Goal: Task Accomplishment & Management: Complete application form

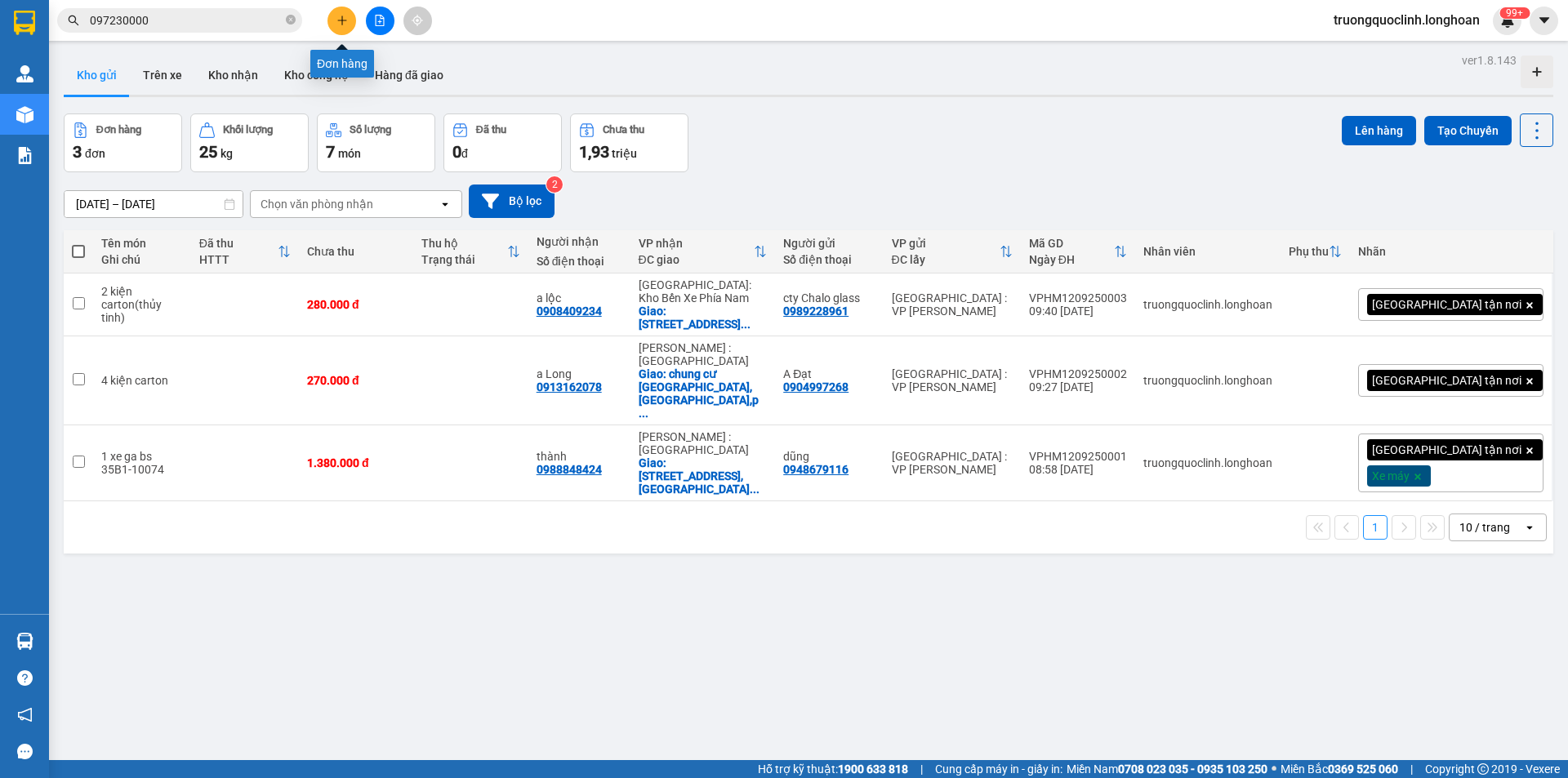
click at [332, 19] on button at bounding box center [342, 21] width 29 height 29
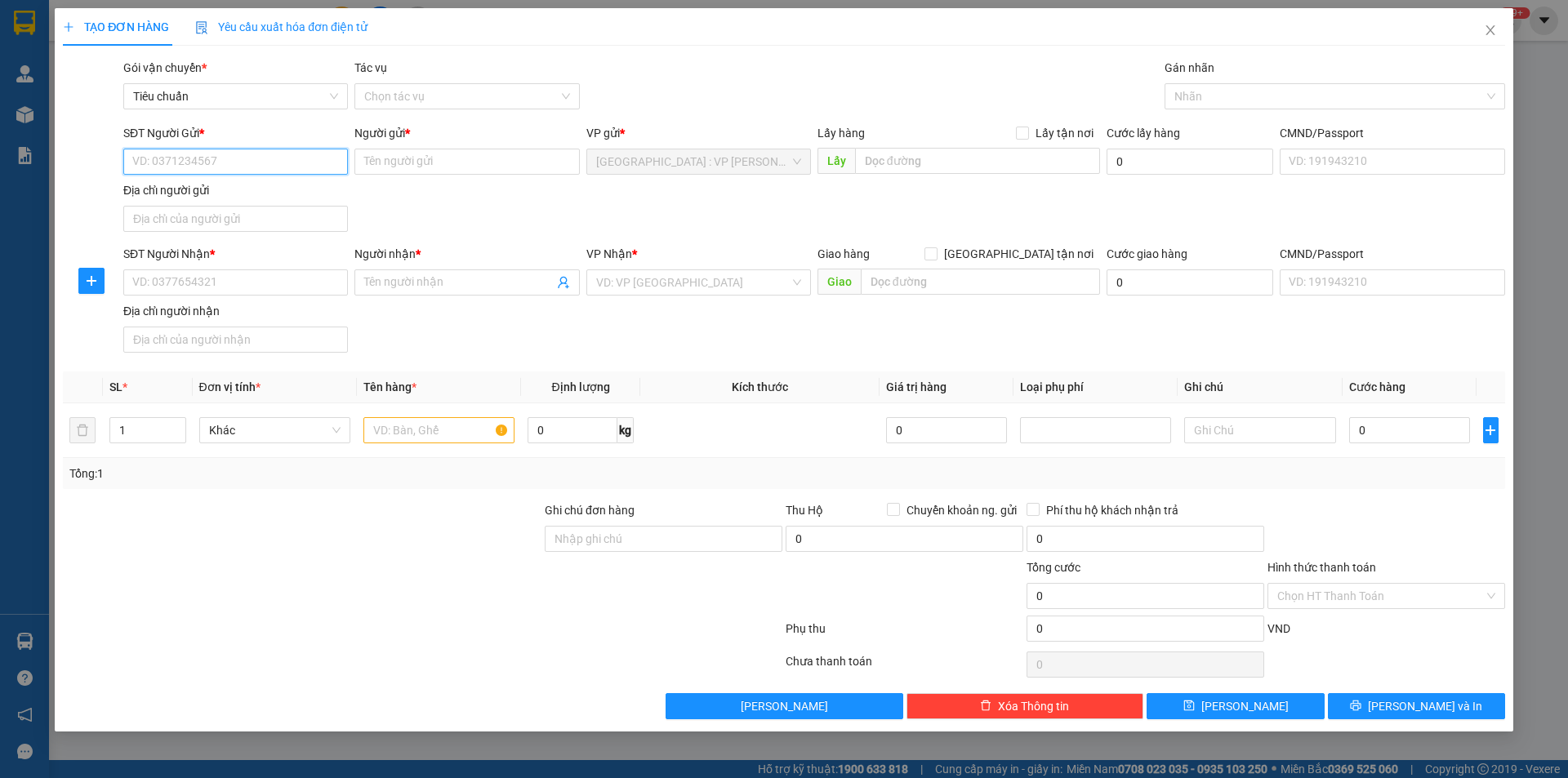
drag, startPoint x: 296, startPoint y: 149, endPoint x: 186, endPoint y: 164, distance: 111.0
click at [186, 164] on input "SĐT Người Gửi *" at bounding box center [235, 161] width 224 height 26
click at [245, 192] on div "0973886139 - thuận" at bounding box center [235, 194] width 205 height 18
type input "0973886139"
type input "thuận"
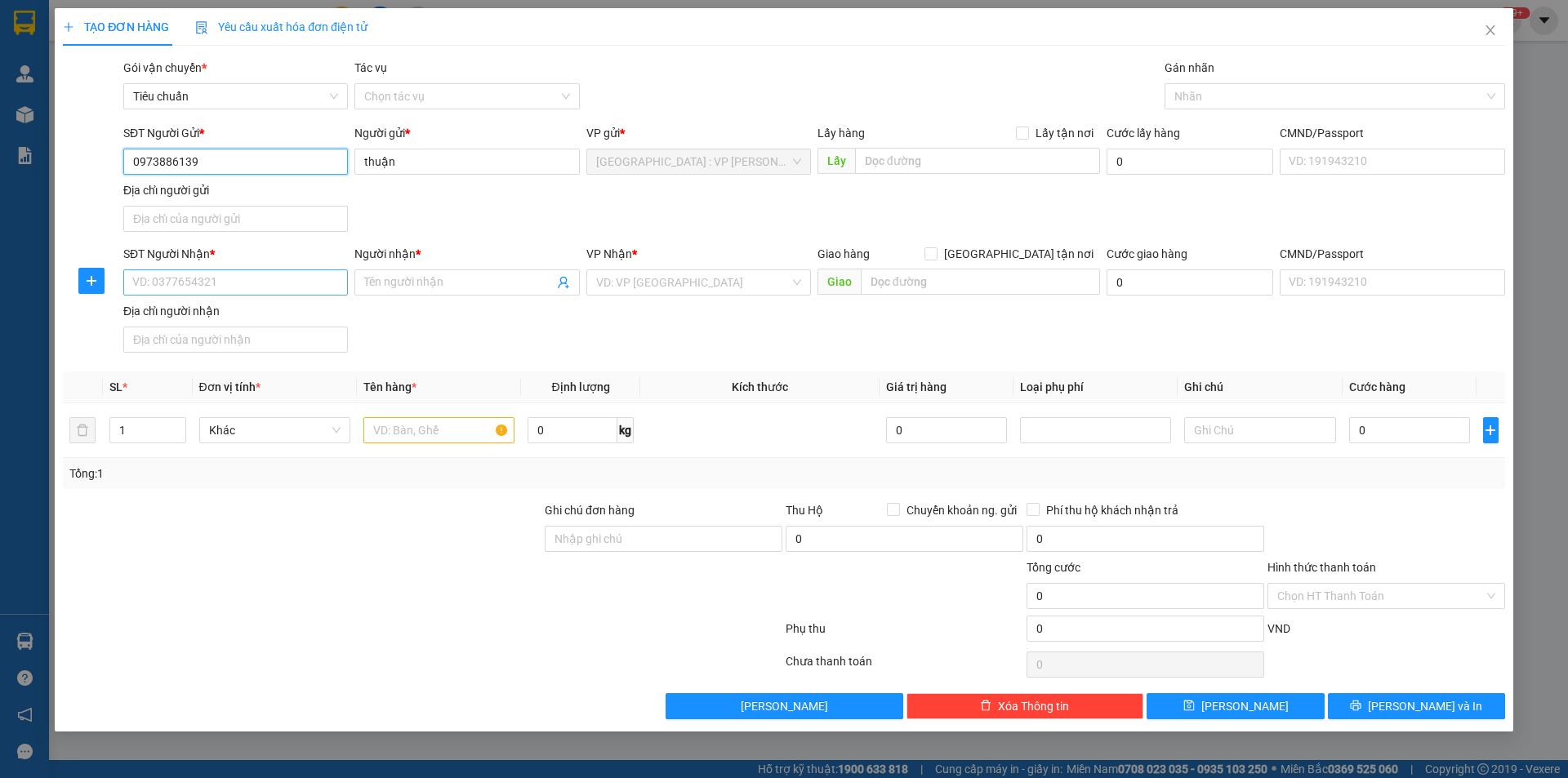
type input "0973886139"
click at [275, 275] on input "SĐT Người Nhận *" at bounding box center [235, 282] width 224 height 26
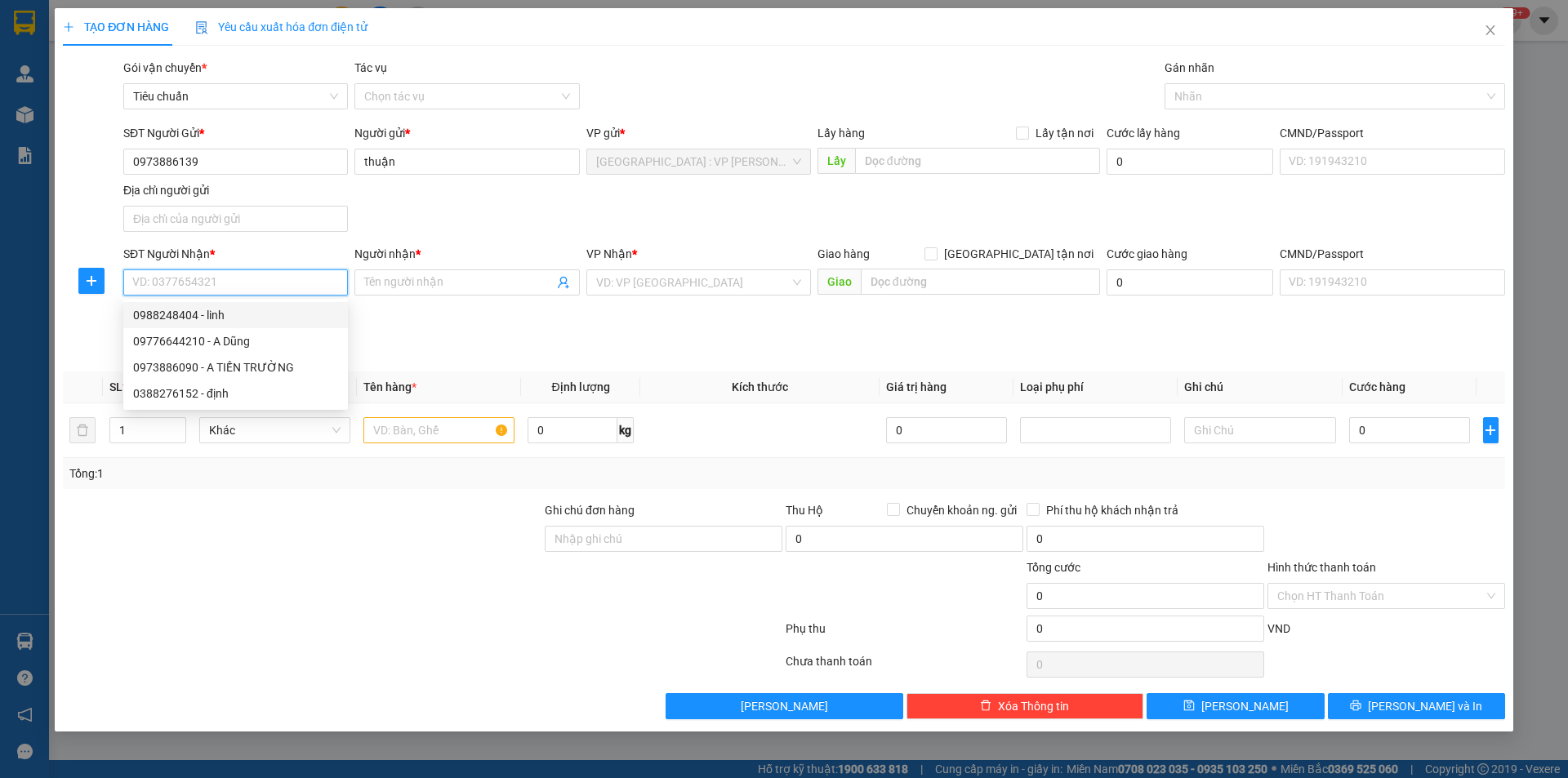
click at [236, 320] on div "0988248404 - linh" at bounding box center [235, 315] width 205 height 18
type input "0988248404"
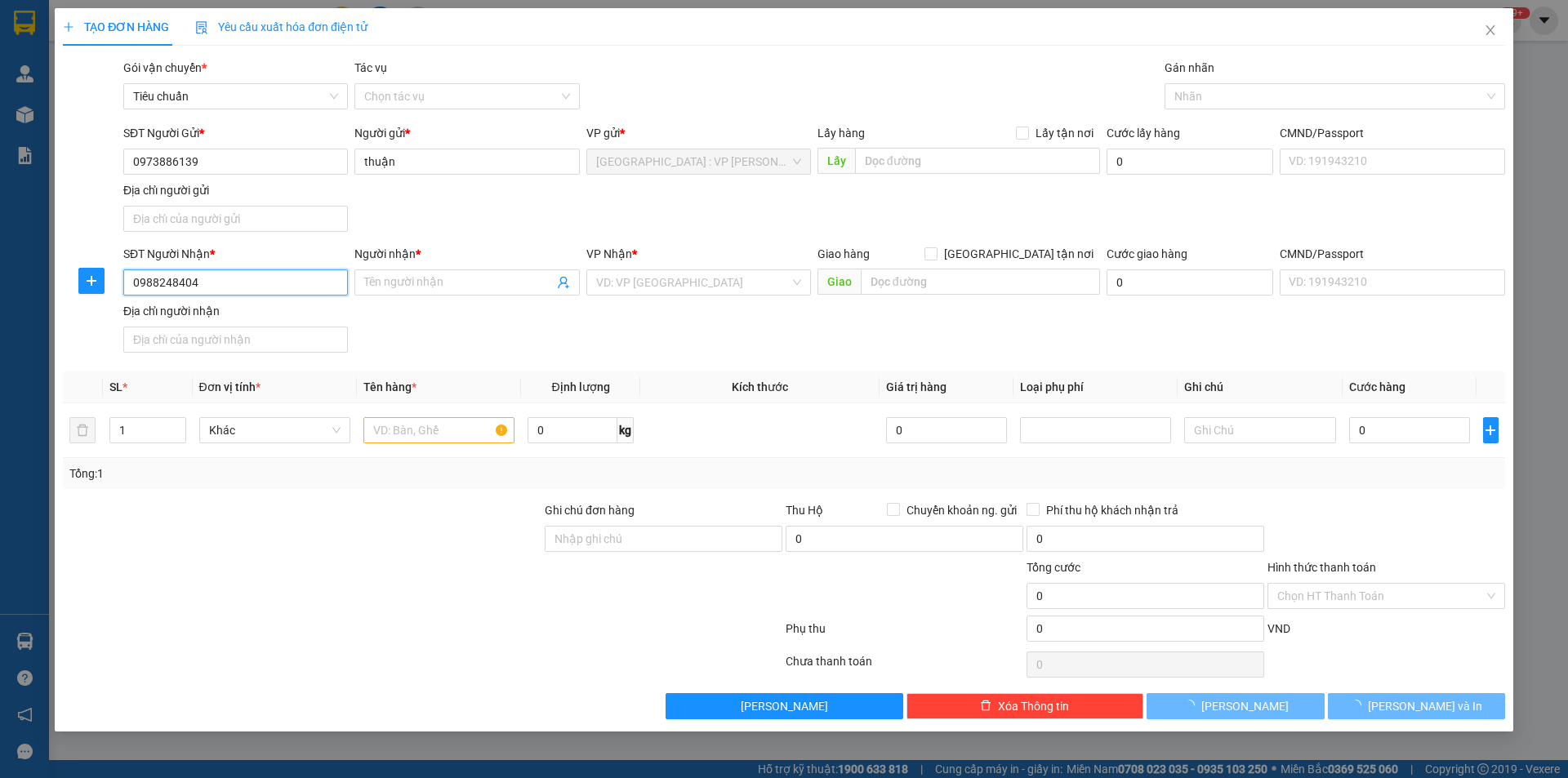
type input "linh"
checkbox input "true"
type input "kho CAVI/RUBY: 88 Dương Công Khi, xã [GEOGRAPHIC_DATA], huyện [GEOGRAPHIC_DATA]…"
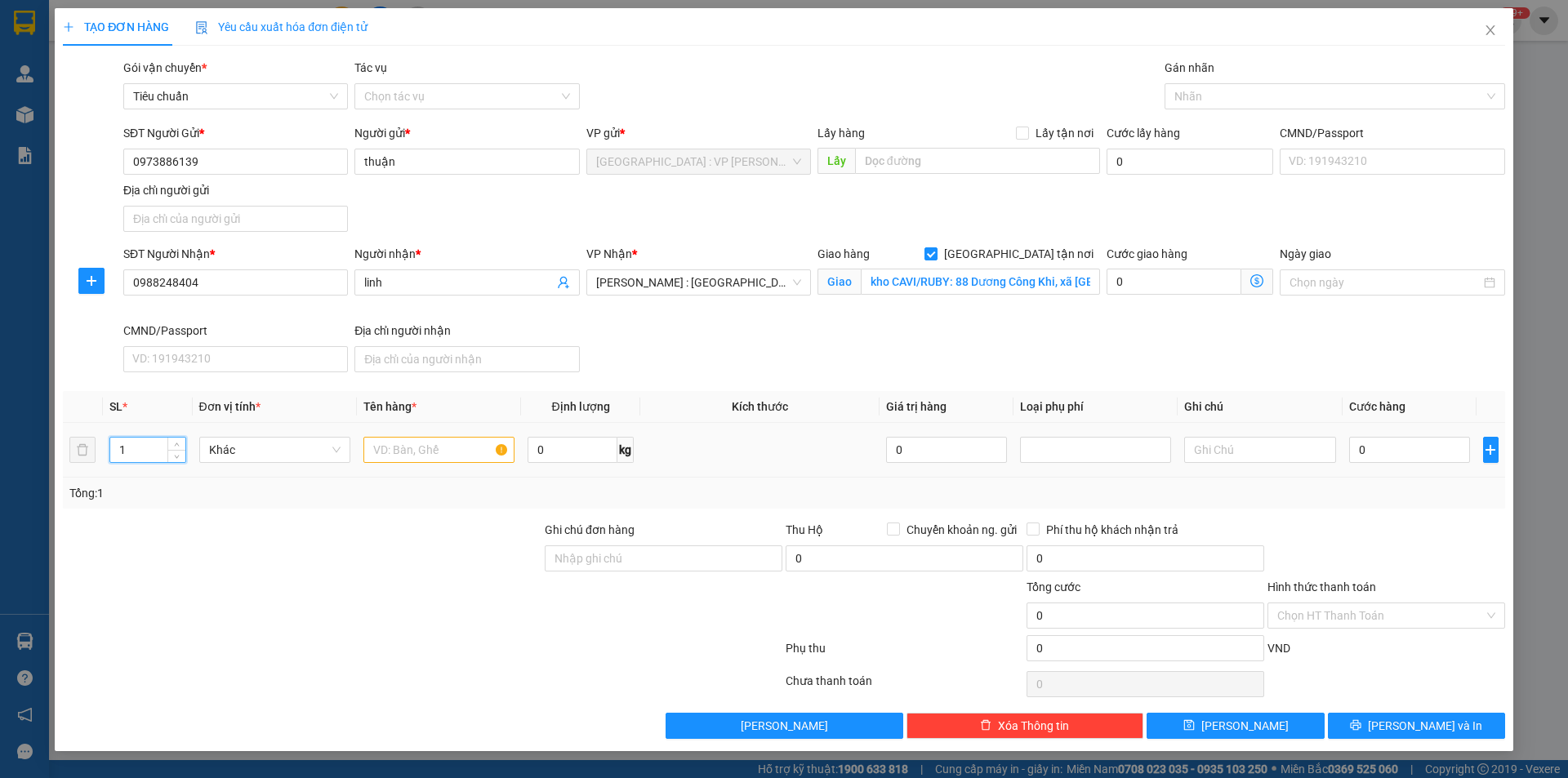
drag, startPoint x: 143, startPoint y: 449, endPoint x: 116, endPoint y: 444, distance: 27.5
click at [116, 444] on input "1" at bounding box center [147, 450] width 75 height 24
type input "7"
click at [404, 447] on input "text" at bounding box center [438, 450] width 151 height 26
type input "7 kiện tải xanh"
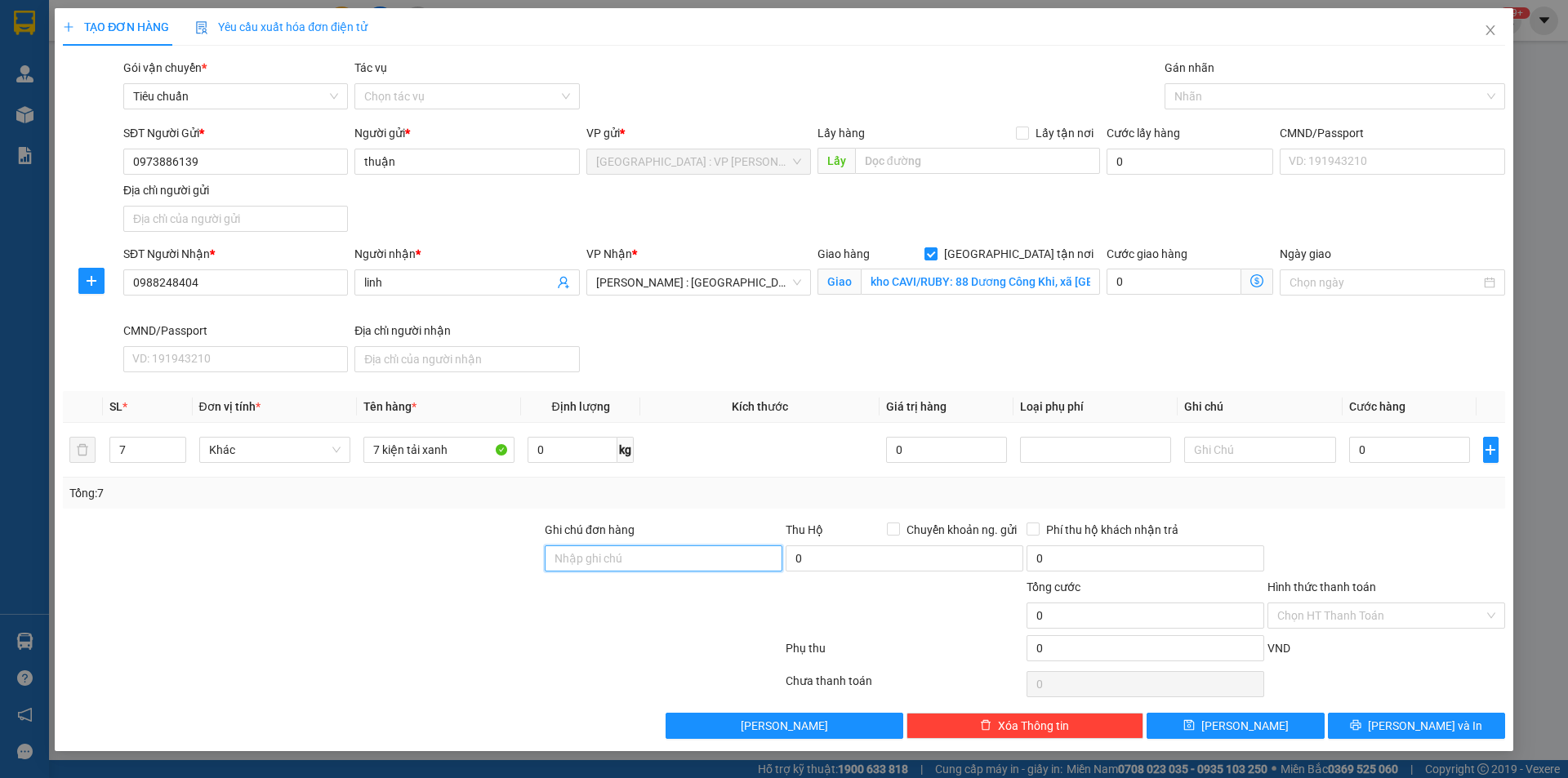
click at [595, 553] on input "Ghi chú đơn hàng" at bounding box center [664, 558] width 238 height 26
click at [660, 480] on div "Tổng: 7" at bounding box center [783, 493] width 1442 height 31
click at [1073, 285] on input "kho CAVI/RUBY: 88 Dương Công Khi, xã [GEOGRAPHIC_DATA], huyện [GEOGRAPHIC_DATA]…" at bounding box center [980, 281] width 239 height 26
click at [954, 51] on div "TẠO ĐƠN HÀNG Yêu cầu xuất hóa đơn điện tử Transit Pickup Surcharge Ids Transit …" at bounding box center [783, 373] width 1442 height 731
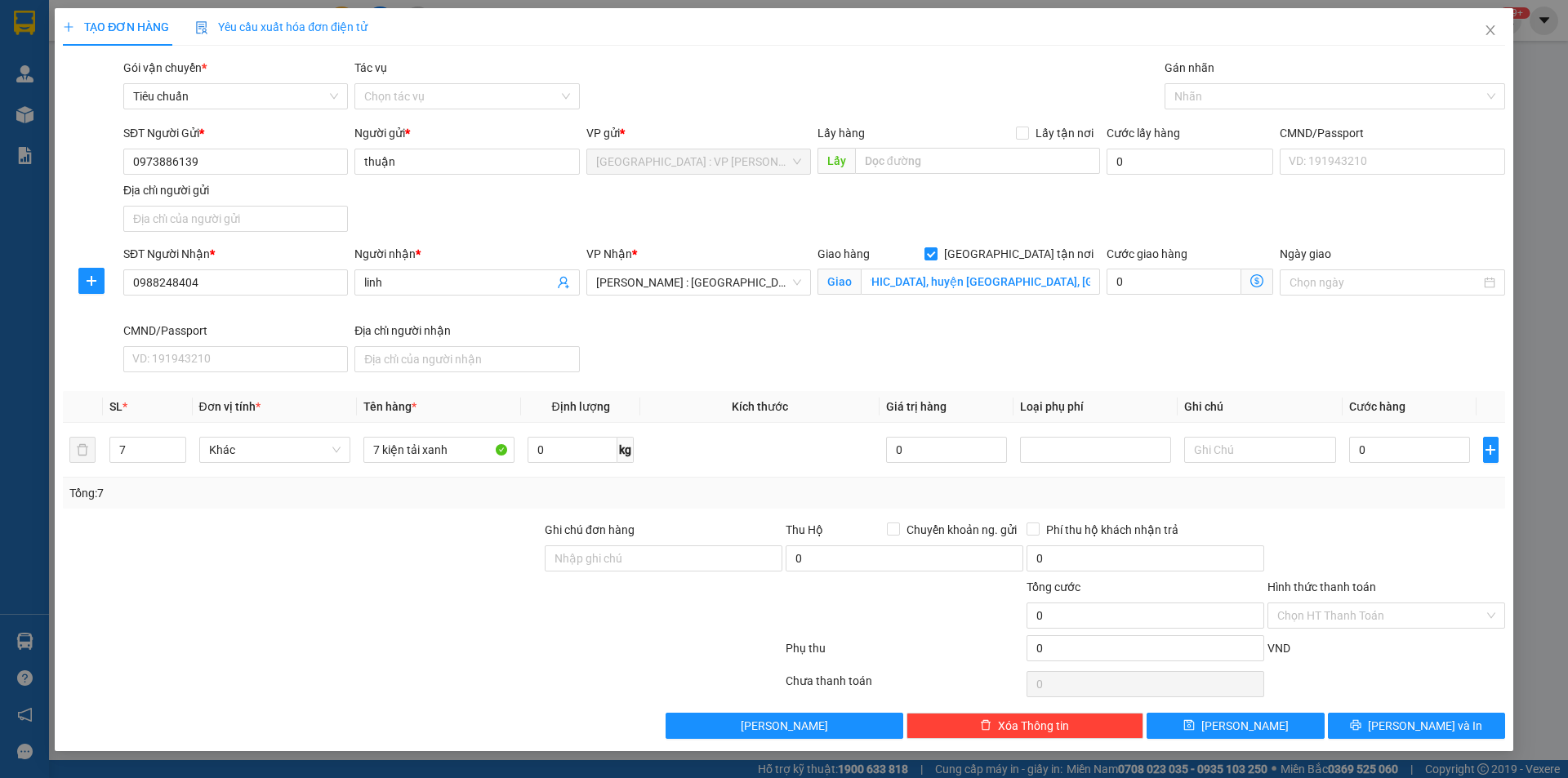
scroll to position [0, 0]
click at [1195, 95] on div at bounding box center [1326, 96] width 316 height 19
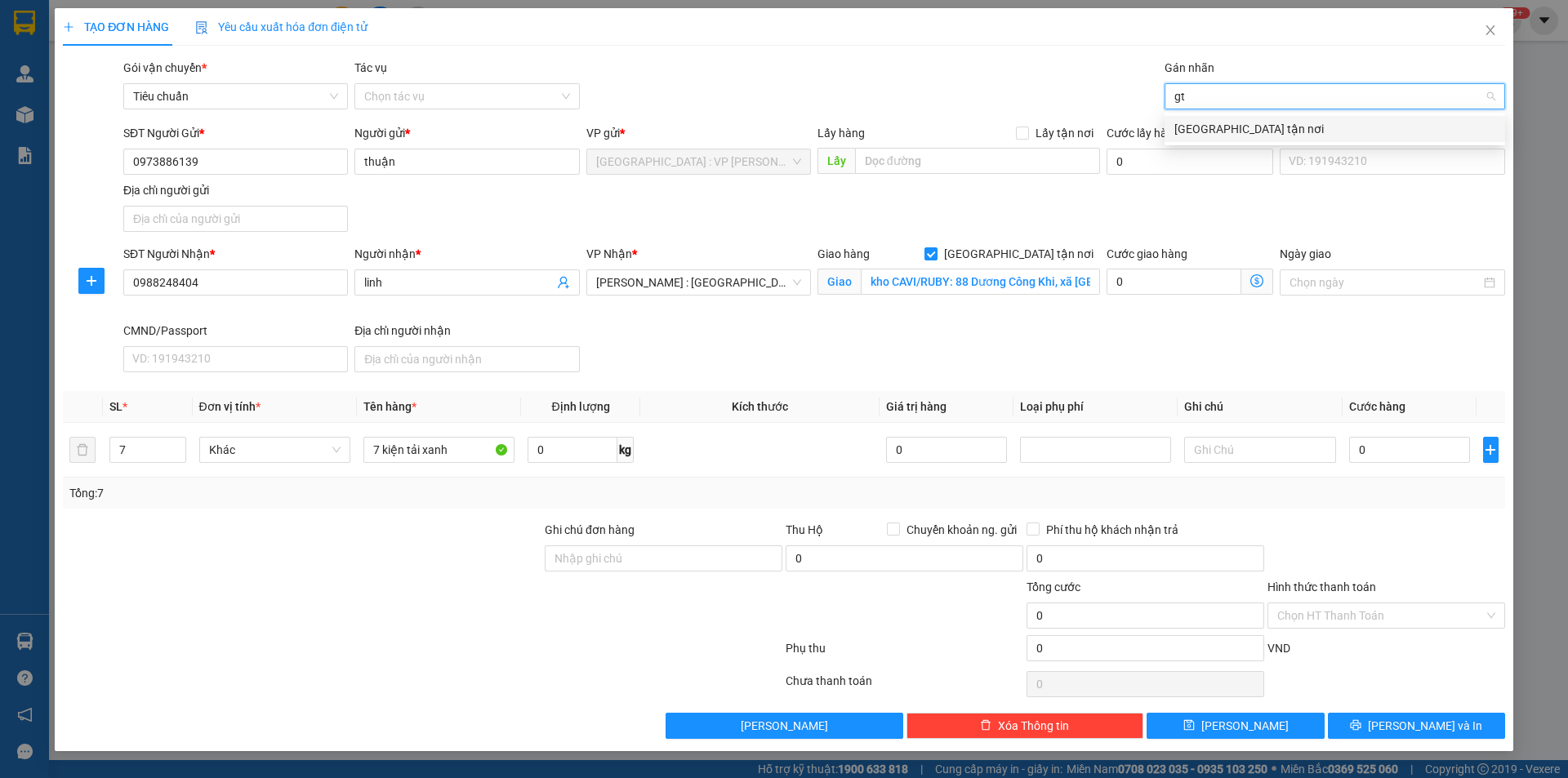
type input "gtn"
click at [1189, 122] on div "[GEOGRAPHIC_DATA] tận nơi" at bounding box center [1334, 129] width 321 height 18
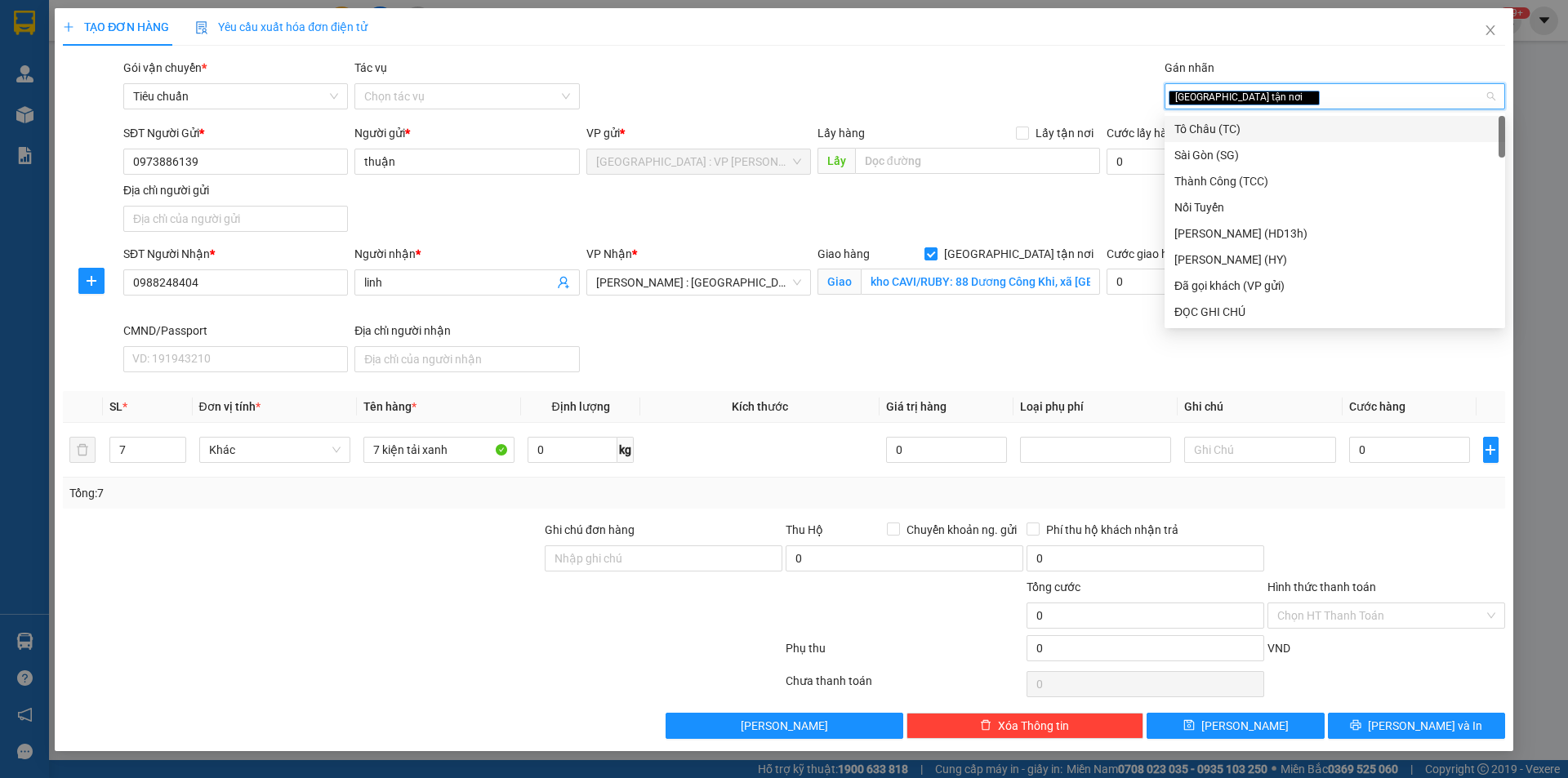
click at [1001, 89] on div "Gói vận chuyển * Tiêu chuẩn Tác vụ Chọn tác vụ Gán nhãn Giao tận nơi" at bounding box center [815, 87] width 1389 height 57
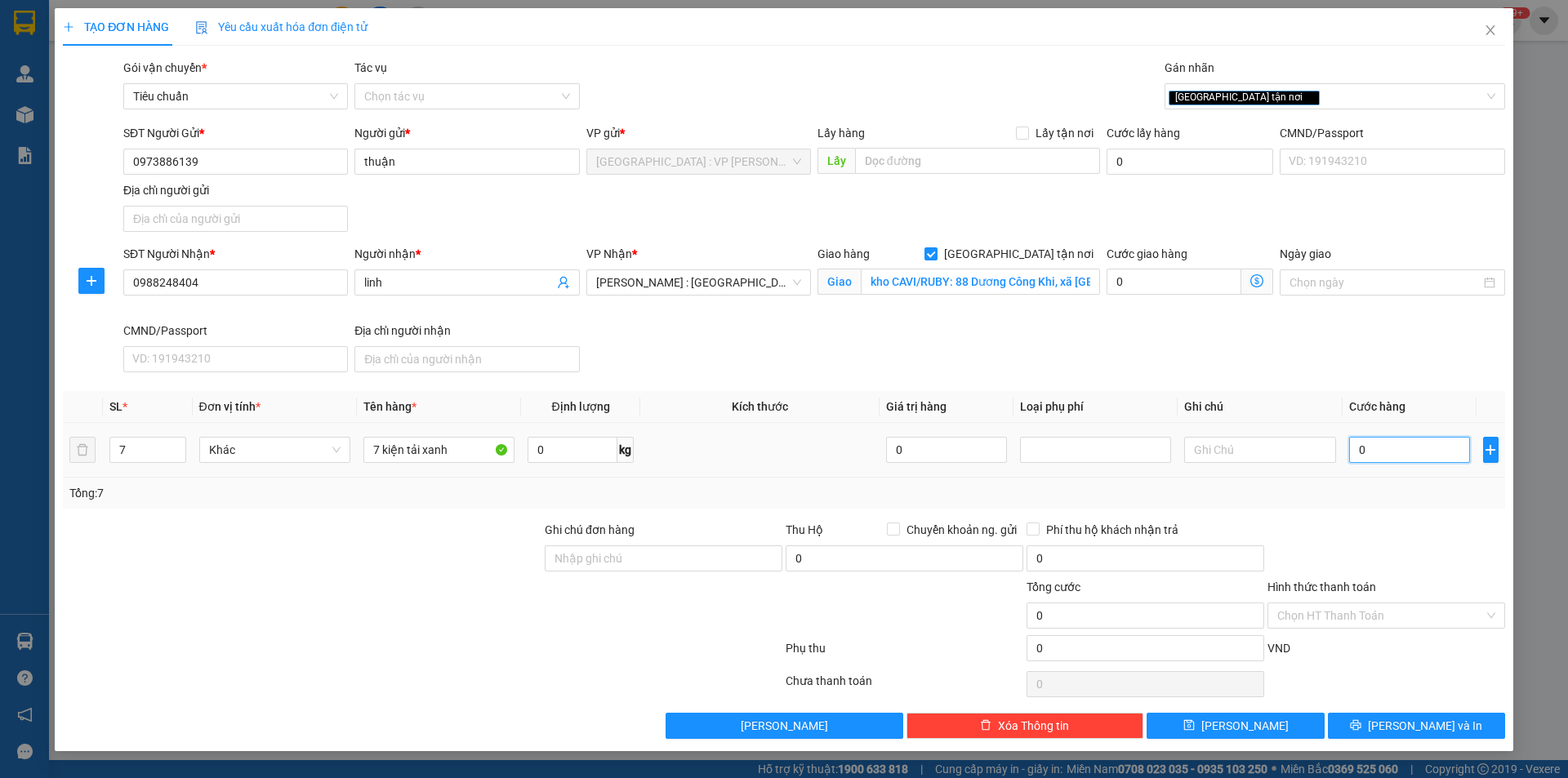
click at [1375, 449] on input "0" at bounding box center [1410, 450] width 121 height 26
type input "1"
type input "13"
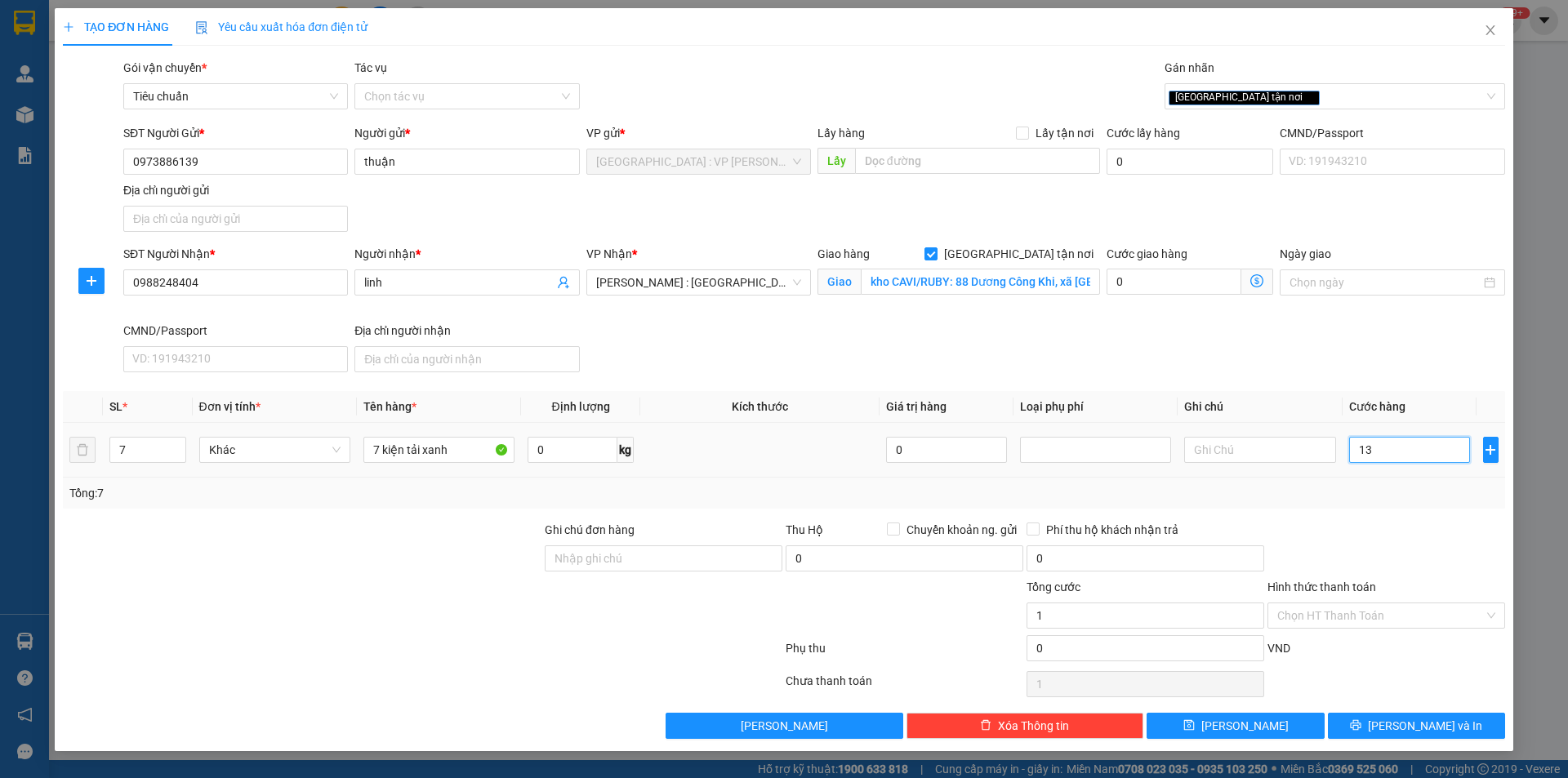
type input "13"
type input "130"
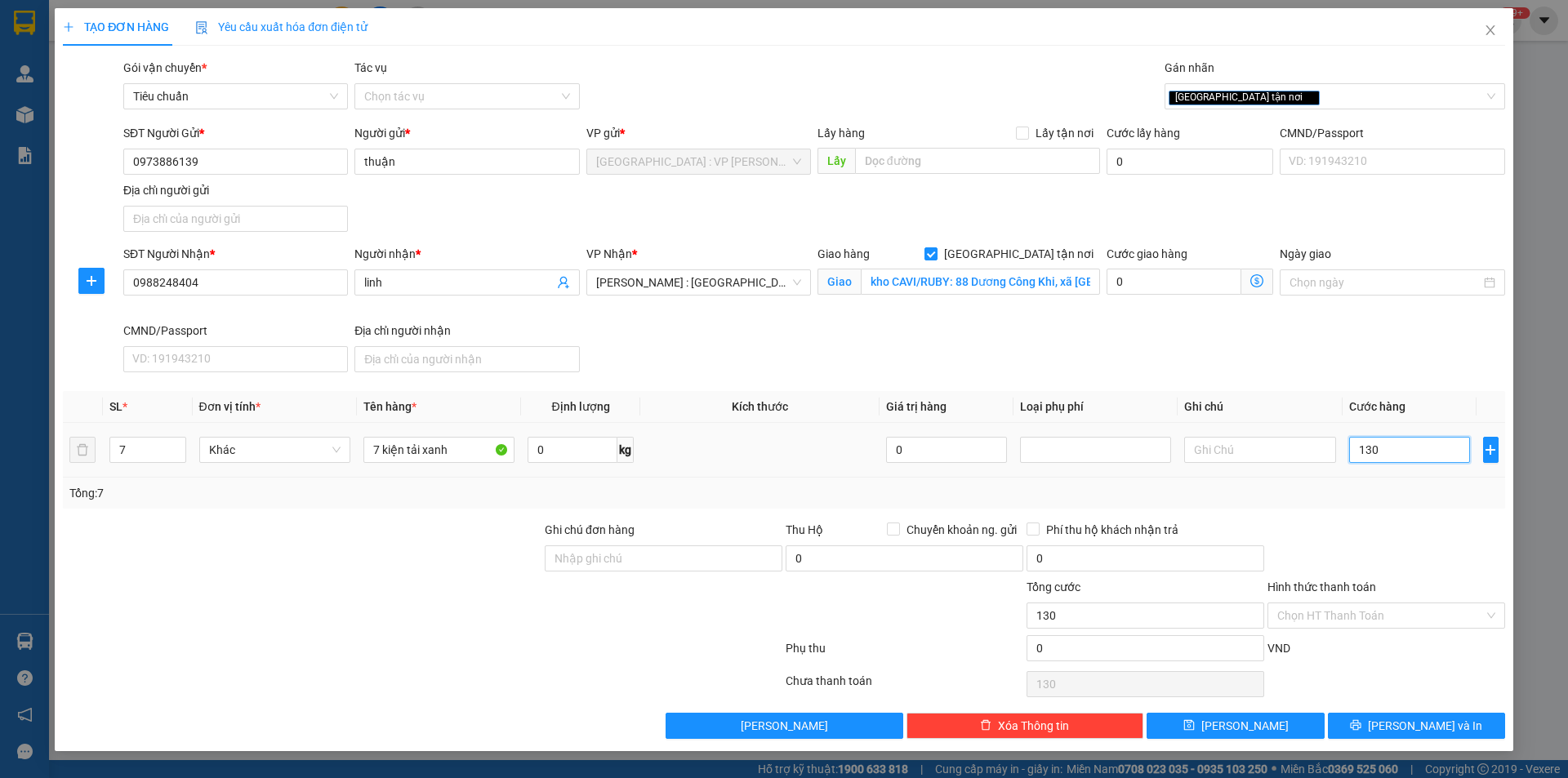
type input "1.300"
type input "13.000"
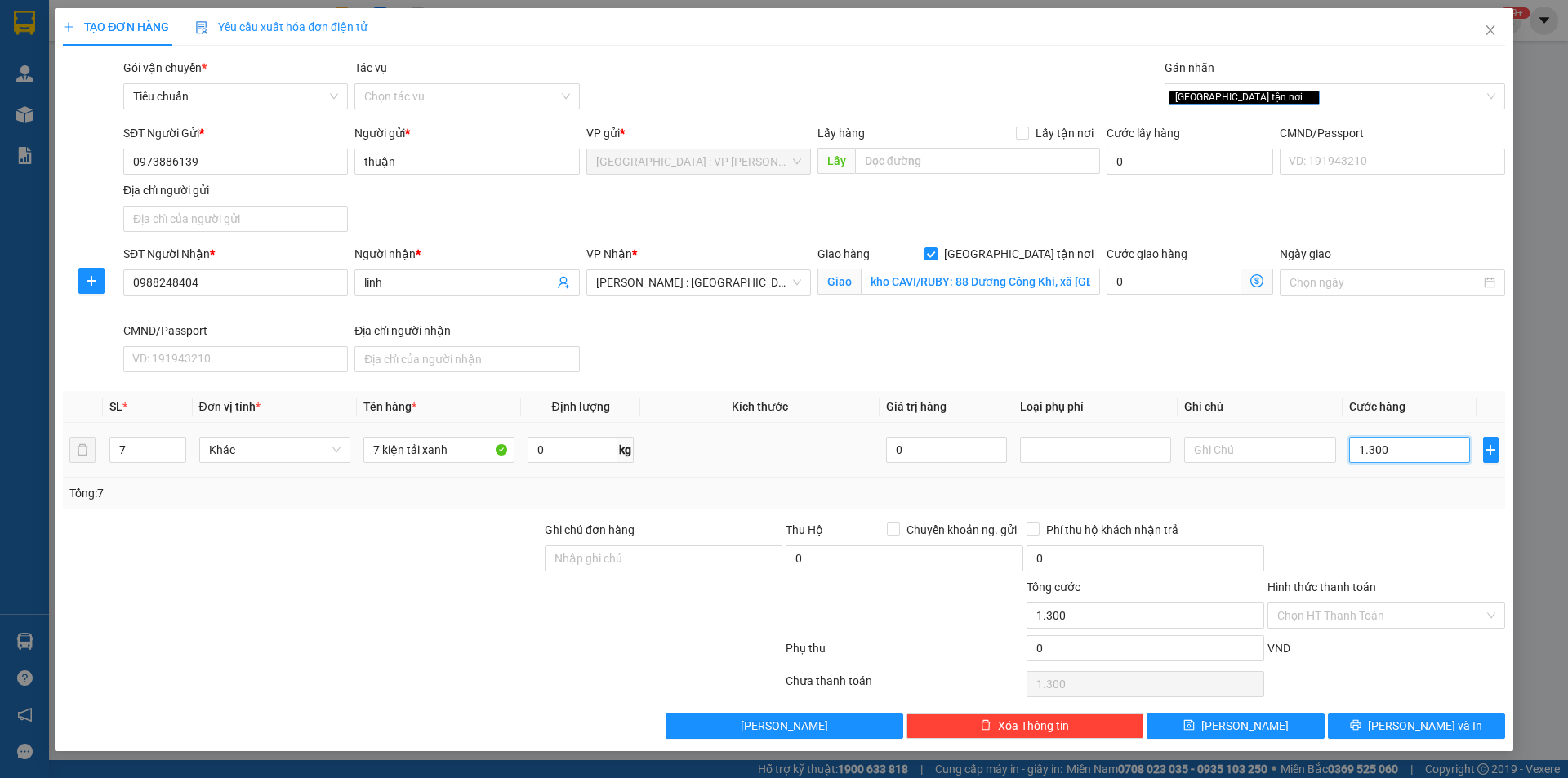
type input "13.000"
type input "130.000"
type input "1.300.000"
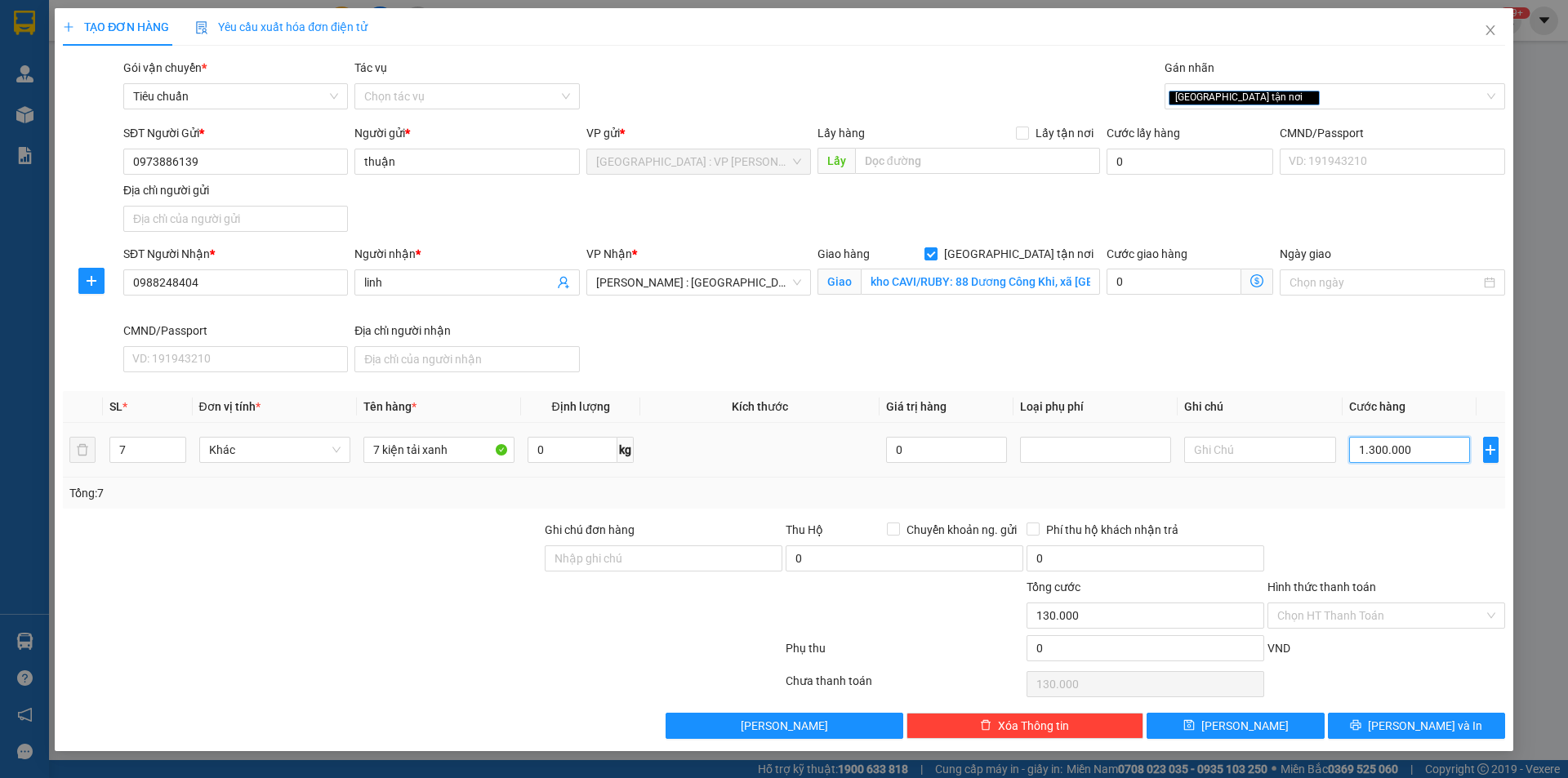
type input "1.300.000"
click at [1362, 551] on div at bounding box center [1386, 549] width 241 height 57
click at [1398, 713] on button "[PERSON_NAME] và In" at bounding box center [1417, 725] width 177 height 26
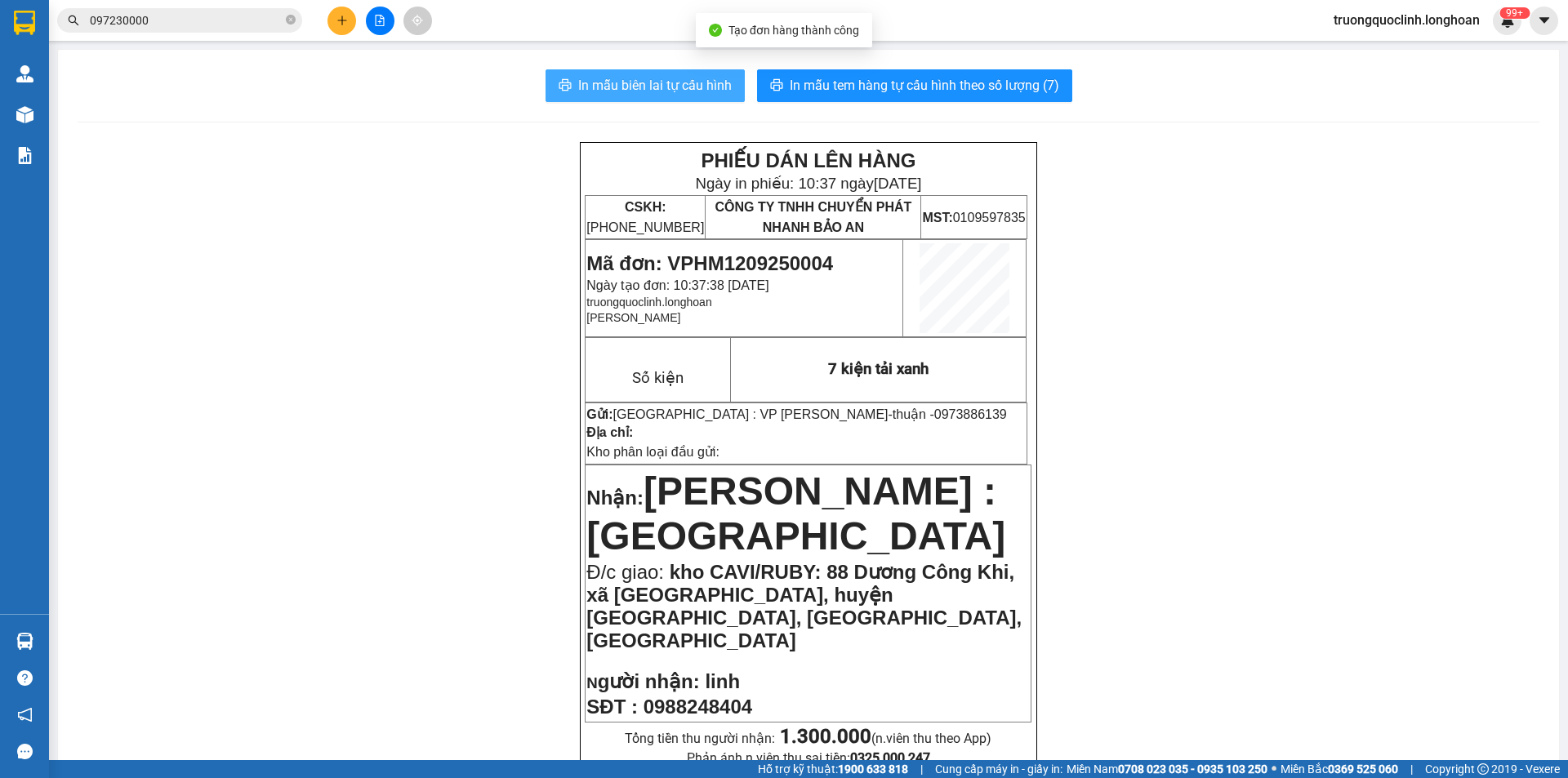
click at [695, 90] on span "In mẫu biên lai tự cấu hình" at bounding box center [654, 85] width 153 height 20
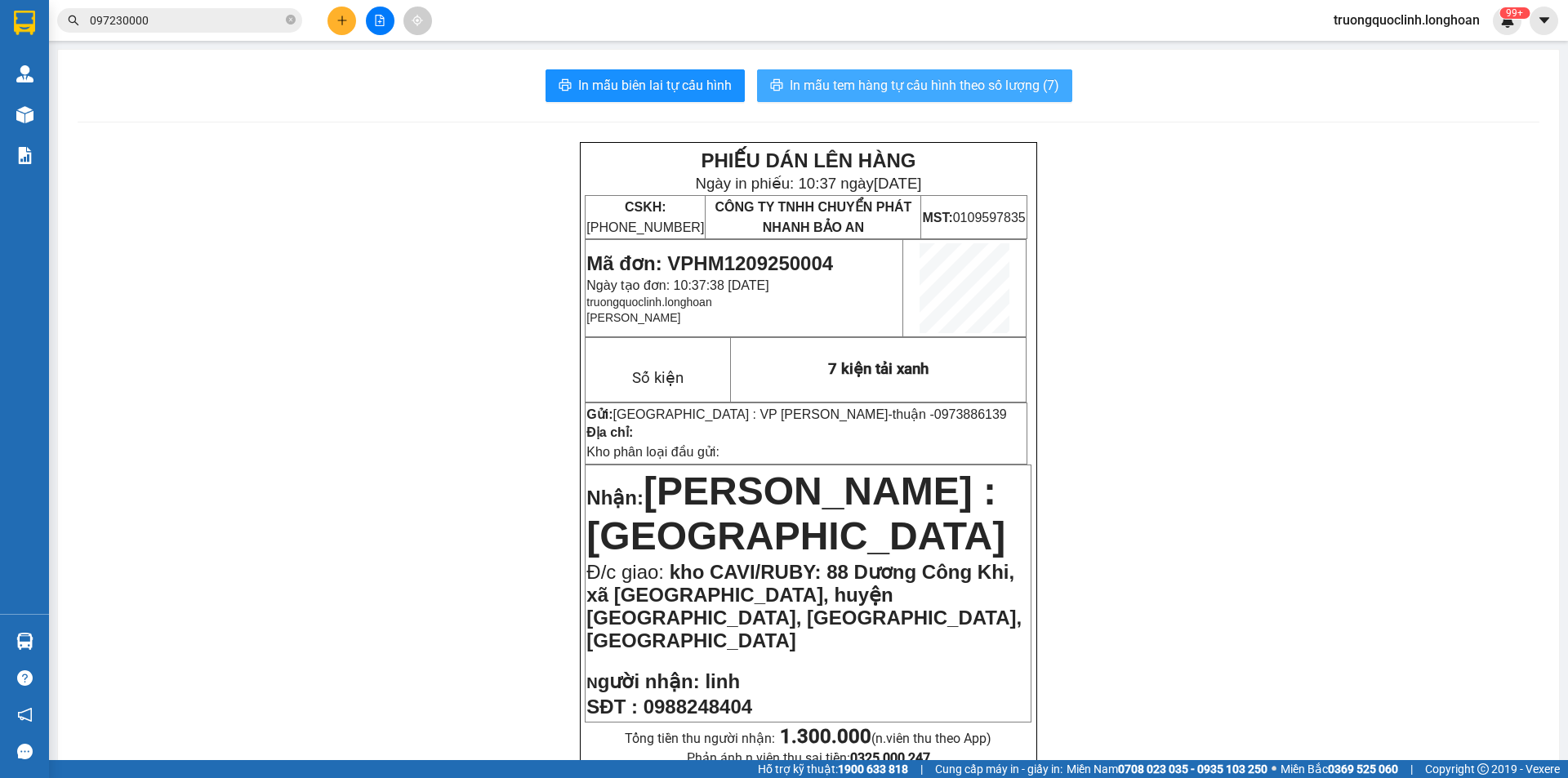
click at [943, 82] on span "In mẫu tem hàng tự cấu hình theo số lượng (7)" at bounding box center [925, 85] width 270 height 20
click at [776, 268] on span "Mã đơn: VPHM1209250004" at bounding box center [710, 263] width 247 height 22
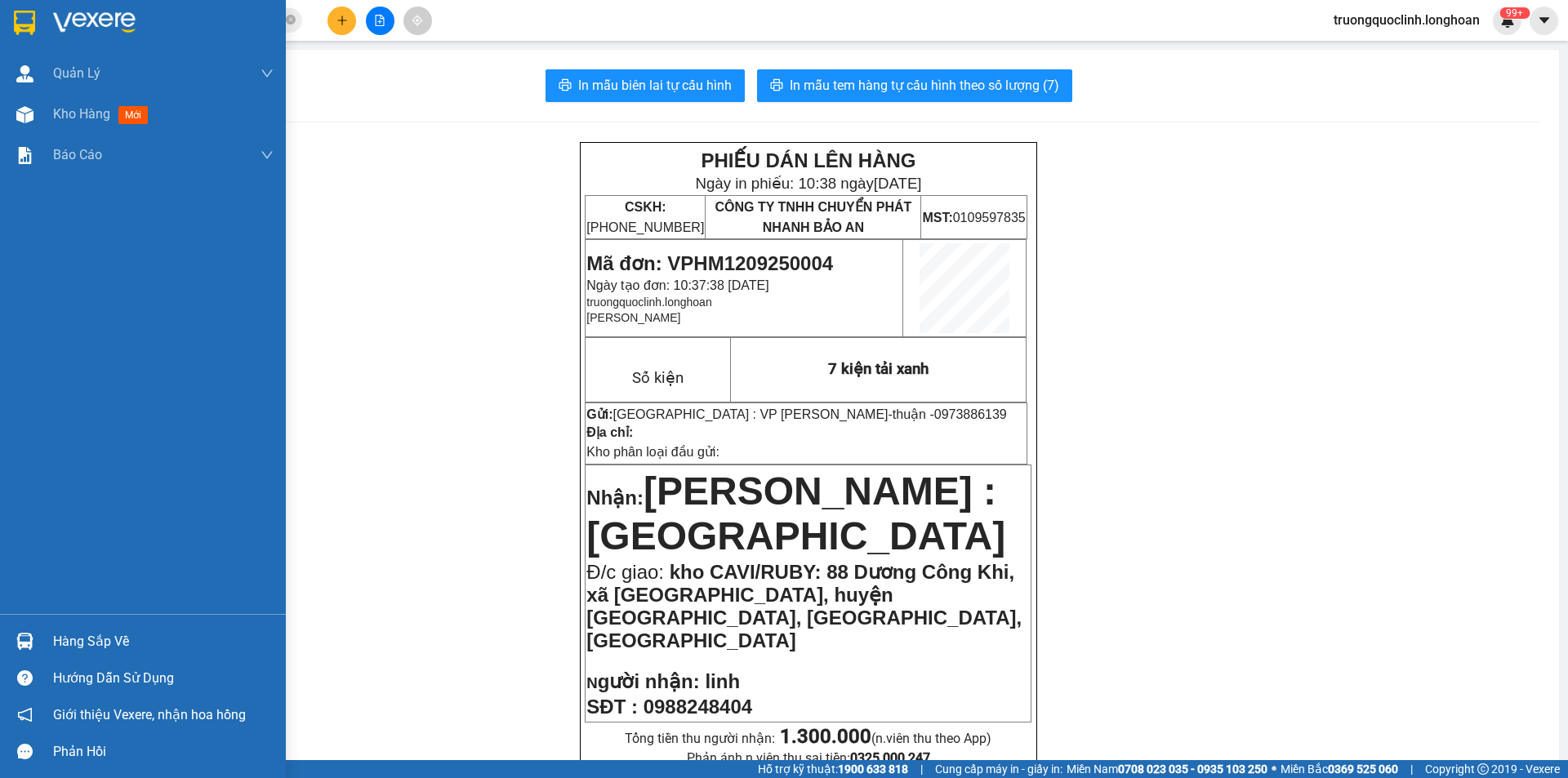
click at [30, 20] on img at bounding box center [24, 22] width 21 height 24
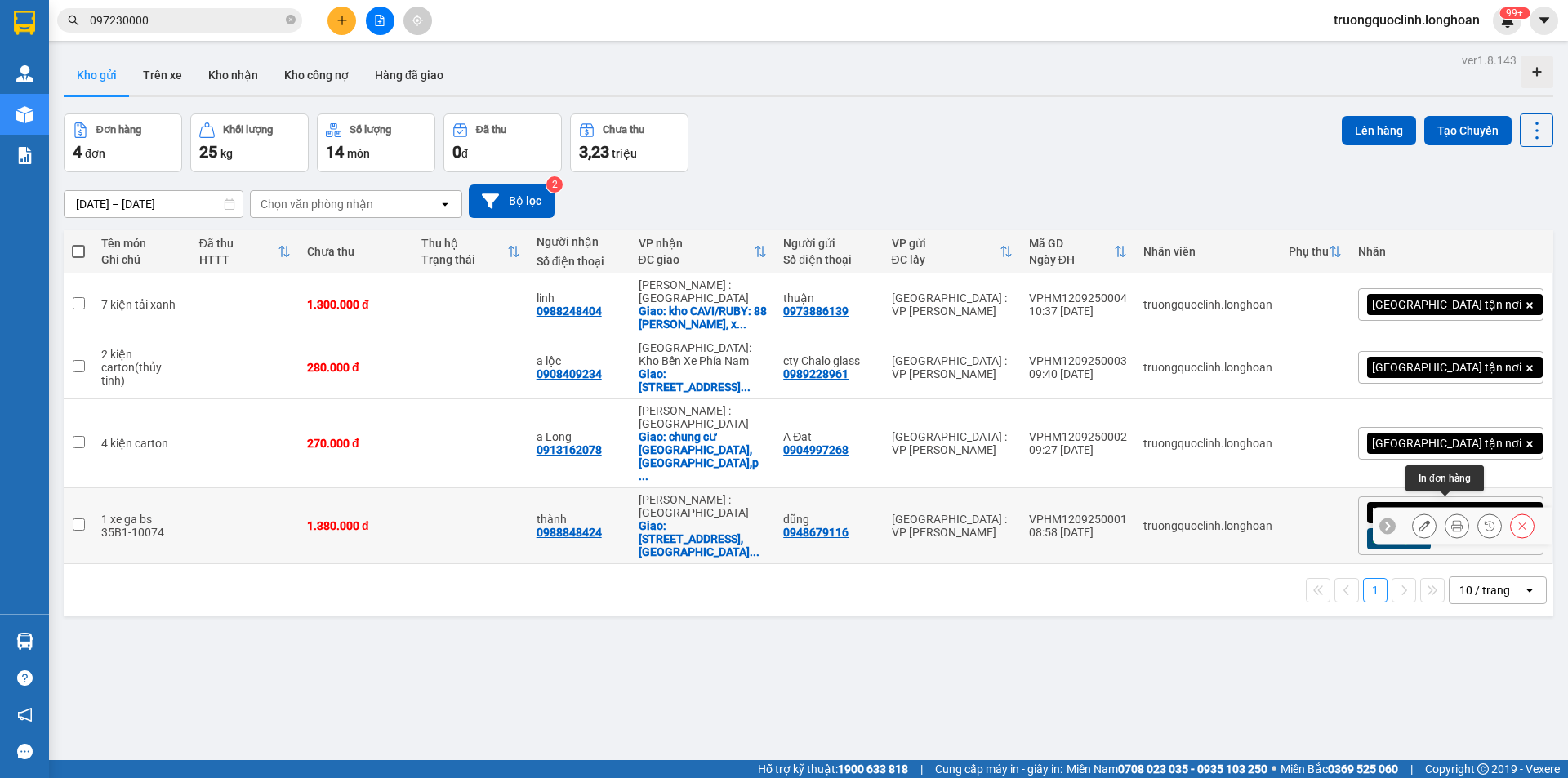
click at [1451, 520] on icon at bounding box center [1457, 526] width 12 height 12
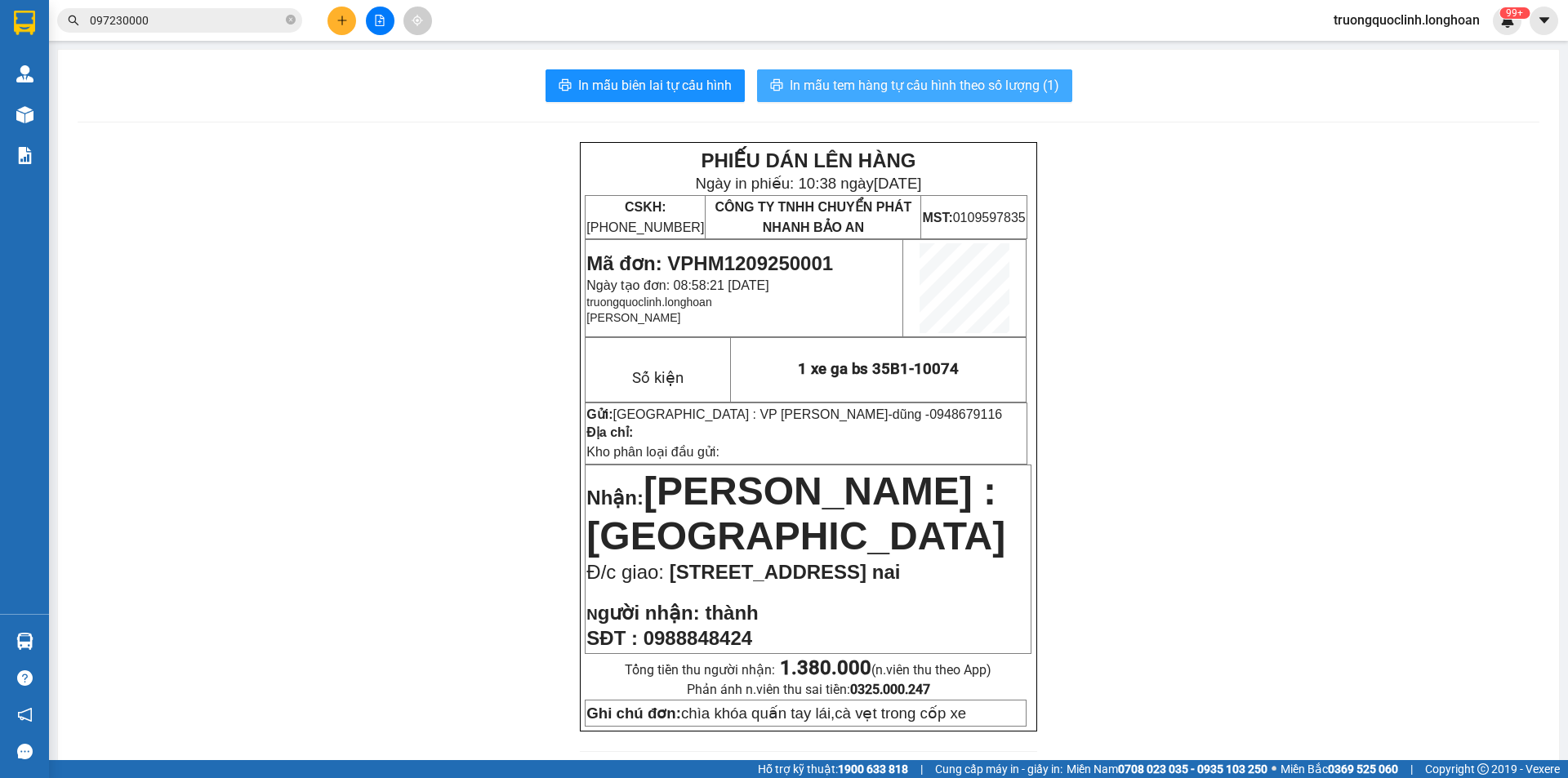
click at [845, 92] on span "In mẫu tem hàng tự cấu hình theo số lượng (1)" at bounding box center [925, 85] width 270 height 20
click at [789, 266] on span "Mã đơn: VPHM1209250001" at bounding box center [710, 263] width 247 height 22
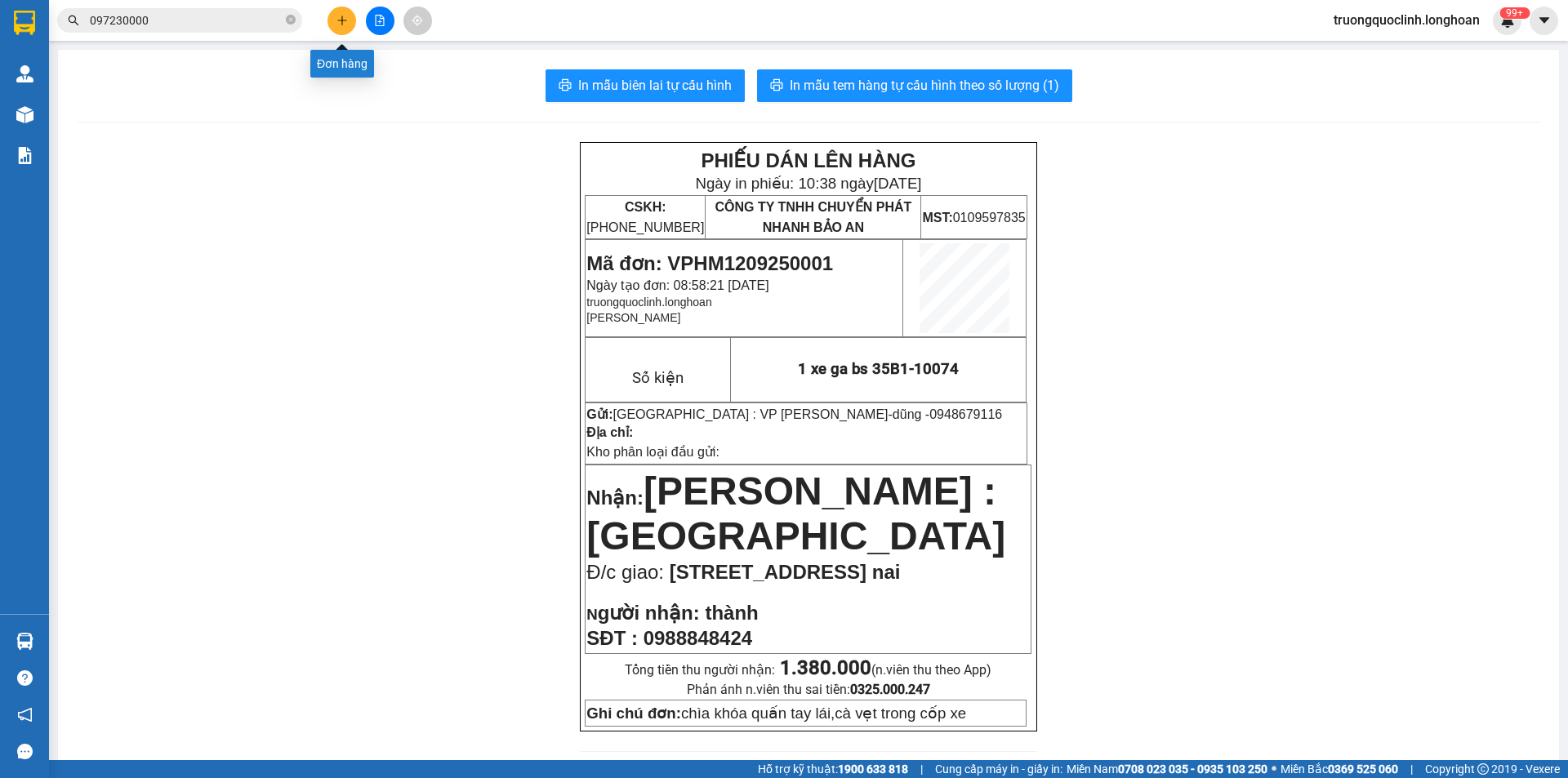
click at [346, 22] on icon "plus" at bounding box center [342, 20] width 12 height 12
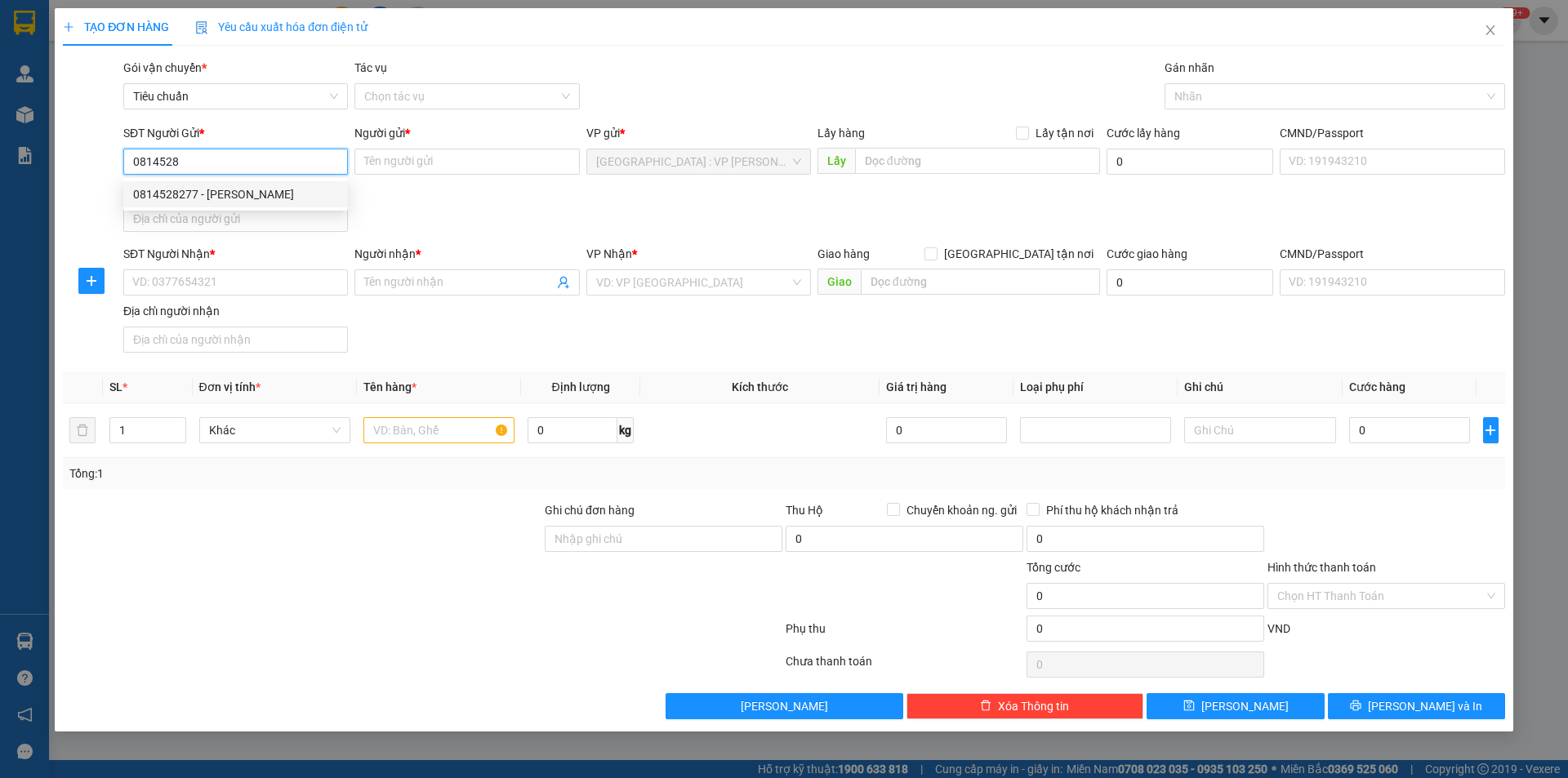
click at [249, 198] on div "0814528277 - [PERSON_NAME]" at bounding box center [235, 194] width 205 height 18
type input "0814528277"
type input "Ngọc"
type input "0814528277"
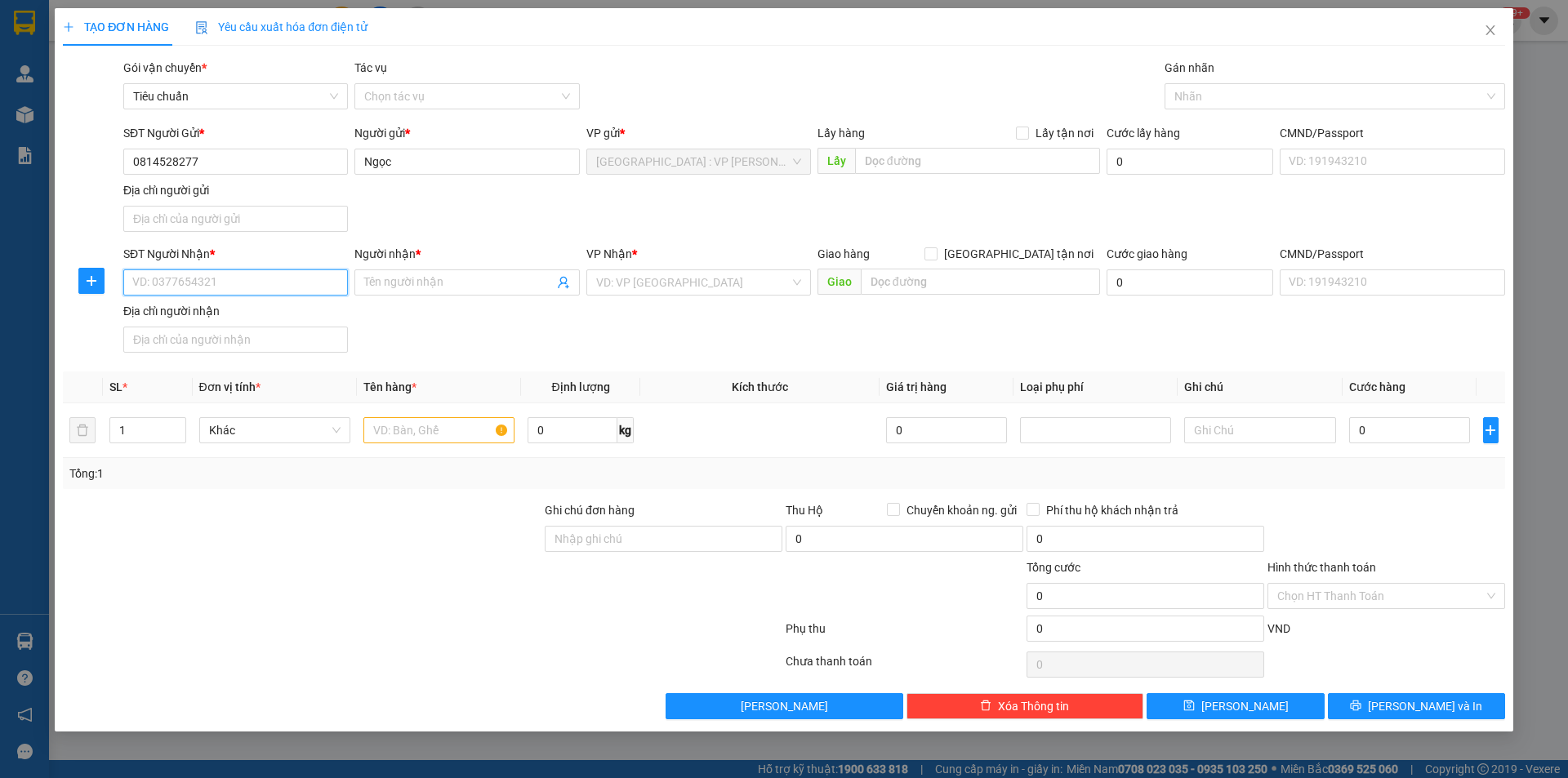
click at [271, 287] on input "SĐT Người Nhận *" at bounding box center [235, 282] width 224 height 26
type input "0968628442"
click at [491, 282] on input "Người nhận *" at bounding box center [458, 282] width 189 height 18
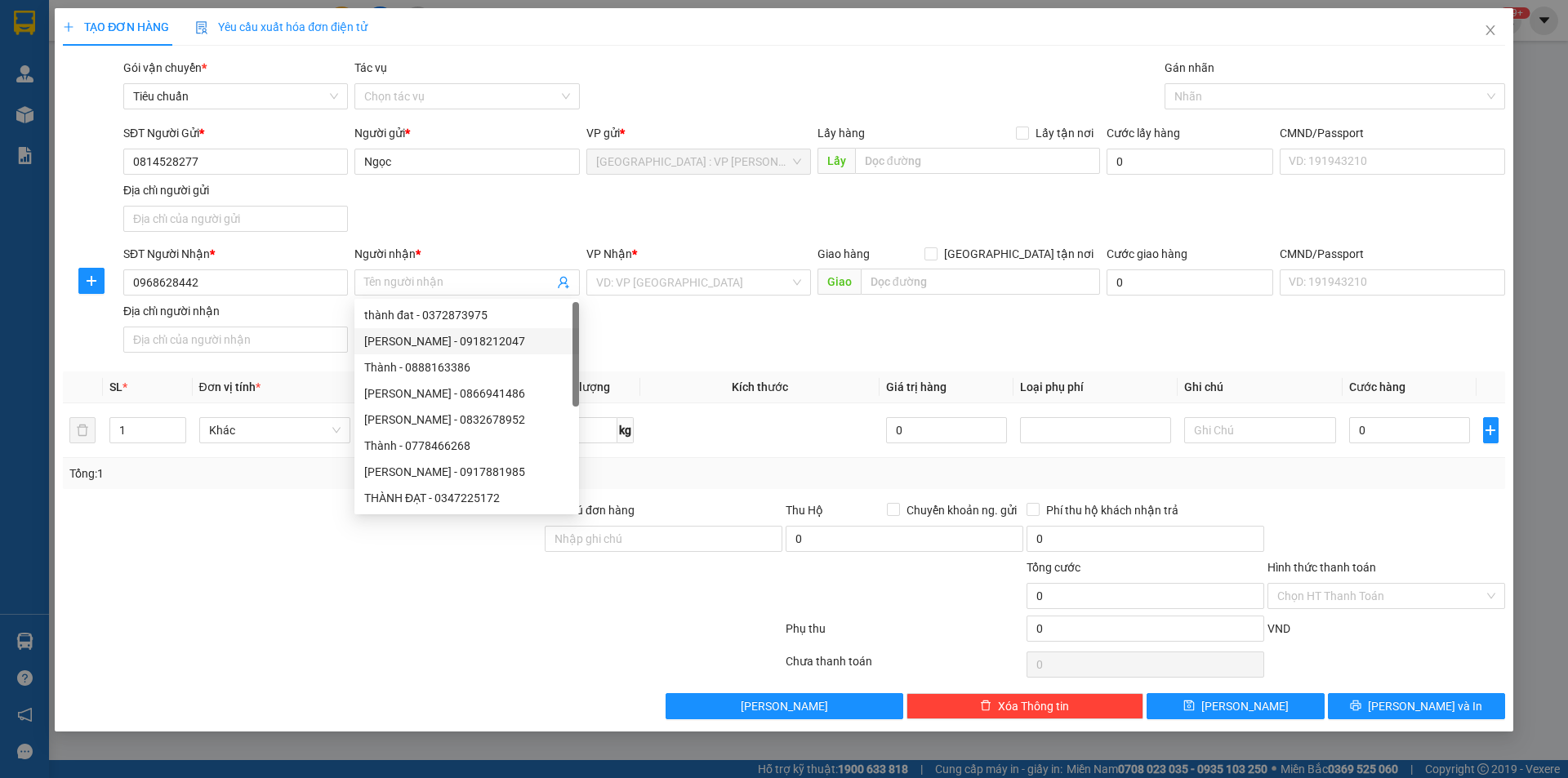
click at [216, 489] on div "Transit Pickup Surcharge Ids Transit Deliver Surcharge Ids Transit Deliver Surc…" at bounding box center [783, 389] width 1442 height 661
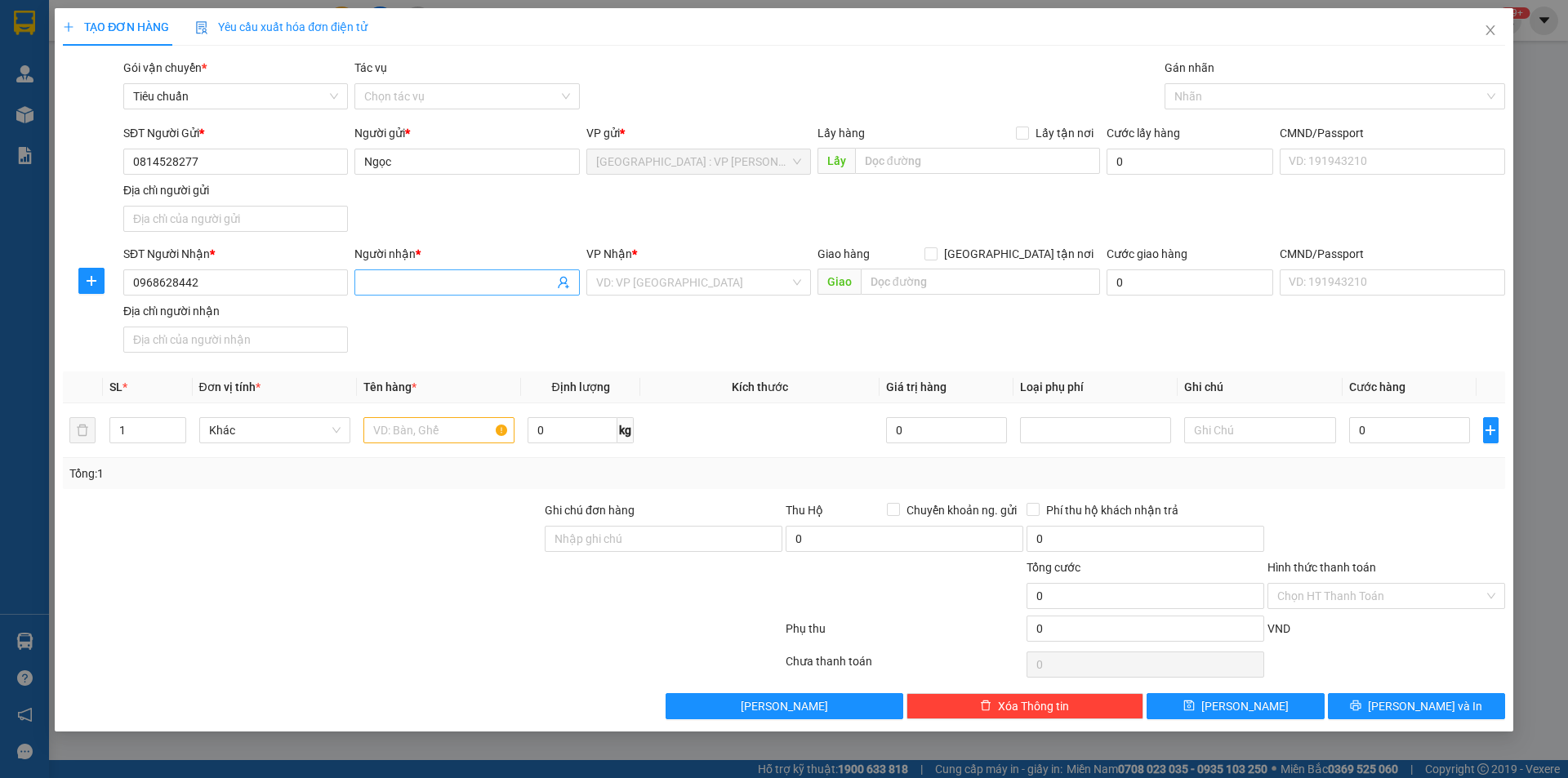
click at [382, 286] on input "Người nhận *" at bounding box center [458, 282] width 189 height 18
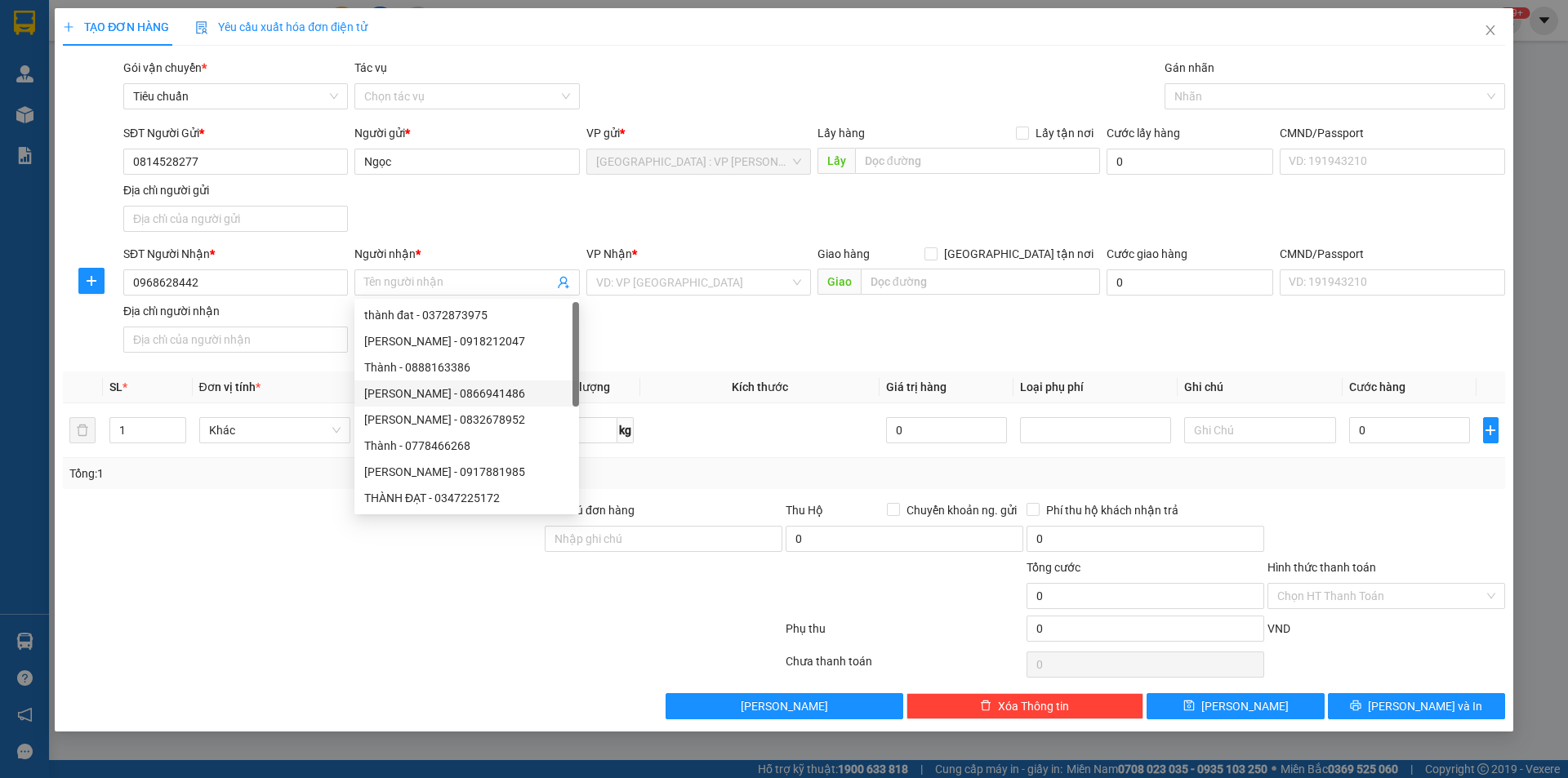
click at [245, 510] on div at bounding box center [302, 530] width 482 height 57
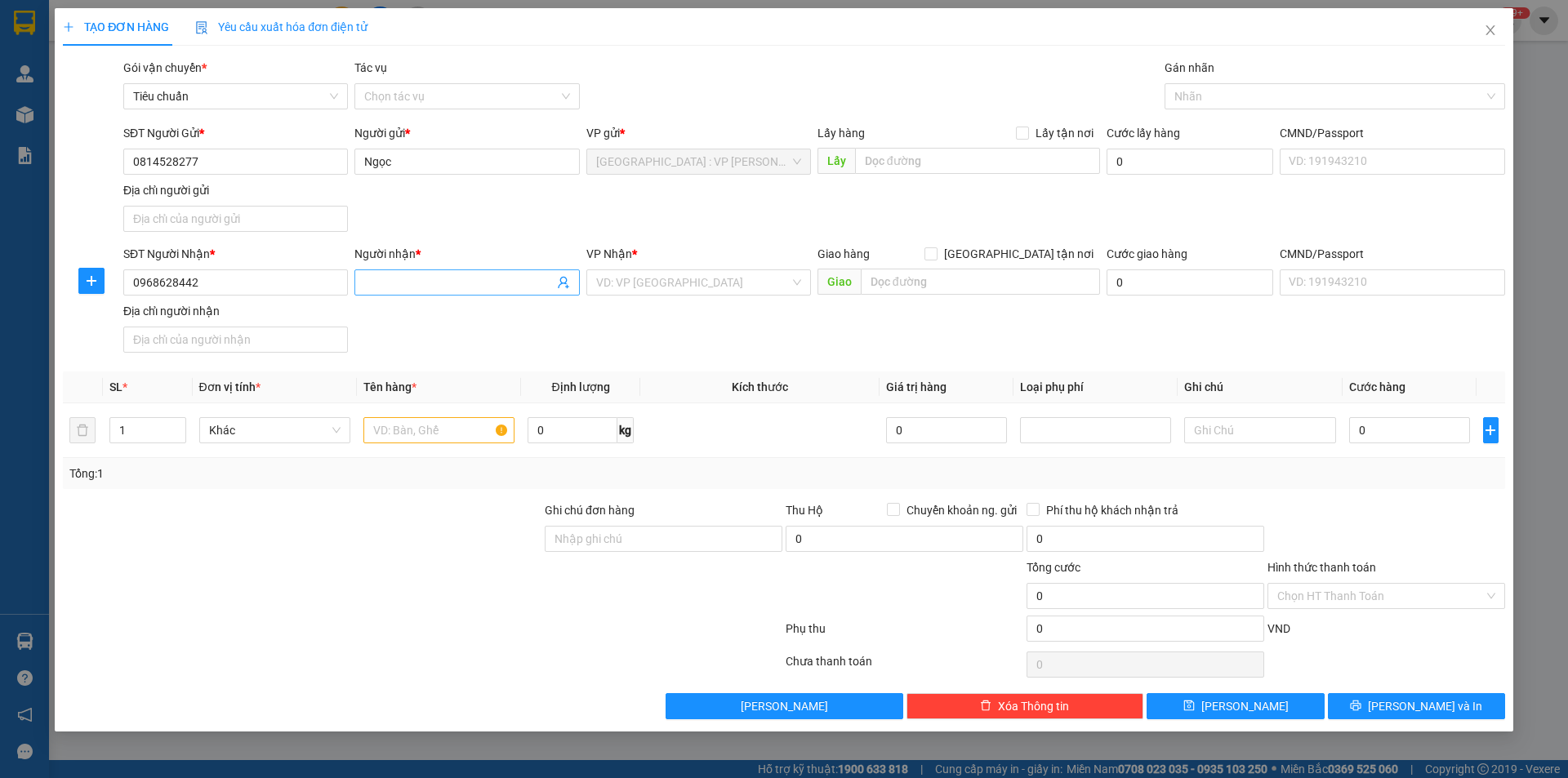
click at [444, 284] on input "Người nhận *" at bounding box center [458, 282] width 189 height 18
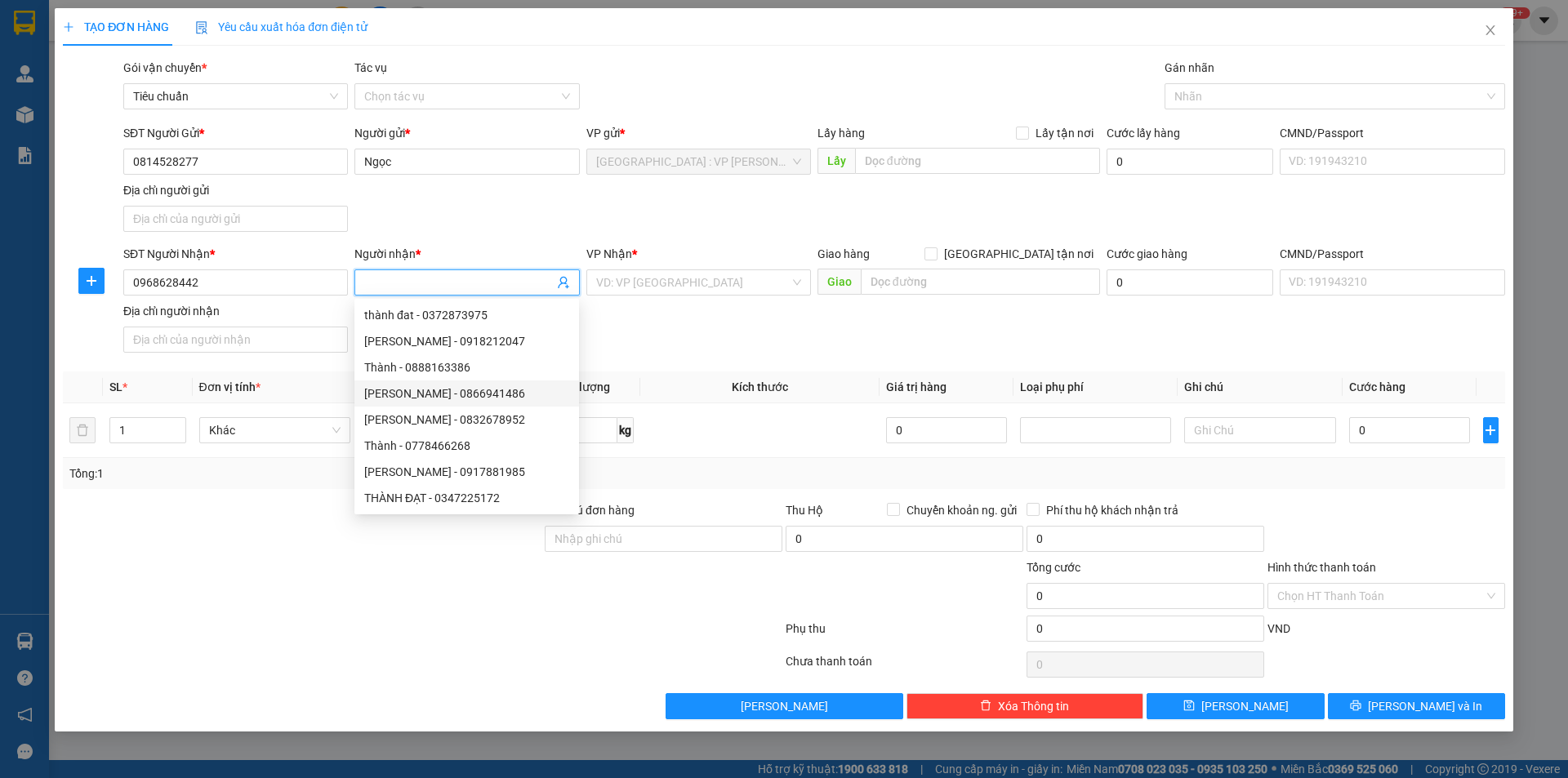
click at [418, 278] on input "Người nhận *" at bounding box center [458, 282] width 189 height 18
type input "ly"
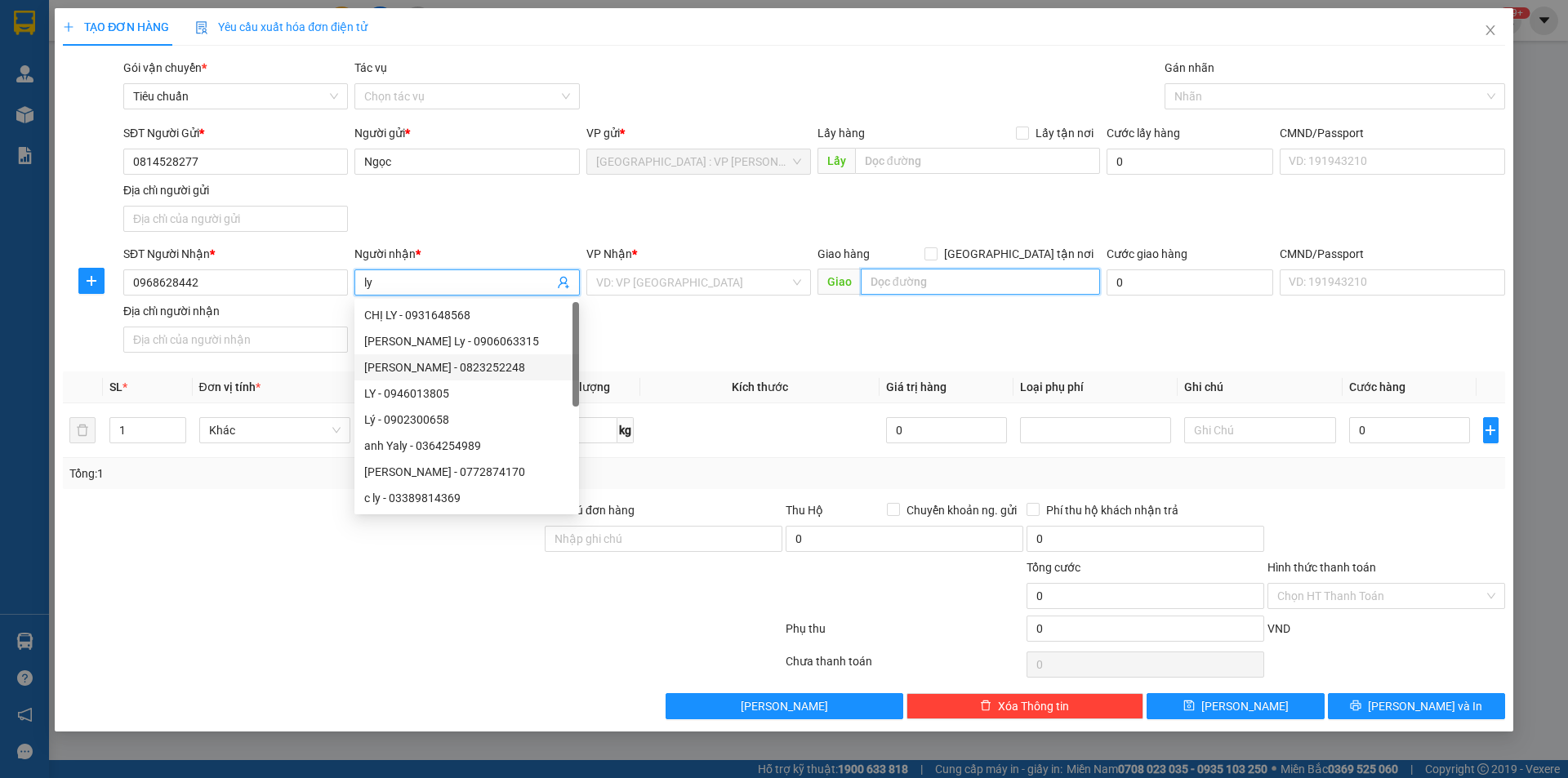
click at [930, 283] on input "text" at bounding box center [980, 281] width 239 height 26
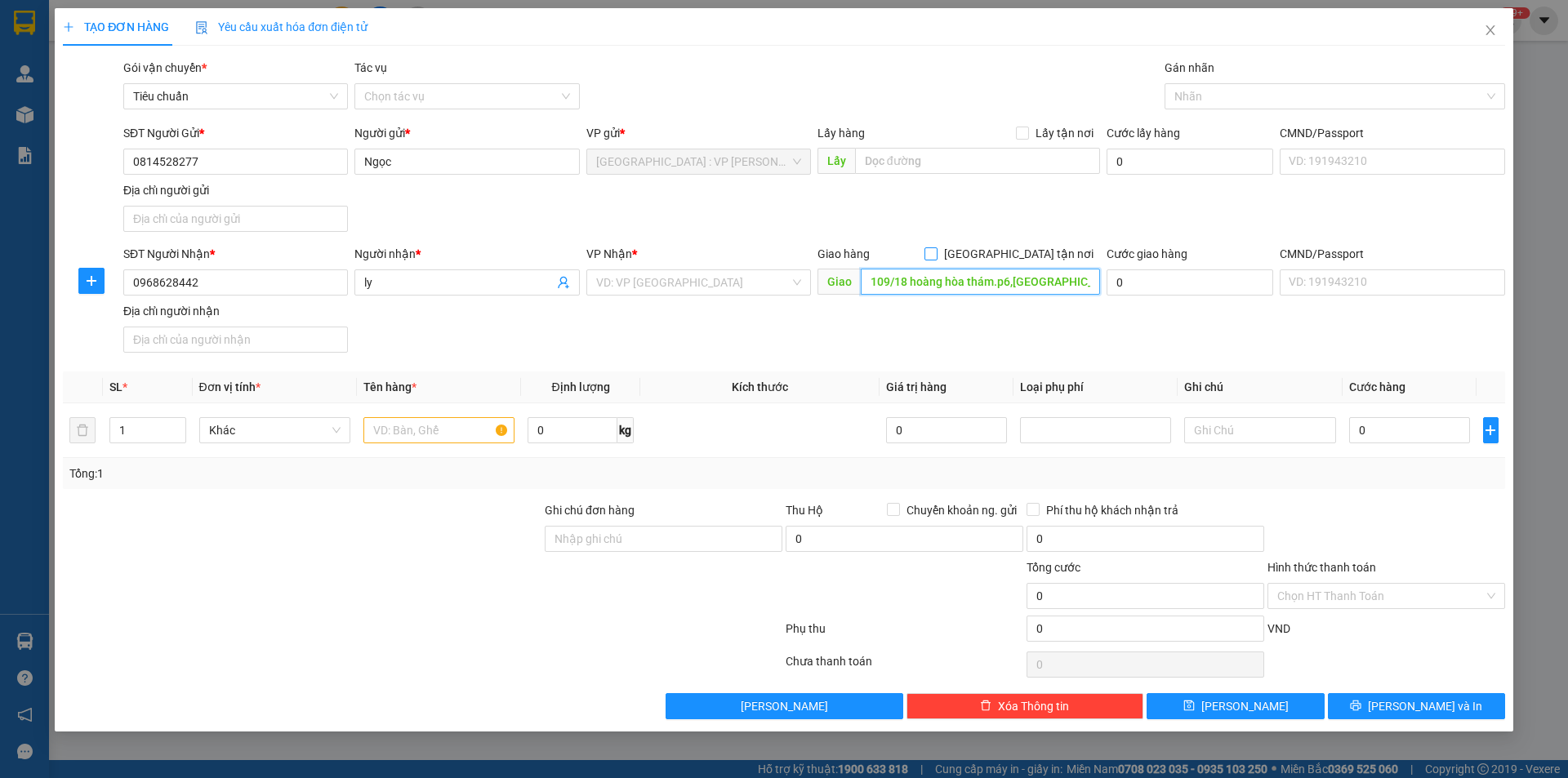
type input "109/18 hoàng hòa thám.p6,[GEOGRAPHIC_DATA],[GEOGRAPHIC_DATA]"
click at [1026, 259] on span "[GEOGRAPHIC_DATA] tận nơi" at bounding box center [1018, 253] width 163 height 18
click at [936, 259] on input "[GEOGRAPHIC_DATA] tận nơi" at bounding box center [930, 253] width 12 height 12
checkbox input "true"
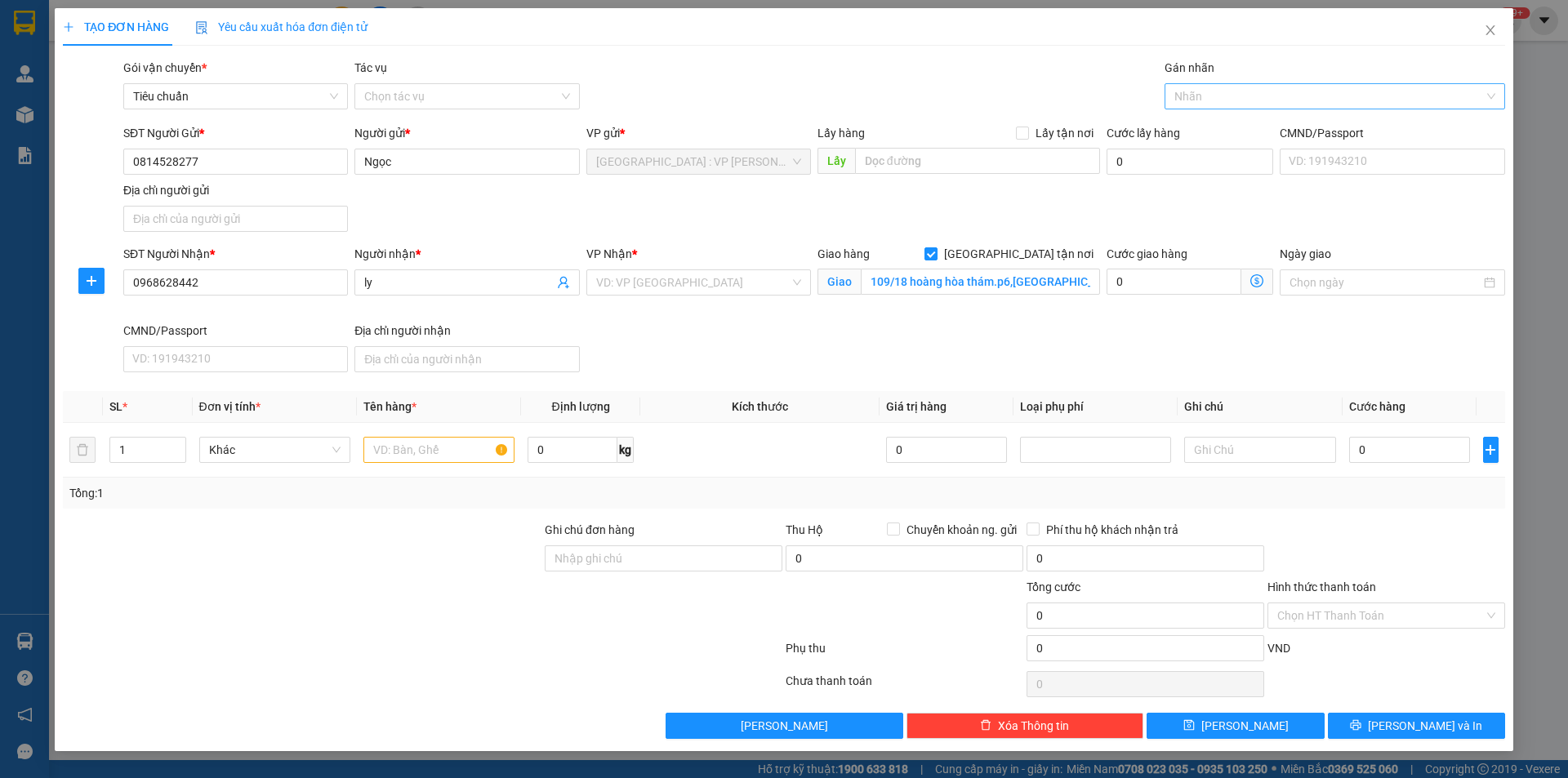
click at [1249, 91] on div at bounding box center [1326, 96] width 316 height 19
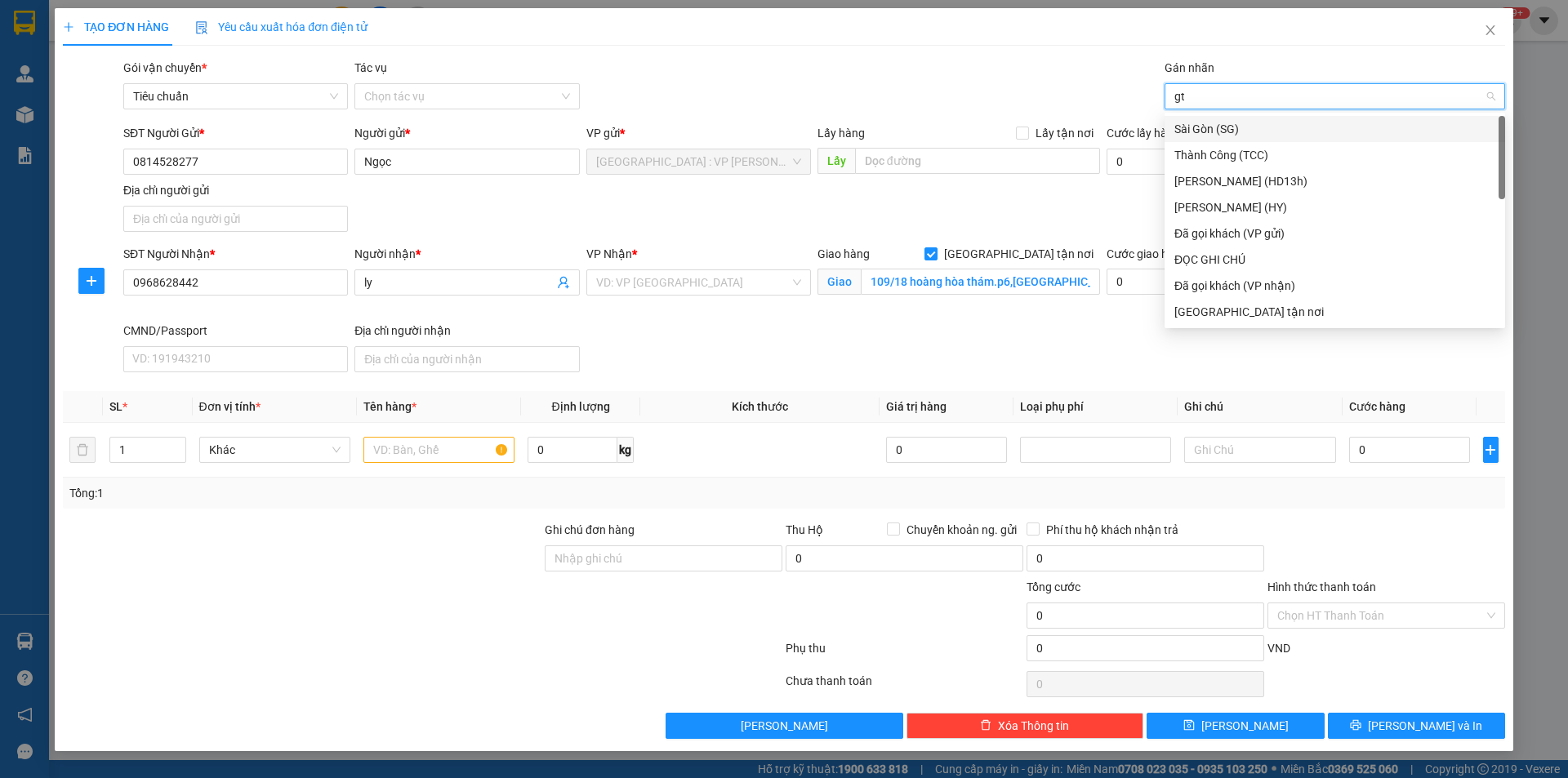
type input "gtn"
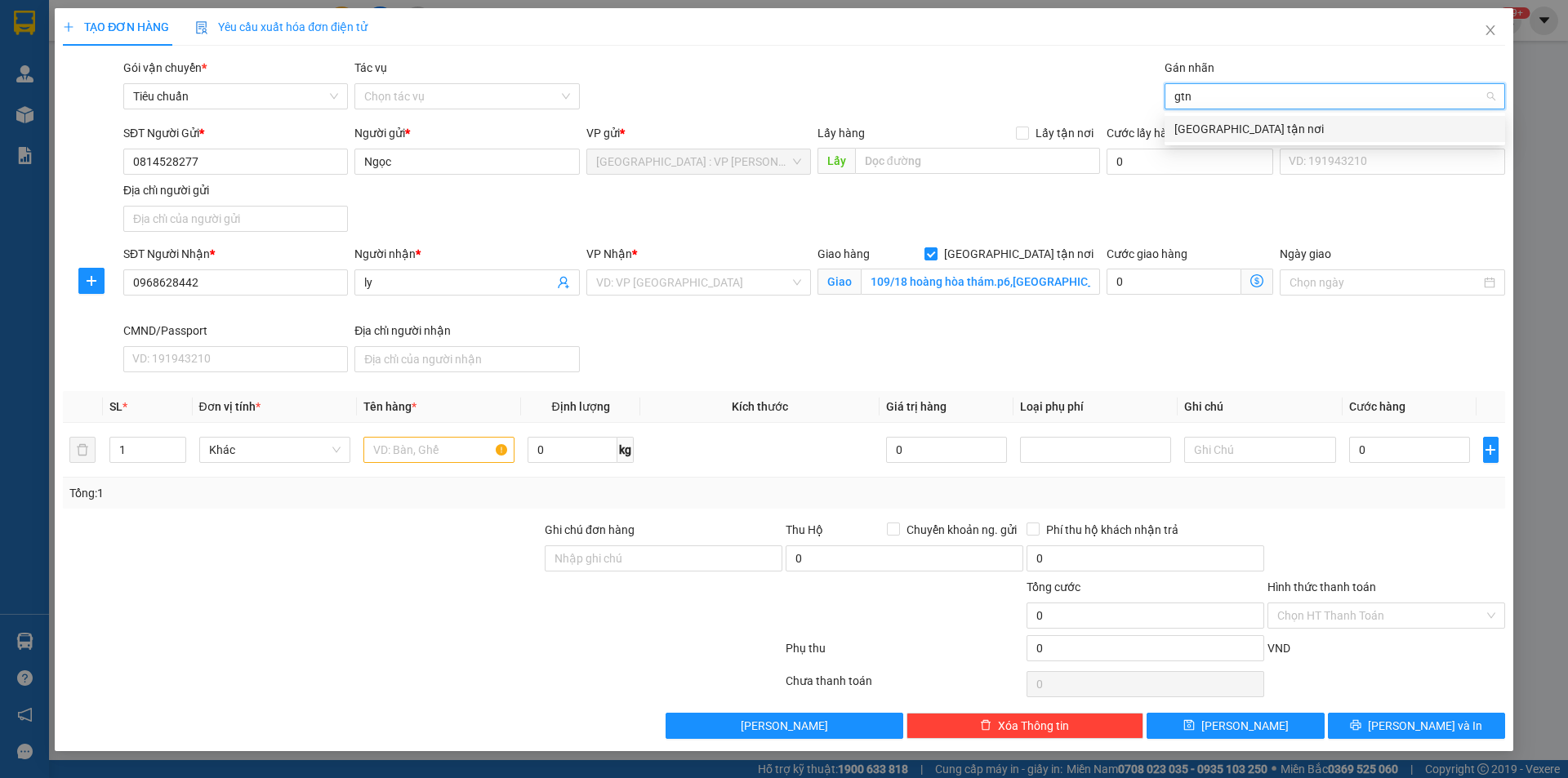
click at [1208, 125] on div "[GEOGRAPHIC_DATA] tận nơi" at bounding box center [1334, 129] width 321 height 18
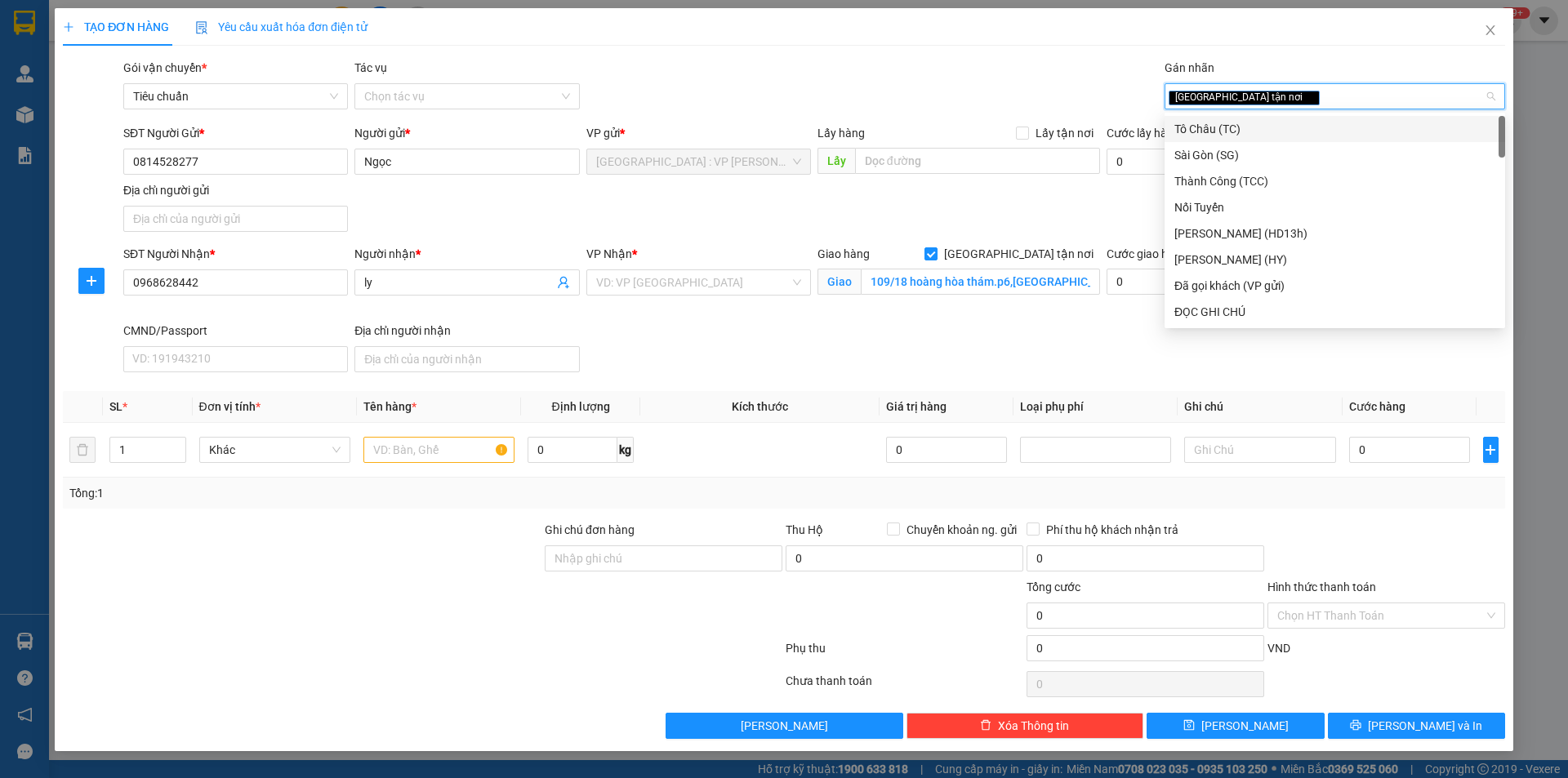
drag, startPoint x: 980, startPoint y: 94, endPoint x: 830, endPoint y: 136, distance: 155.8
click at [973, 94] on div "Gói vận chuyển * Tiêu chuẩn Tác vụ Chọn tác vụ Gán nhãn Giao tận nơi" at bounding box center [815, 87] width 1389 height 57
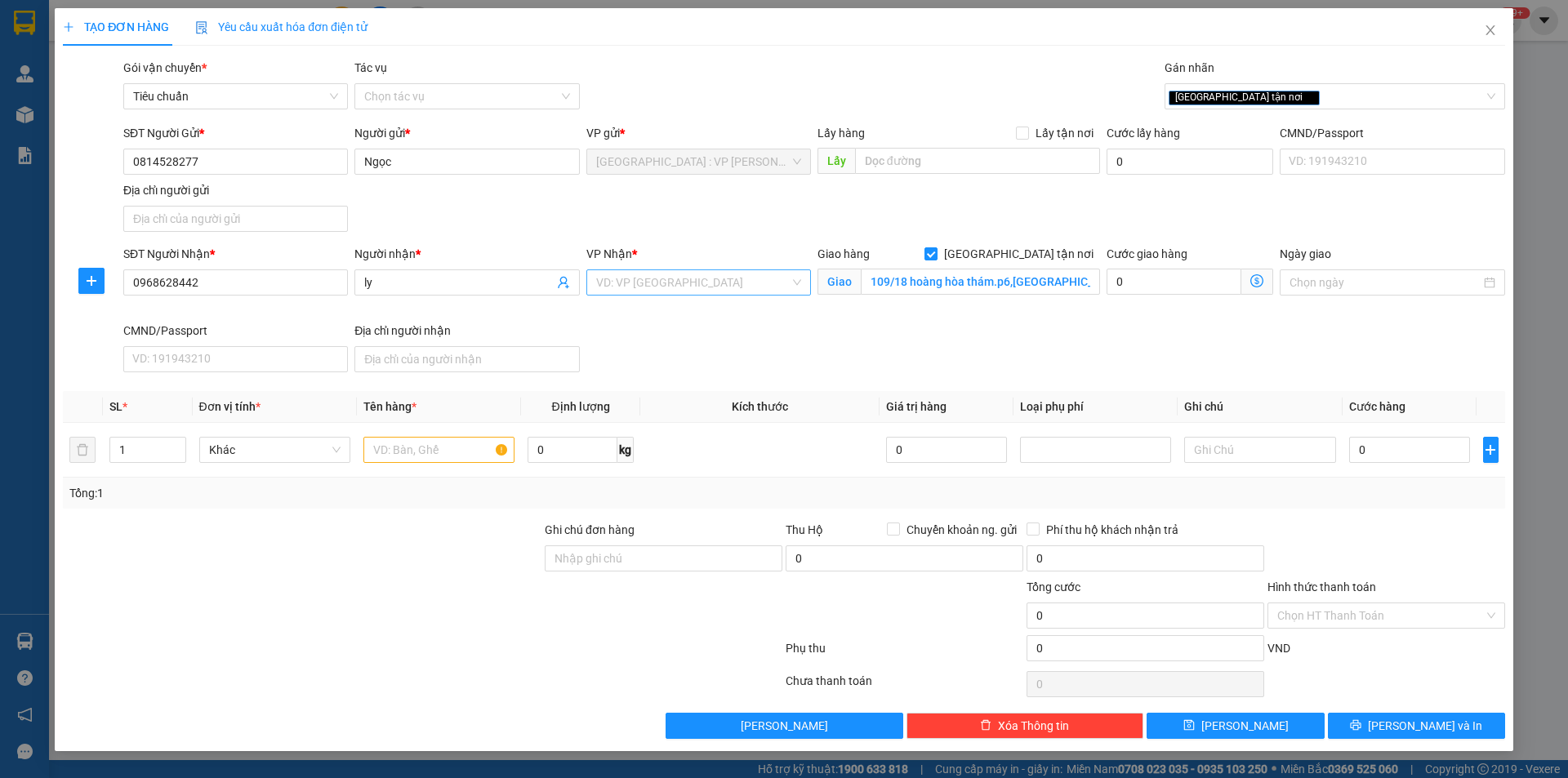
click at [695, 280] on input "search" at bounding box center [693, 282] width 194 height 24
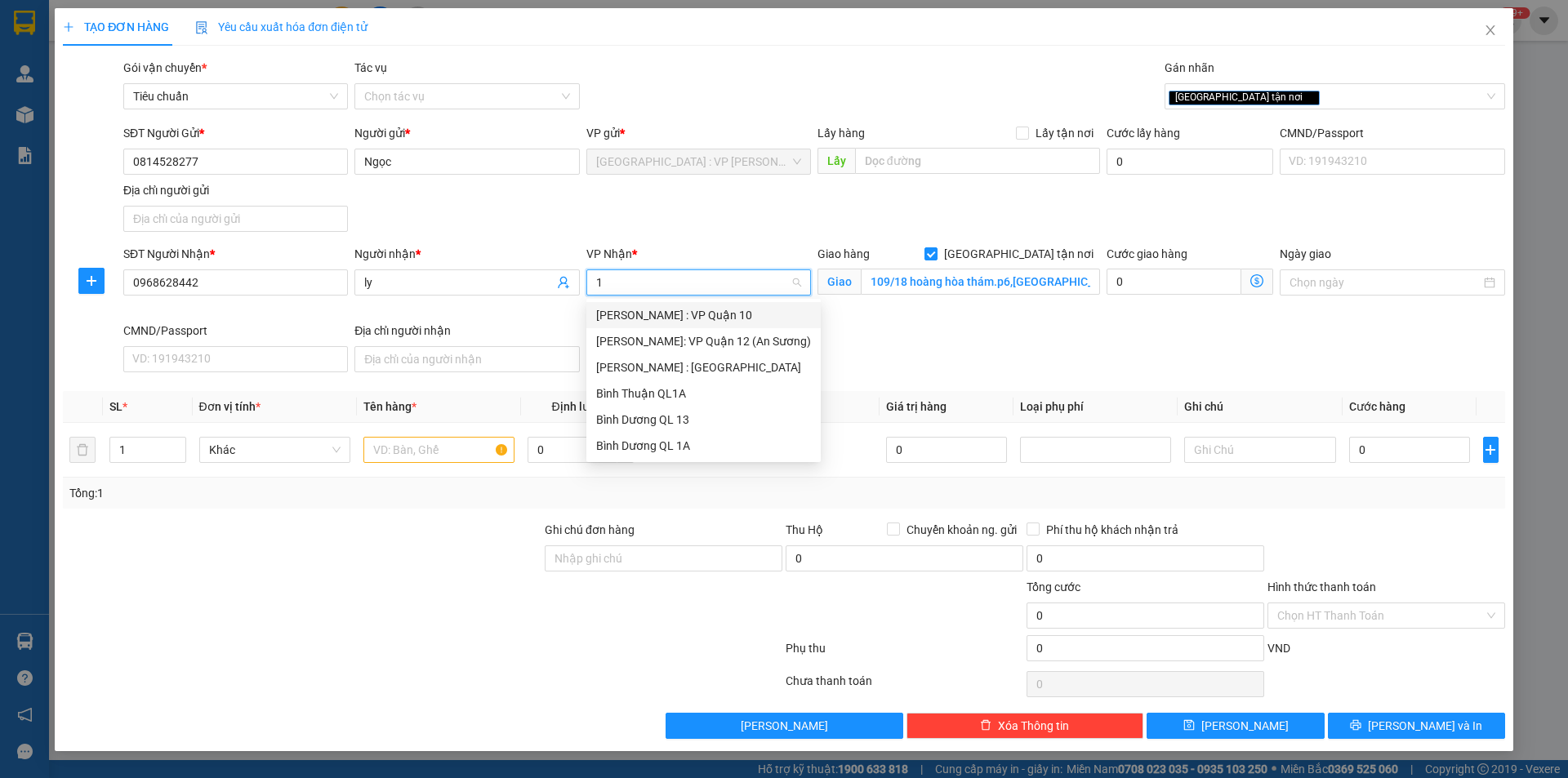
type input "12"
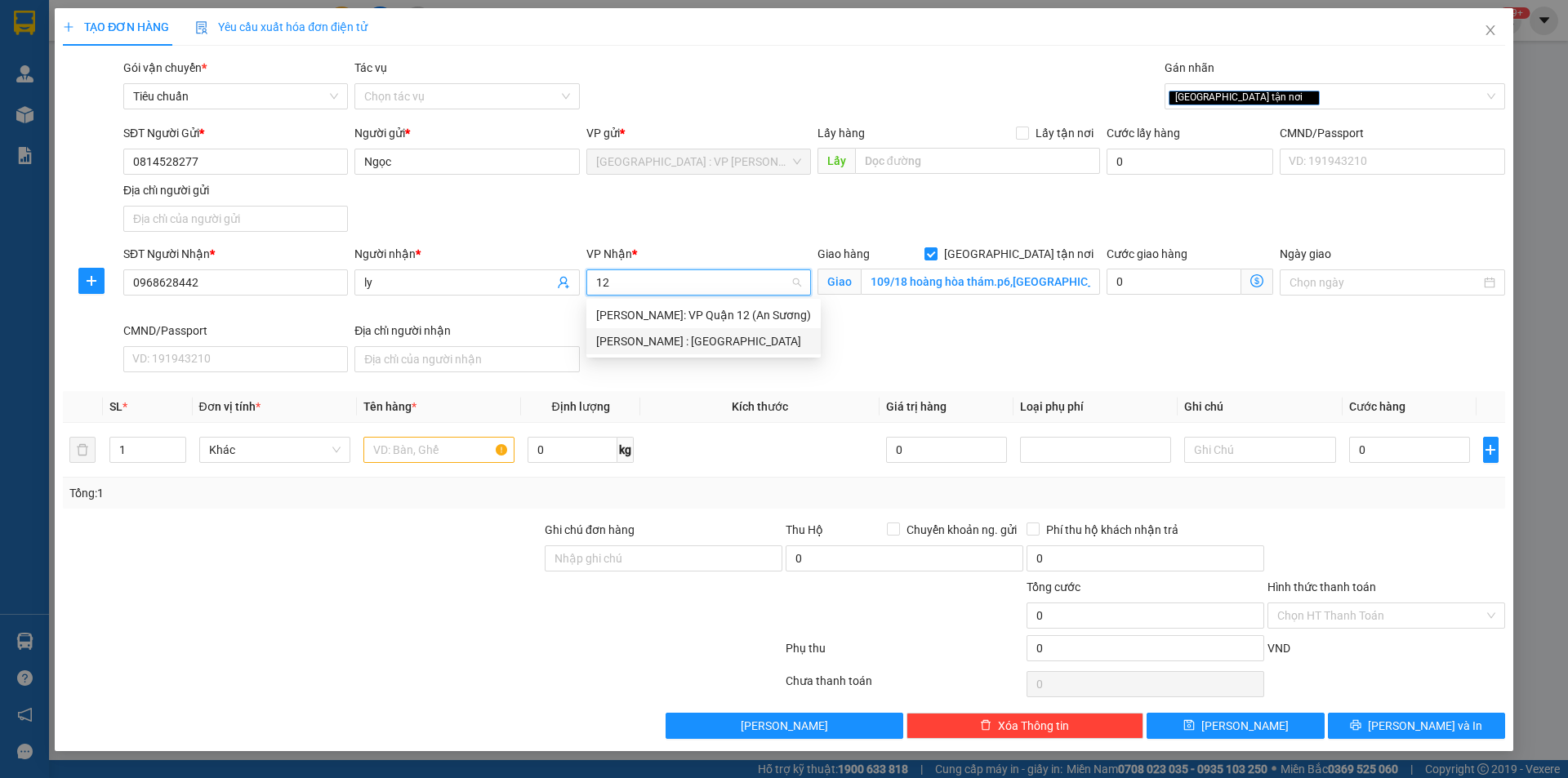
drag, startPoint x: 699, startPoint y: 344, endPoint x: 681, endPoint y: 252, distance: 93.7
click at [698, 344] on div "[PERSON_NAME] : [GEOGRAPHIC_DATA]" at bounding box center [703, 341] width 215 height 18
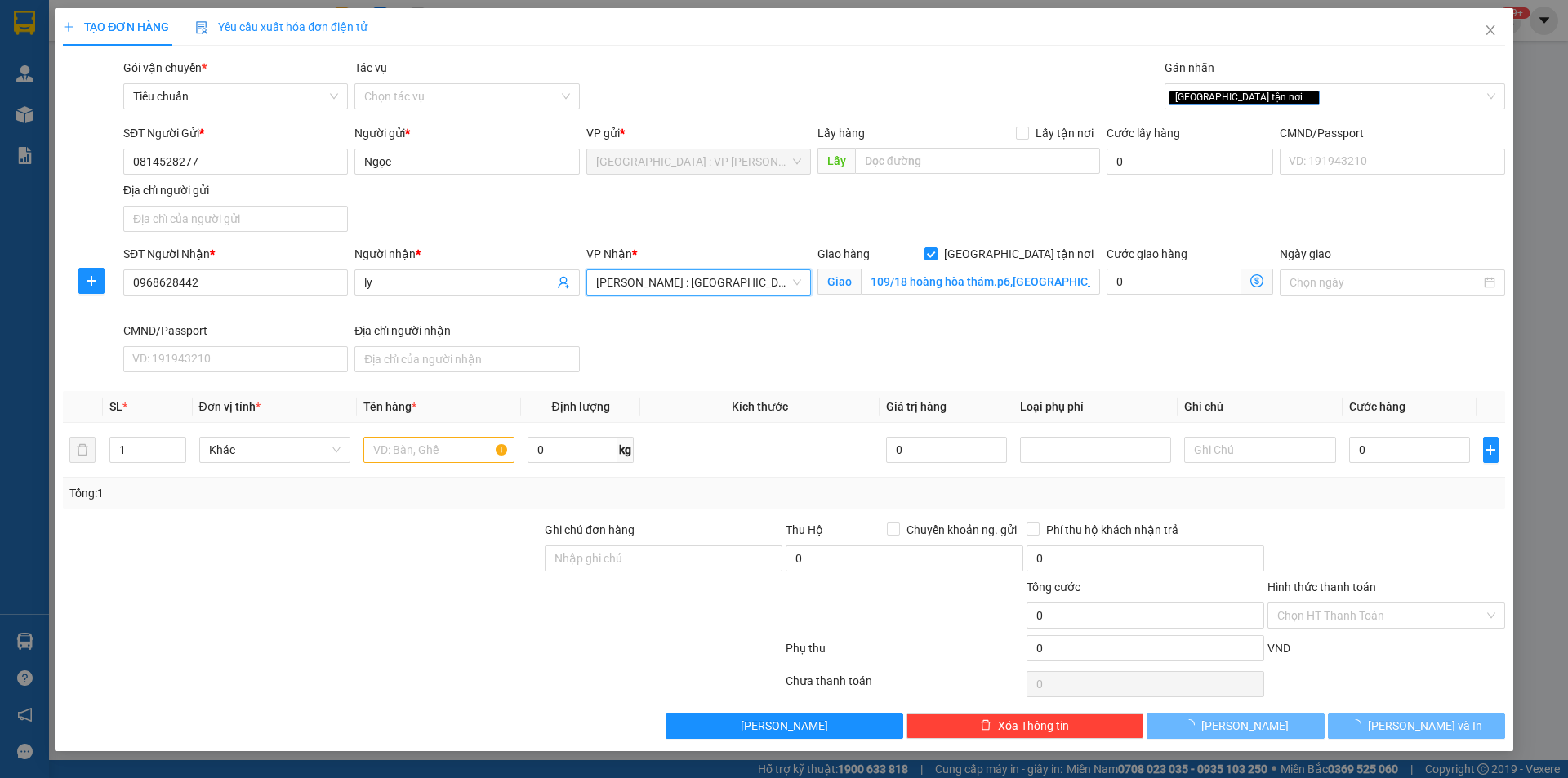
click at [681, 249] on div "VP Nhận *" at bounding box center [698, 253] width 224 height 18
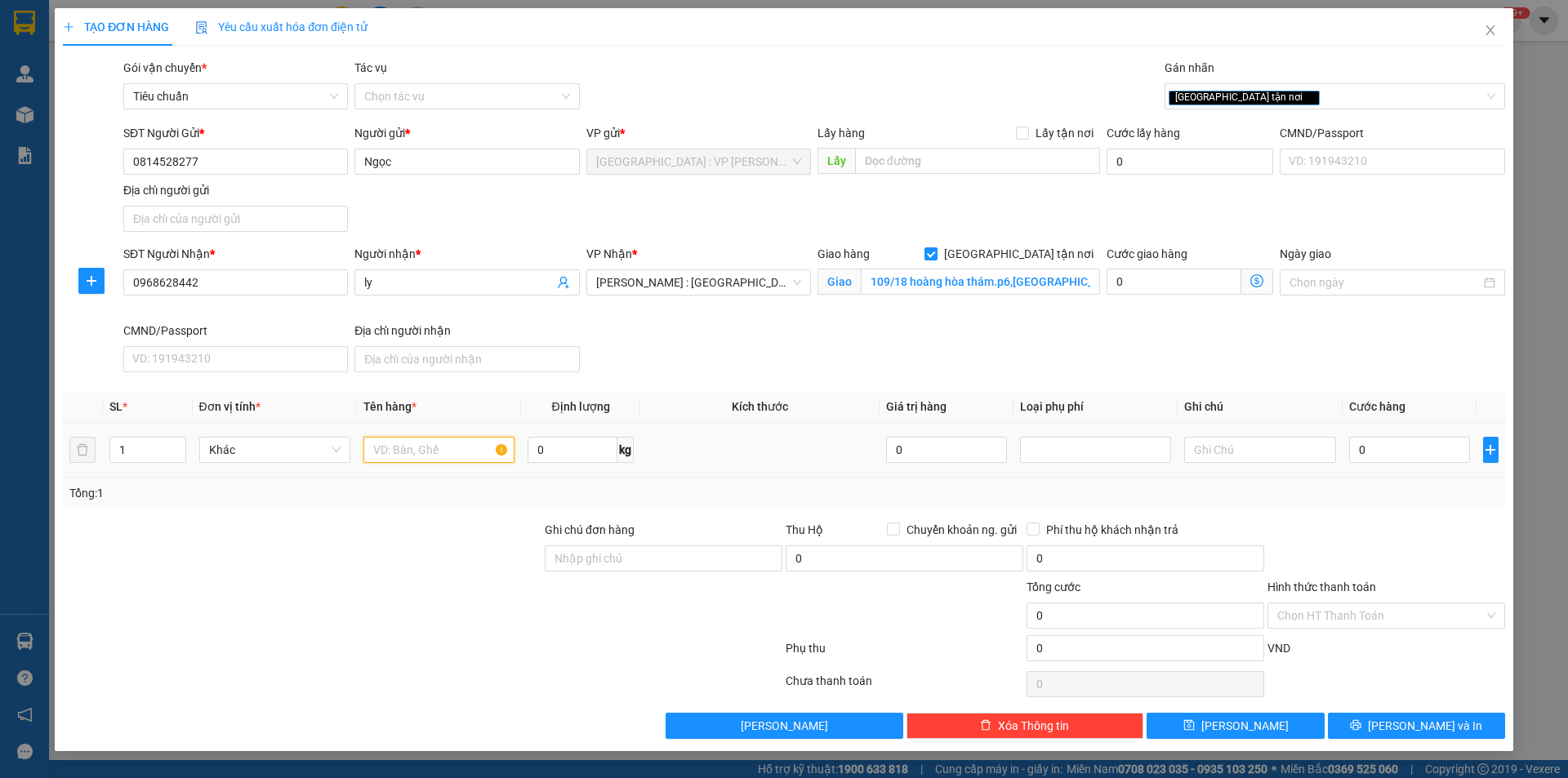
click at [416, 445] on input "text" at bounding box center [438, 450] width 151 height 26
type input "1 kiện carton nhẹ"
click at [697, 556] on input "Ghi chú đơn hàng" at bounding box center [664, 558] width 238 height 26
type input "nhận nguyên kiện,giao nguyên kiện,bể vỡ k đền"
click at [465, 454] on input "1 kiện carton nhẹ" at bounding box center [438, 450] width 151 height 26
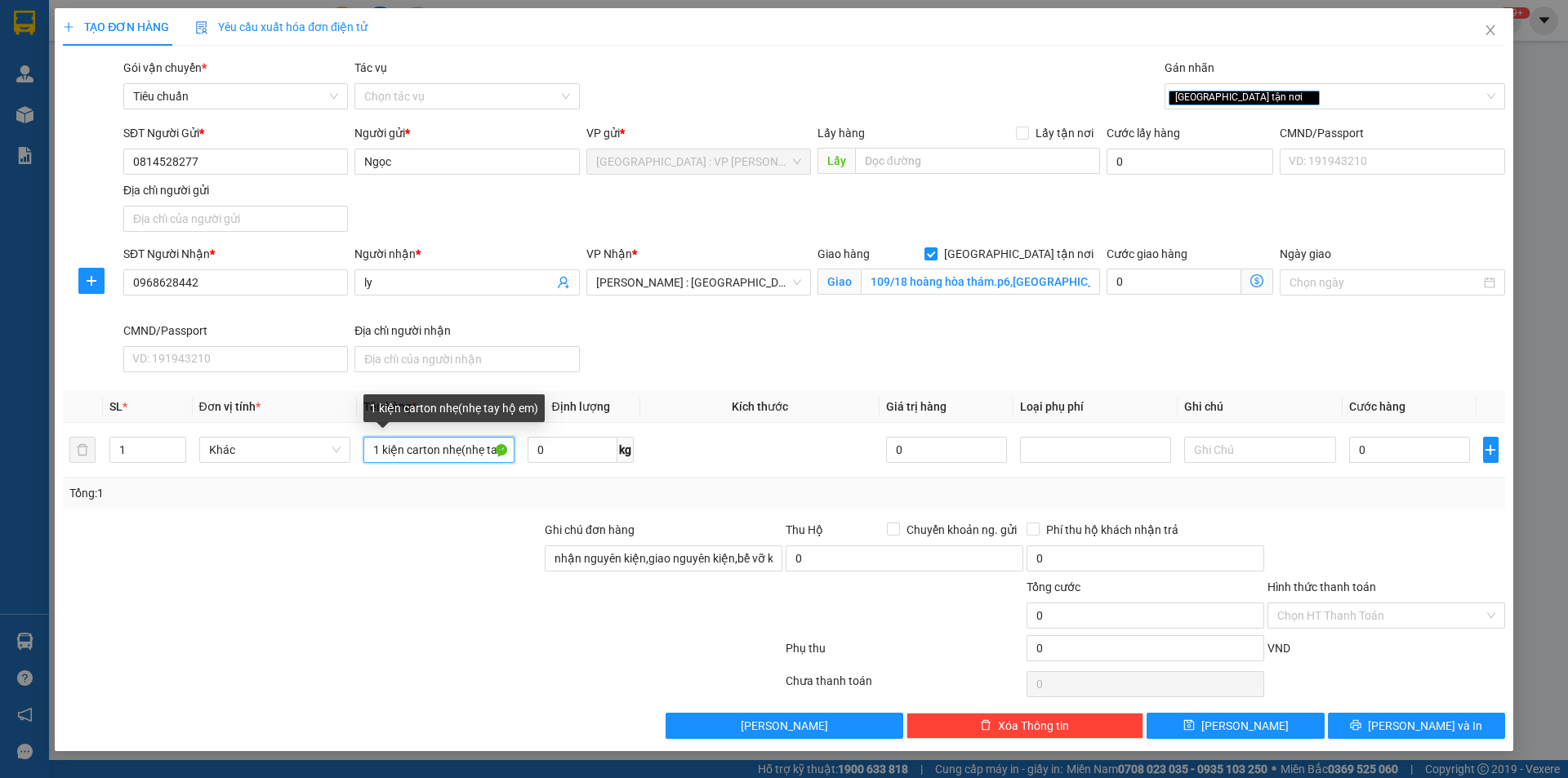
type input "1 kiện carton nhẹ(nhẹ tay hộ em)"
click at [409, 541] on div at bounding box center [302, 549] width 482 height 57
click at [1410, 454] on input "0" at bounding box center [1410, 450] width 121 height 26
type input "1"
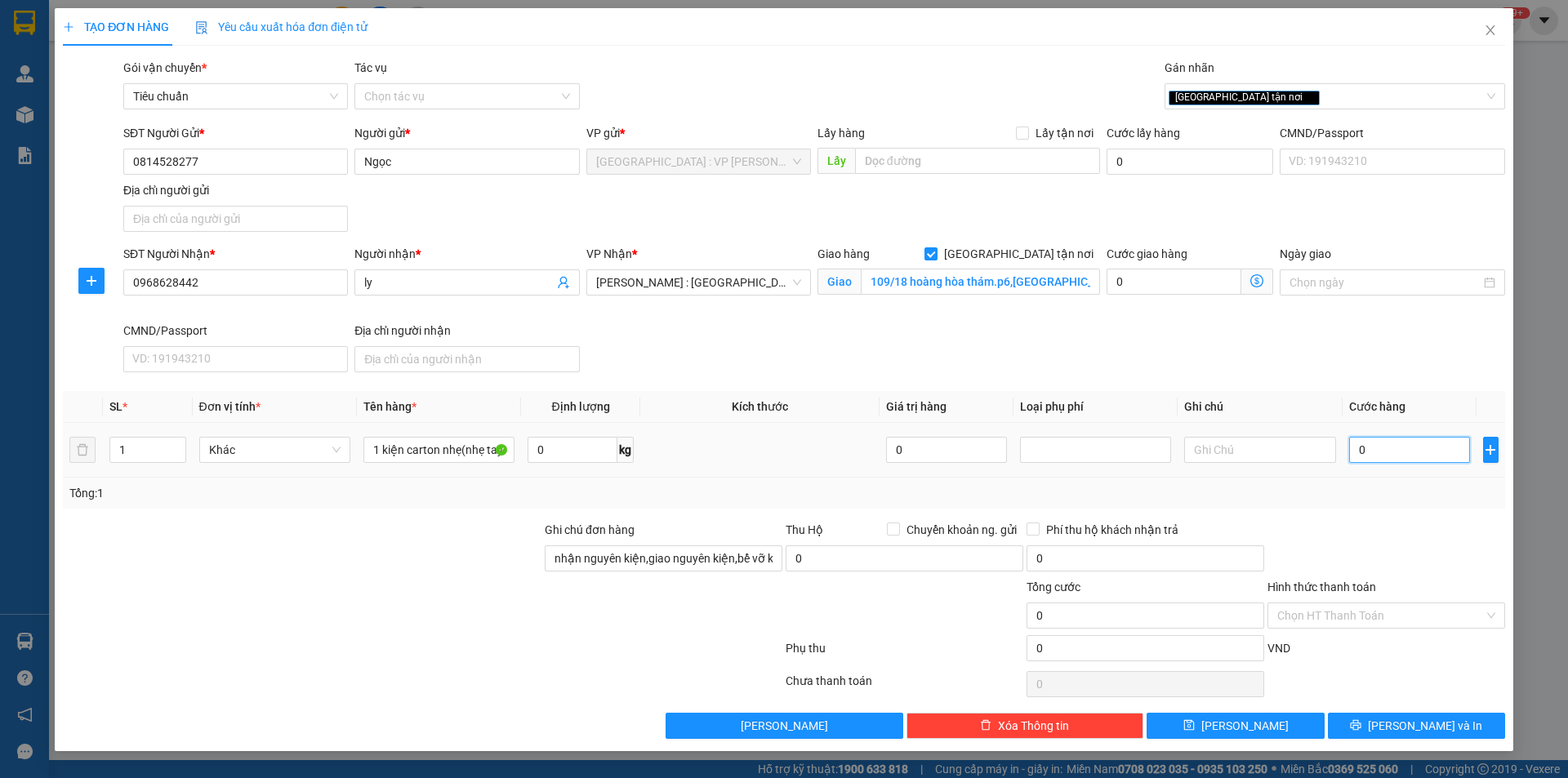
type input "1"
type input "10"
type input "100"
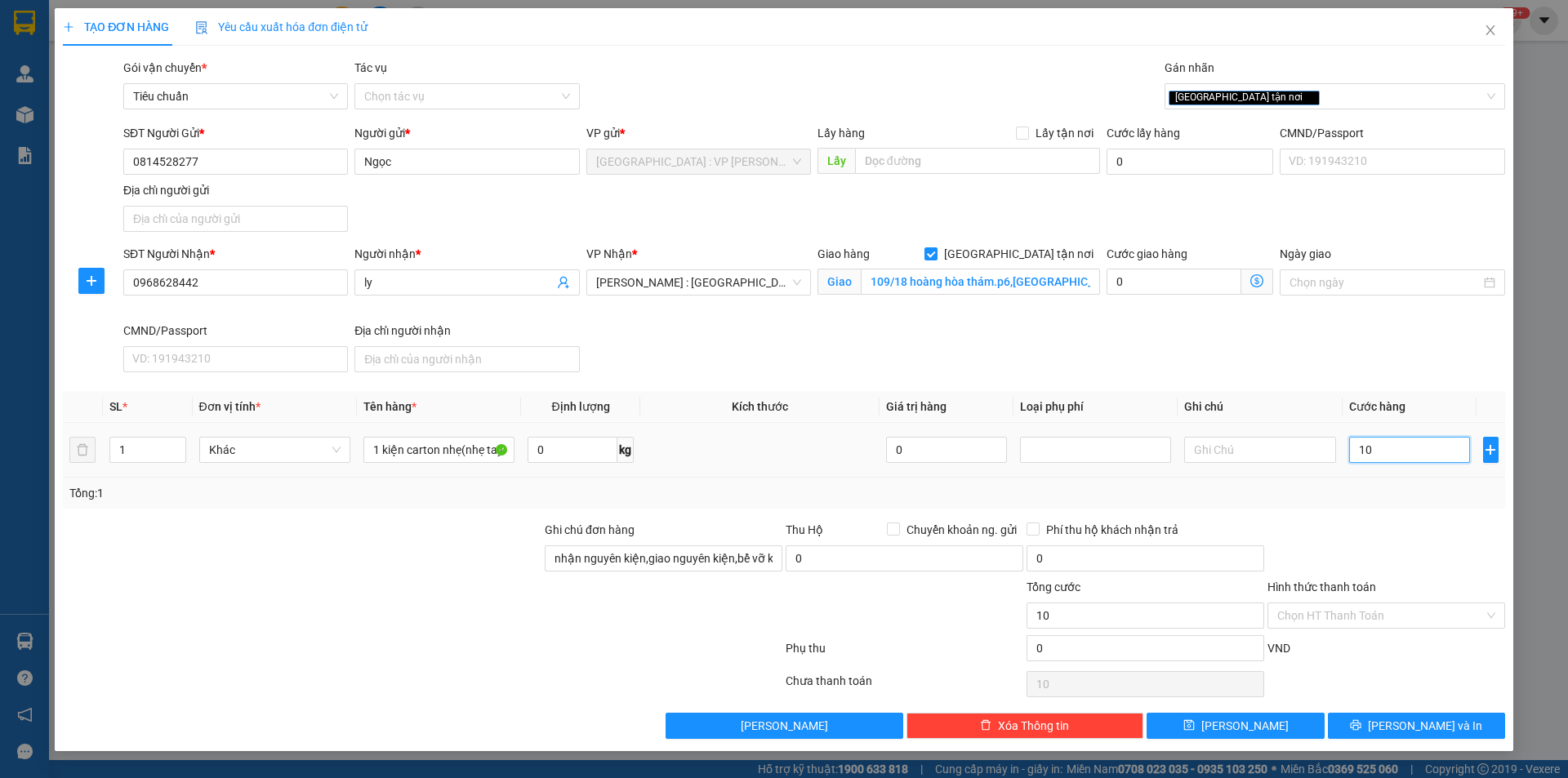
type input "100"
type input "1.000"
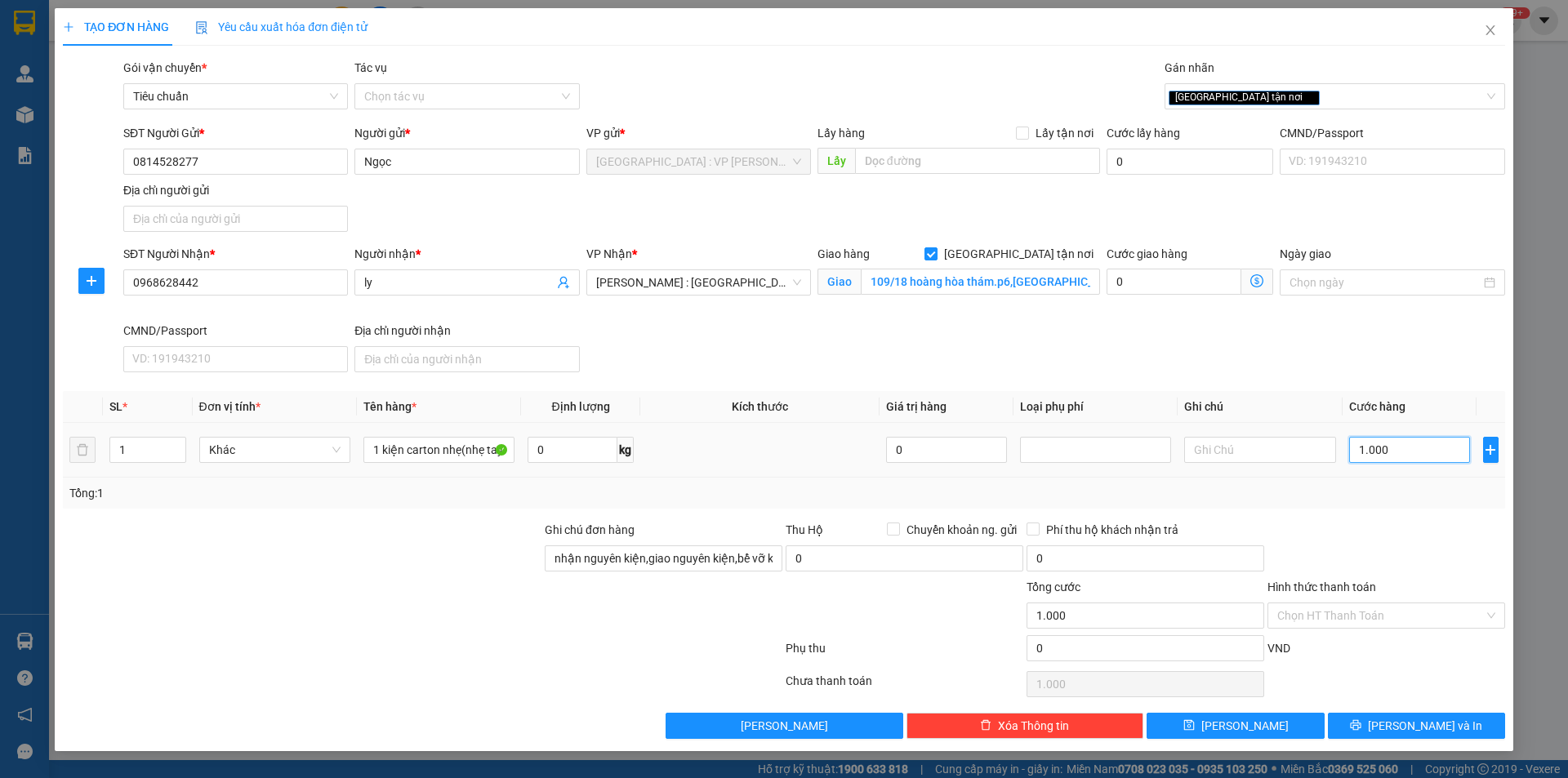
type input "10.000"
type input "100.000"
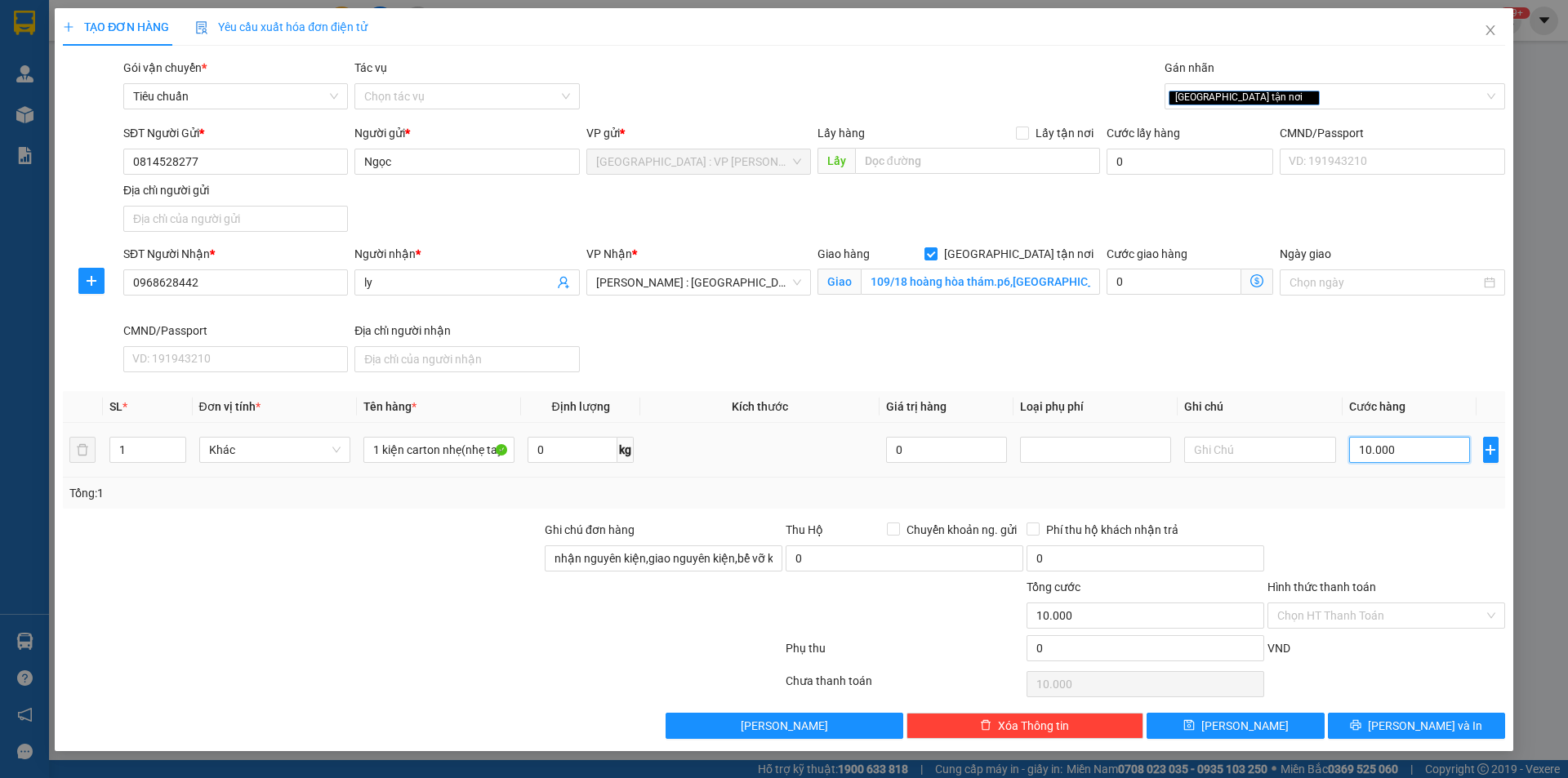
type input "100.000"
drag, startPoint x: 1370, startPoint y: 507, endPoint x: 1421, endPoint y: 590, distance: 97.4
click at [1371, 510] on div "Transit Pickup Surcharge Ids Transit Deliver Surcharge Ids Transit Deliver Surc…" at bounding box center [783, 399] width 1442 height 680
click at [1430, 720] on span "[PERSON_NAME] và In" at bounding box center [1424, 726] width 115 height 18
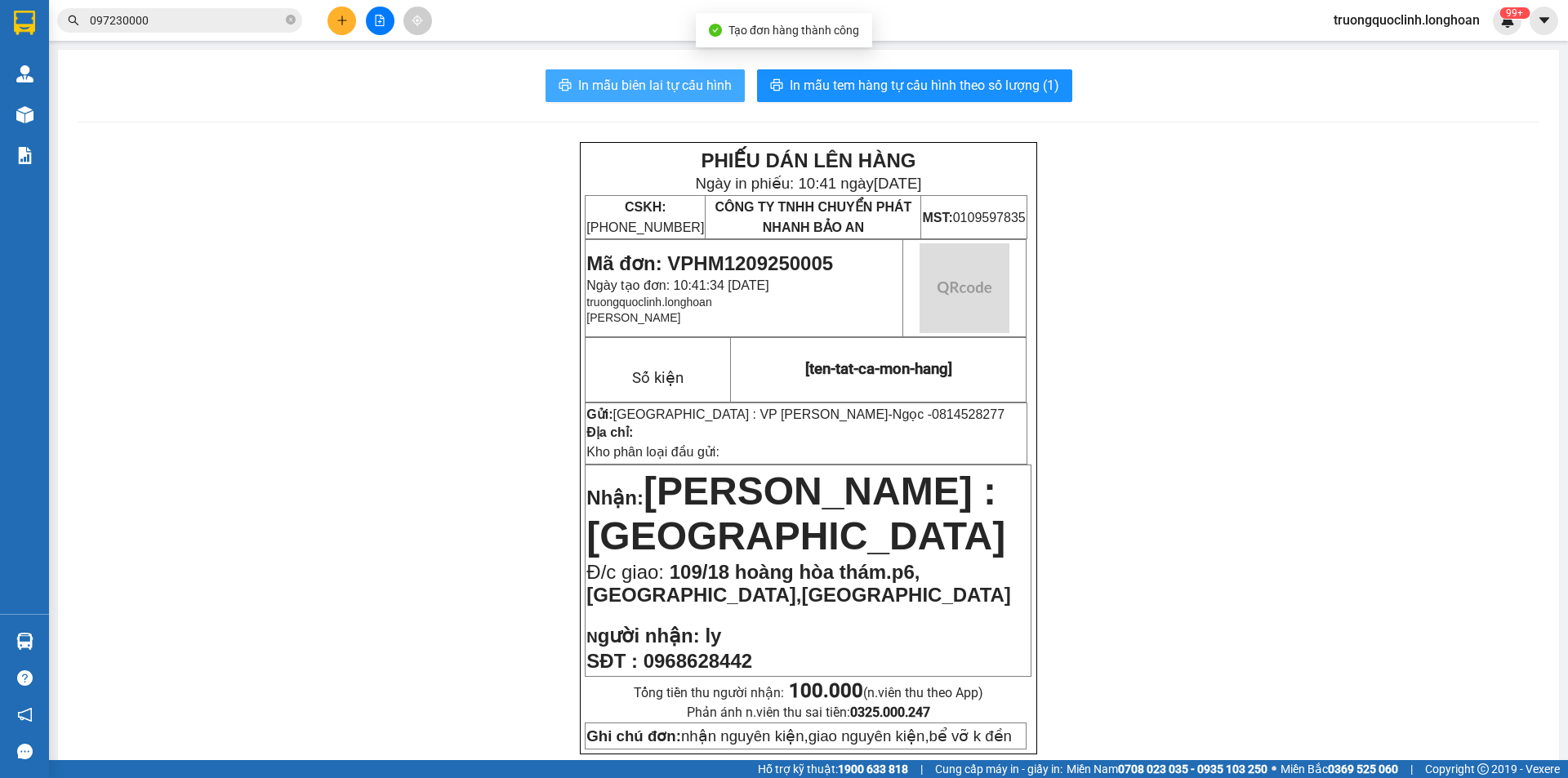
click at [698, 94] on span "In mẫu biên lai tự cấu hình" at bounding box center [654, 85] width 153 height 20
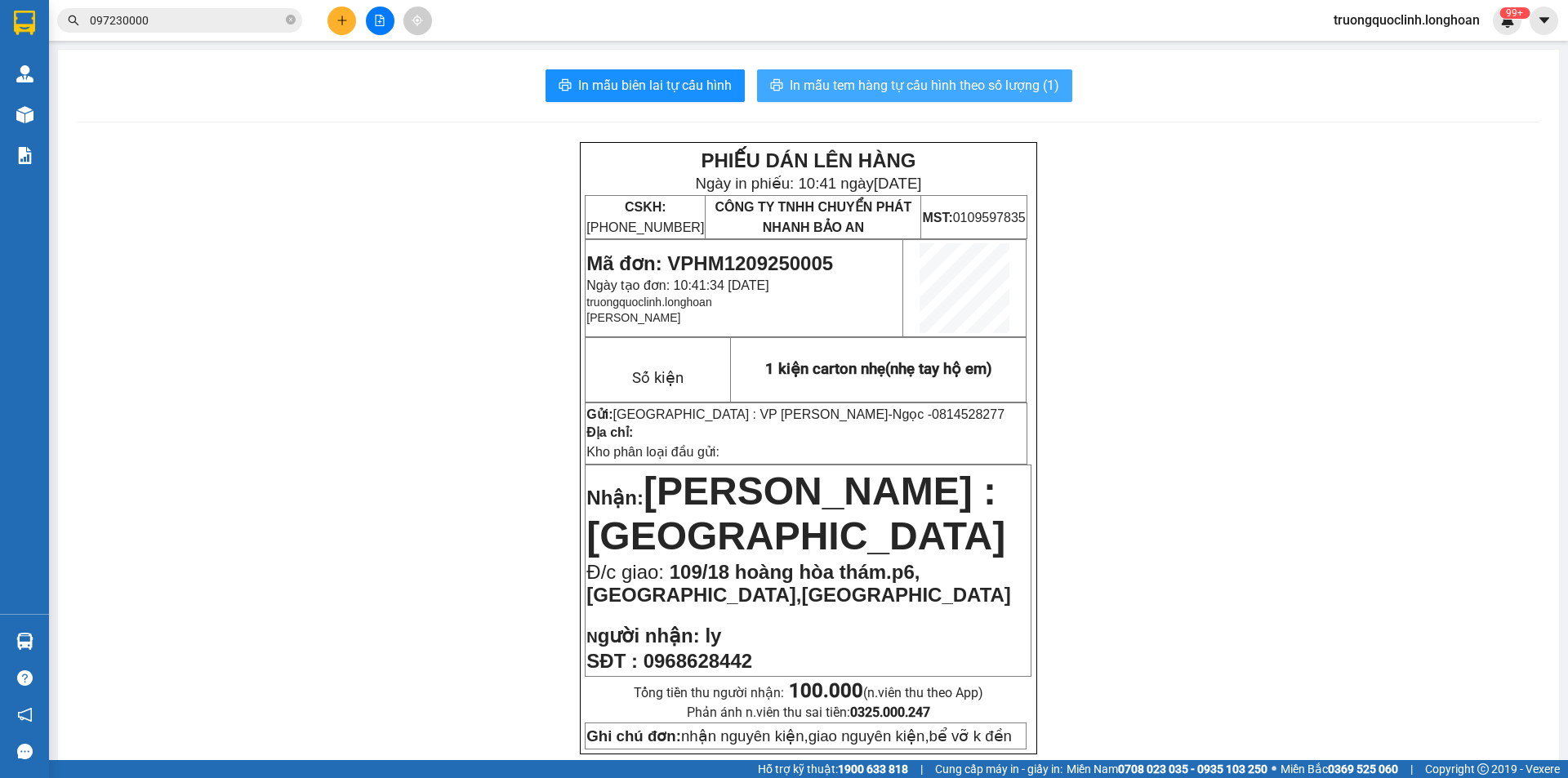
click at [942, 100] on button "In mẫu tem hàng tự cấu hình theo số lượng (1)" at bounding box center [914, 86] width 315 height 33
click at [941, 99] on button "In mẫu tem hàng tự cấu hình theo số lượng (1)" at bounding box center [914, 86] width 315 height 33
click at [783, 262] on span "Mã đơn: VPHM1209250005" at bounding box center [710, 263] width 247 height 22
click at [341, 15] on icon "plus" at bounding box center [342, 20] width 12 height 12
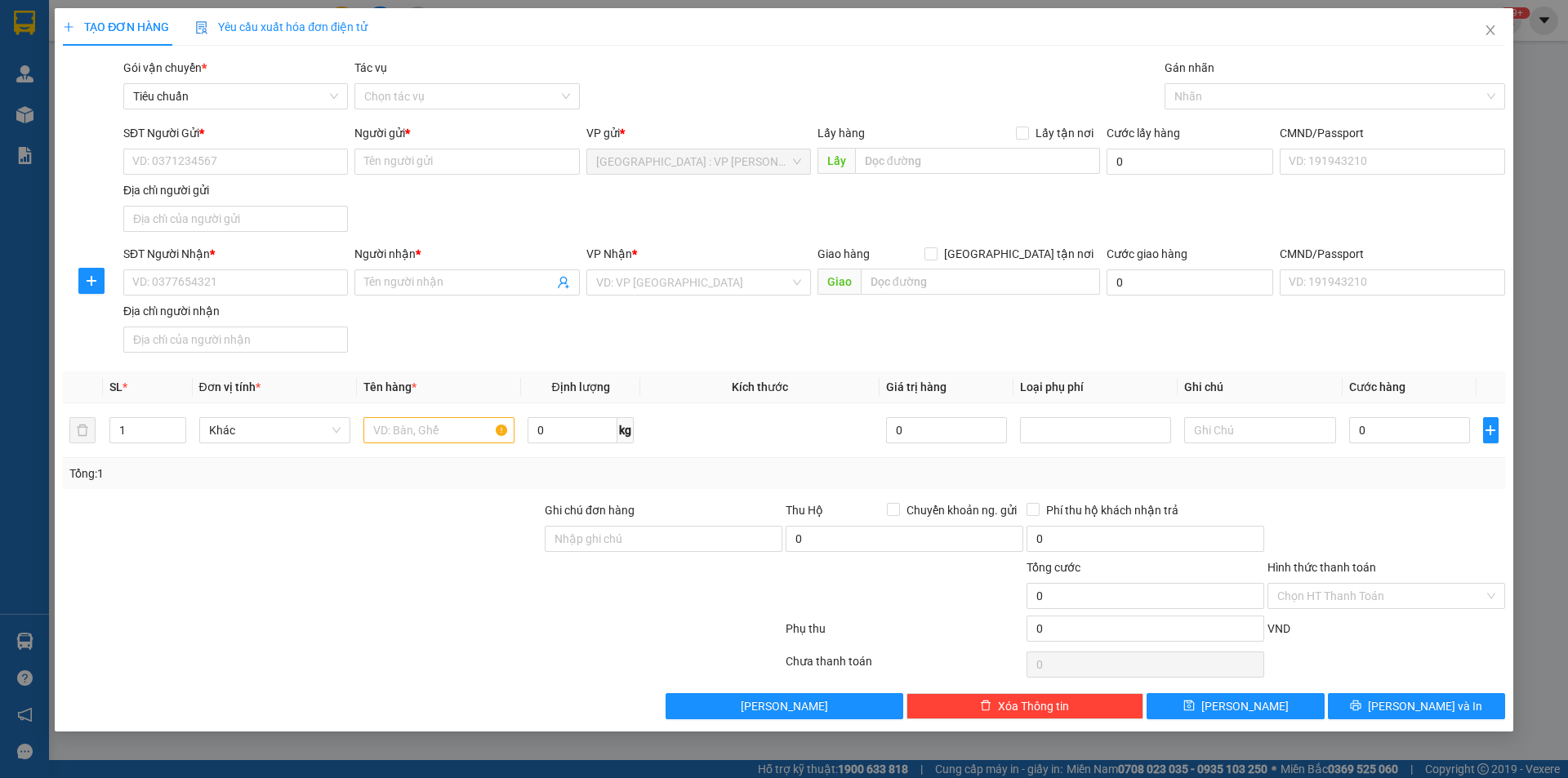
click at [1426, 328] on div "SĐT Người Nhận * VD: 0377654321 Người nhận * Tên người nhận VP Nhận * VD: VP [G…" at bounding box center [815, 301] width 1389 height 115
click at [286, 162] on input "SĐT Người Gửi *" at bounding box center [235, 161] width 224 height 26
drag, startPoint x: 148, startPoint y: 432, endPoint x: 117, endPoint y: 429, distance: 31.1
click at [120, 430] on input "1" at bounding box center [147, 429] width 75 height 24
type input "7"
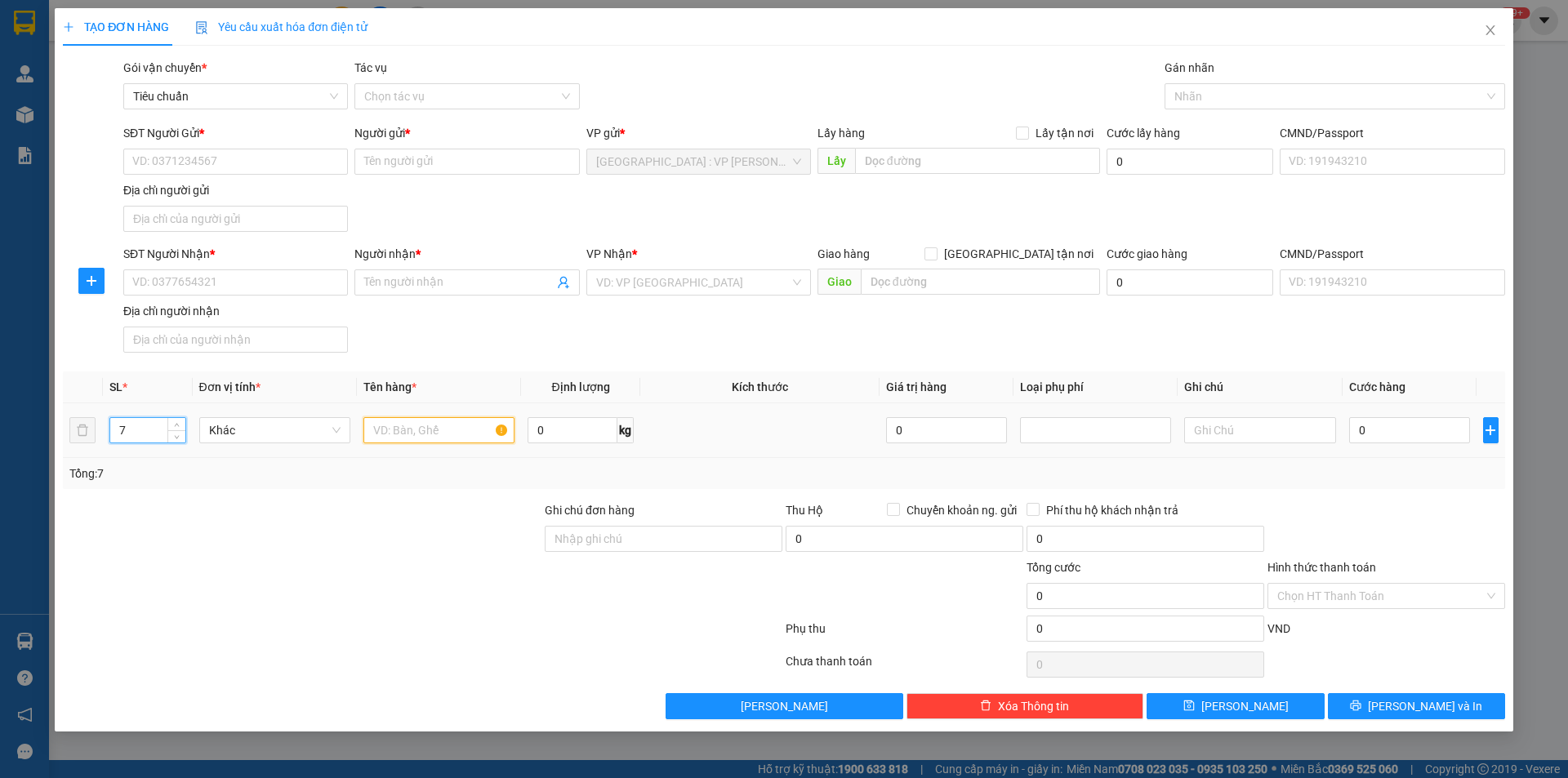
click at [427, 422] on input "text" at bounding box center [438, 429] width 151 height 26
type input "7 can rượu 30l"
drag, startPoint x: 427, startPoint y: 479, endPoint x: 472, endPoint y: 461, distance: 48.5
click at [428, 479] on div "Tổng: 7" at bounding box center [337, 473] width 536 height 18
click at [594, 424] on input "0" at bounding box center [572, 429] width 90 height 26
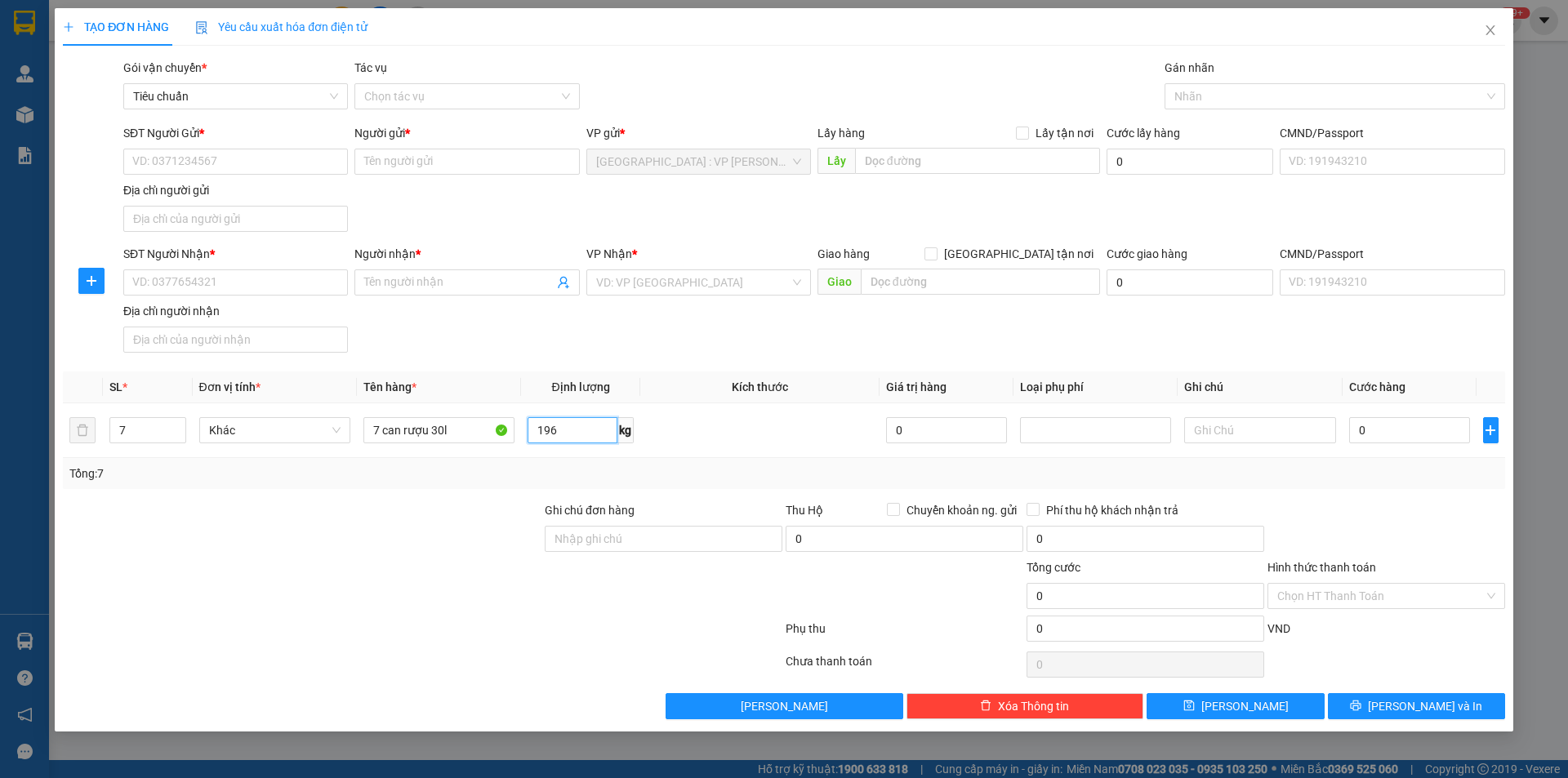
type input "196"
click at [459, 506] on div at bounding box center [302, 530] width 482 height 57
click at [251, 159] on input "SĐT Người Gửi *" at bounding box center [235, 161] width 224 height 26
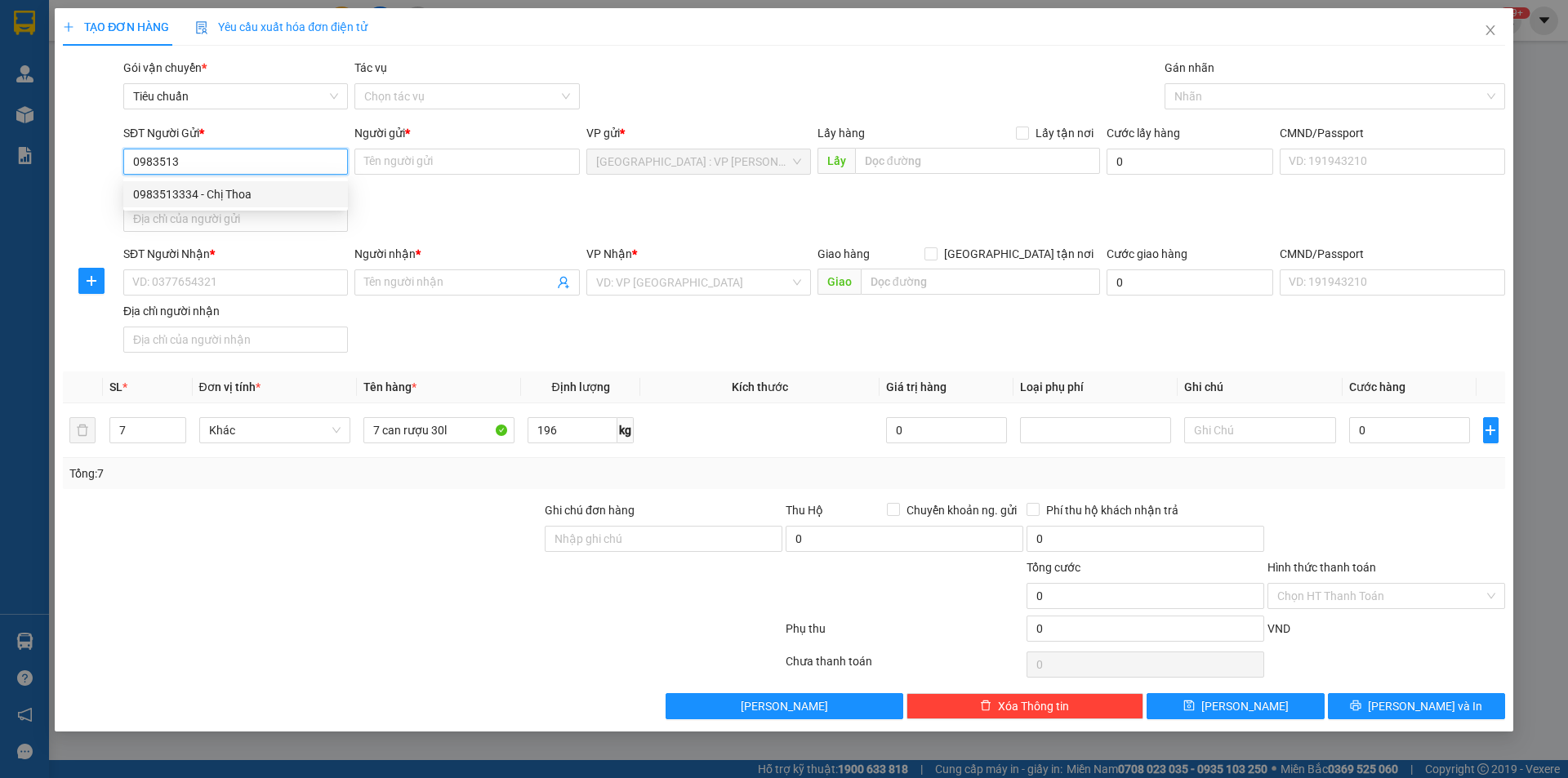
click at [233, 201] on div "0983513334 - Chị Thoa" at bounding box center [235, 194] width 205 height 18
type input "0983513334"
type input "Chị Thoa"
type input "0983513334"
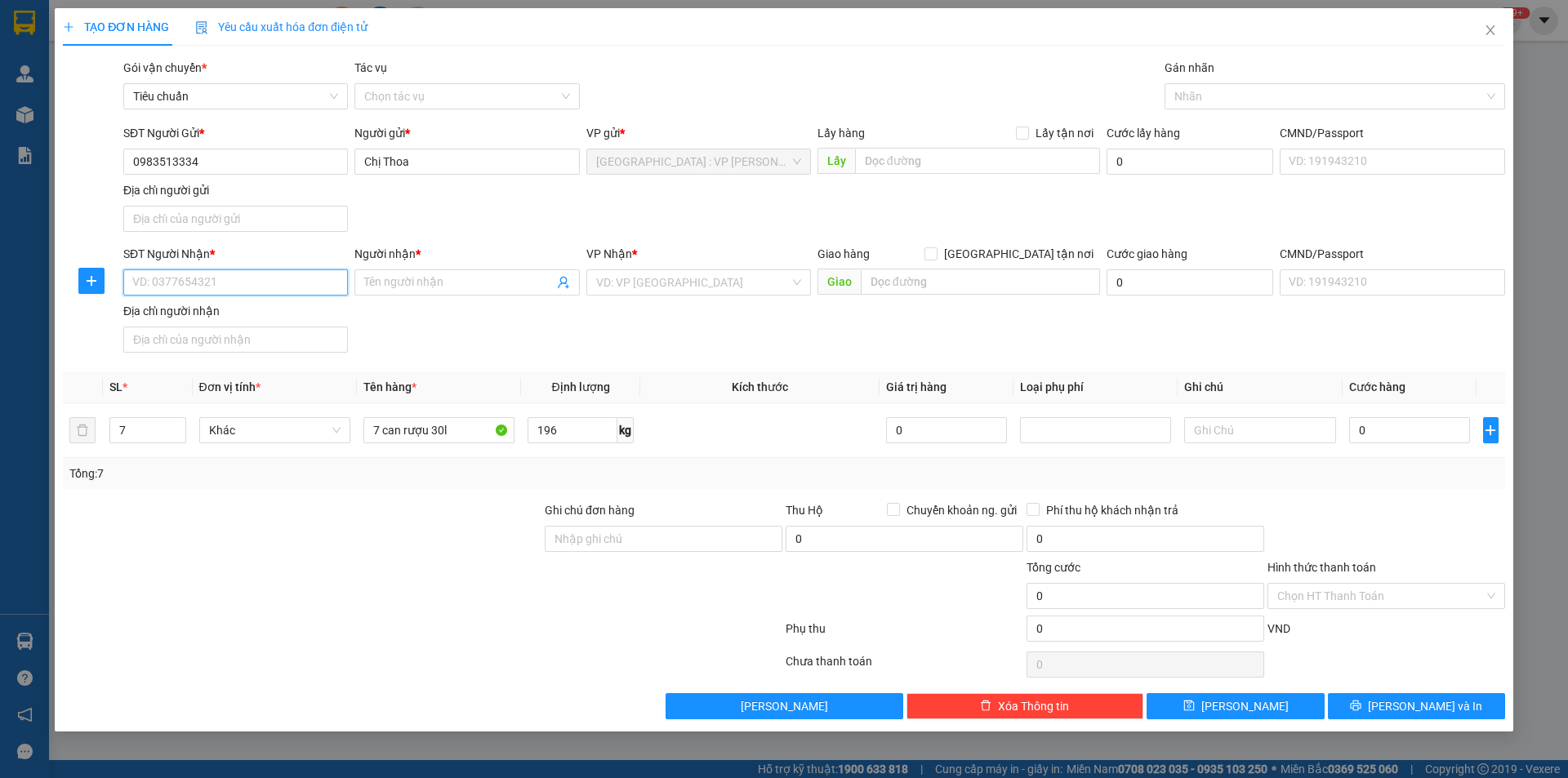
click at [238, 284] on input "SĐT Người Nhận *" at bounding box center [235, 282] width 224 height 26
click at [235, 336] on div "0988336096 - C Nguyêt" at bounding box center [235, 341] width 205 height 18
type input "0988336096"
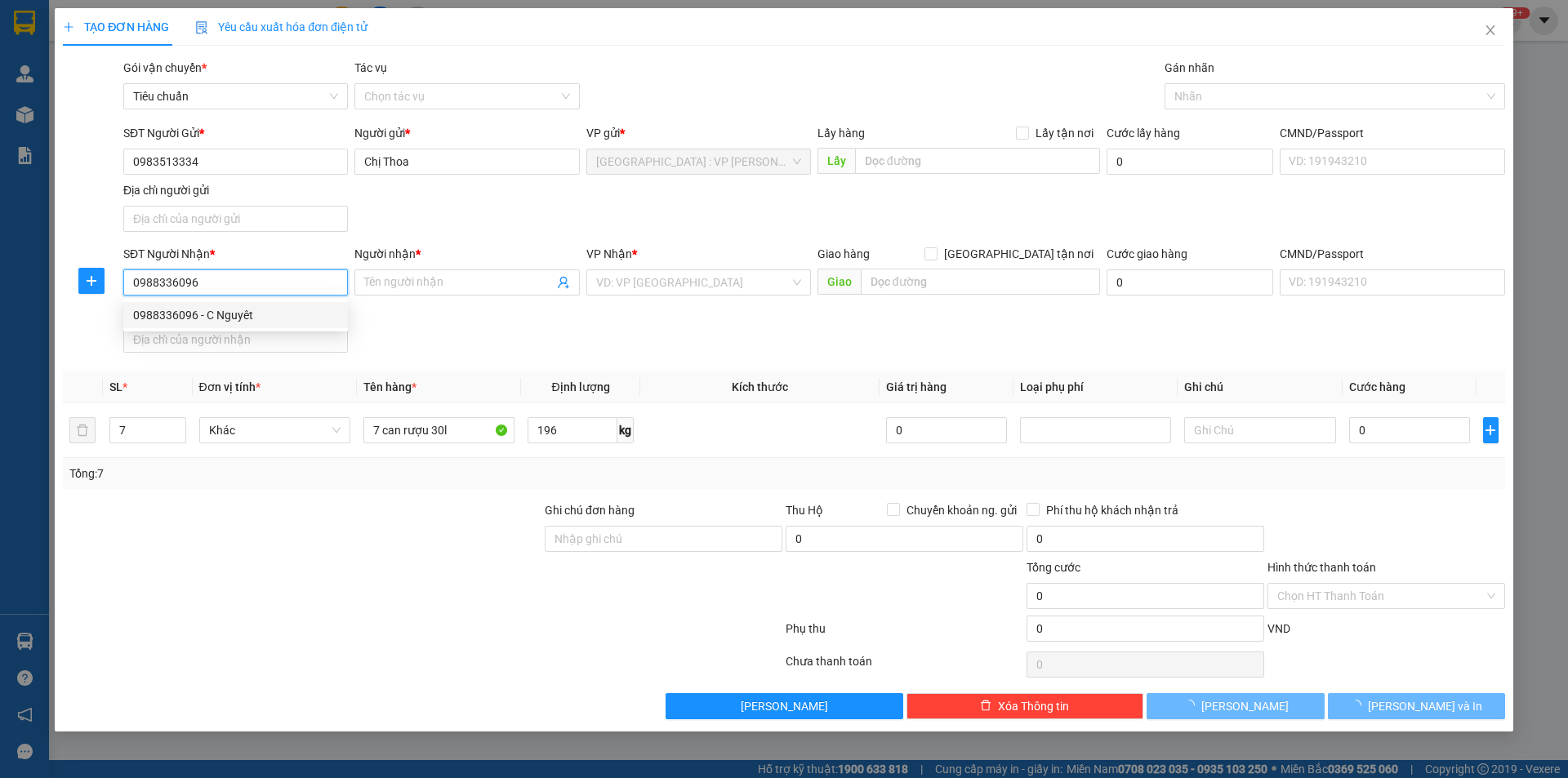
type input "C Nguyêt"
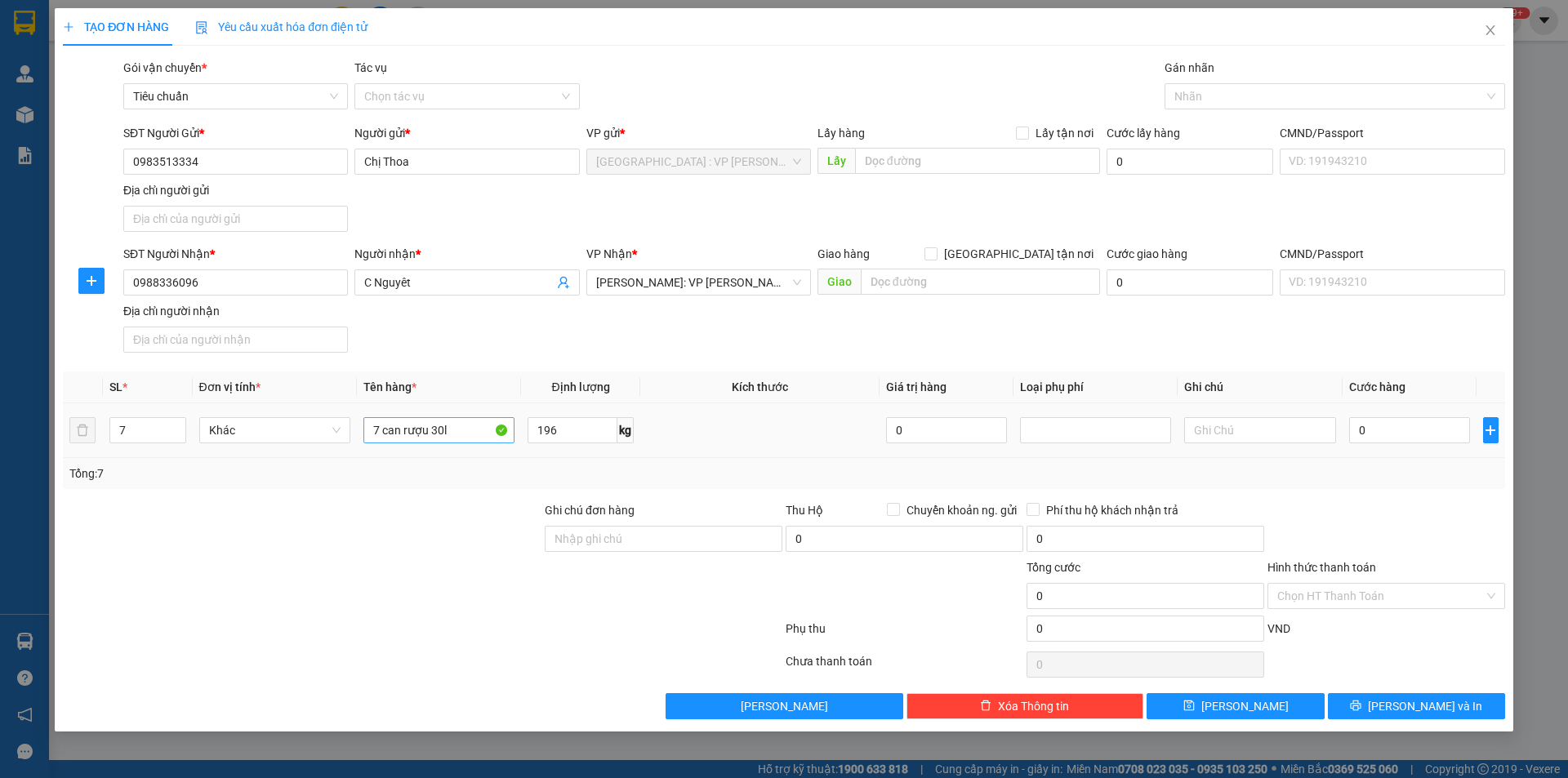
drag, startPoint x: 483, startPoint y: 534, endPoint x: 450, endPoint y: 438, distance: 101.5
click at [482, 534] on div at bounding box center [302, 530] width 482 height 57
click at [1392, 420] on input "0" at bounding box center [1410, 429] width 121 height 26
type input "1"
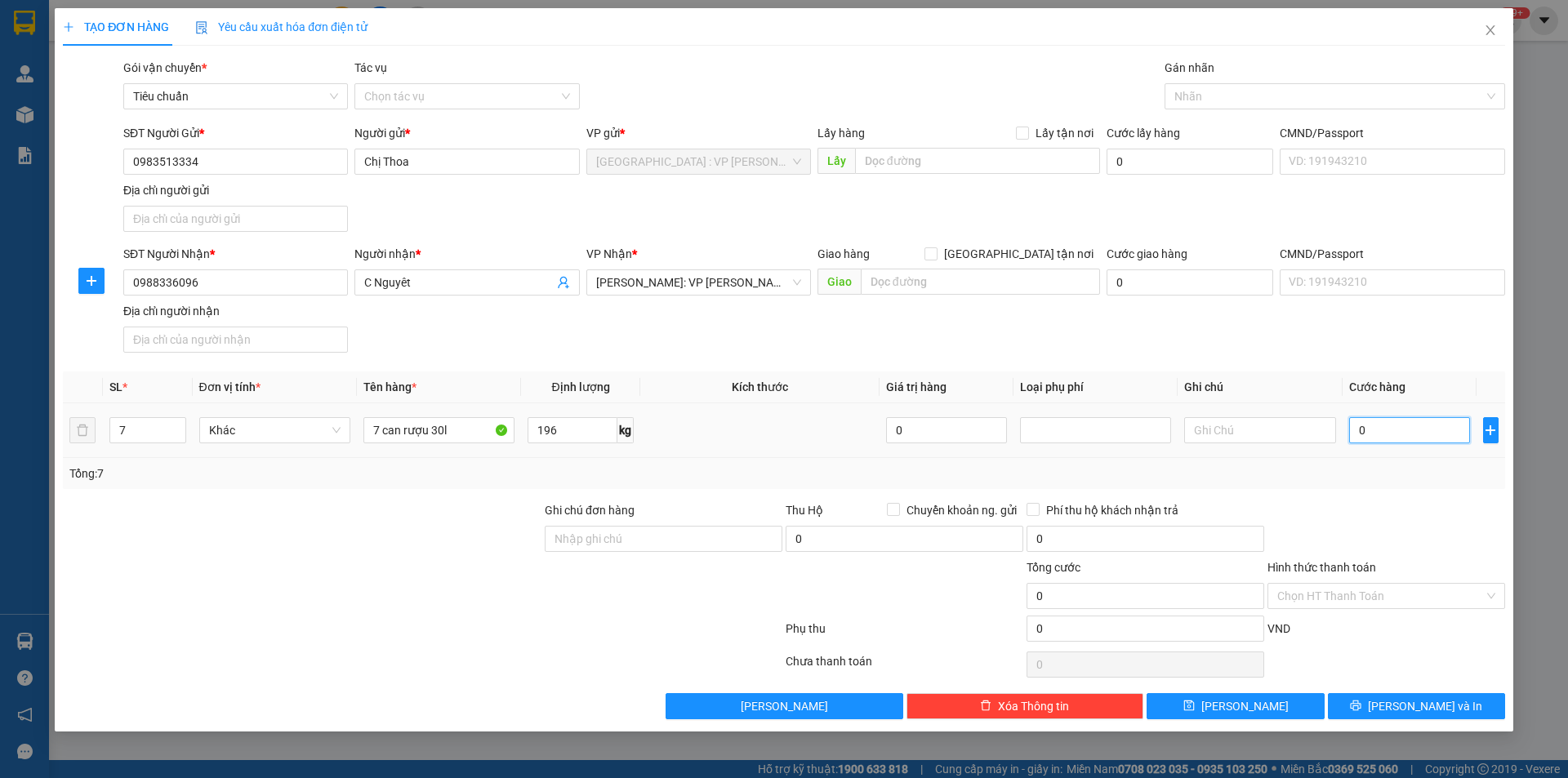
type input "1"
type input "10"
type input "100"
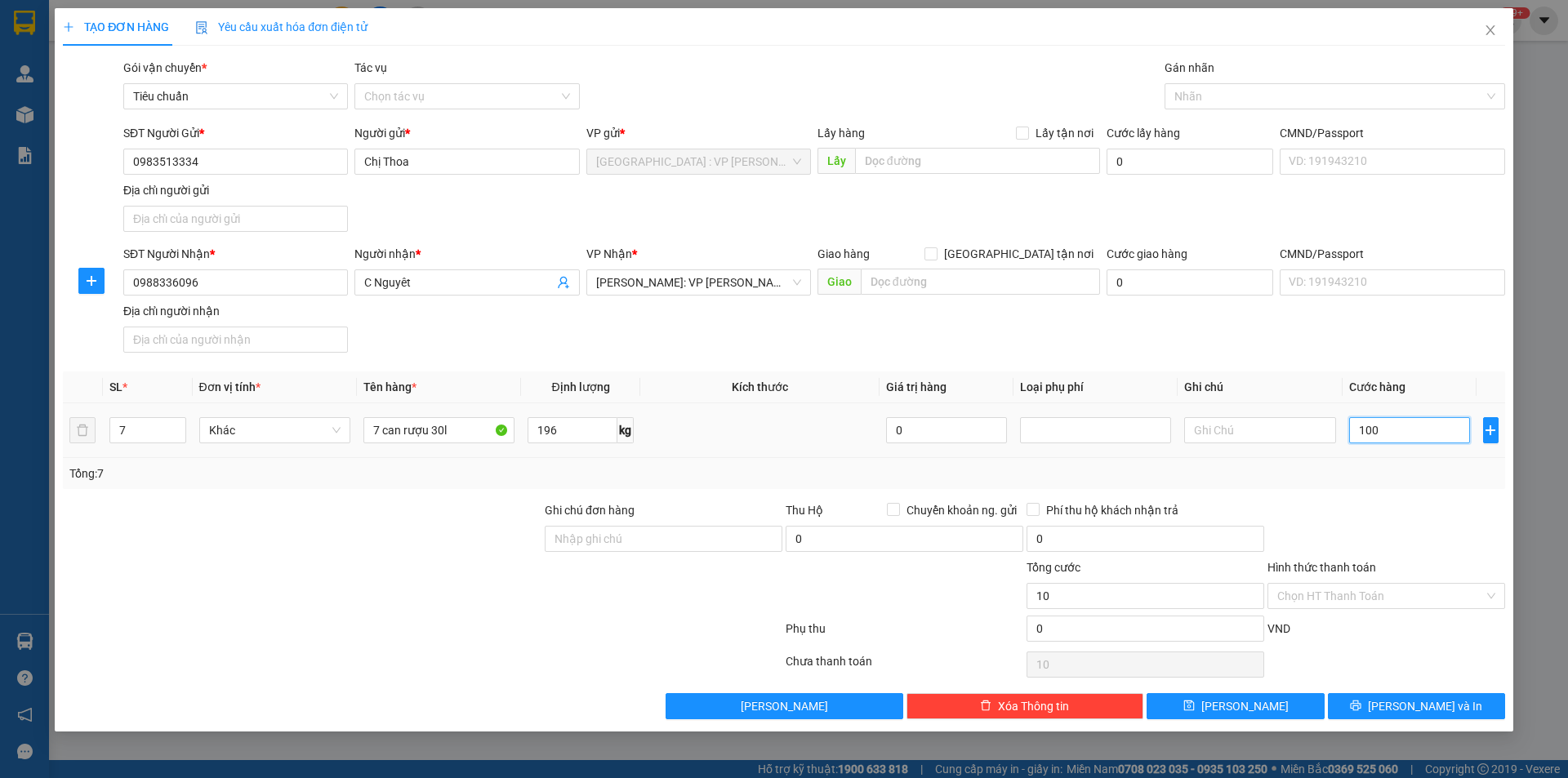
type input "100"
type input "1.000"
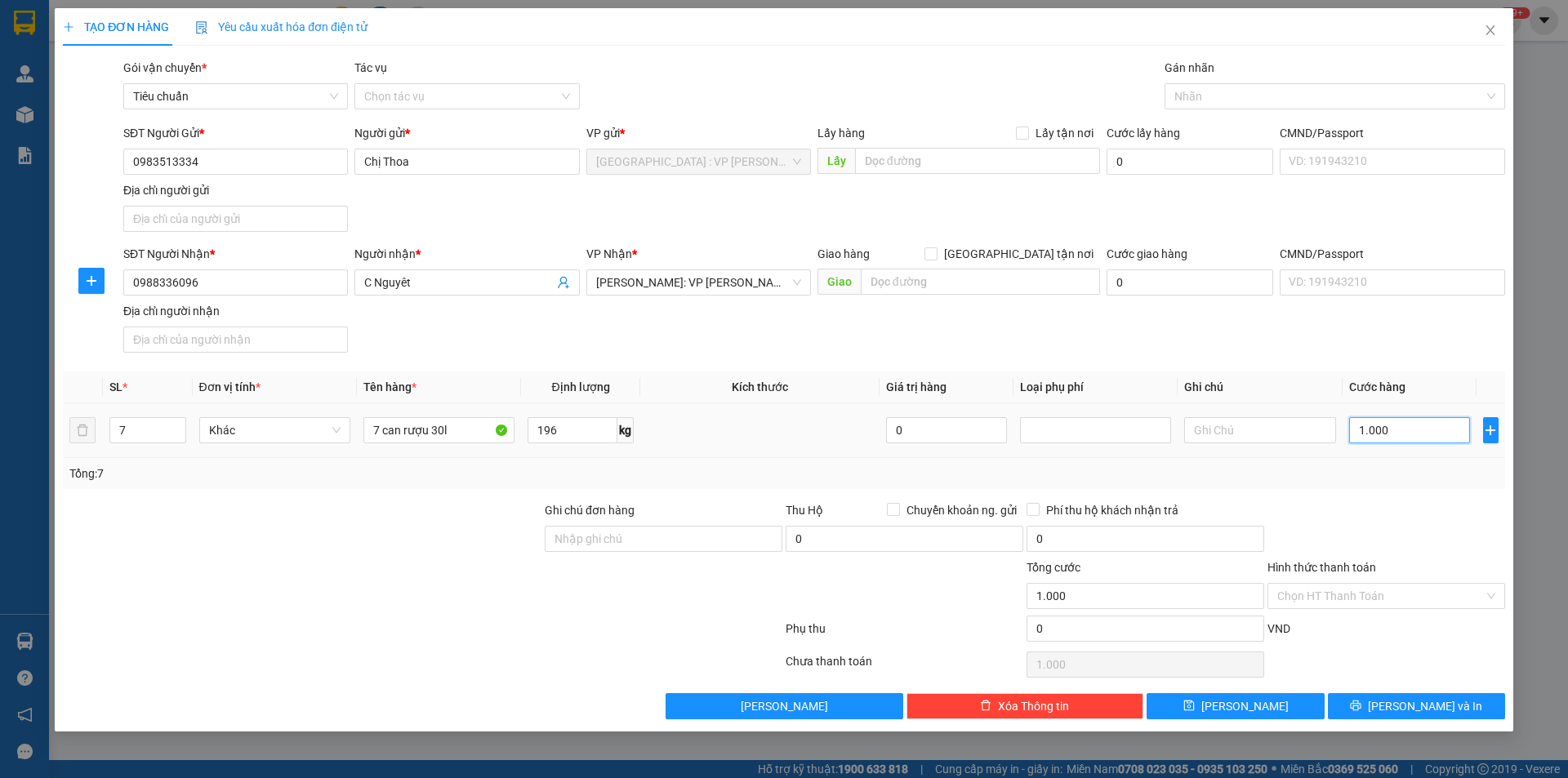
type input "10.000"
type input "100.000"
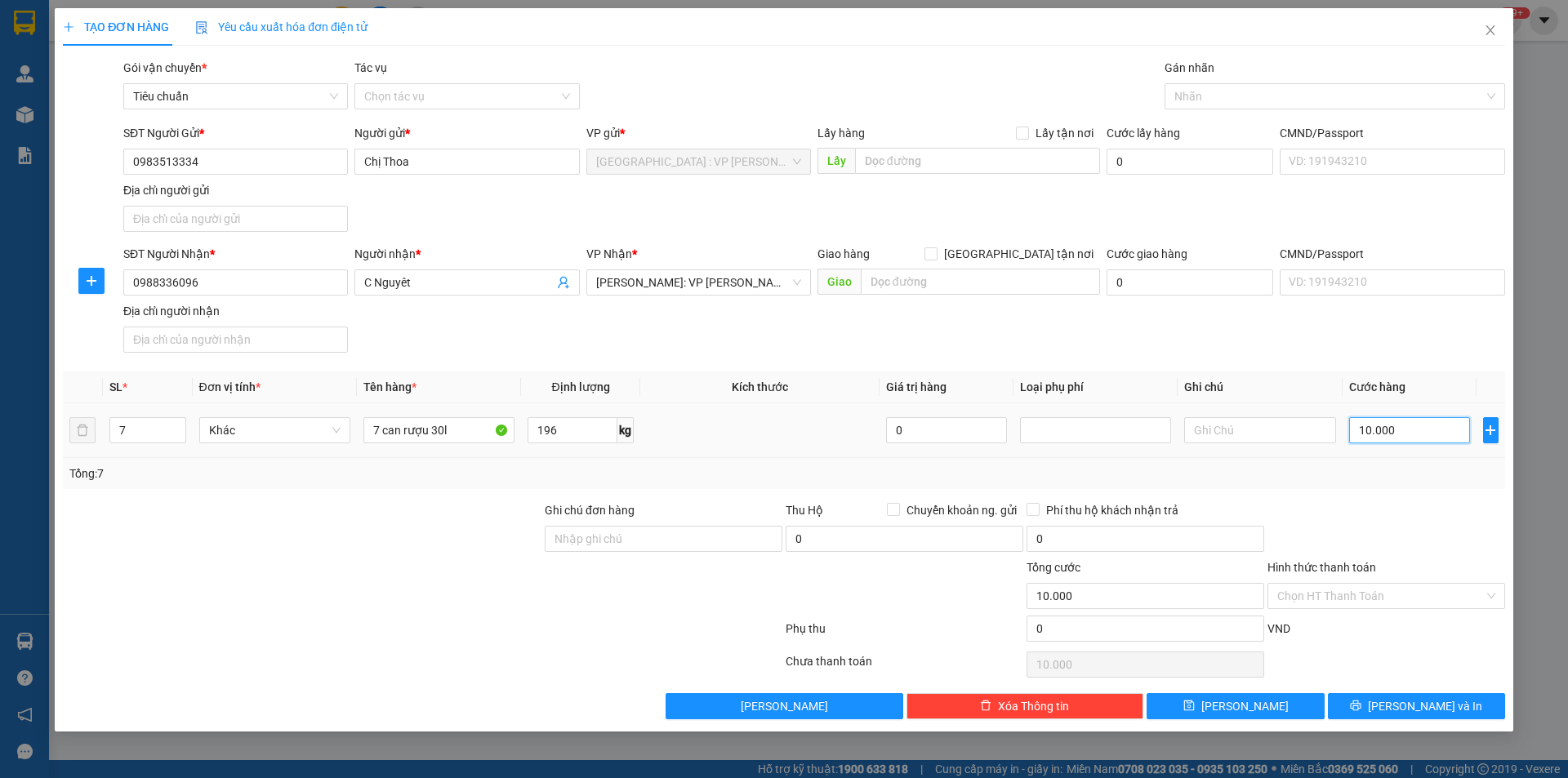
type input "100.000"
type input "1.000.000"
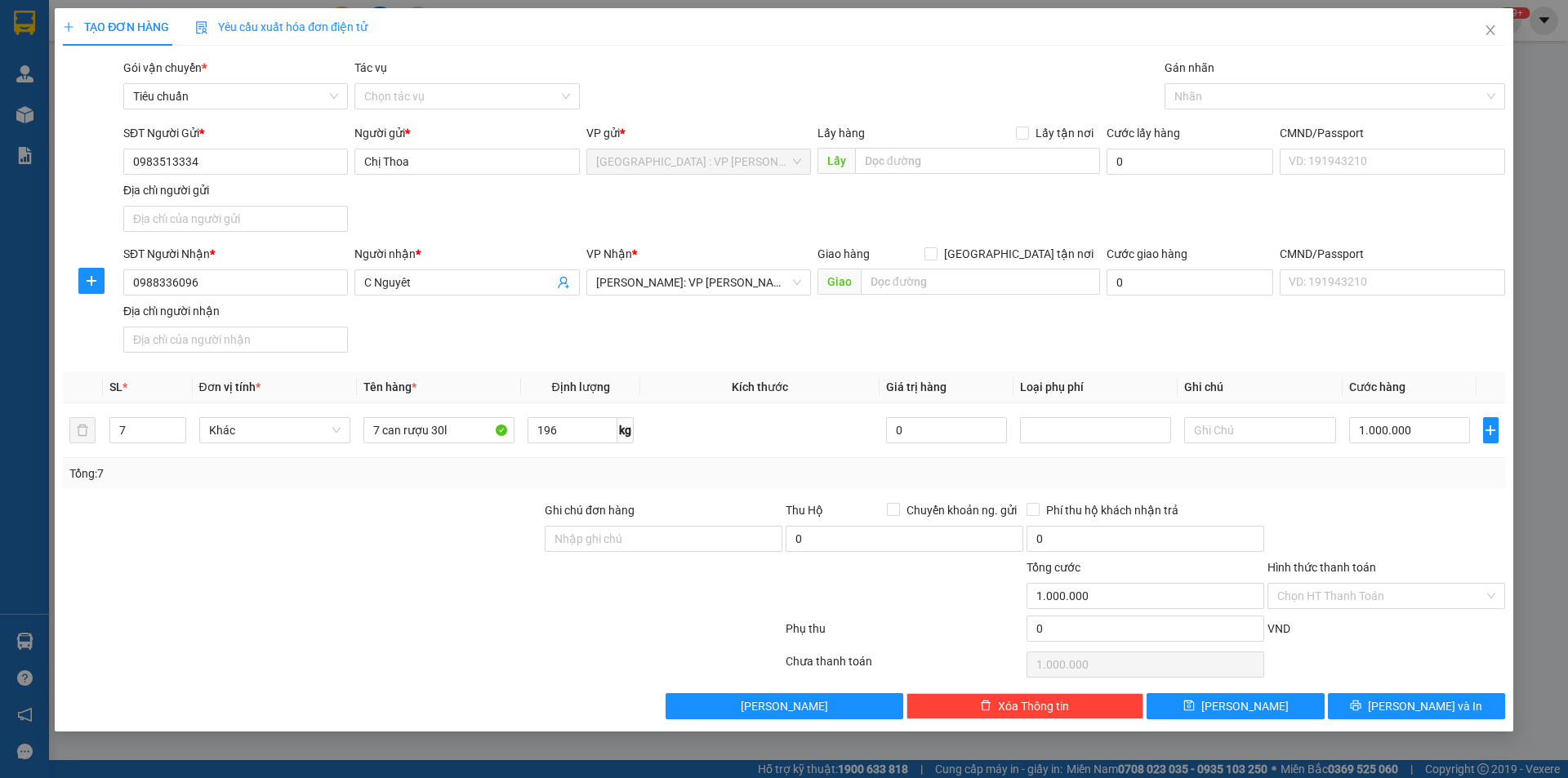
click at [1232, 375] on th "Ghi chú" at bounding box center [1260, 387] width 164 height 32
click at [1340, 588] on input "Hình thức thanh toán" at bounding box center [1380, 595] width 207 height 24
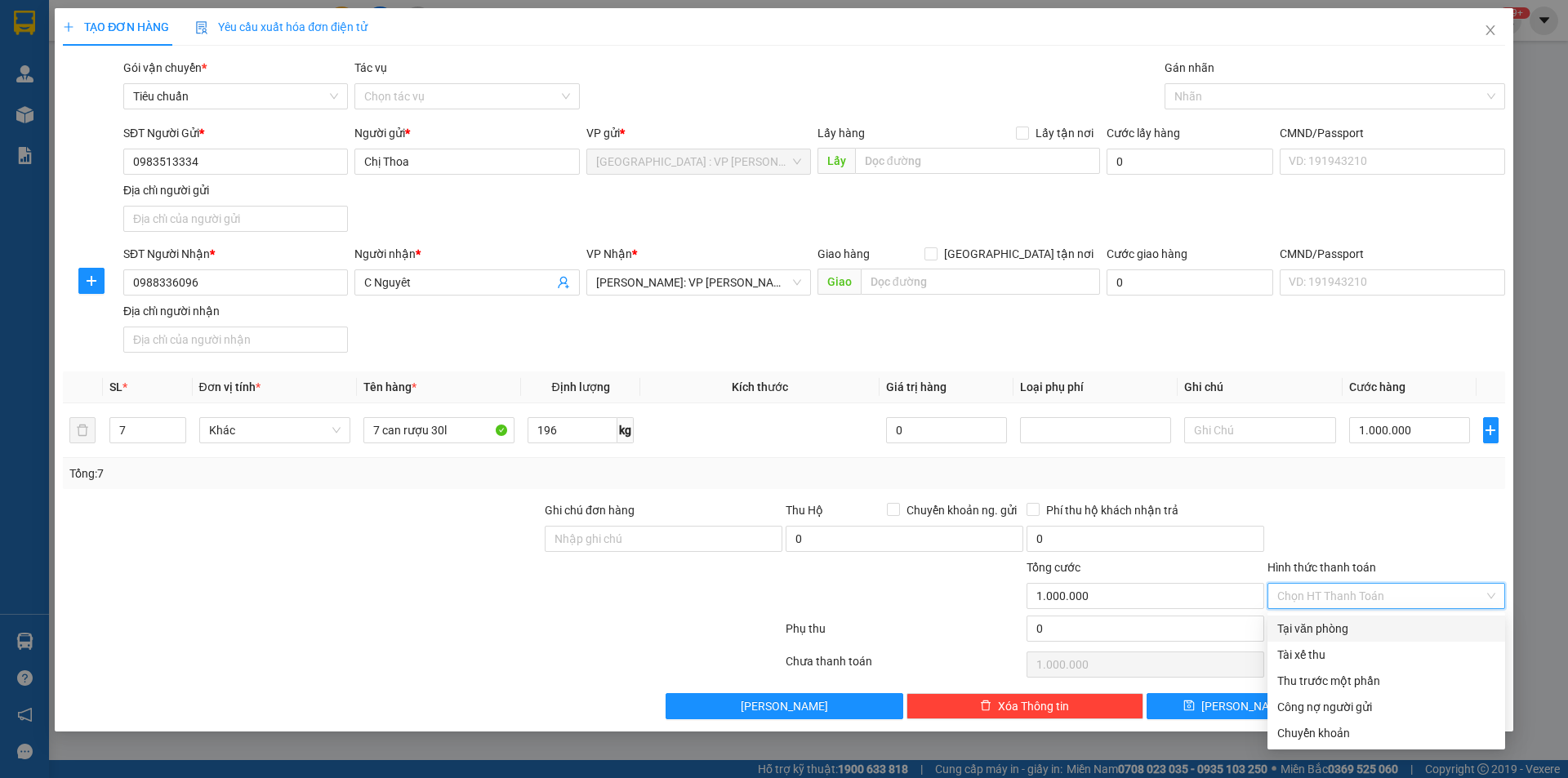
click at [1324, 626] on div "Tại văn phòng" at bounding box center [1386, 629] width 218 height 18
type input "0"
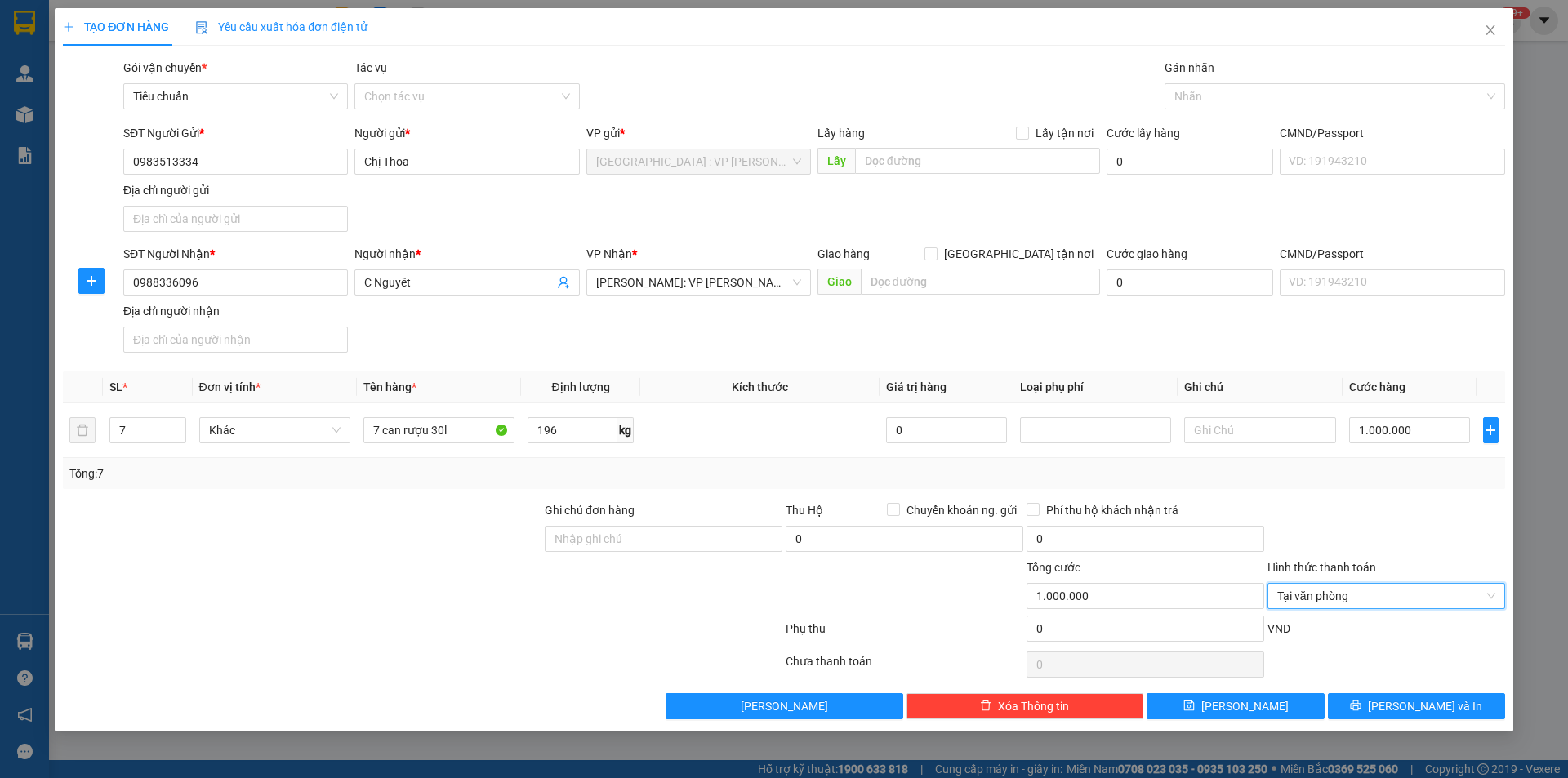
click at [1367, 551] on div at bounding box center [1386, 530] width 241 height 57
click at [1434, 705] on span "[PERSON_NAME] và In" at bounding box center [1424, 706] width 115 height 18
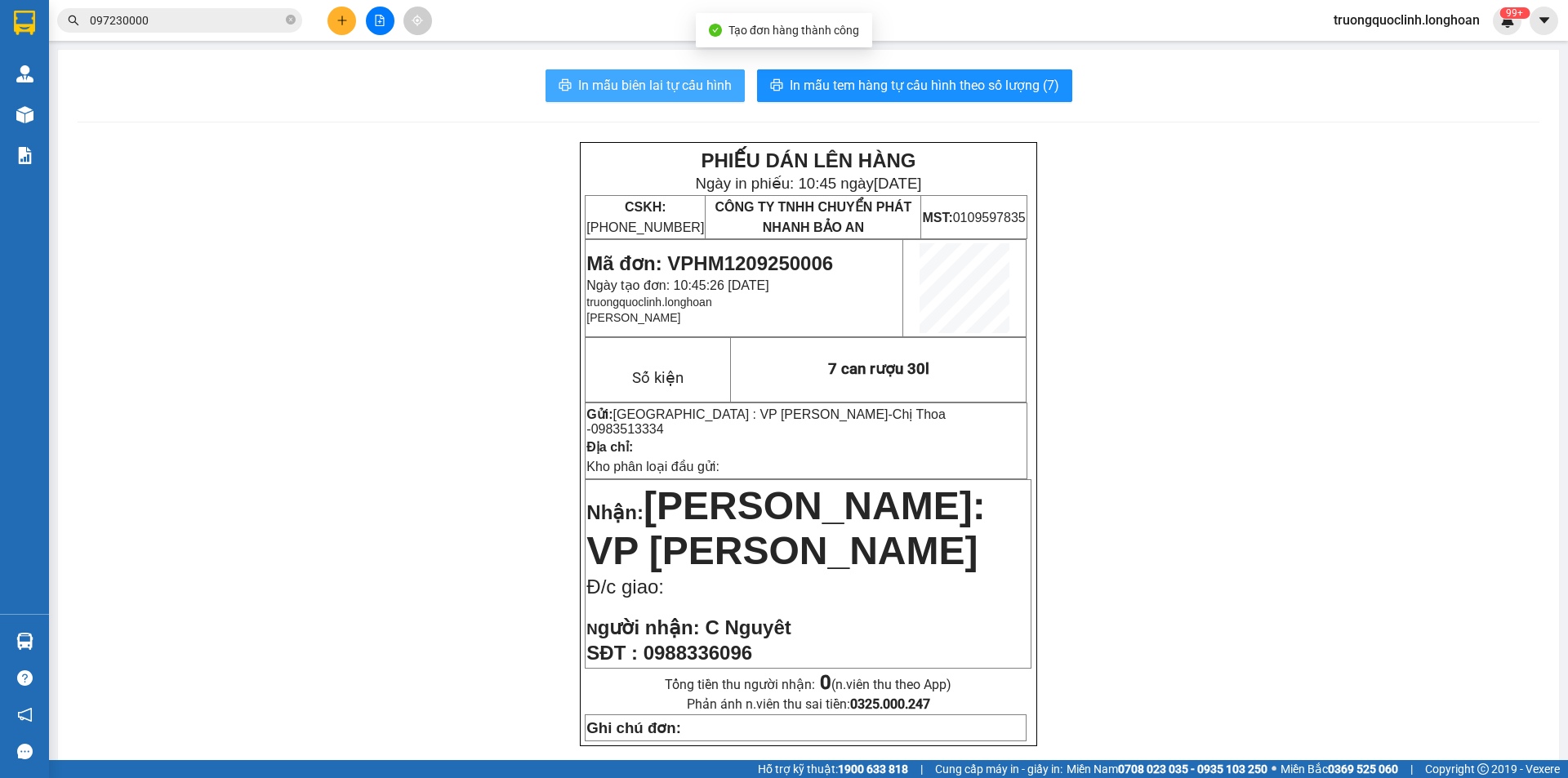
click at [651, 95] on span "In mẫu biên lai tự cấu hình" at bounding box center [654, 85] width 153 height 20
click at [742, 265] on span "Mã đơn: VPHM1209250006" at bounding box center [710, 263] width 247 height 22
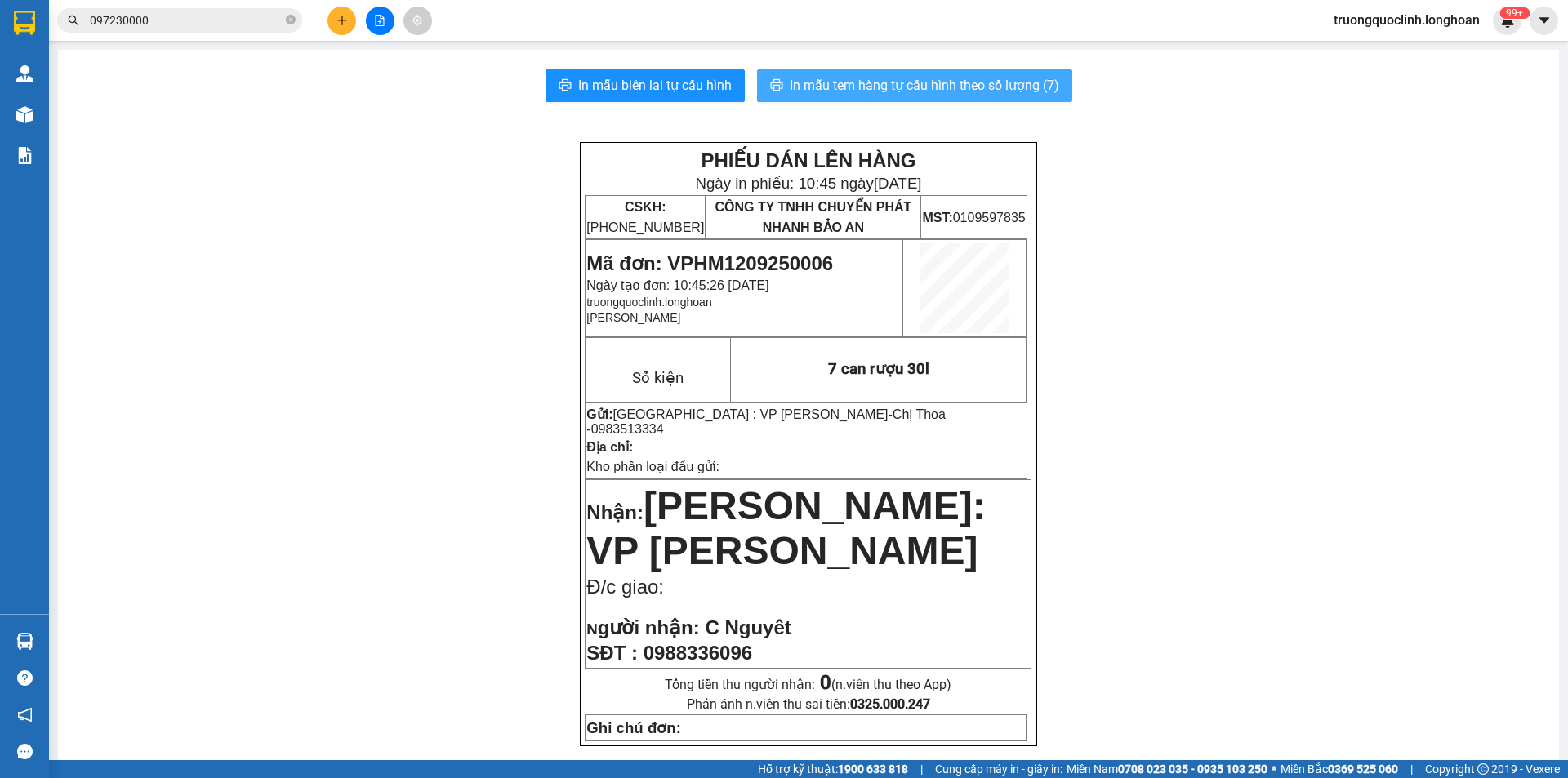
click at [807, 96] on button "In mẫu tem hàng tự cấu hình theo số lượng (7)" at bounding box center [914, 86] width 315 height 33
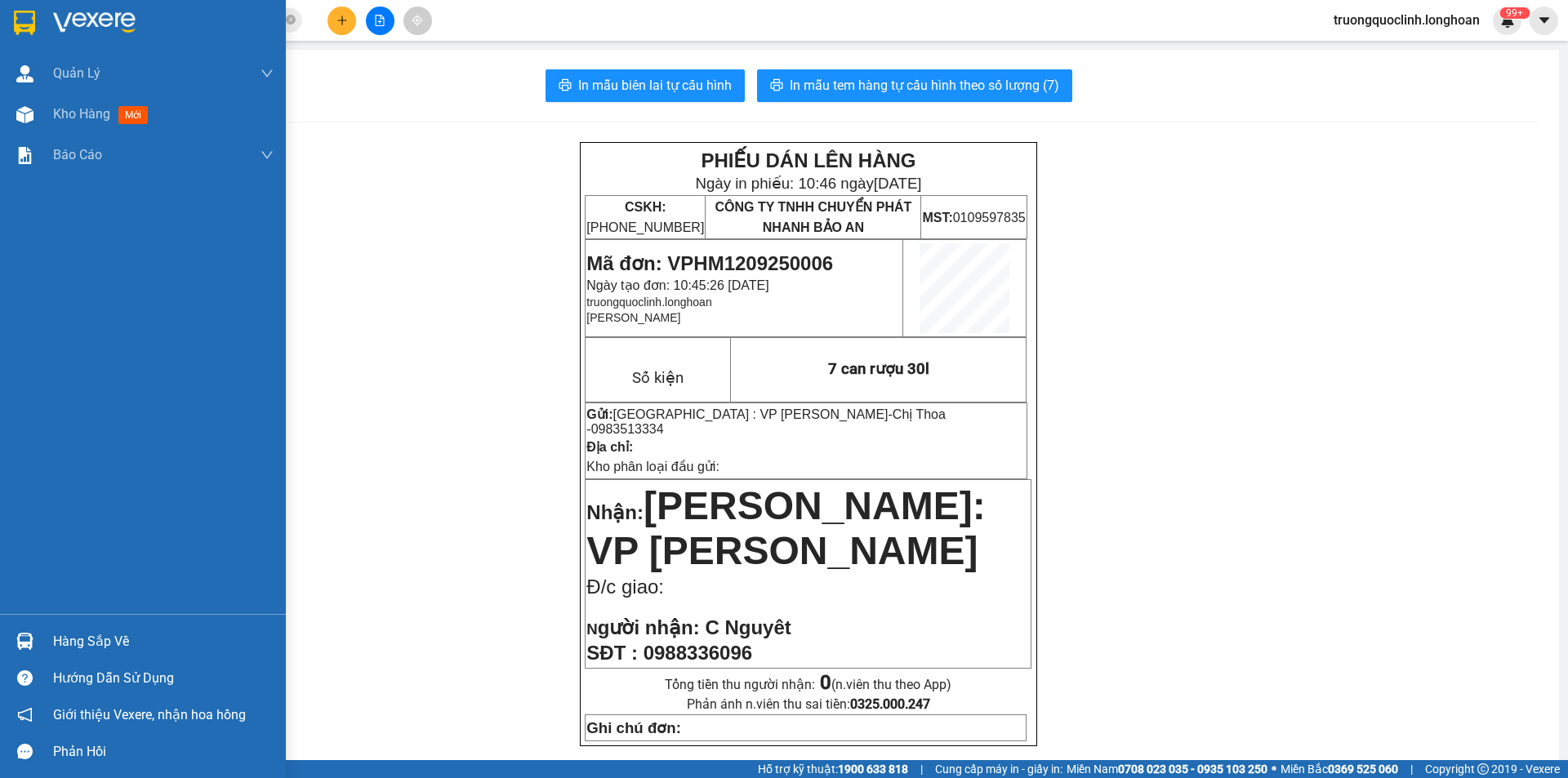
click at [12, 23] on div at bounding box center [25, 22] width 29 height 29
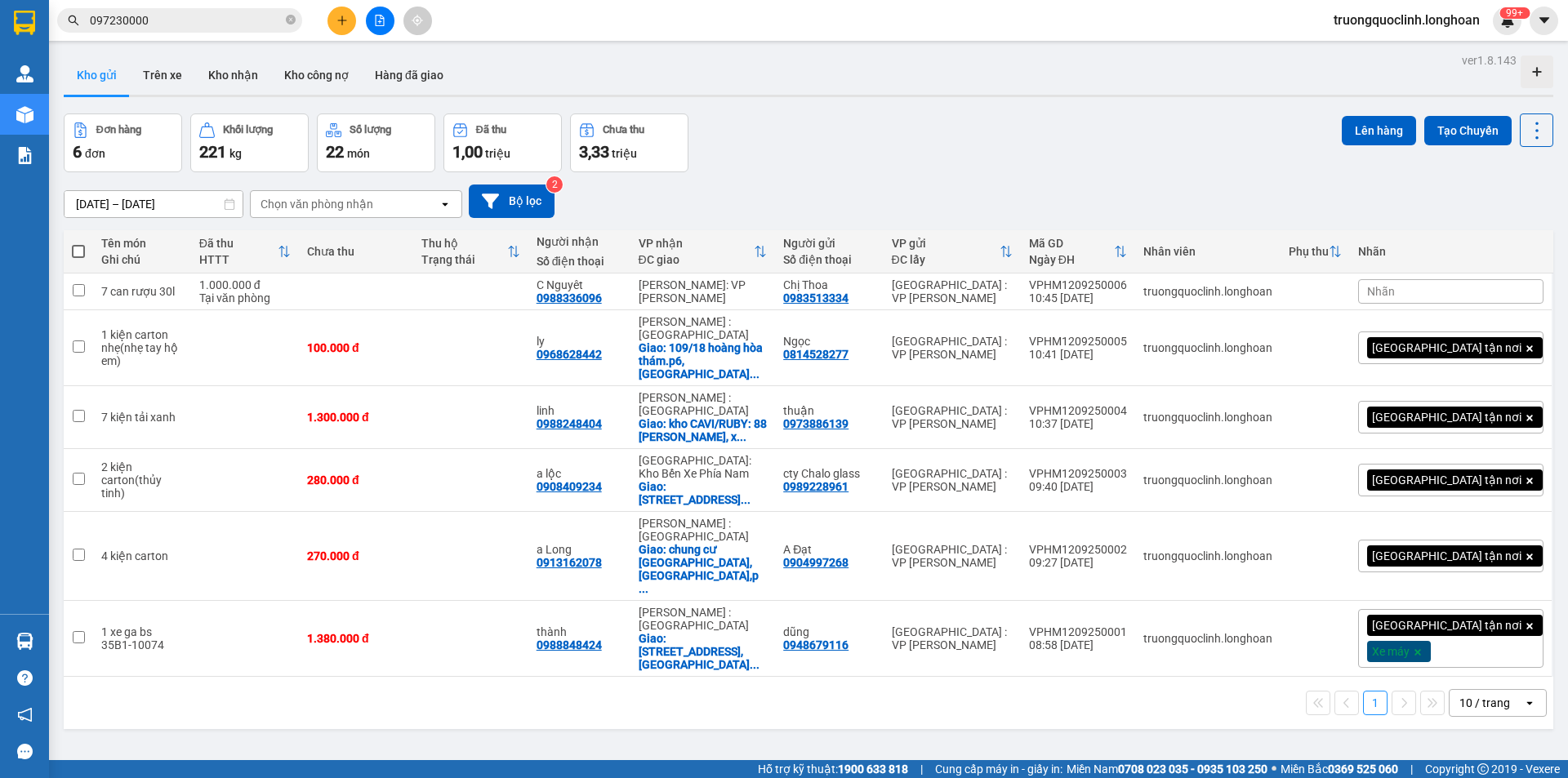
click at [204, 9] on span "097230000" at bounding box center [179, 19] width 245 height 24
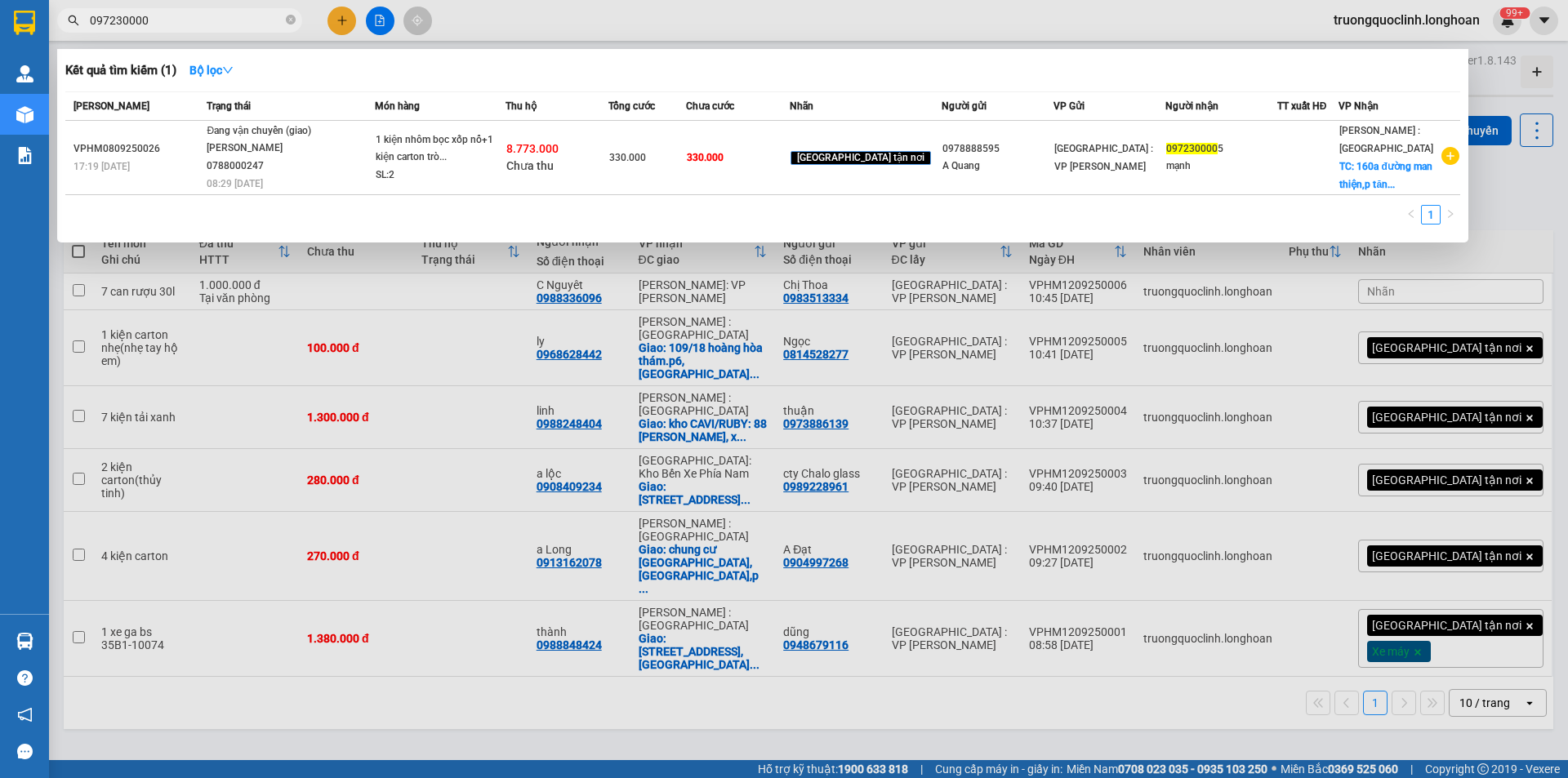
click at [204, 9] on span "097230000" at bounding box center [179, 19] width 245 height 24
click at [203, 14] on input "097230000" at bounding box center [186, 20] width 193 height 18
paste input "15073939"
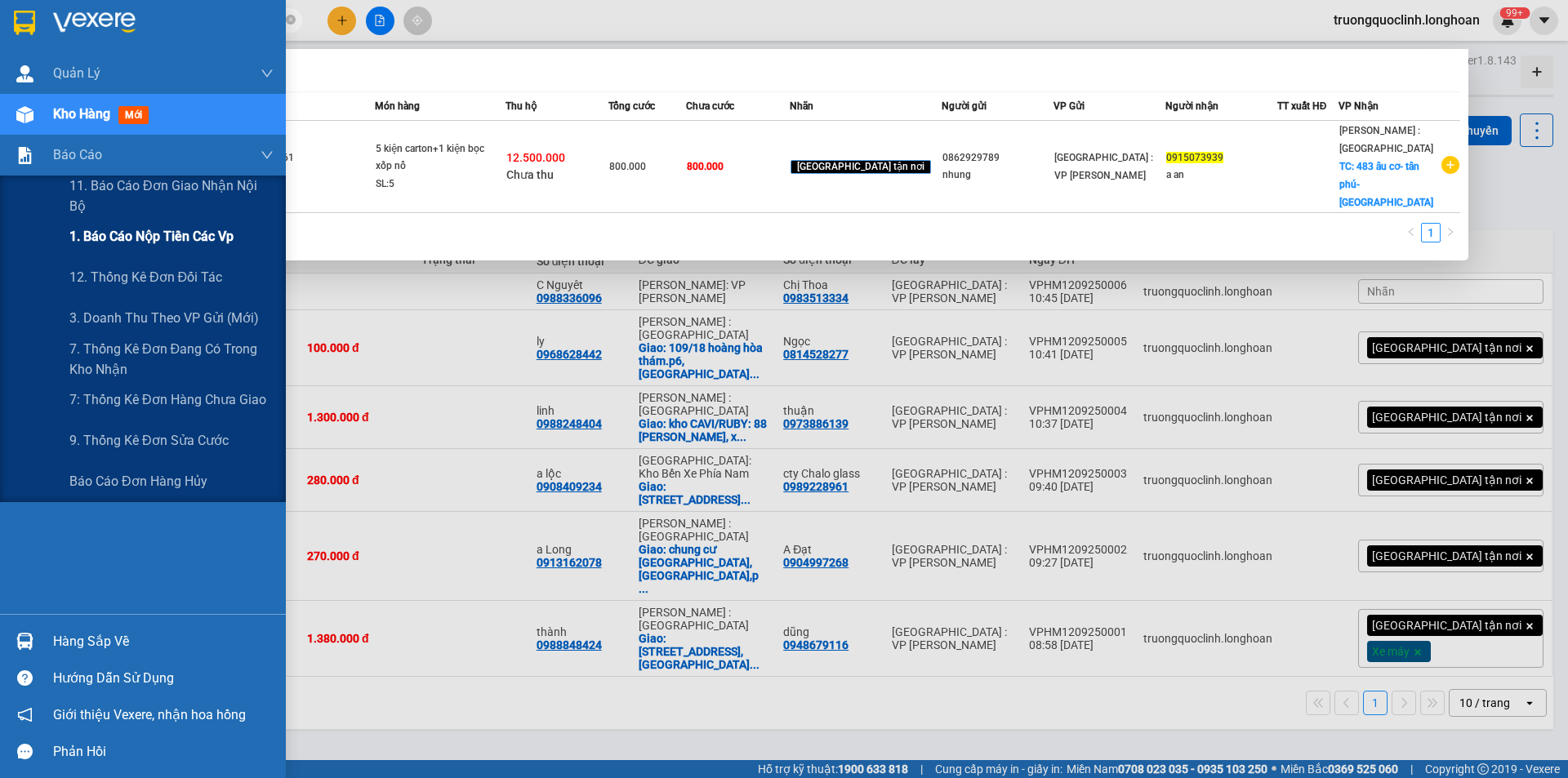
click at [147, 239] on span "1. Báo cáo nộp tiền các vp" at bounding box center [151, 236] width 164 height 20
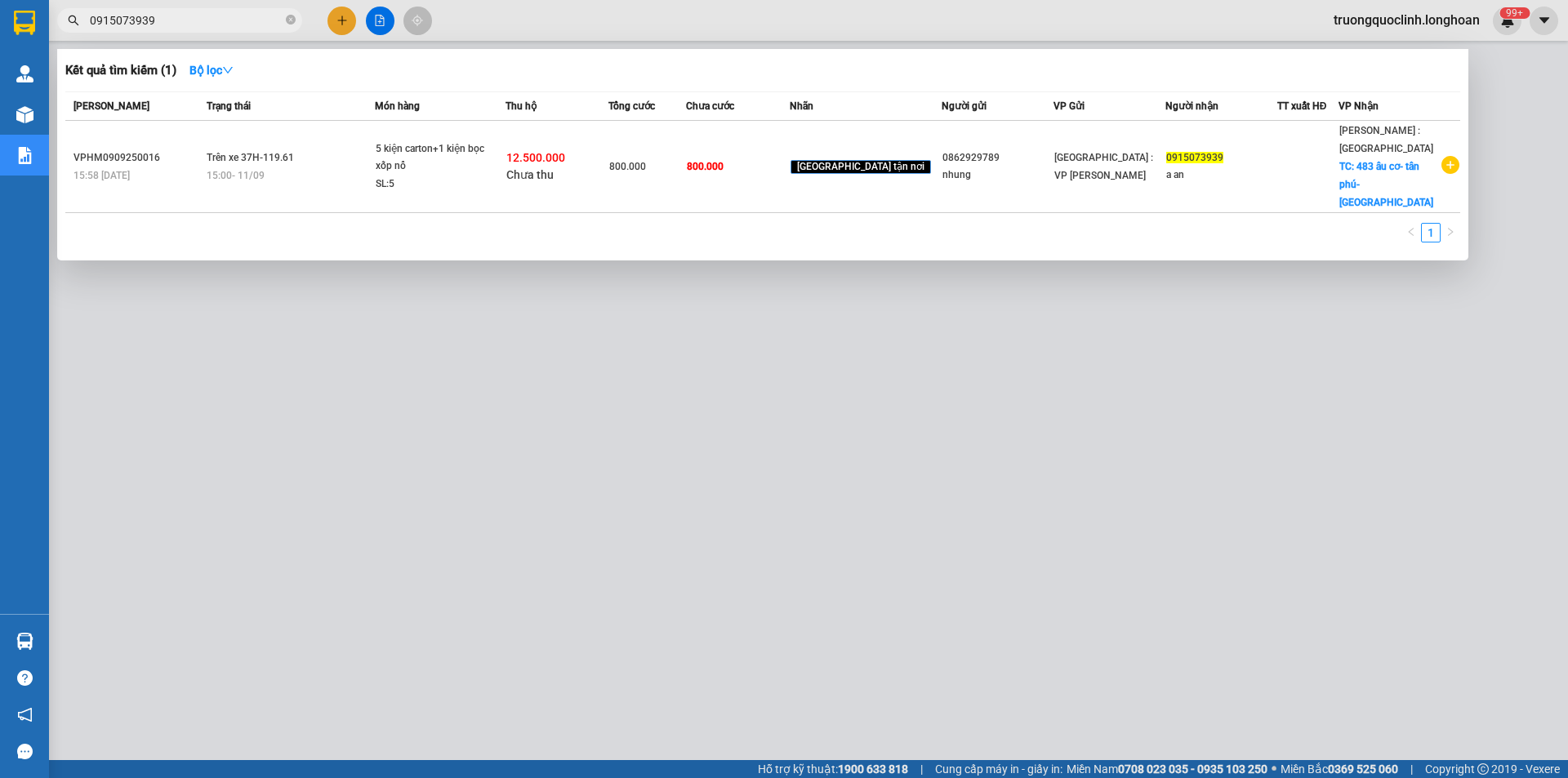
click at [364, 341] on div at bounding box center [784, 389] width 1568 height 778
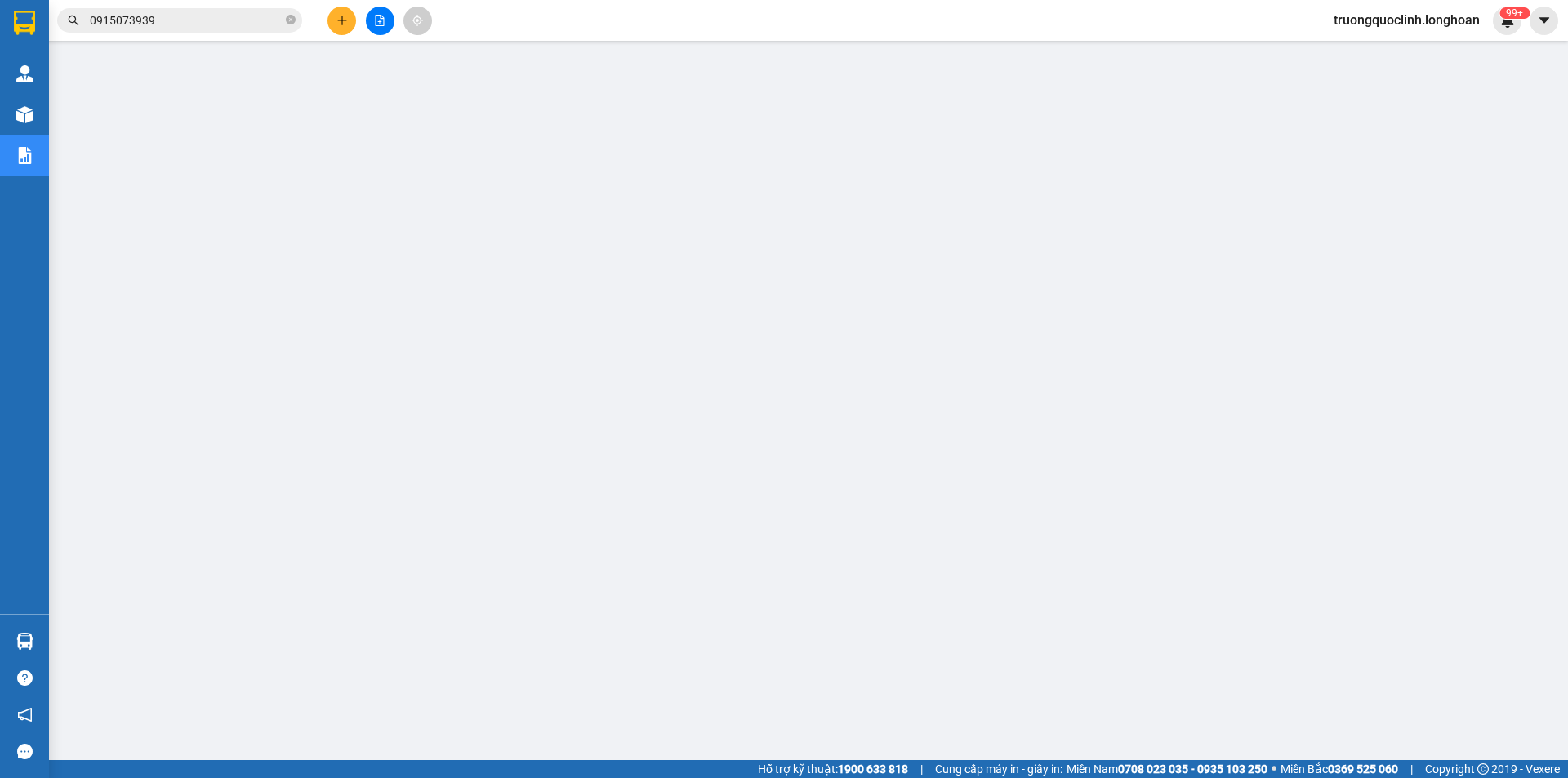
click at [254, 24] on input "0915073939" at bounding box center [186, 20] width 193 height 18
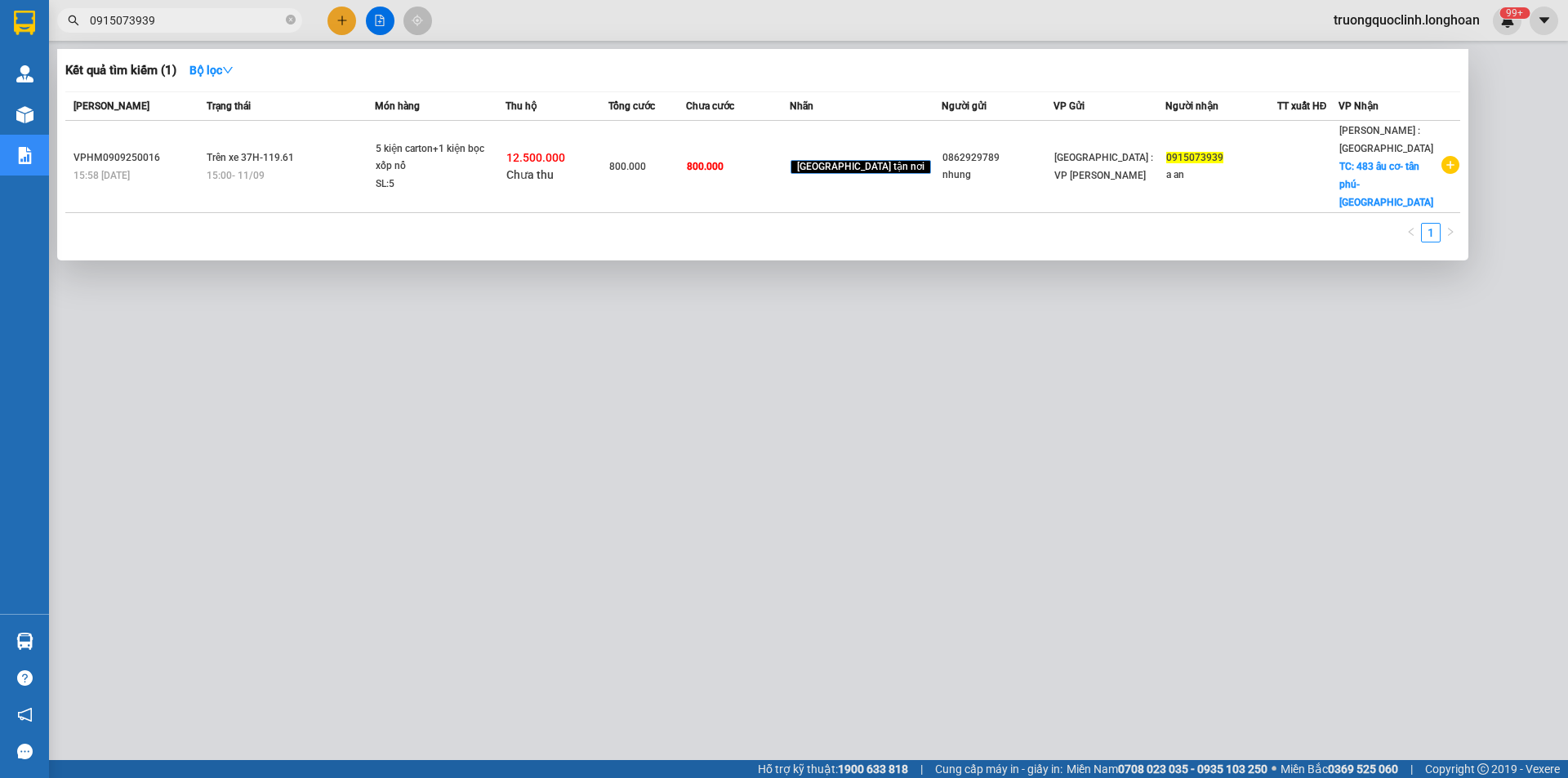
click at [254, 24] on input "0915073939" at bounding box center [186, 20] width 193 height 18
paste input "0410684"
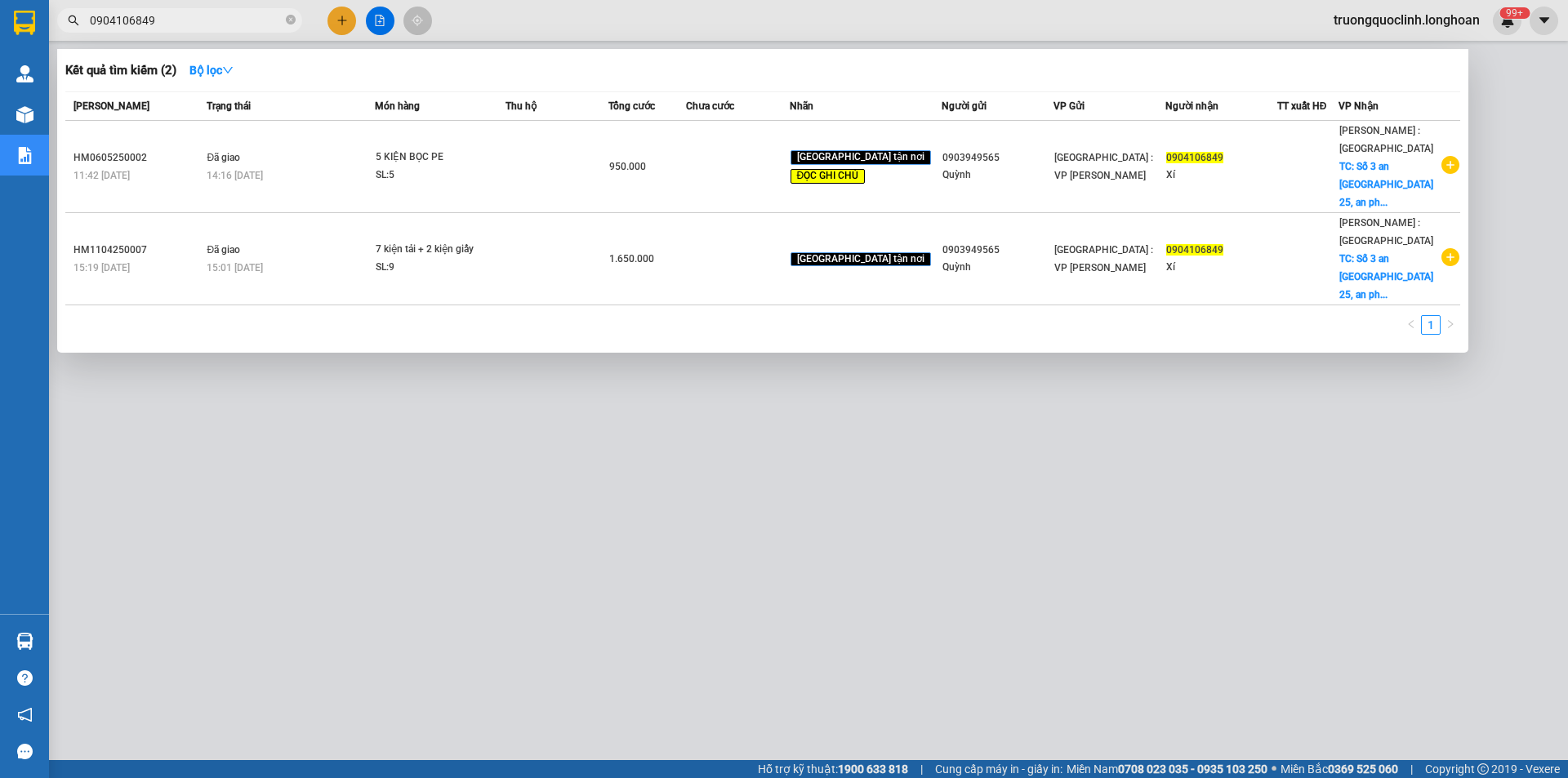
drag, startPoint x: 993, startPoint y: 145, endPoint x: 762, endPoint y: 45, distance: 251.7
click at [0, 20] on div "Kết quả tìm kiếm ( 2 ) Bộ lọc Mã ĐH Trạng thái Món hàng Thu hộ Tổng cước Chưa c…" at bounding box center [0, 20] width 0 height 0
click at [197, 13] on input "0904106849" at bounding box center [186, 20] width 193 height 18
paste input "3949565"
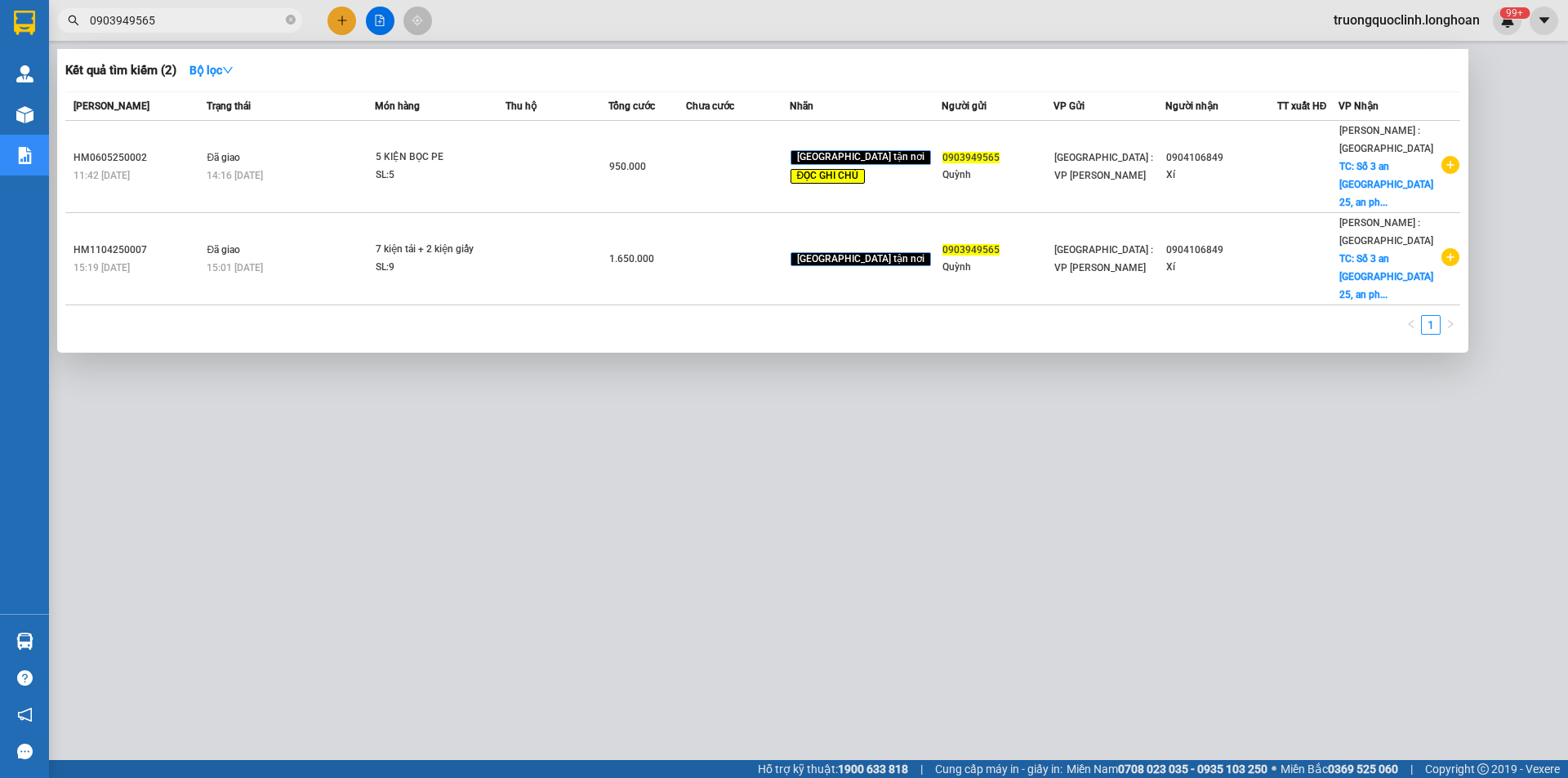
type input "0903949565"
click at [338, 19] on div at bounding box center [784, 389] width 1568 height 778
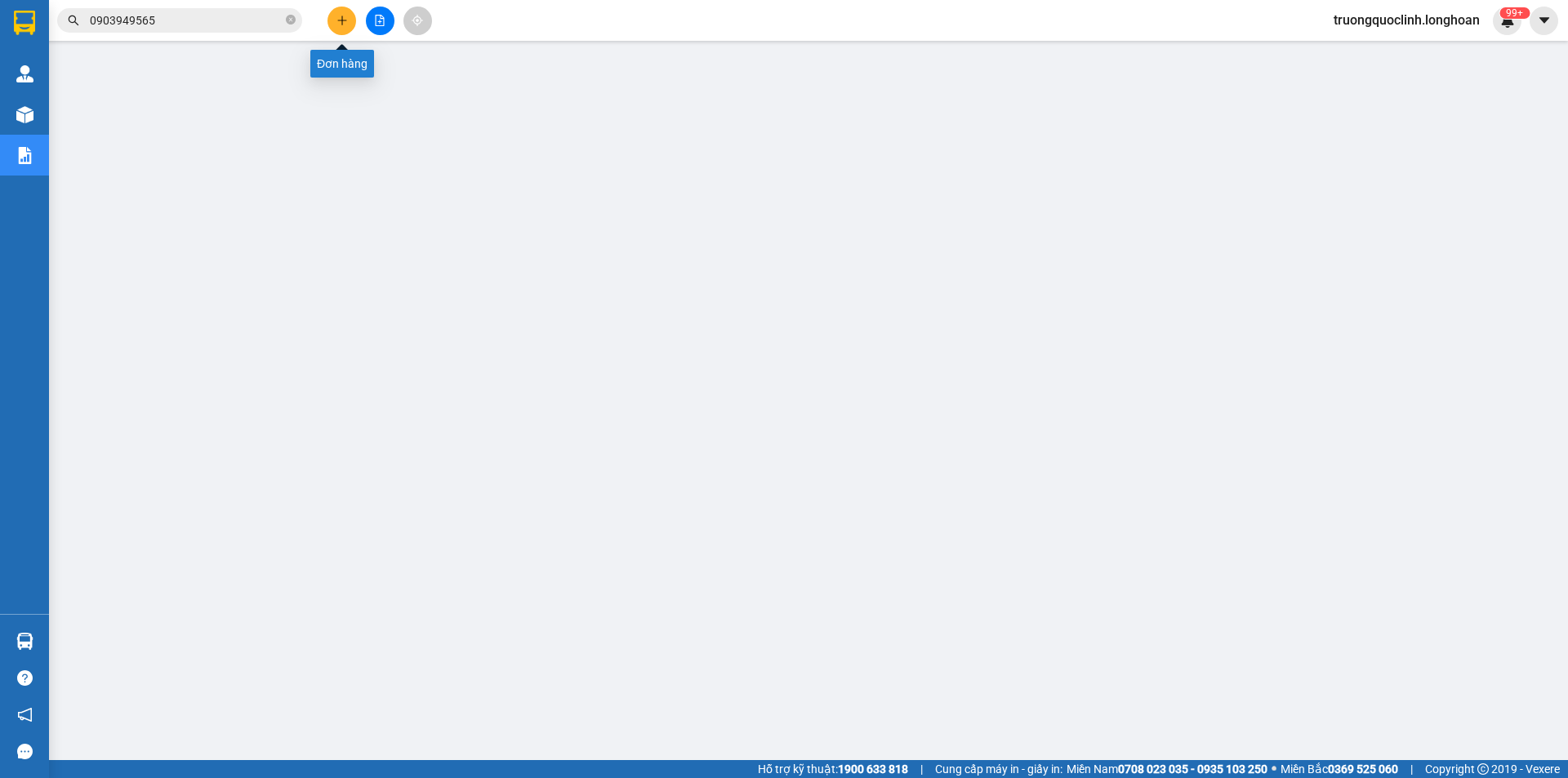
click at [338, 19] on icon "plus" at bounding box center [342, 20] width 12 height 12
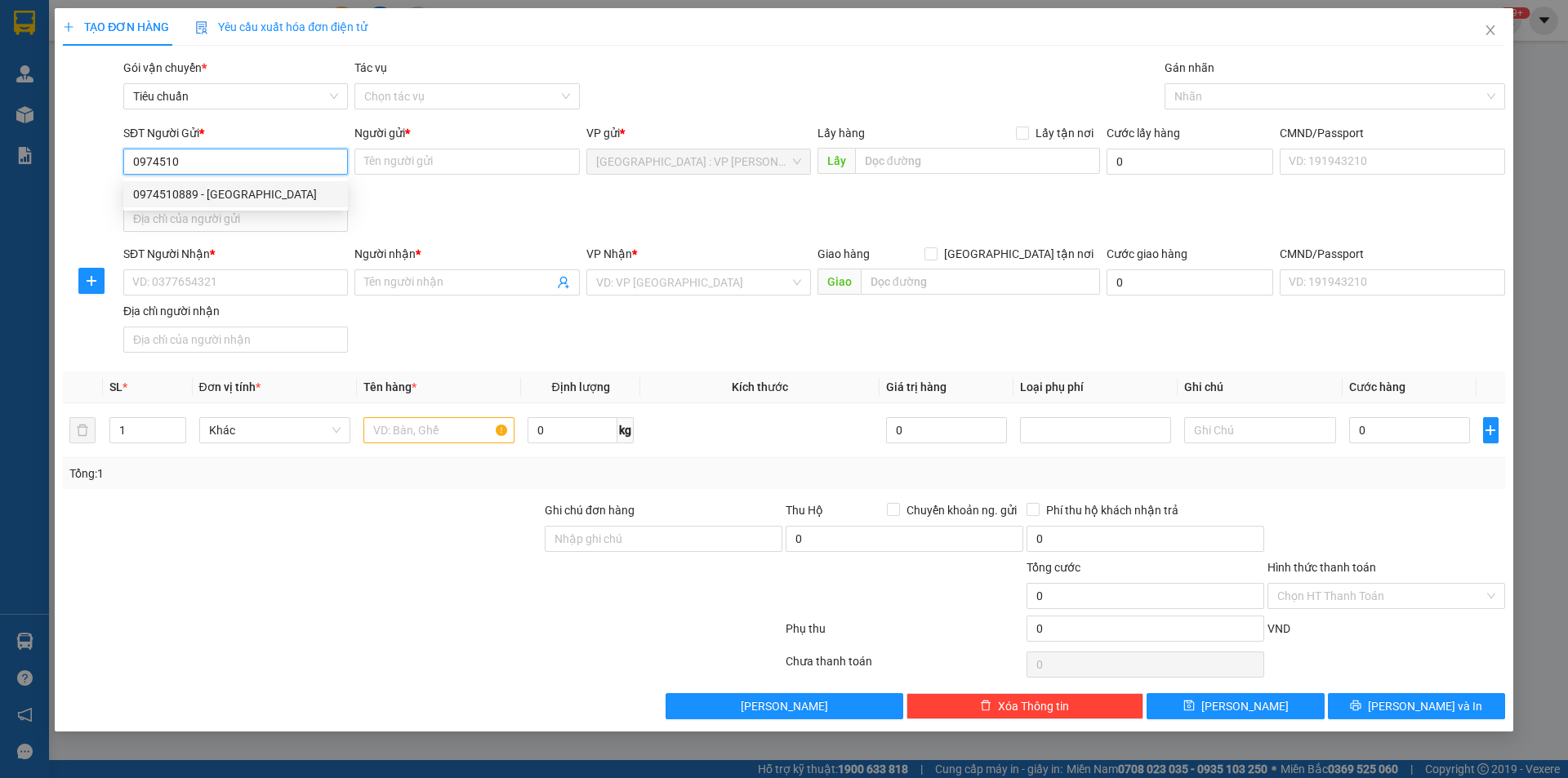
click at [234, 205] on div "0974510889 - [GEOGRAPHIC_DATA]" at bounding box center [235, 194] width 224 height 26
type input "0974510889"
type input "đức"
checkbox input "true"
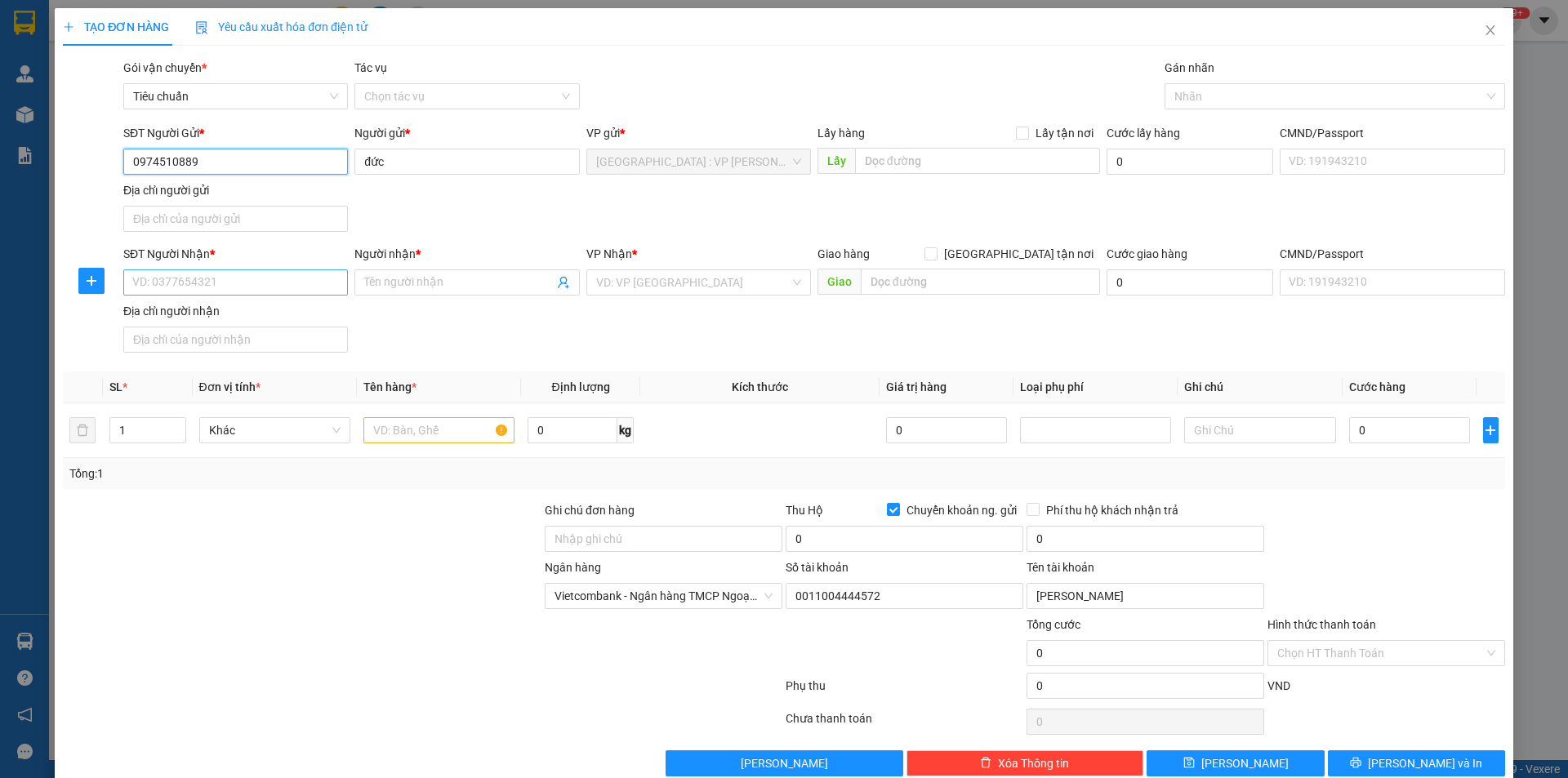
type input "0974510889"
click at [270, 277] on input "SĐT Người Nhận *" at bounding box center [235, 282] width 224 height 26
type input "0906284384"
click at [453, 291] on input "Người nhận *" at bounding box center [458, 282] width 189 height 18
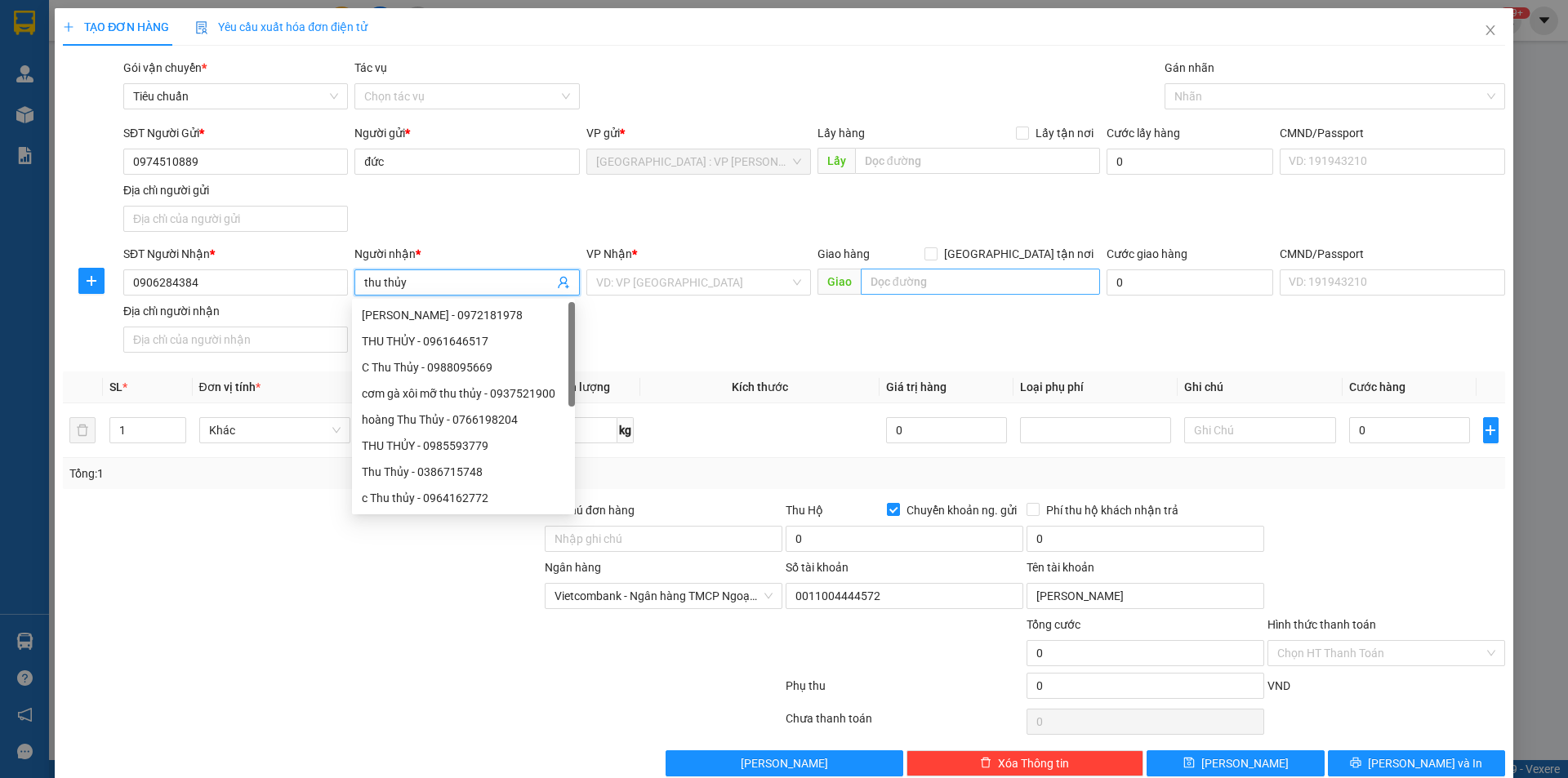
type input "thu thủy"
click at [908, 276] on input "text" at bounding box center [980, 281] width 239 height 26
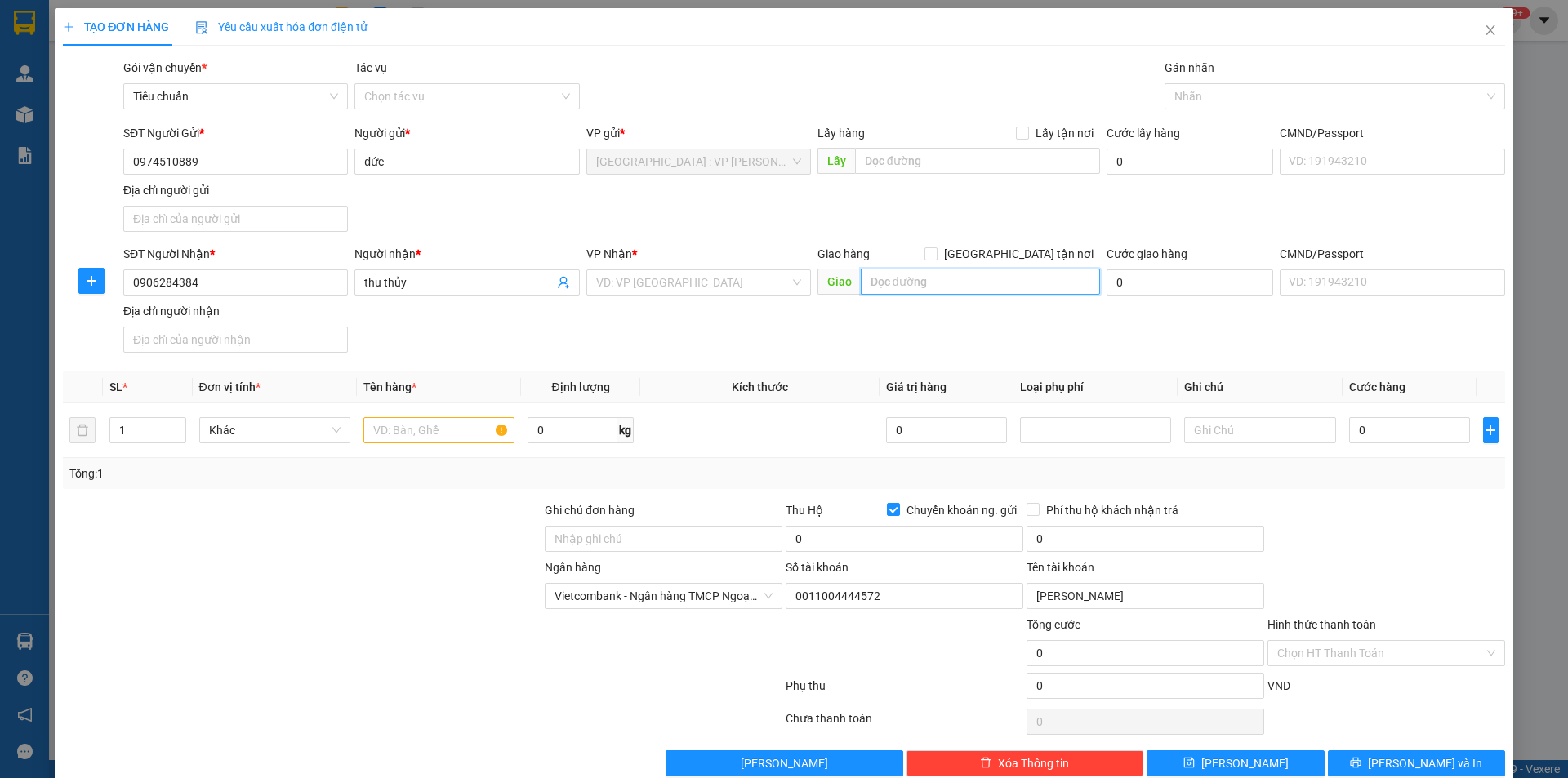
click at [933, 284] on input "text" at bounding box center [980, 281] width 239 height 26
type input "căn 35 đường số 3,sh306 [PERSON_NAME],23/4 [PERSON_NAME],[GEOGRAPHIC_DATA],nhà …"
click at [1022, 255] on span "[GEOGRAPHIC_DATA] tận nơi" at bounding box center [1018, 253] width 163 height 18
click at [936, 255] on input "[GEOGRAPHIC_DATA] tận nơi" at bounding box center [930, 253] width 12 height 12
checkbox input "true"
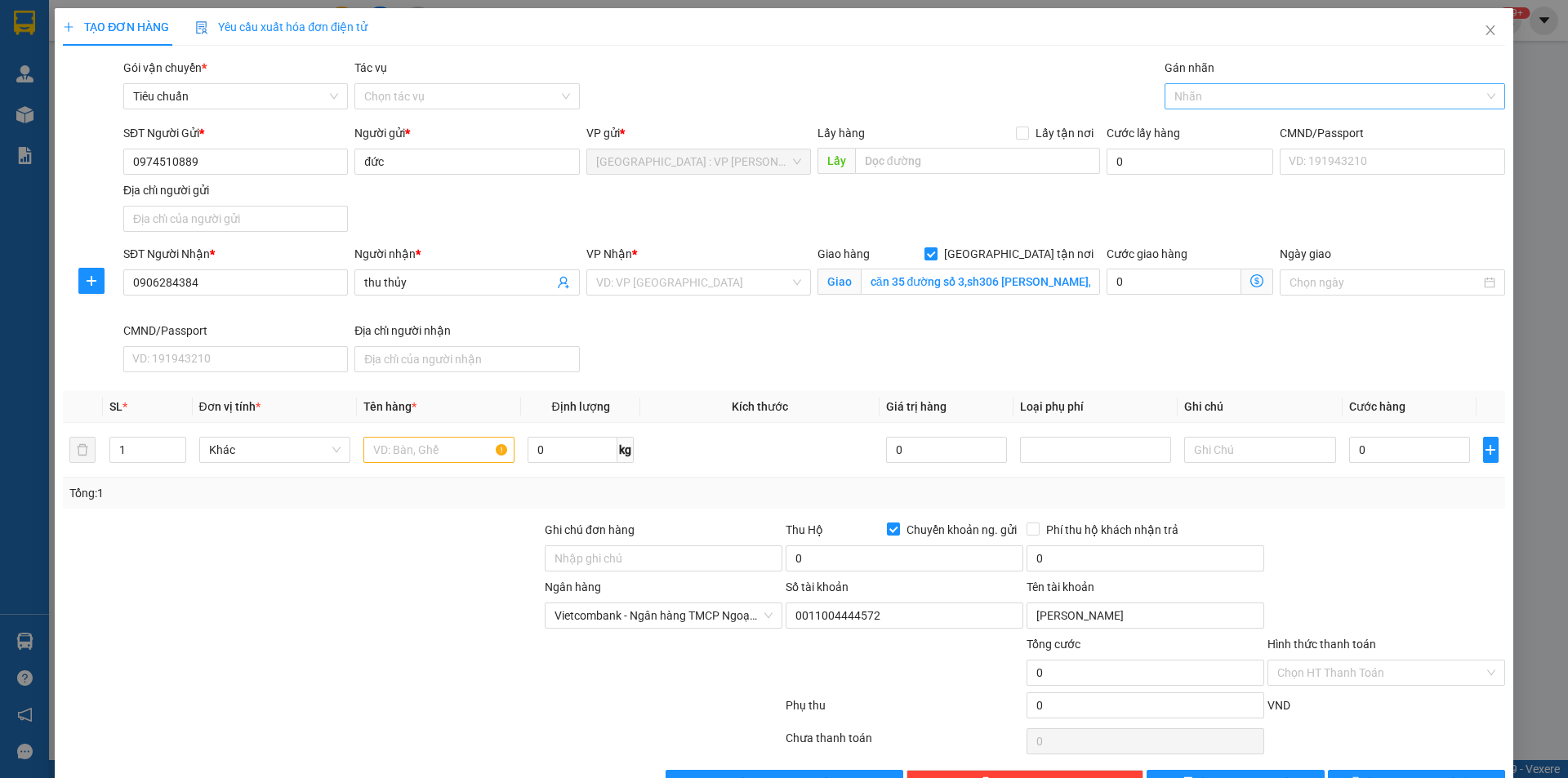
click at [1195, 87] on div at bounding box center [1326, 96] width 316 height 19
type input "gtn"
click at [1202, 129] on div "[GEOGRAPHIC_DATA] tận nơi" at bounding box center [1324, 129] width 319 height 18
click at [1063, 280] on input "căn 35 đường số 3,sh306 [PERSON_NAME],23/4 [PERSON_NAME],[GEOGRAPHIC_DATA],nhà …" at bounding box center [980, 281] width 239 height 26
type input "căn 35 đường số 3,sh306 [PERSON_NAME],23/4 [PERSON_NAME],[GEOGRAPHIC_DATA],nhà …"
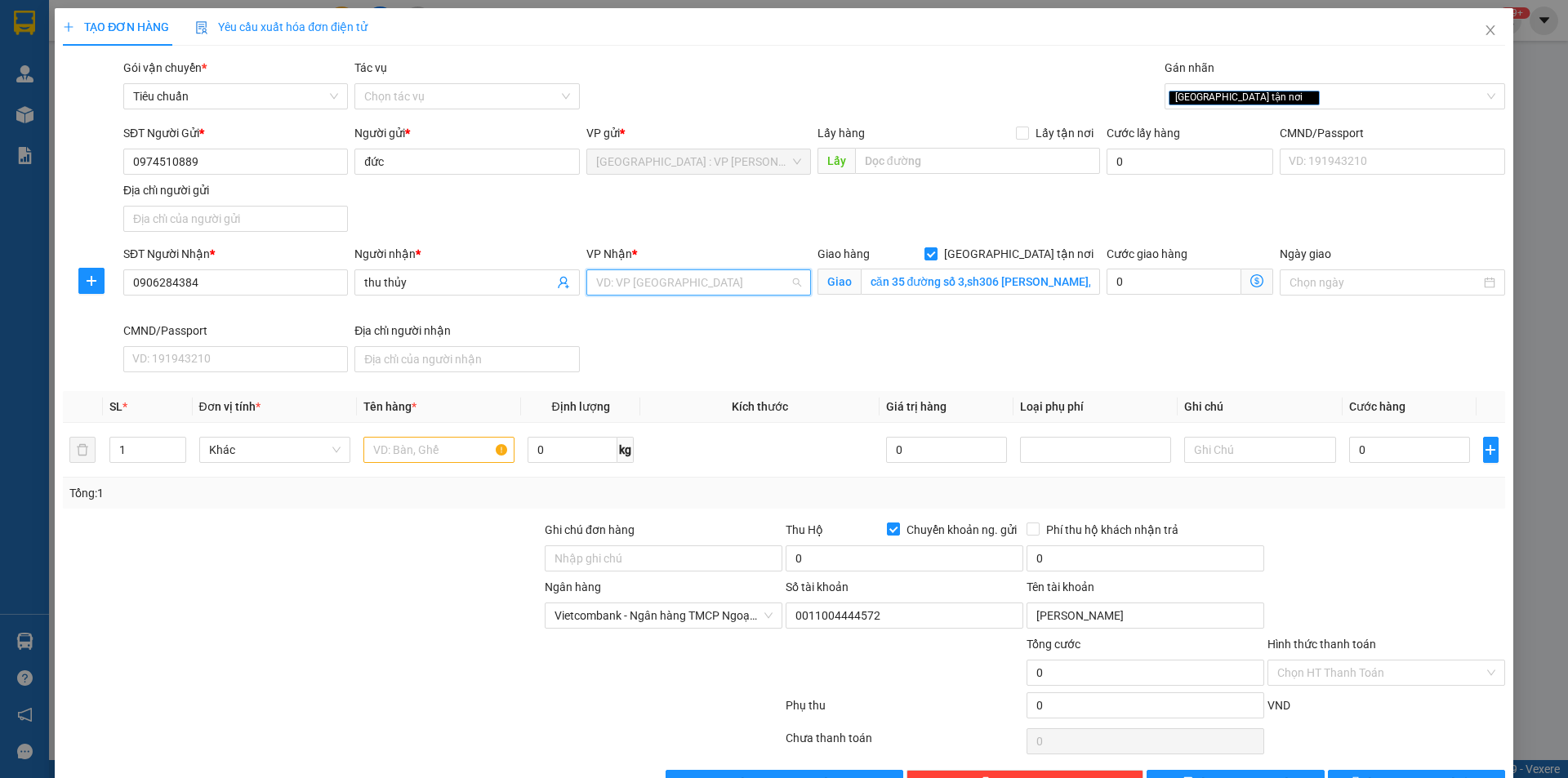
click at [684, 275] on input "search" at bounding box center [693, 282] width 194 height 24
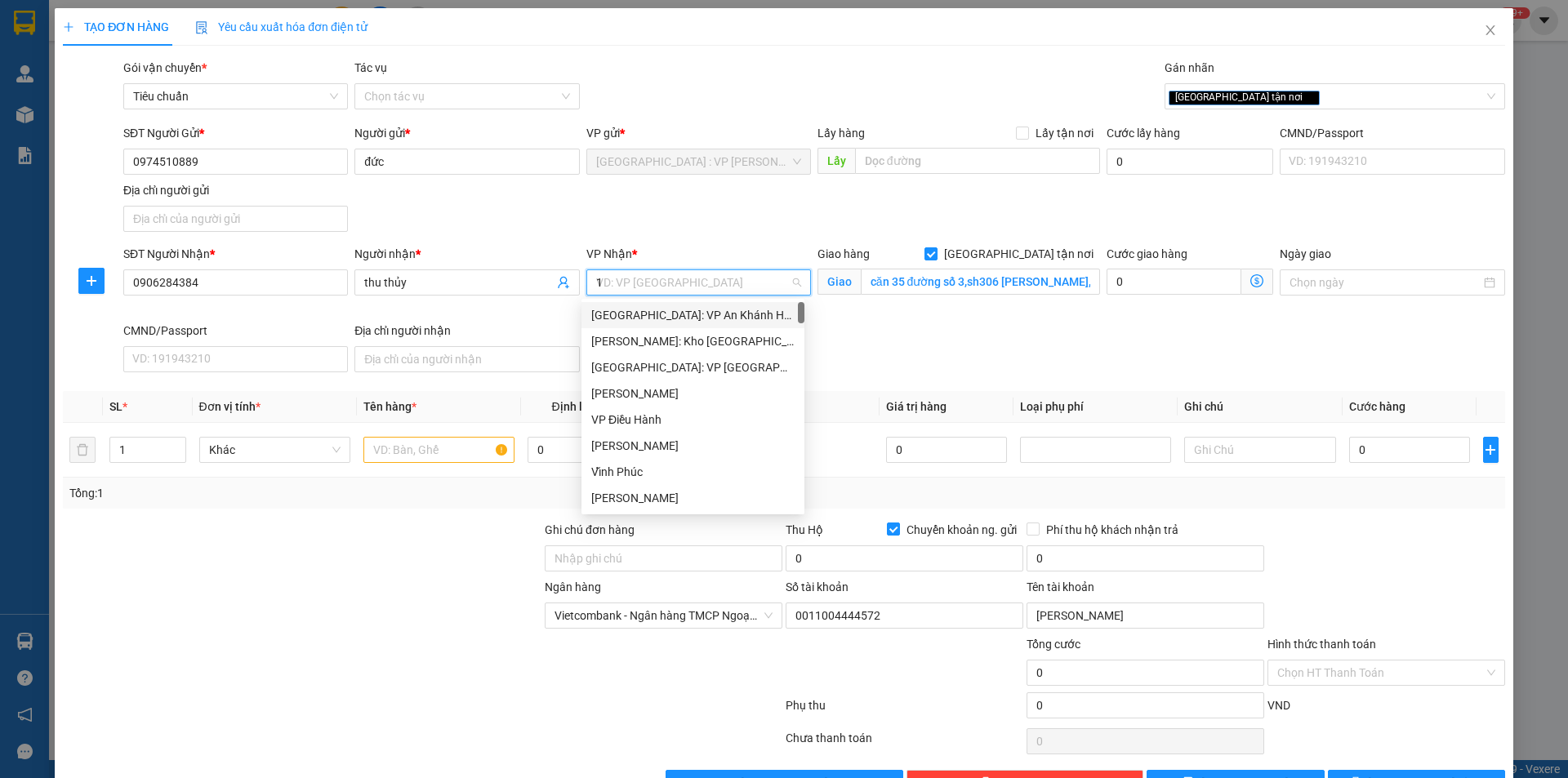
type input "12"
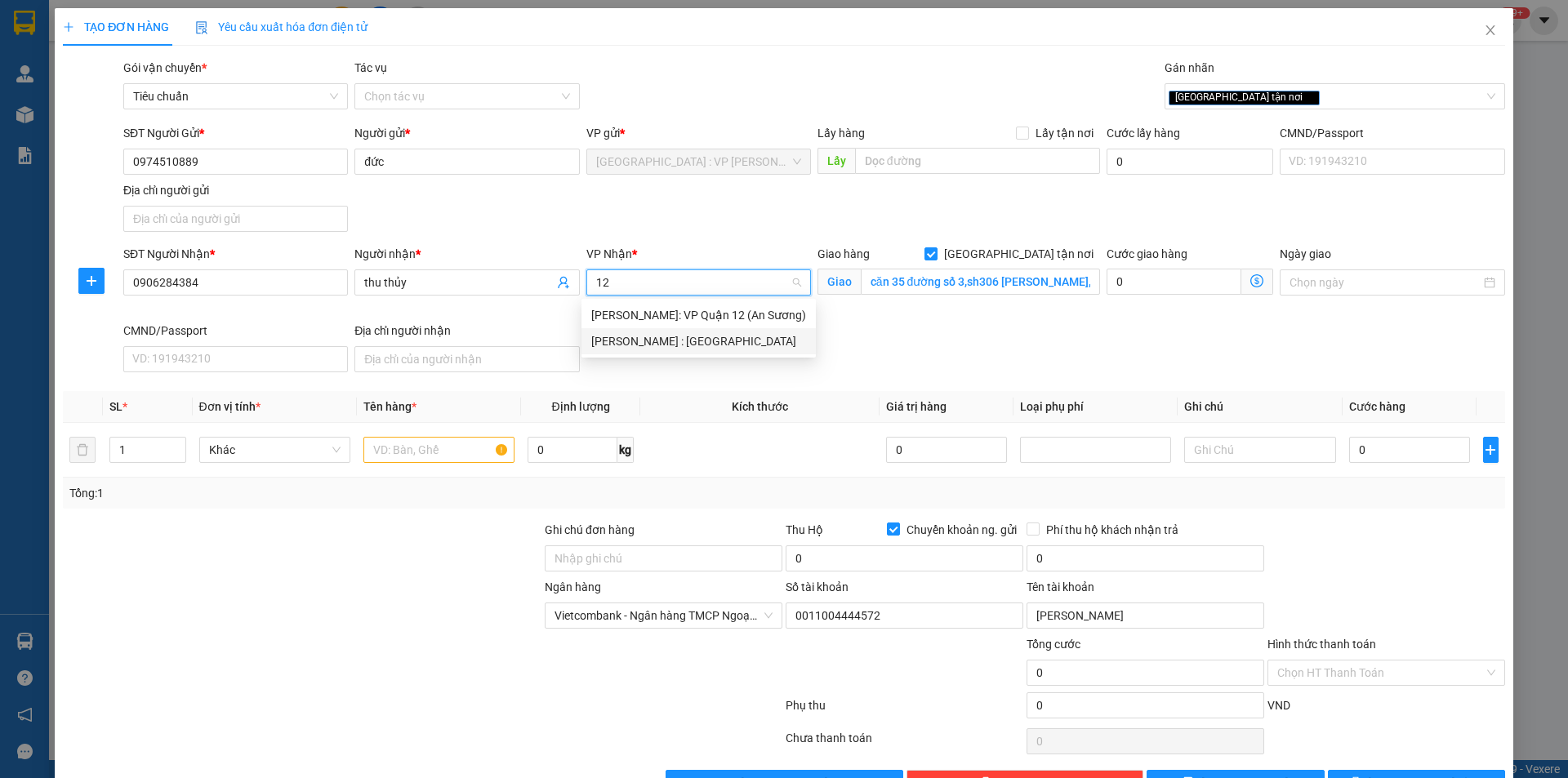
click at [695, 347] on div "[PERSON_NAME] : [GEOGRAPHIC_DATA]" at bounding box center [698, 341] width 215 height 18
click at [436, 458] on input "text" at bounding box center [438, 450] width 151 height 26
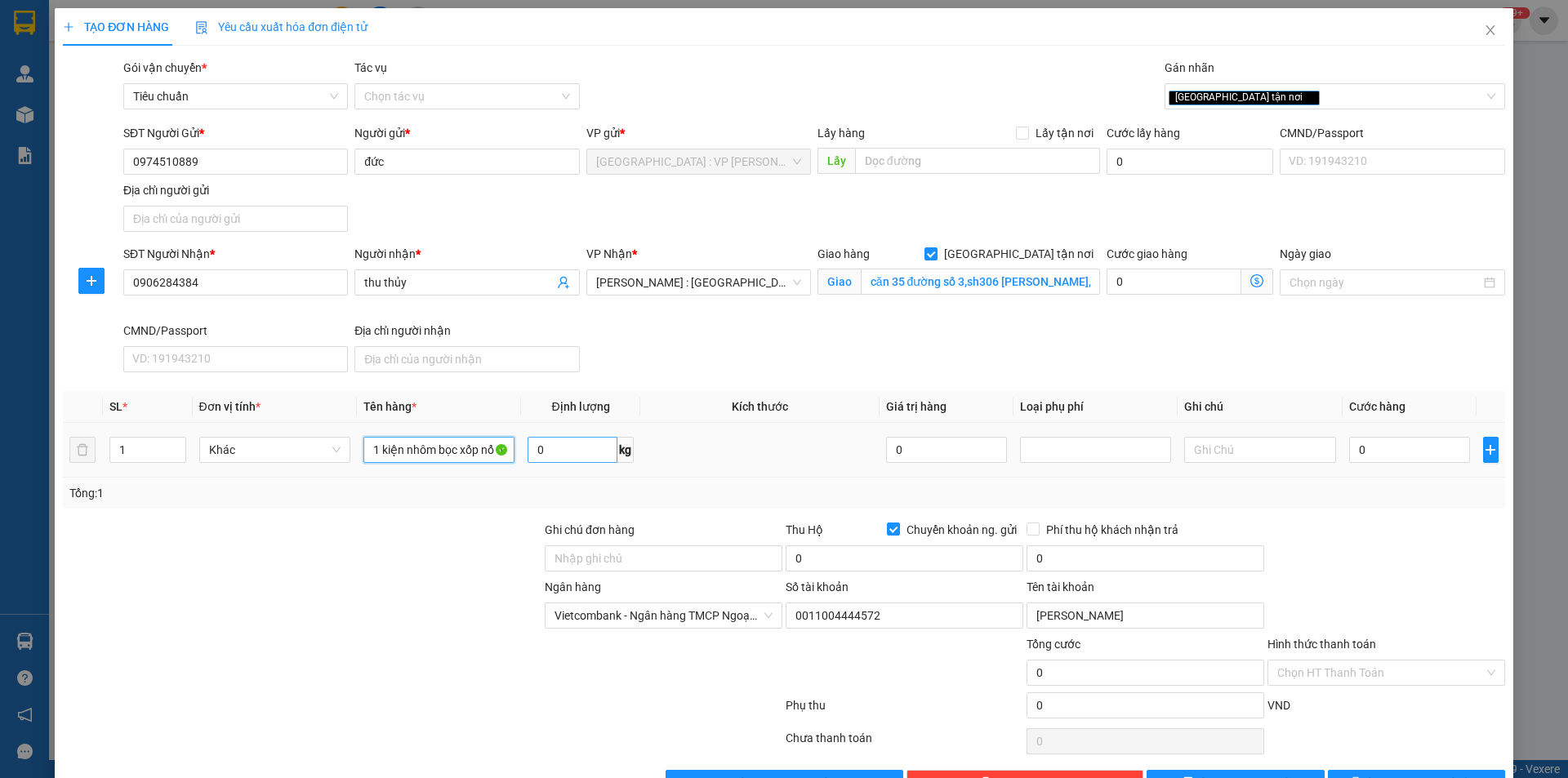
type input "1 kiện nhôm bọc xốp nổ dài 3m"
click at [564, 453] on input "0" at bounding box center [572, 450] width 90 height 26
click at [1424, 454] on input "0" at bounding box center [1410, 450] width 121 height 26
type input "3"
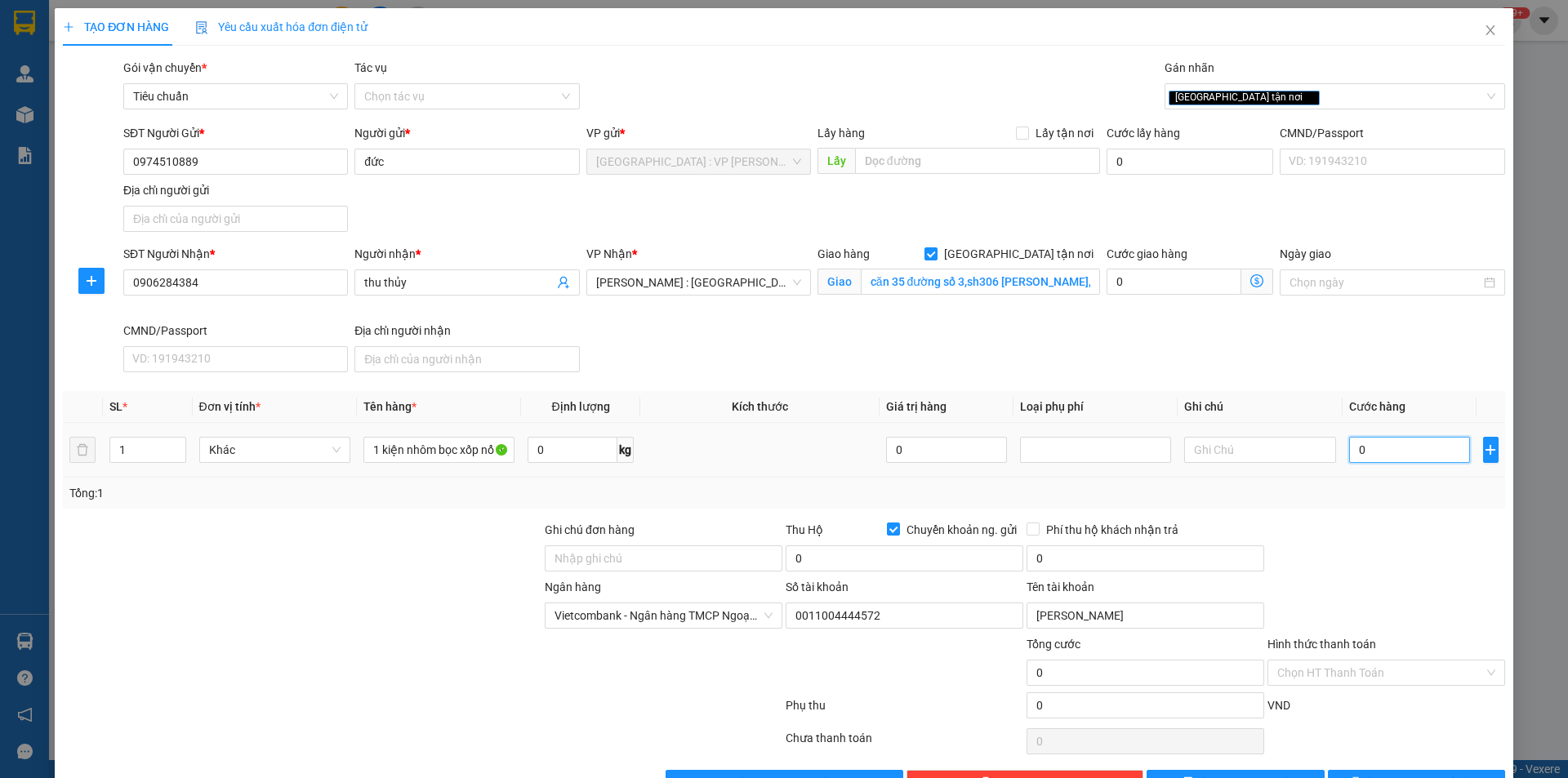
type input "3"
type input "38"
type input "380"
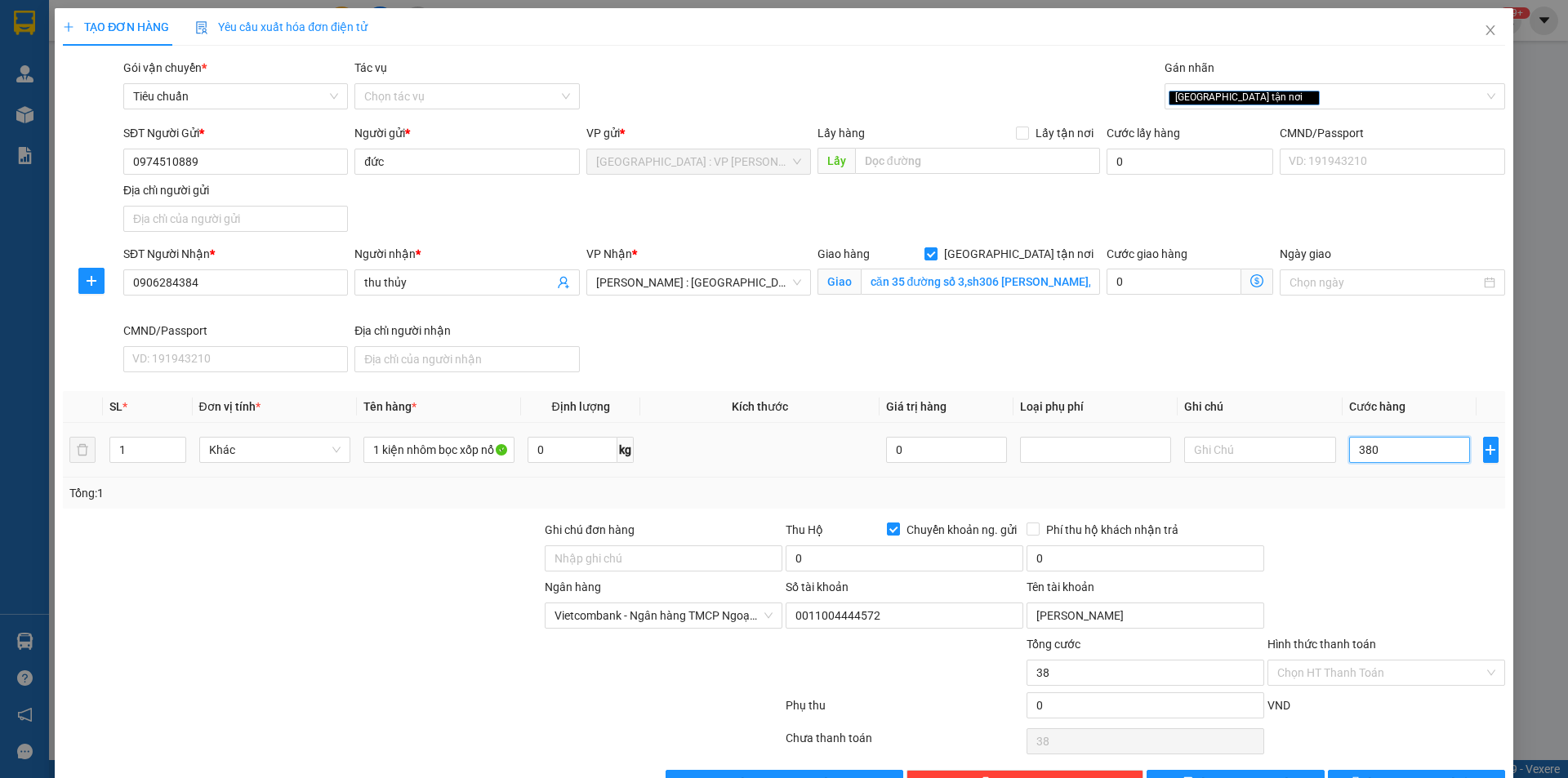
type input "380"
type input "3.800"
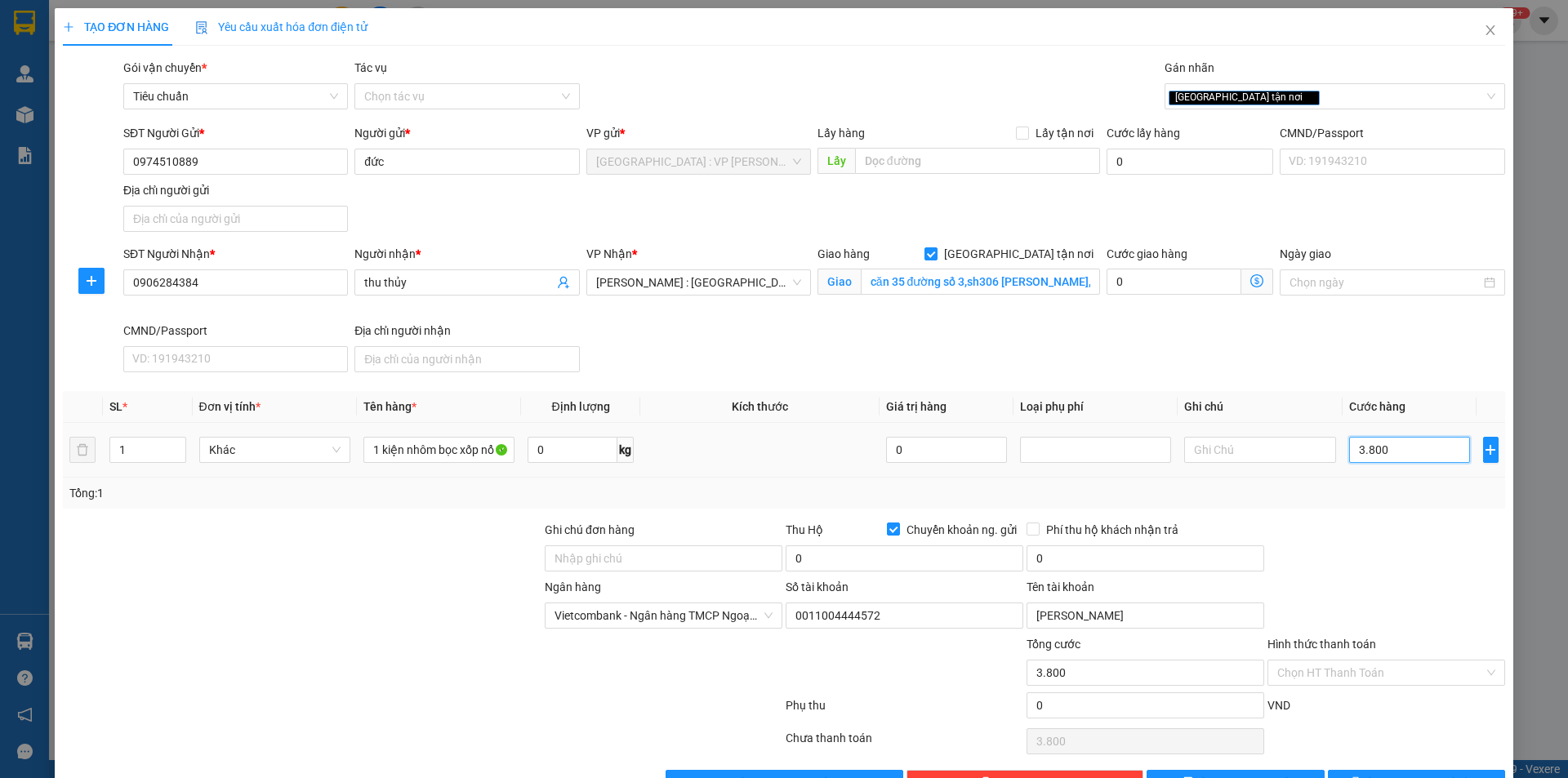
type input "38.000"
type input "380.000"
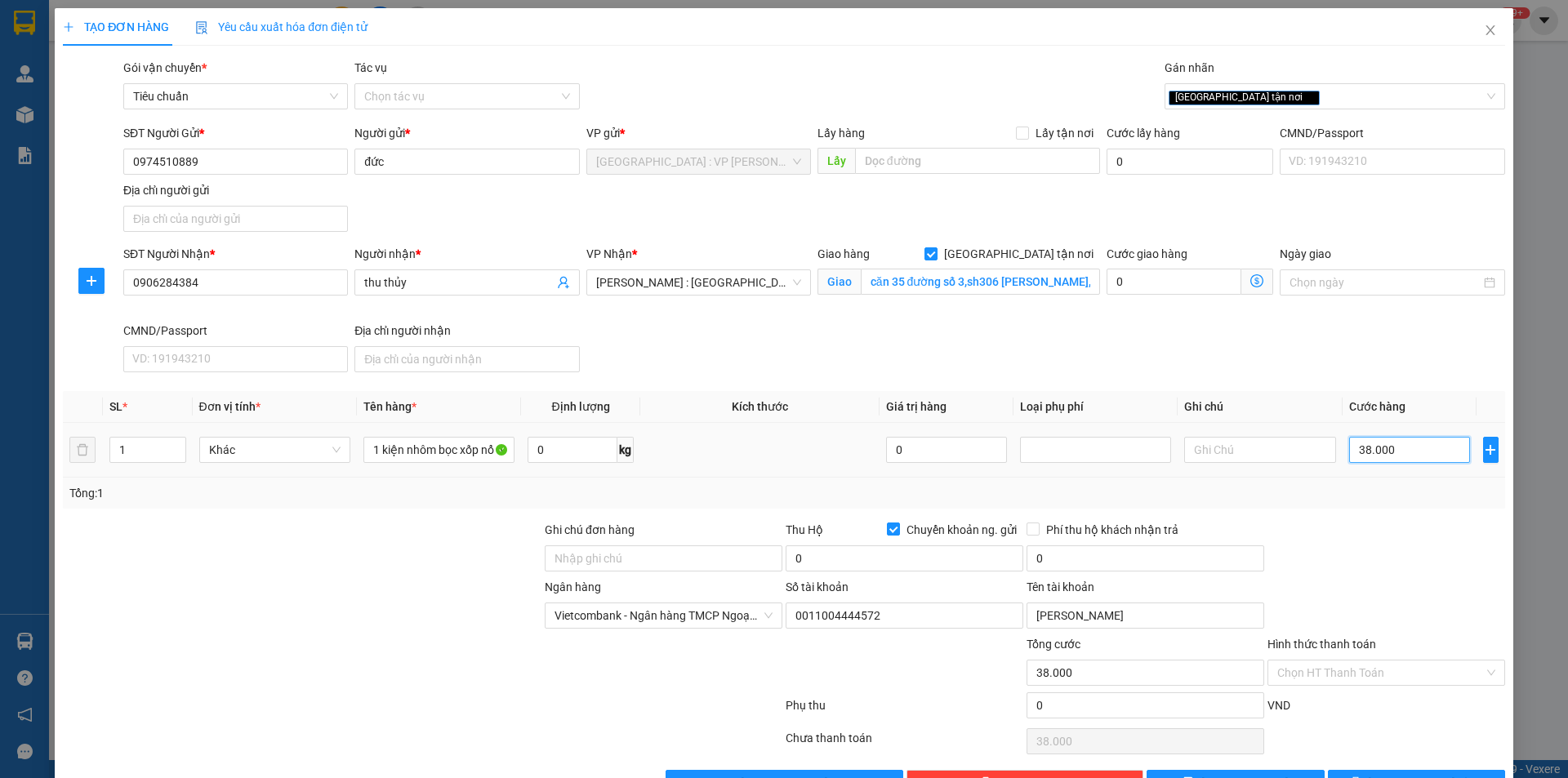
type input "380.000"
click at [921, 558] on input "0" at bounding box center [904, 558] width 238 height 26
type input "4.110.000"
click at [1060, 547] on input "0" at bounding box center [1145, 558] width 238 height 26
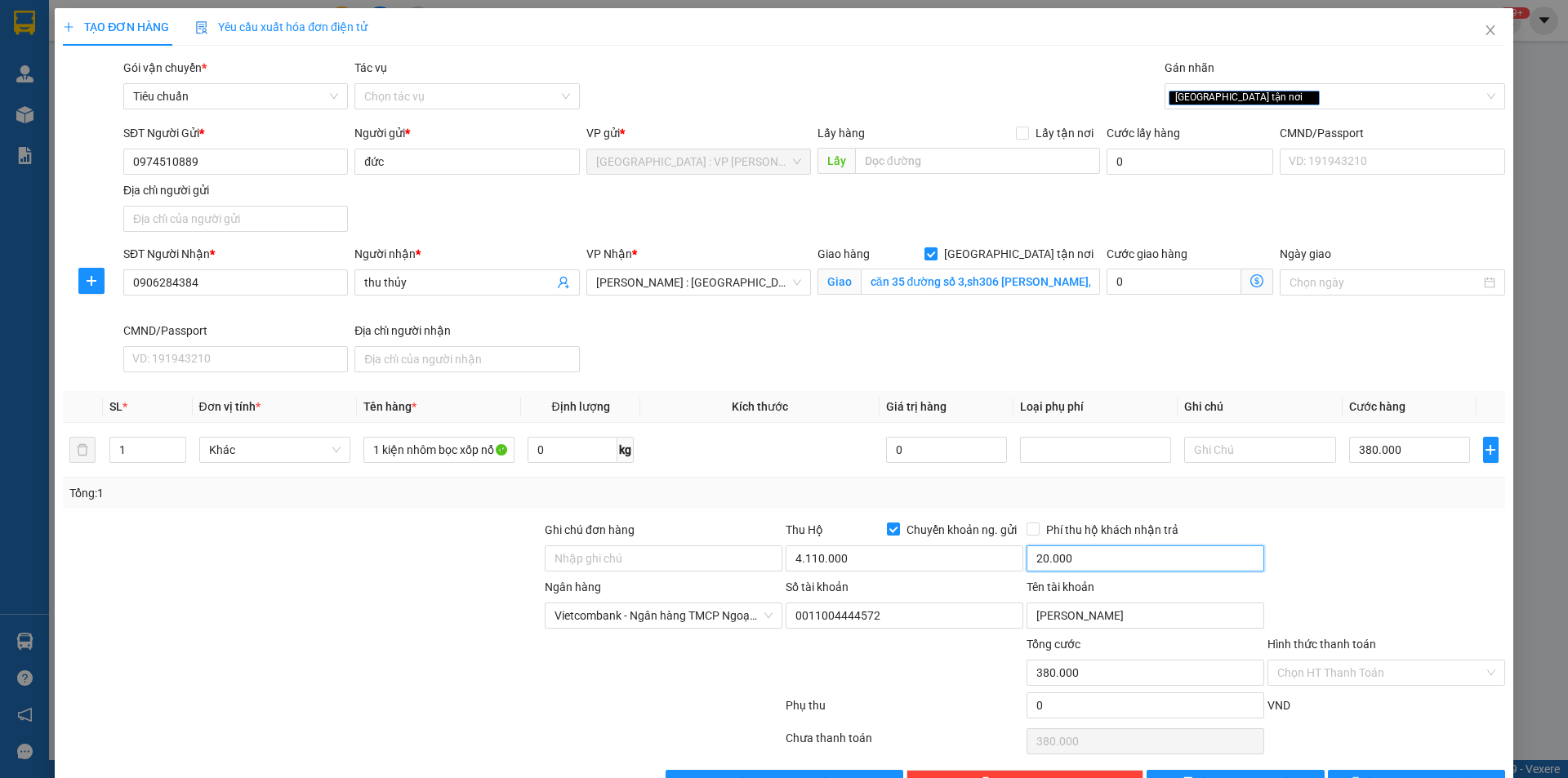
type input "20.000"
click at [1435, 589] on div "Ngân hàng Vietcombank - Ngân hàng TMCP Ngoại Thương Việt Nam Số tài khoản 00…" at bounding box center [784, 606] width 1446 height 57
click at [1411, 774] on span "[PERSON_NAME] và In" at bounding box center [1424, 783] width 115 height 18
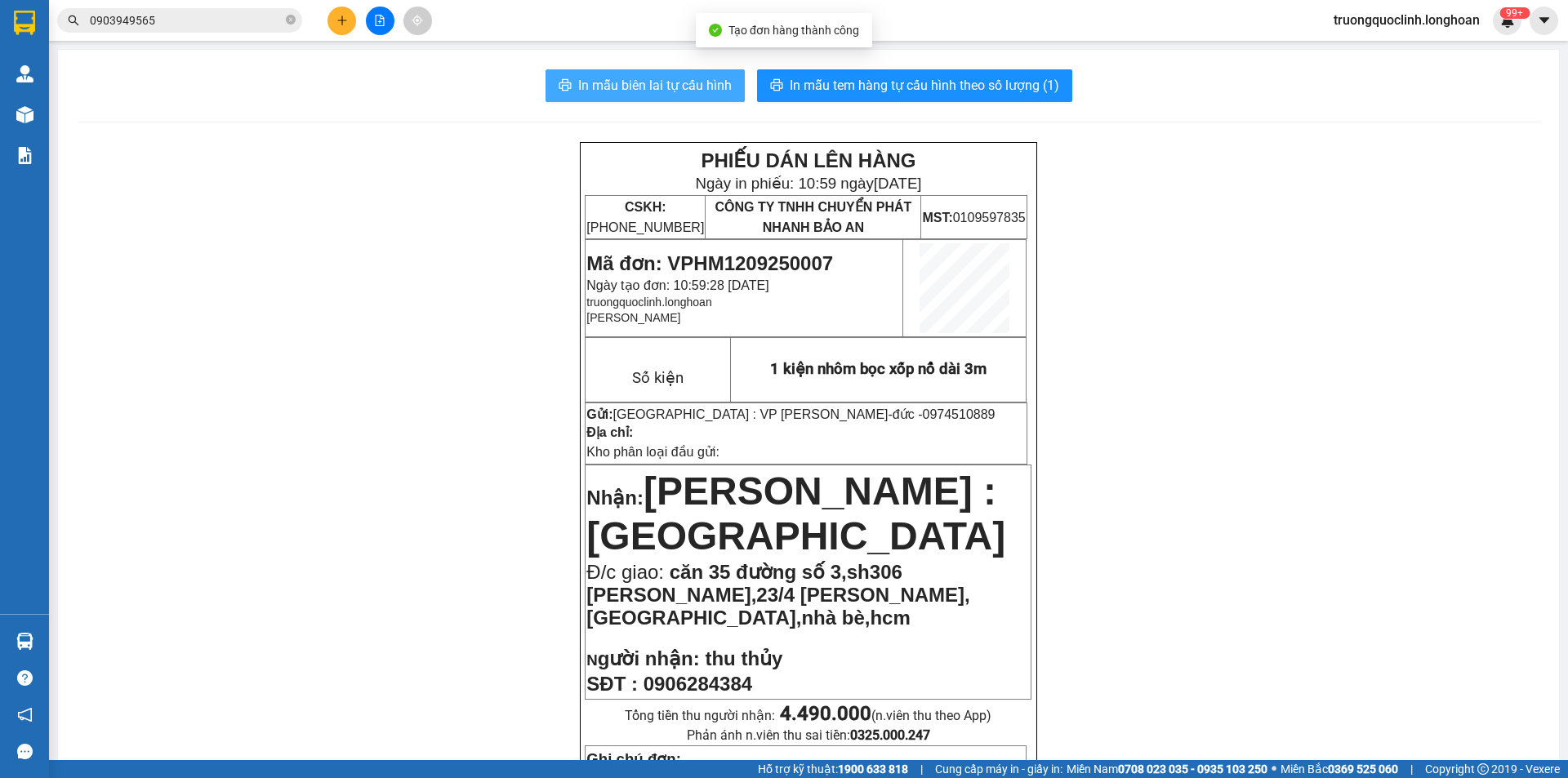
click at [682, 87] on span "In mẫu biên lai tự cấu hình" at bounding box center [654, 85] width 153 height 20
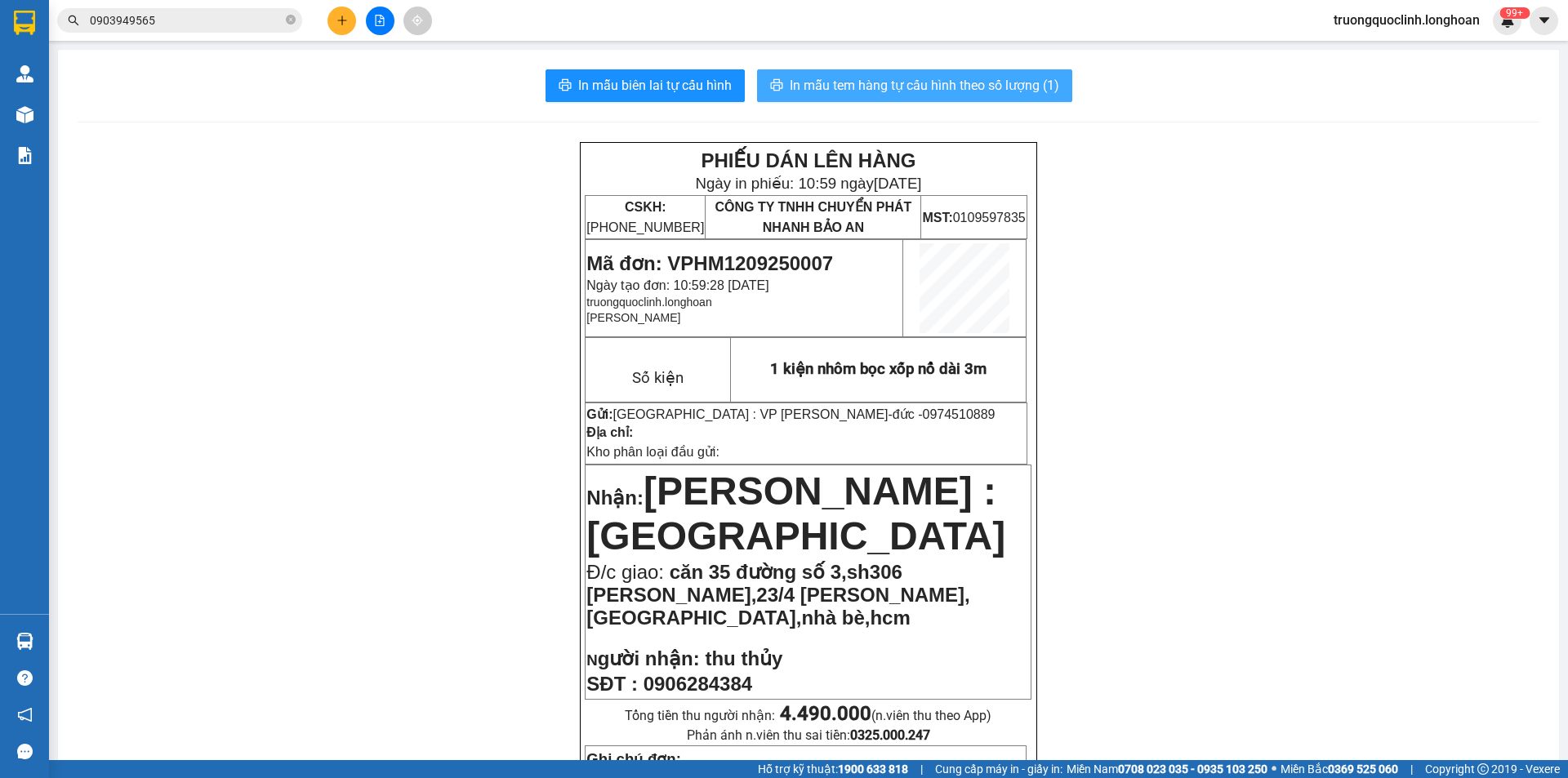
click at [885, 84] on span "In mẫu tem hàng tự cấu hình theo số lượng (1)" at bounding box center [925, 85] width 270 height 20
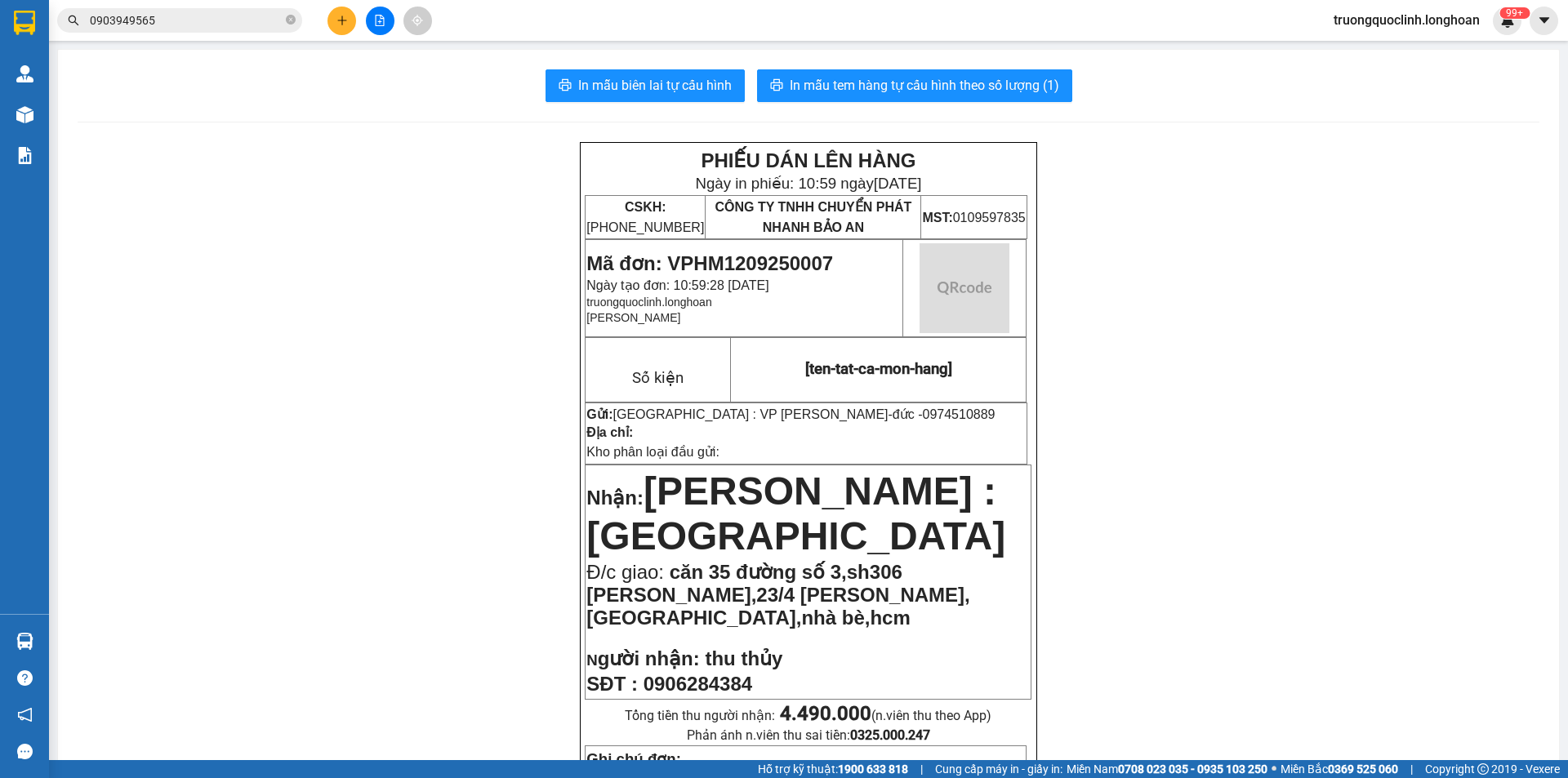
click at [771, 270] on span "Mã đơn: VPHM1209250007" at bounding box center [710, 263] width 247 height 22
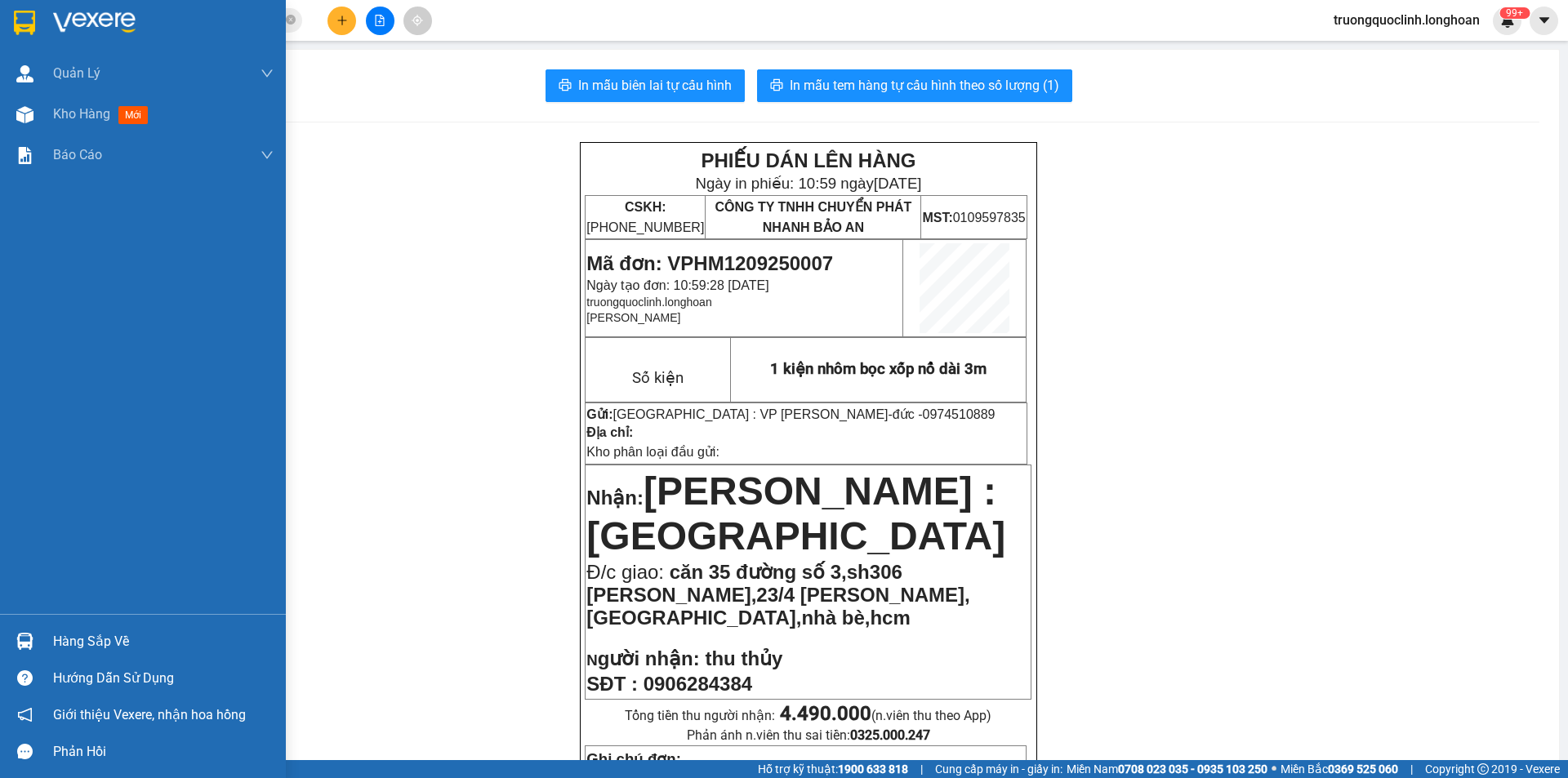
click at [30, 28] on img at bounding box center [24, 22] width 21 height 24
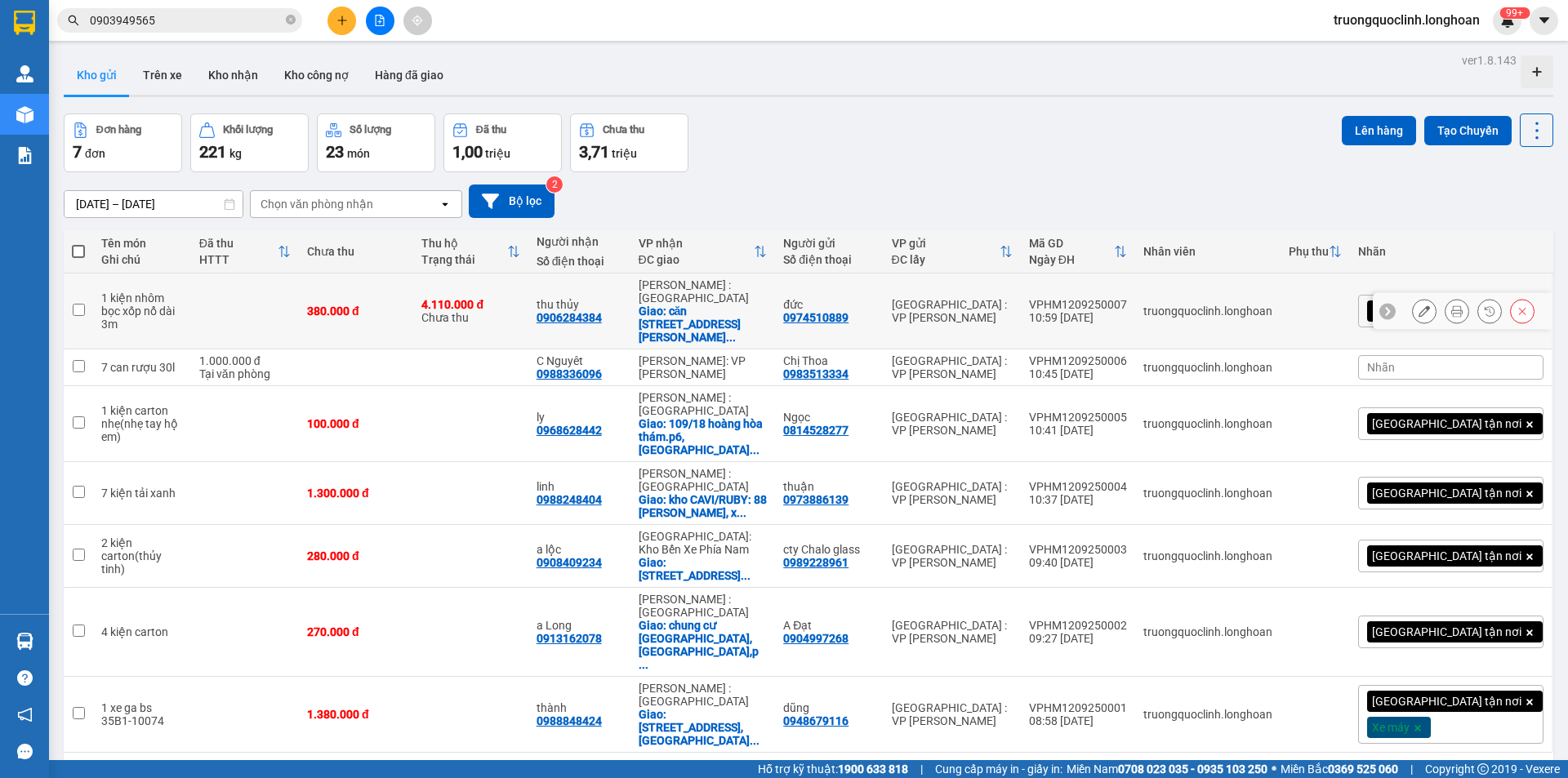
click at [1413, 308] on button at bounding box center [1424, 312] width 23 height 29
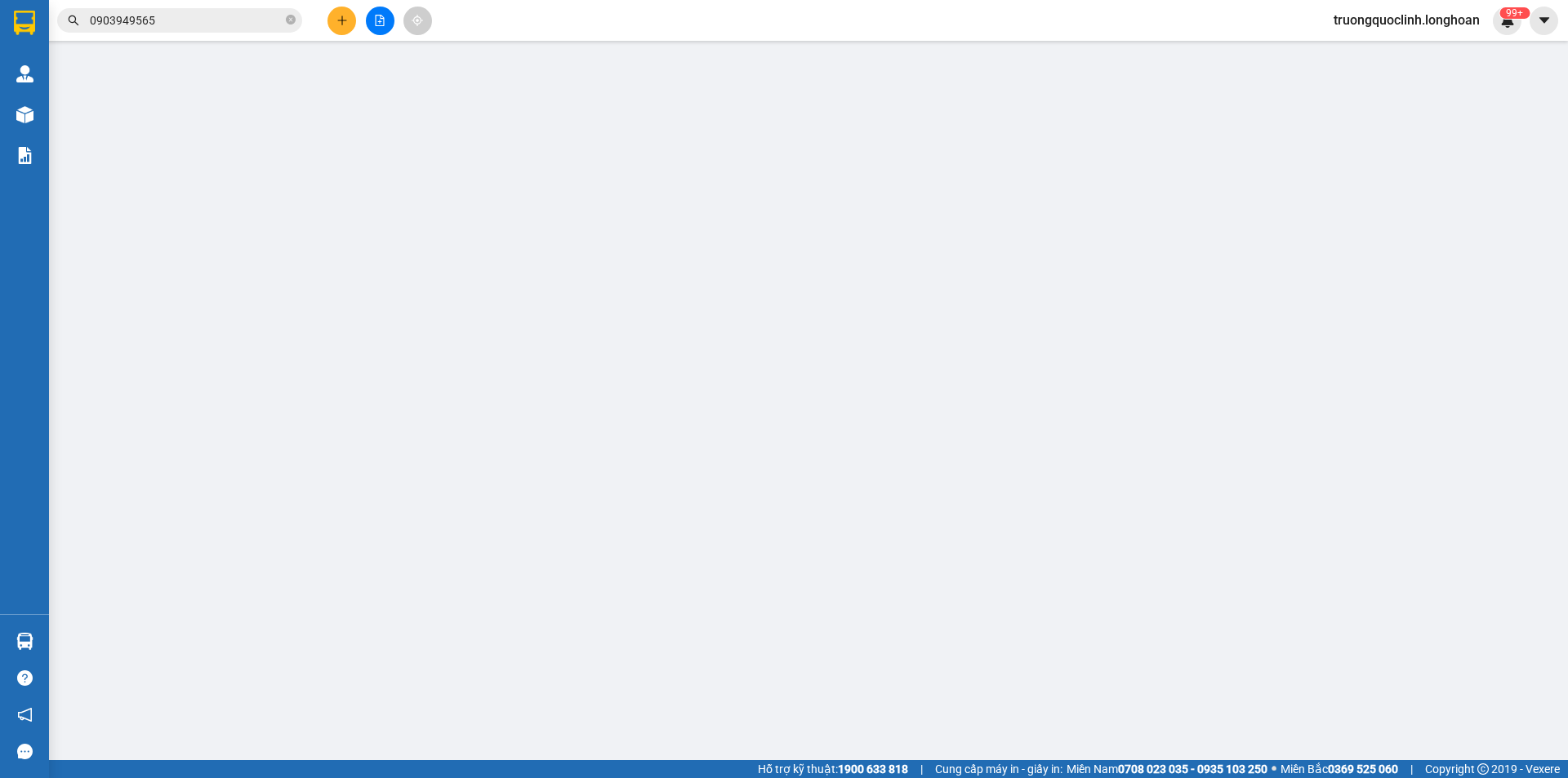
type input "0974510889"
type input "đức"
type input "0906284384"
type input "thu thủy"
checkbox input "true"
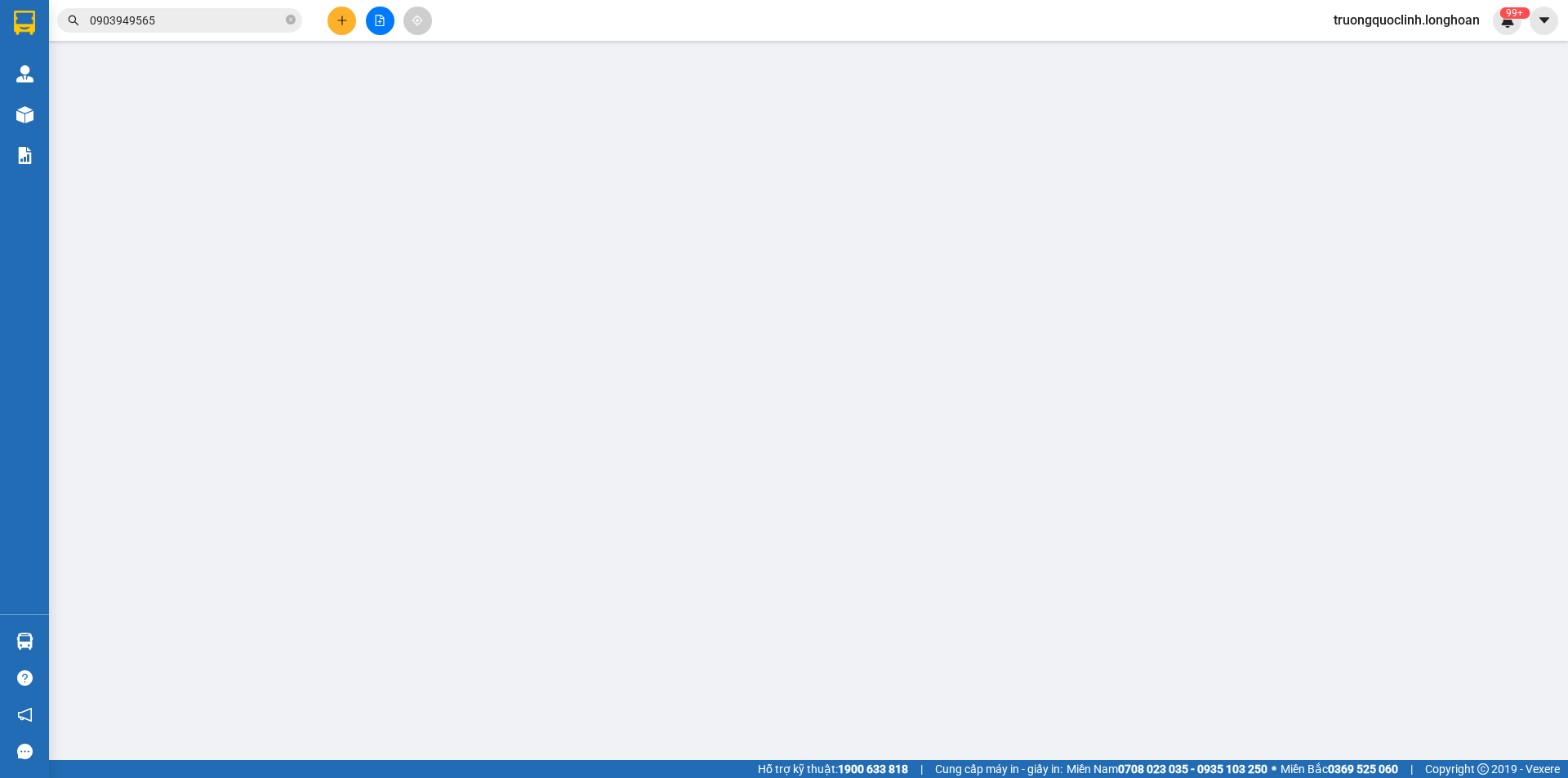
type input "căn 35 đường số 3,sh306 [PERSON_NAME],23/4 [PERSON_NAME],[GEOGRAPHIC_DATA],nhà …"
type input "380.000"
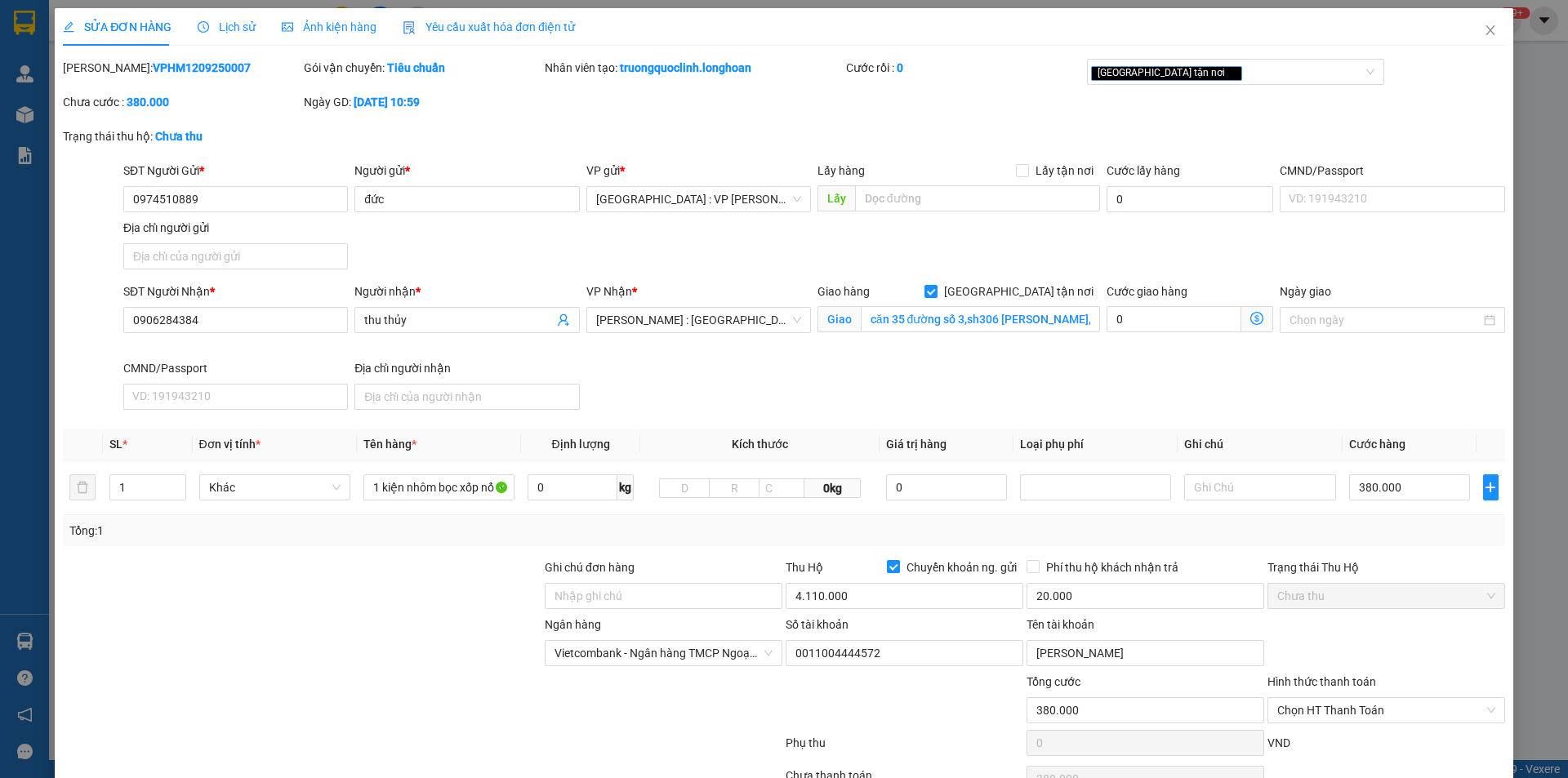
click at [887, 566] on input "Chuyển khoản ng. gửi" at bounding box center [893, 566] width 12 height 12
checkbox input "false"
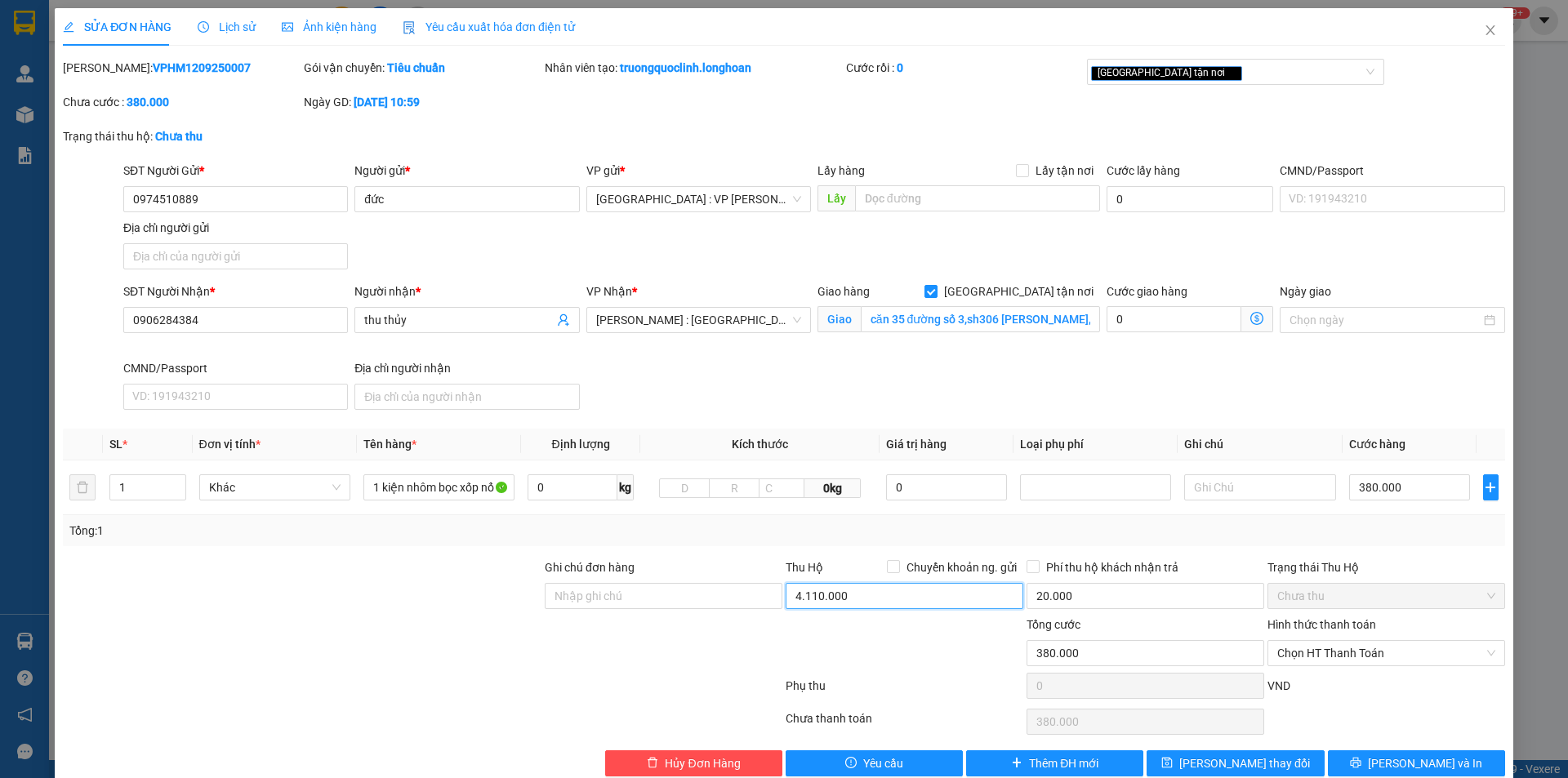
click at [927, 599] on input "4.110.000" at bounding box center [904, 595] width 238 height 26
type input "0"
click at [1087, 603] on input "20.000" at bounding box center [1145, 595] width 238 height 26
type input "0"
click at [1320, 647] on span "Chọn HT Thanh Toán" at bounding box center [1386, 653] width 218 height 24
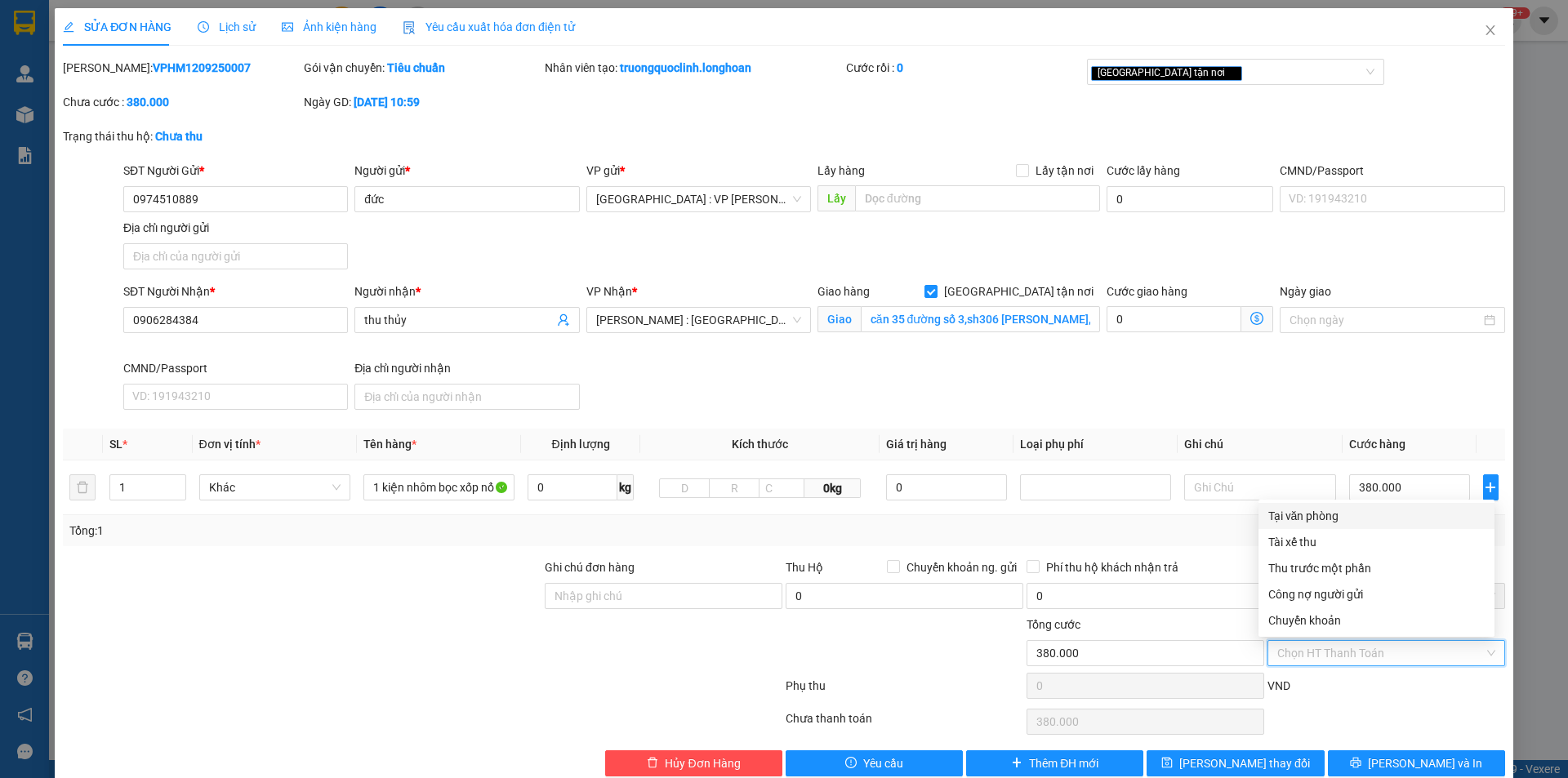
click at [1314, 521] on div "Tại văn phòng" at bounding box center [1376, 516] width 217 height 18
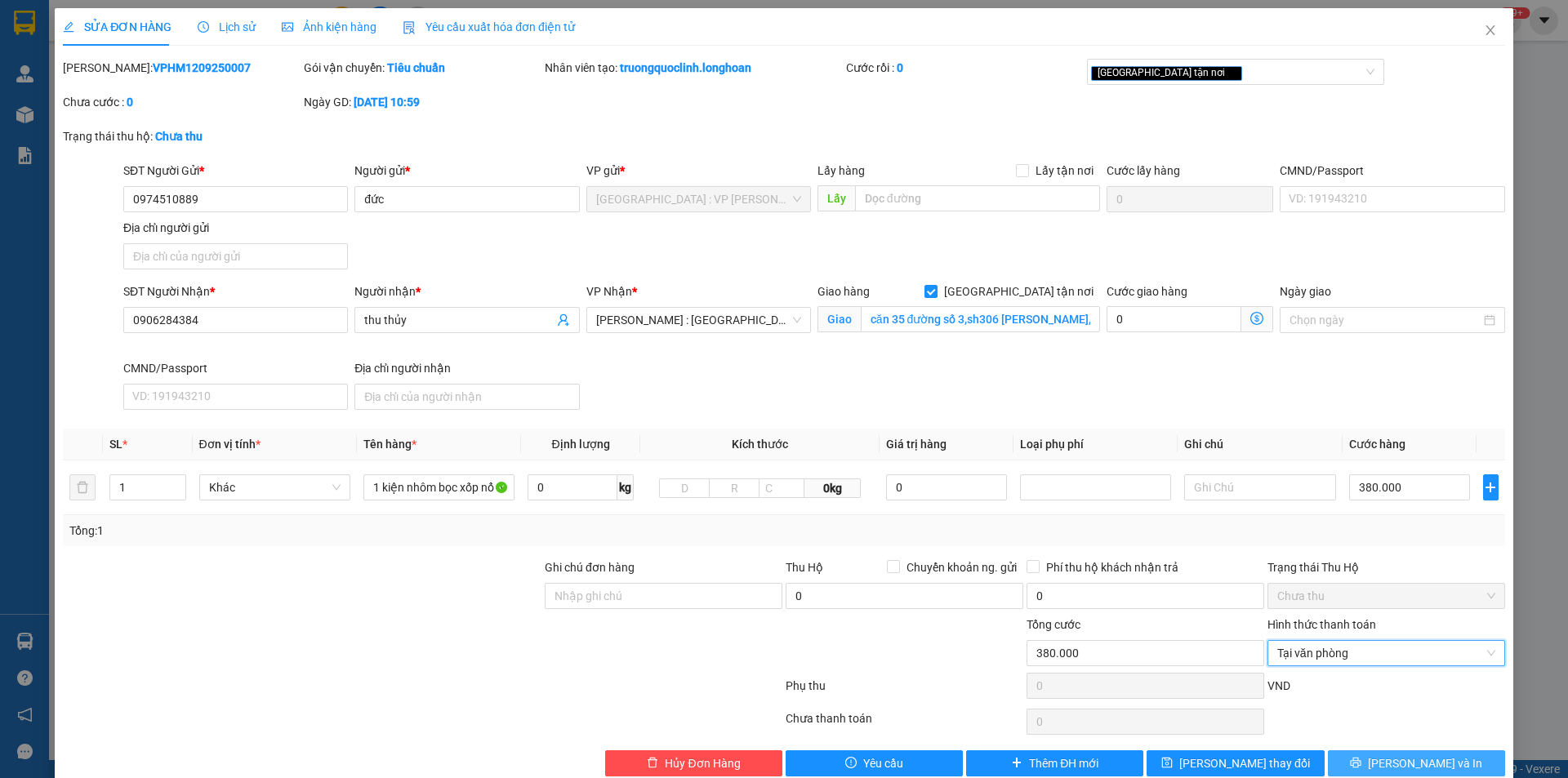
click at [1414, 757] on span "[PERSON_NAME] và In" at bounding box center [1424, 764] width 115 height 18
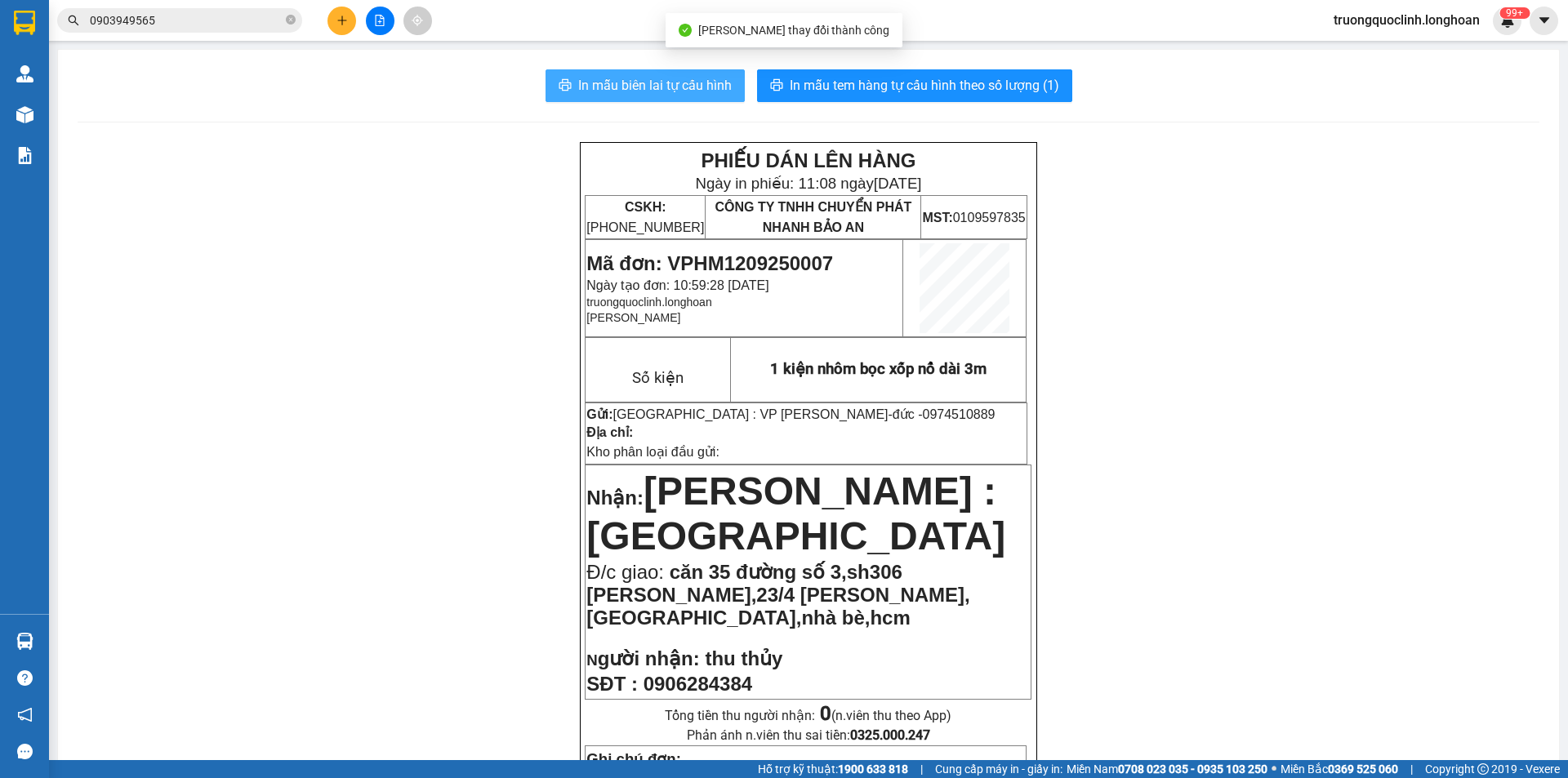
click at [698, 88] on span "In mẫu biên lai tự cấu hình" at bounding box center [654, 85] width 153 height 20
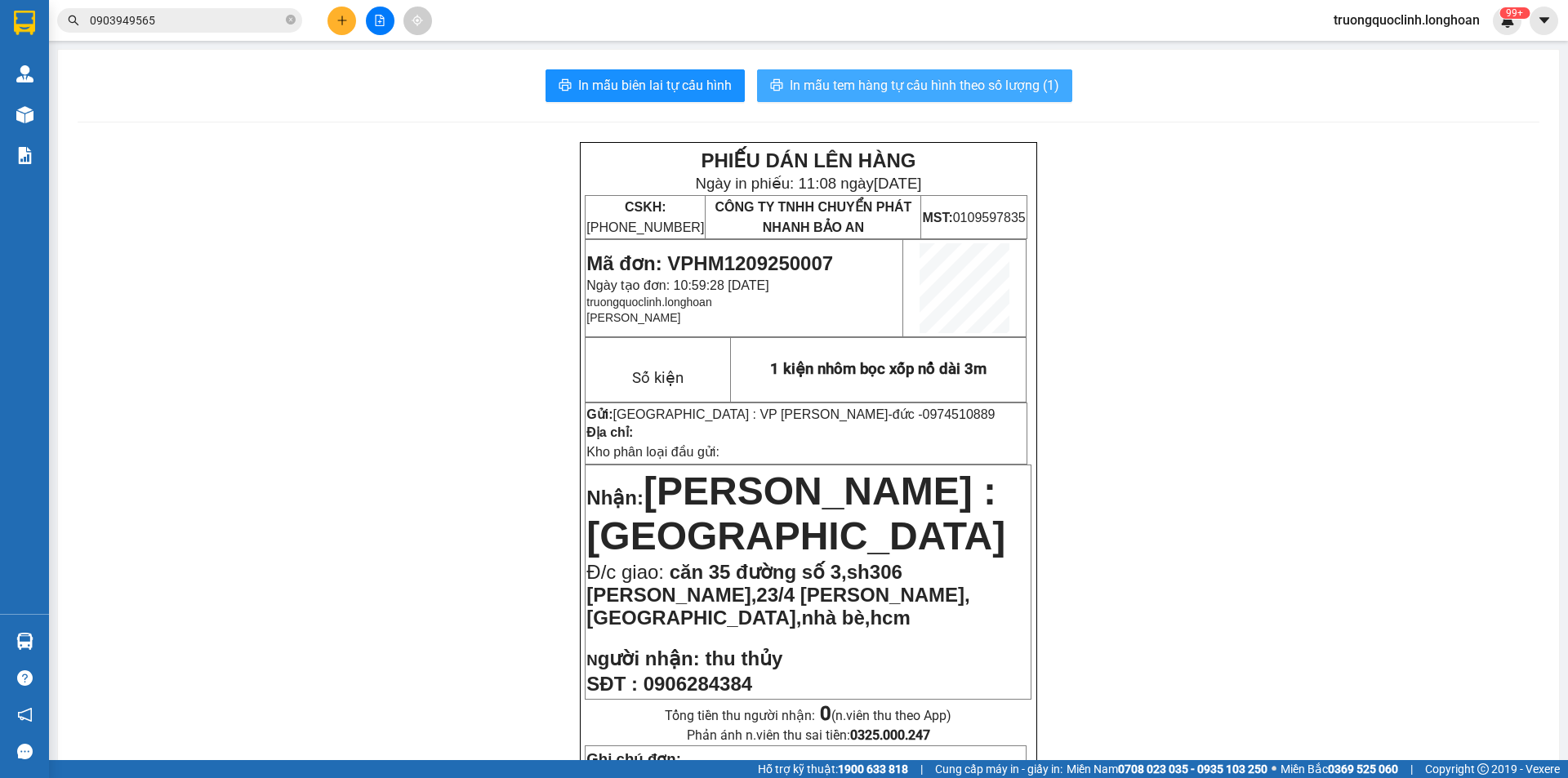
click at [865, 83] on span "In mẫu tem hàng tự cấu hình theo số lượng (1)" at bounding box center [925, 85] width 270 height 20
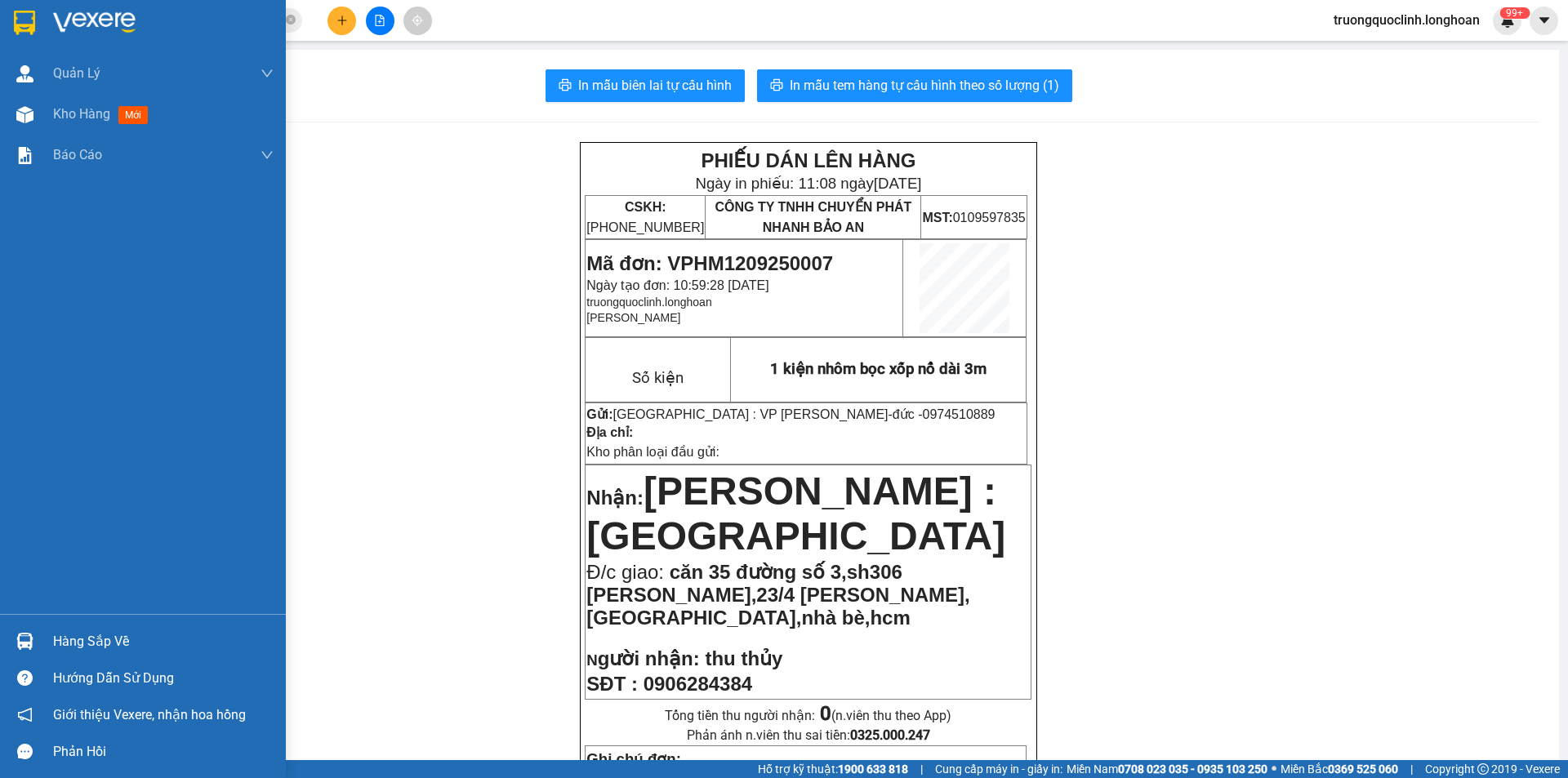
click at [28, 23] on img at bounding box center [24, 22] width 21 height 24
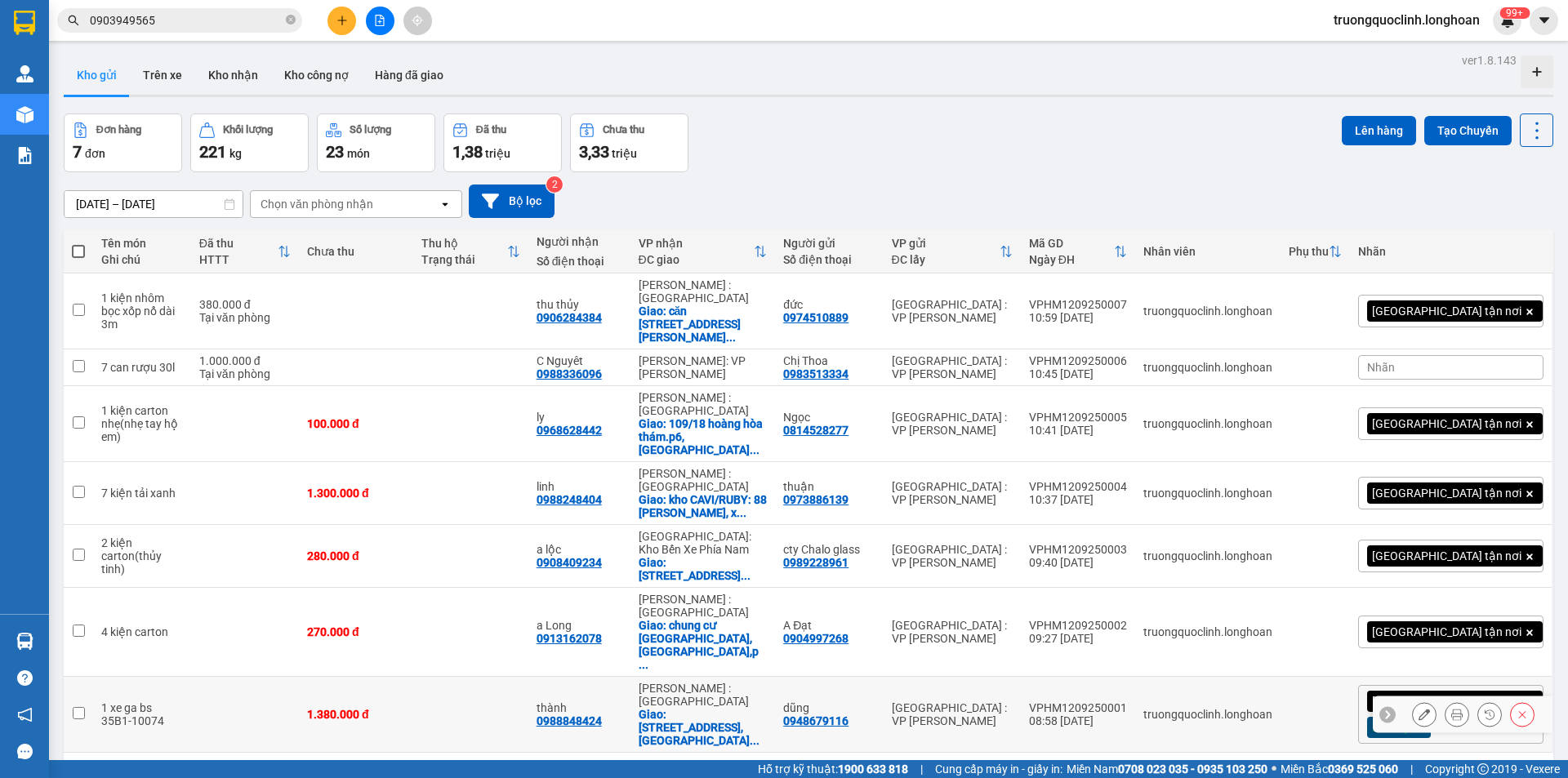
click at [1413, 701] on button at bounding box center [1424, 715] width 23 height 29
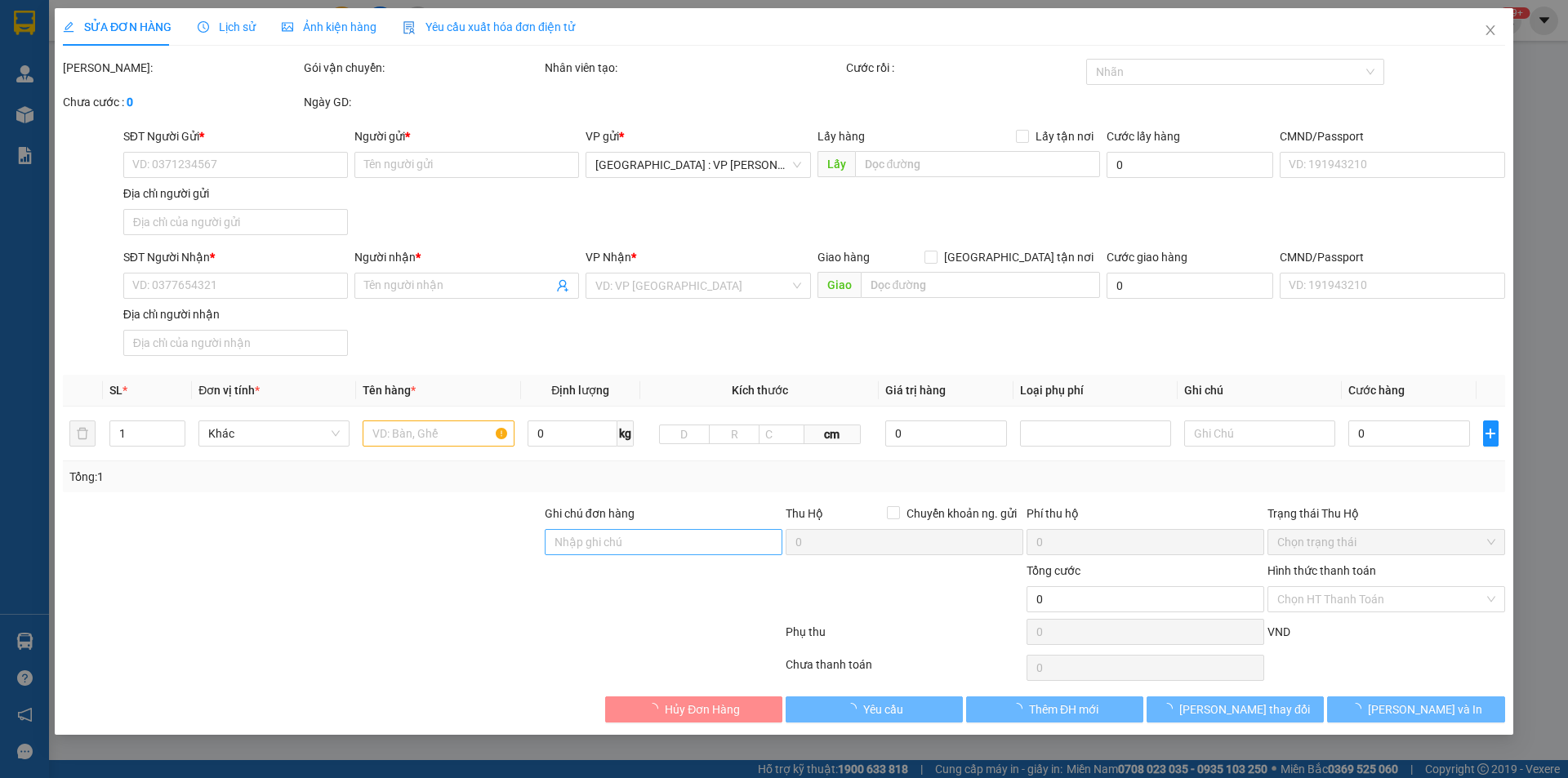
type input "0948679116"
type input "dũng"
type input "0988848424"
type input "thành"
checkbox input "true"
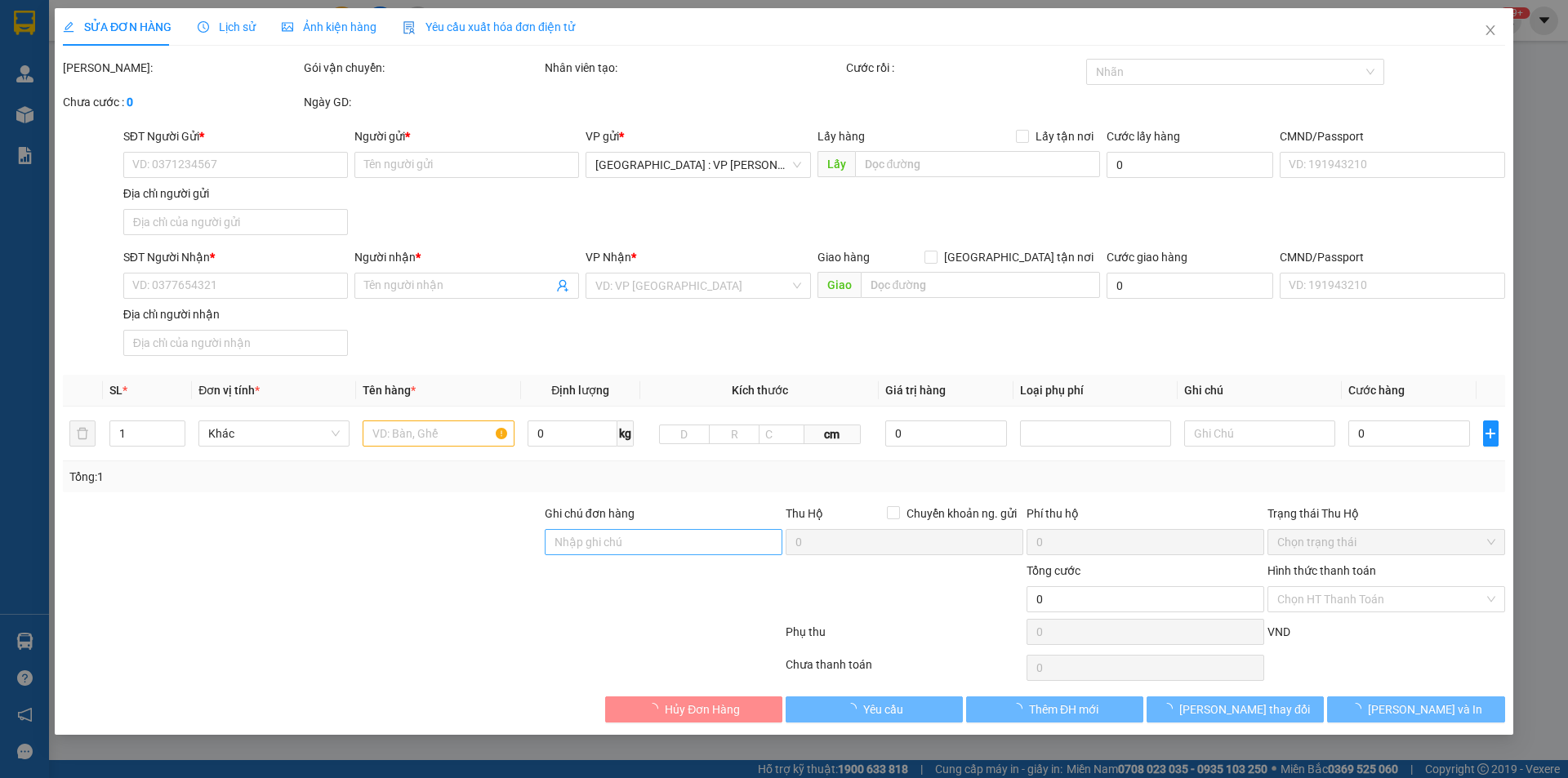
type input "[STREET_ADDRESS] nai"
type input "chìa khóa quấn tay lái,cà vẹt trong cốp xe"
type input "1.380.000"
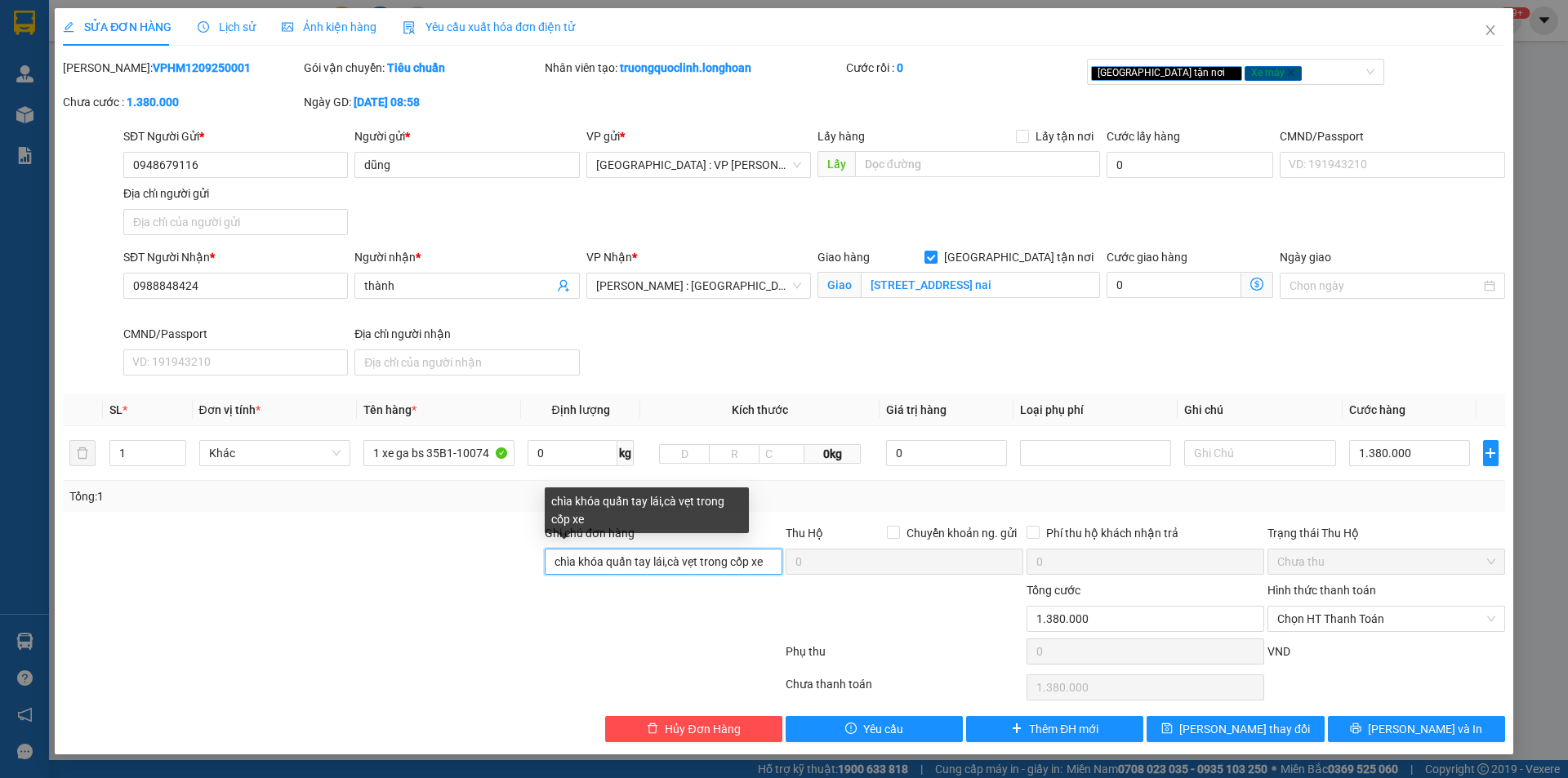
drag, startPoint x: 775, startPoint y: 560, endPoint x: 698, endPoint y: 558, distance: 77.0
click at [698, 558] on input "chìa khóa quấn tay lái,cà vẹt trong cốp xe" at bounding box center [664, 561] width 238 height 26
type input "chìa khóa quấn tay lái,cà vẹt quấn tay l"
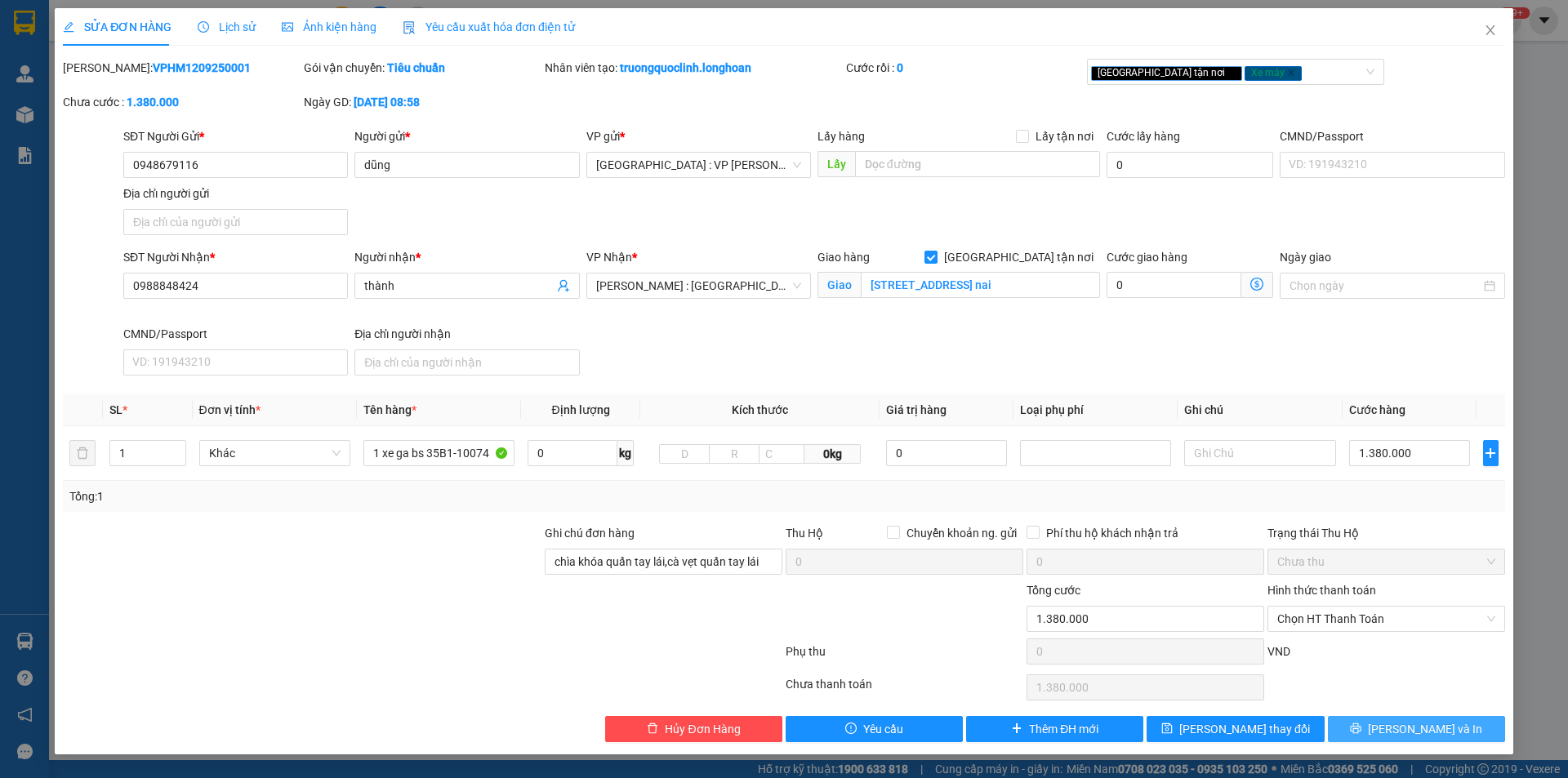
click at [1372, 727] on button "[PERSON_NAME] và In" at bounding box center [1417, 729] width 177 height 26
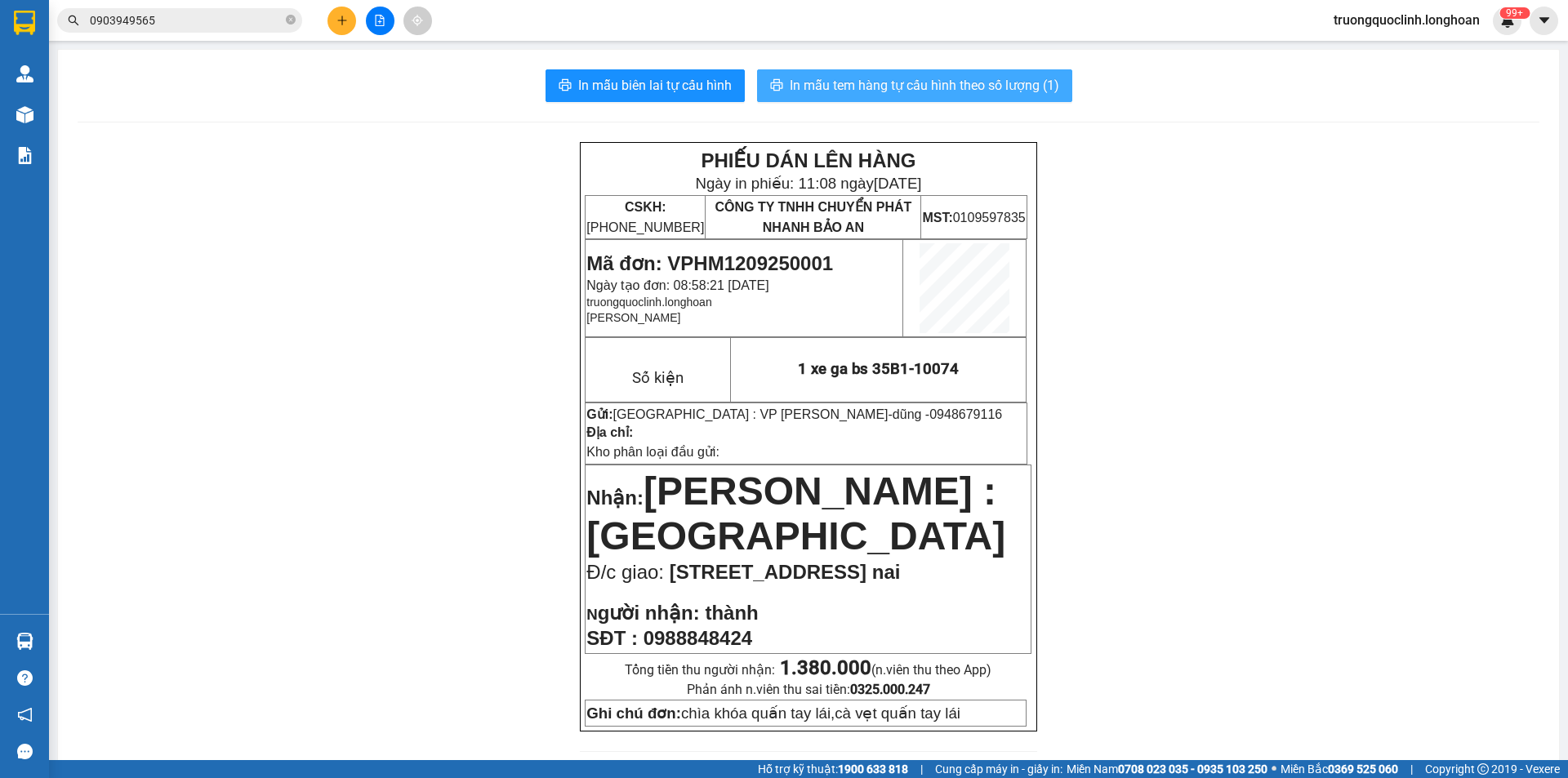
click at [916, 86] on span "In mẫu tem hàng tự cấu hình theo số lượng (1)" at bounding box center [925, 85] width 270 height 20
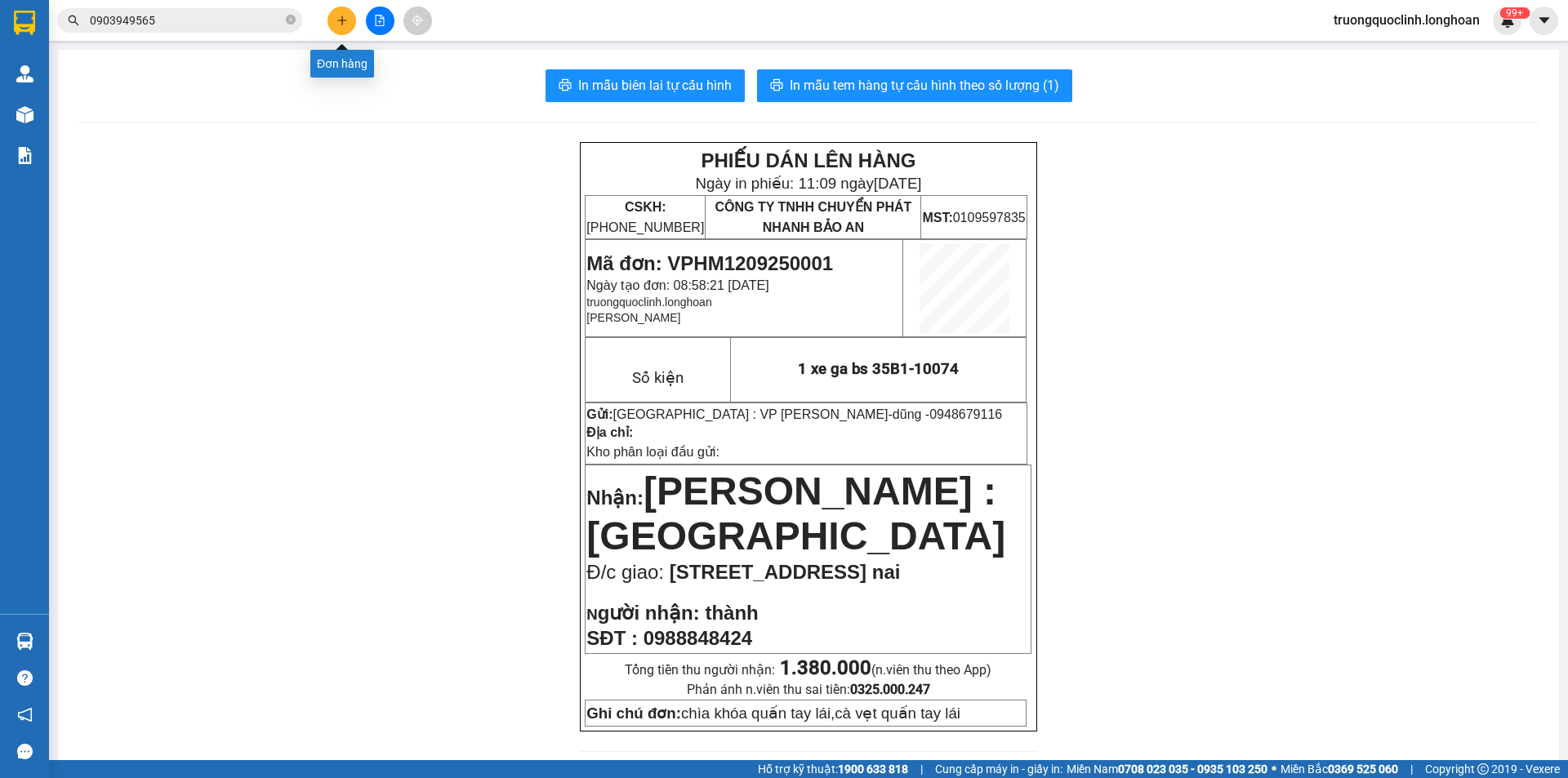
click at [346, 7] on button at bounding box center [342, 21] width 29 height 29
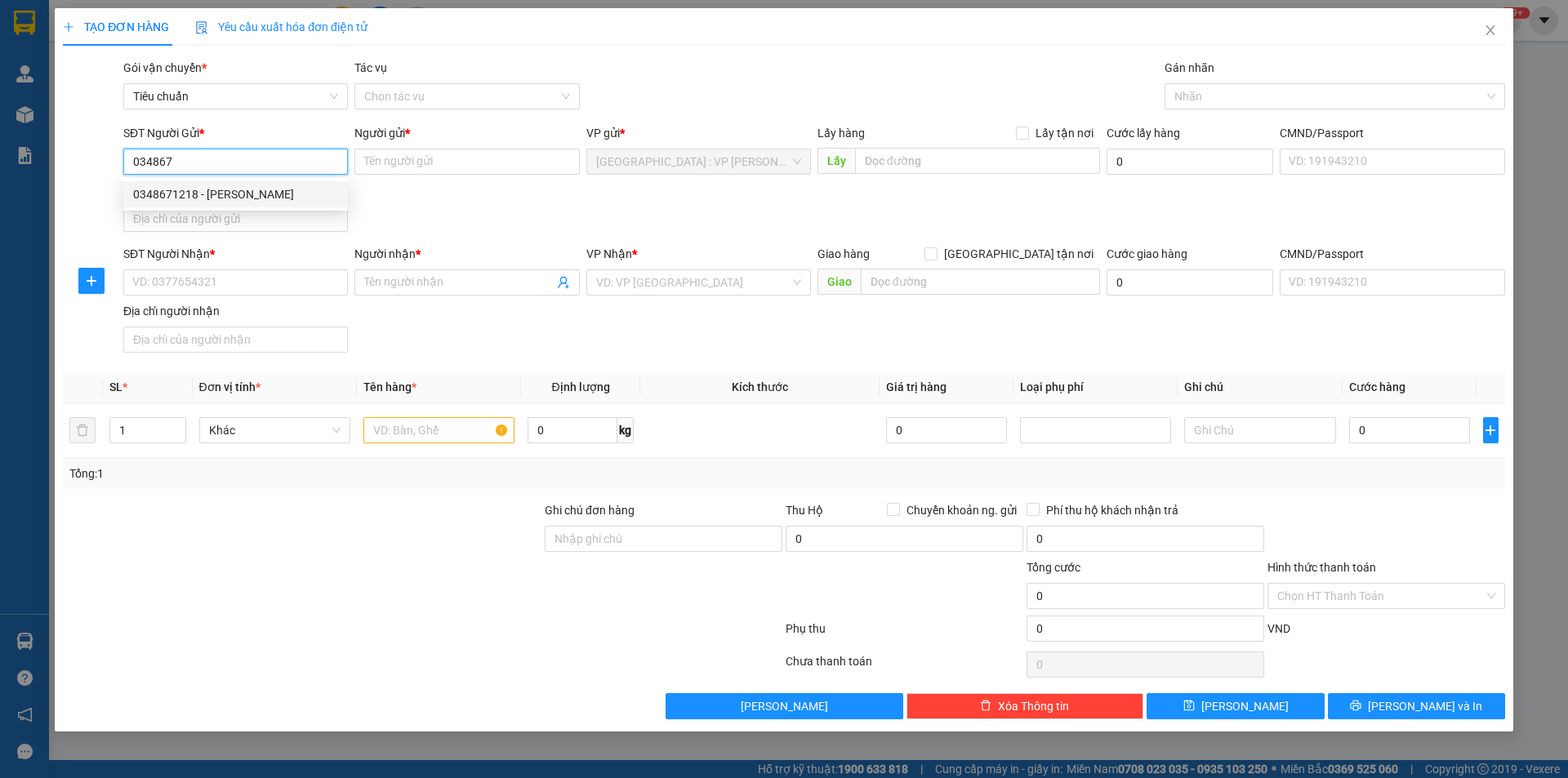
click at [231, 196] on div "0348671218 - [PERSON_NAME]" at bounding box center [235, 194] width 205 height 18
type input "0348671218"
type input "[PERSON_NAME]"
checkbox input "true"
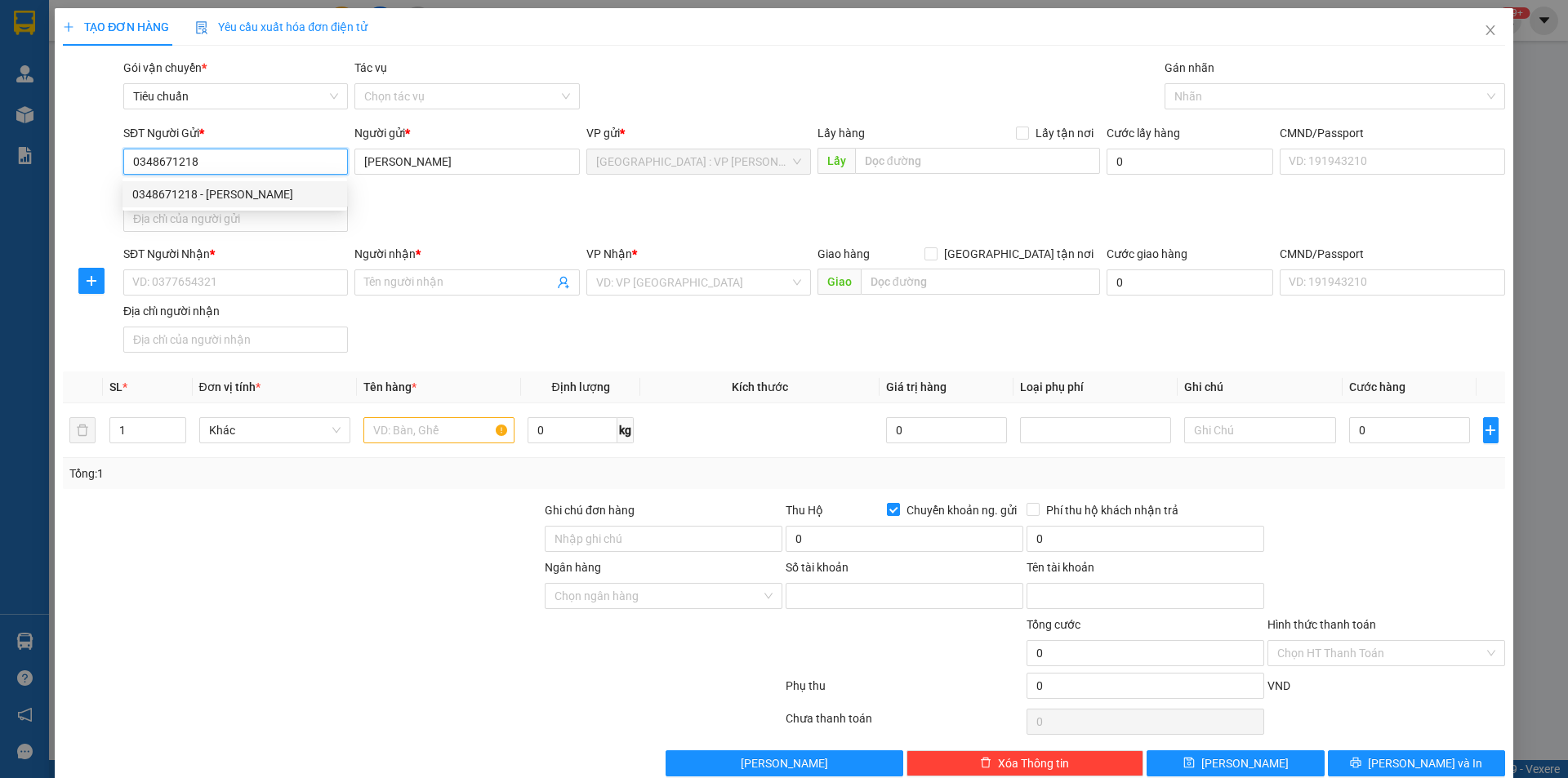
type input "19035673156011"
type input "[PERSON_NAME]"
type input "0348671218"
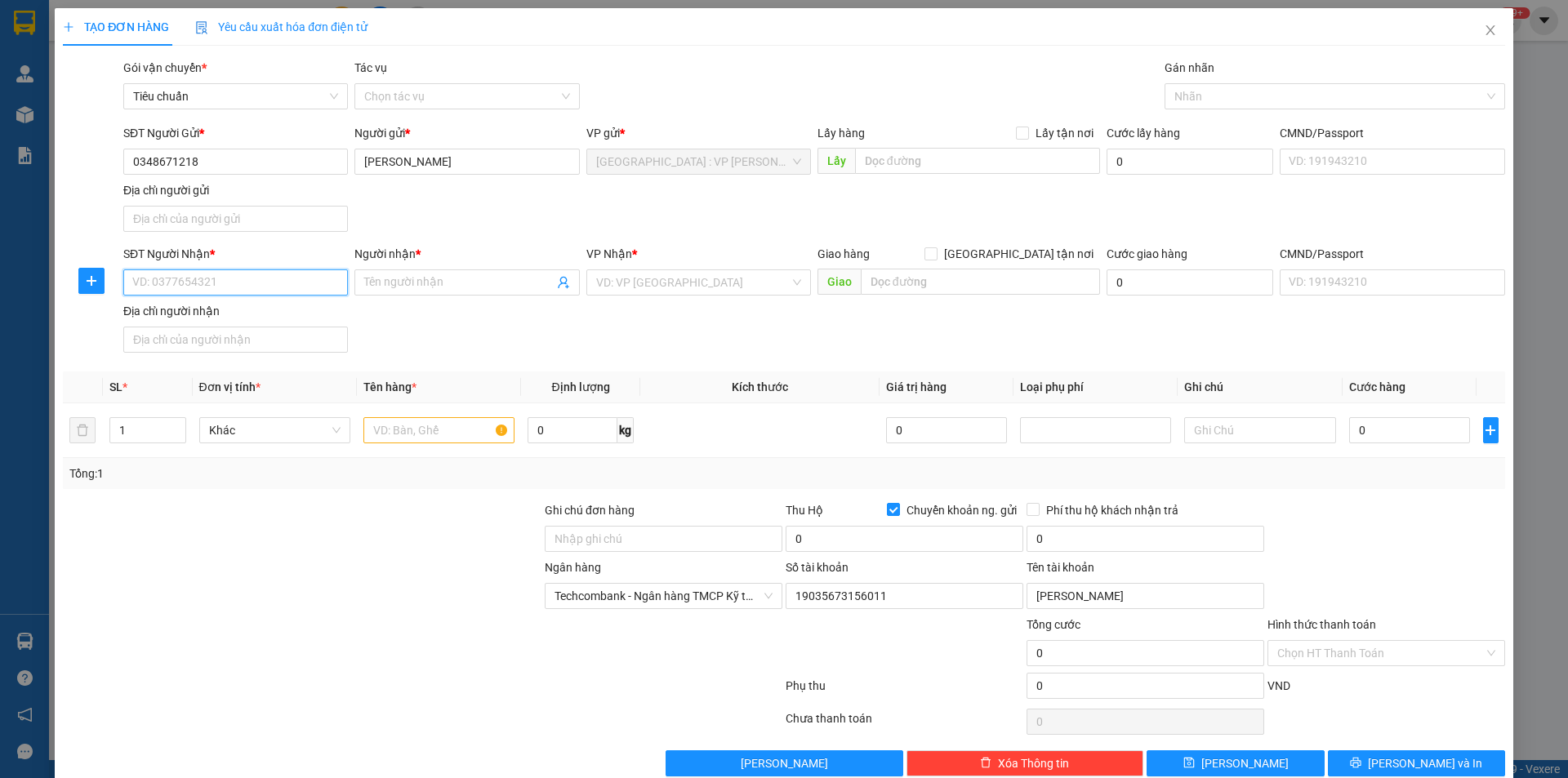
click at [236, 287] on input "SĐT Người Nhận *" at bounding box center [235, 282] width 224 height 26
click at [411, 423] on input "text" at bounding box center [438, 429] width 151 height 26
type input "1 kiện thùng xốp"
click at [276, 284] on input "SĐT Người Nhận *" at bounding box center [235, 282] width 224 height 26
type input "0947842680"
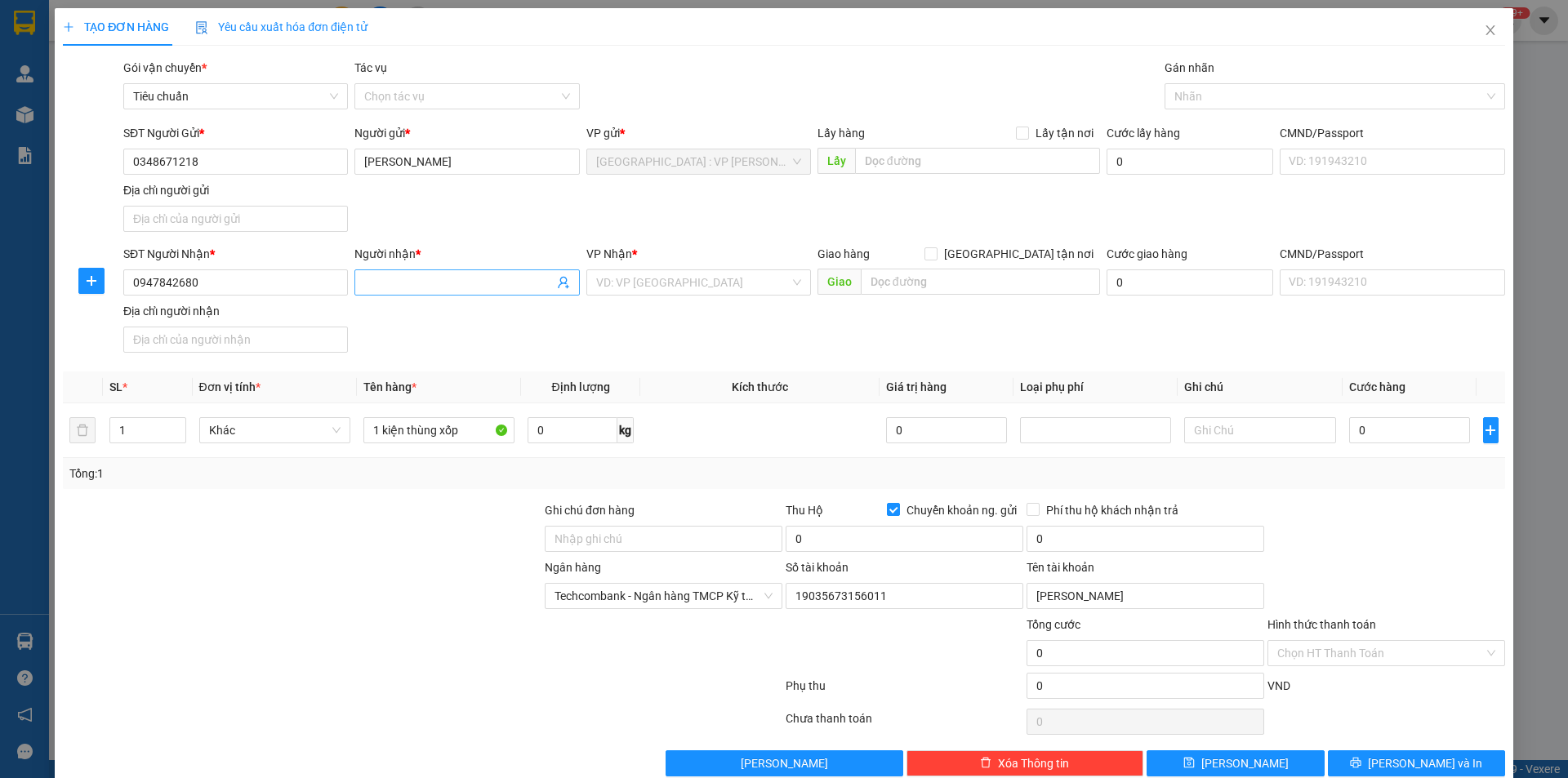
click at [394, 285] on input "Người nhận *" at bounding box center [458, 282] width 189 height 18
type input "nhật bình"
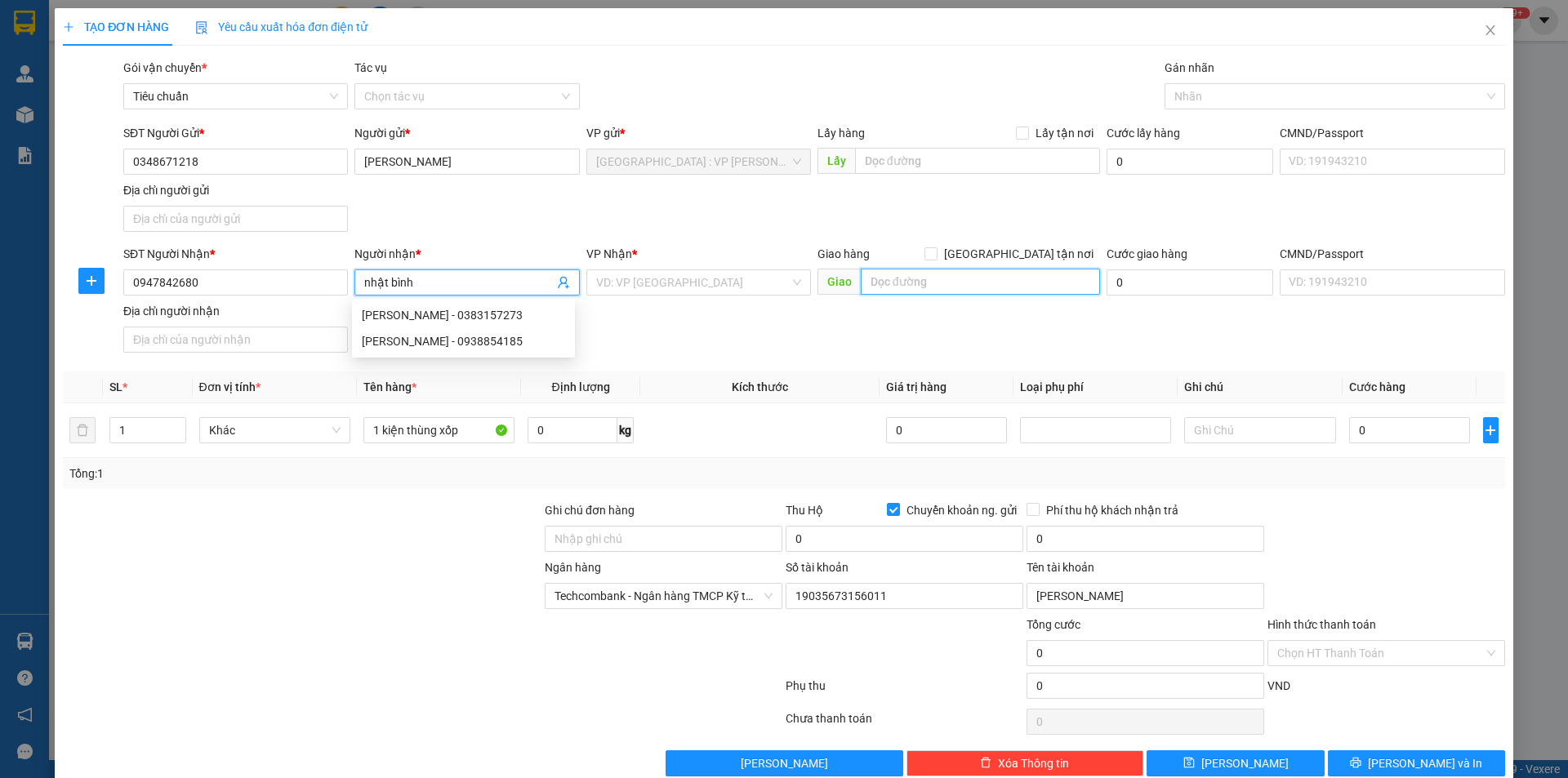
click at [958, 272] on input "text" at bounding box center [980, 281] width 239 height 26
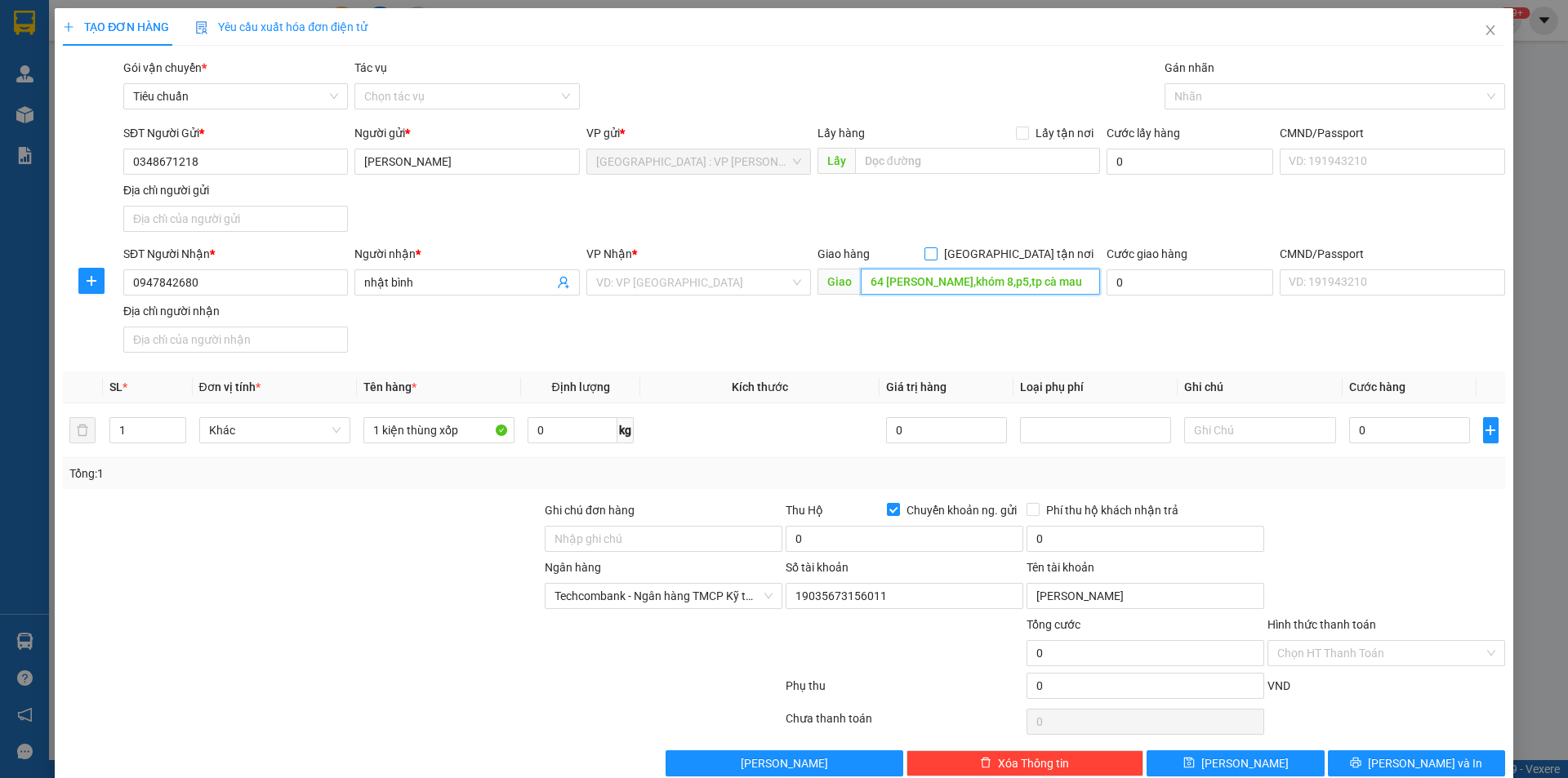
type input "64 [PERSON_NAME],khóm 8,p5,tp cà mau"
click at [1023, 256] on span "[GEOGRAPHIC_DATA] tận nơi" at bounding box center [1018, 253] width 163 height 18
click at [936, 256] on input "[GEOGRAPHIC_DATA] tận nơi" at bounding box center [930, 253] width 12 height 12
checkbox input "true"
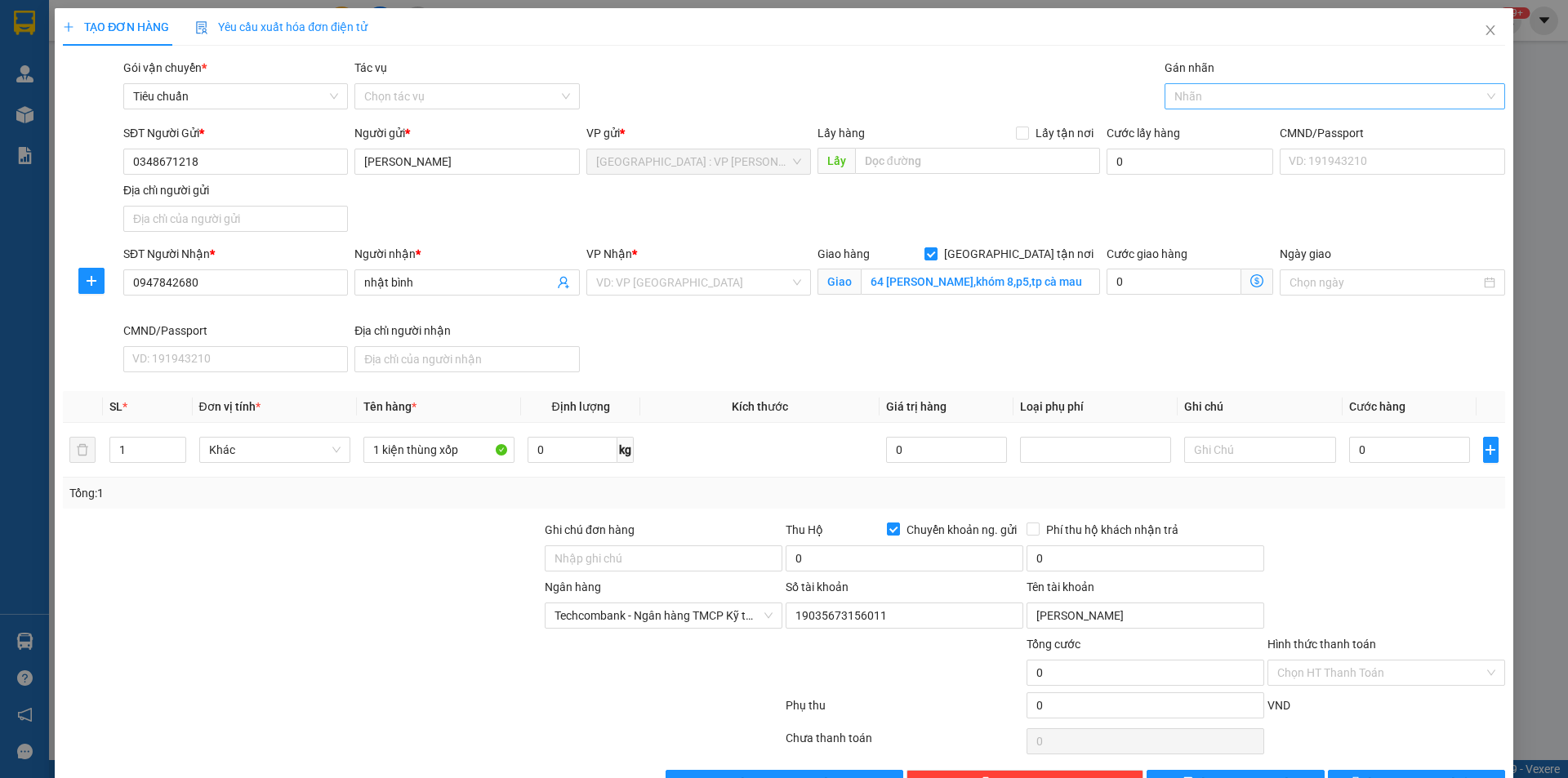
click at [1222, 102] on div at bounding box center [1326, 96] width 316 height 19
type input "gtn"
click at [1202, 125] on div "[GEOGRAPHIC_DATA] tận nơi" at bounding box center [1324, 129] width 319 height 18
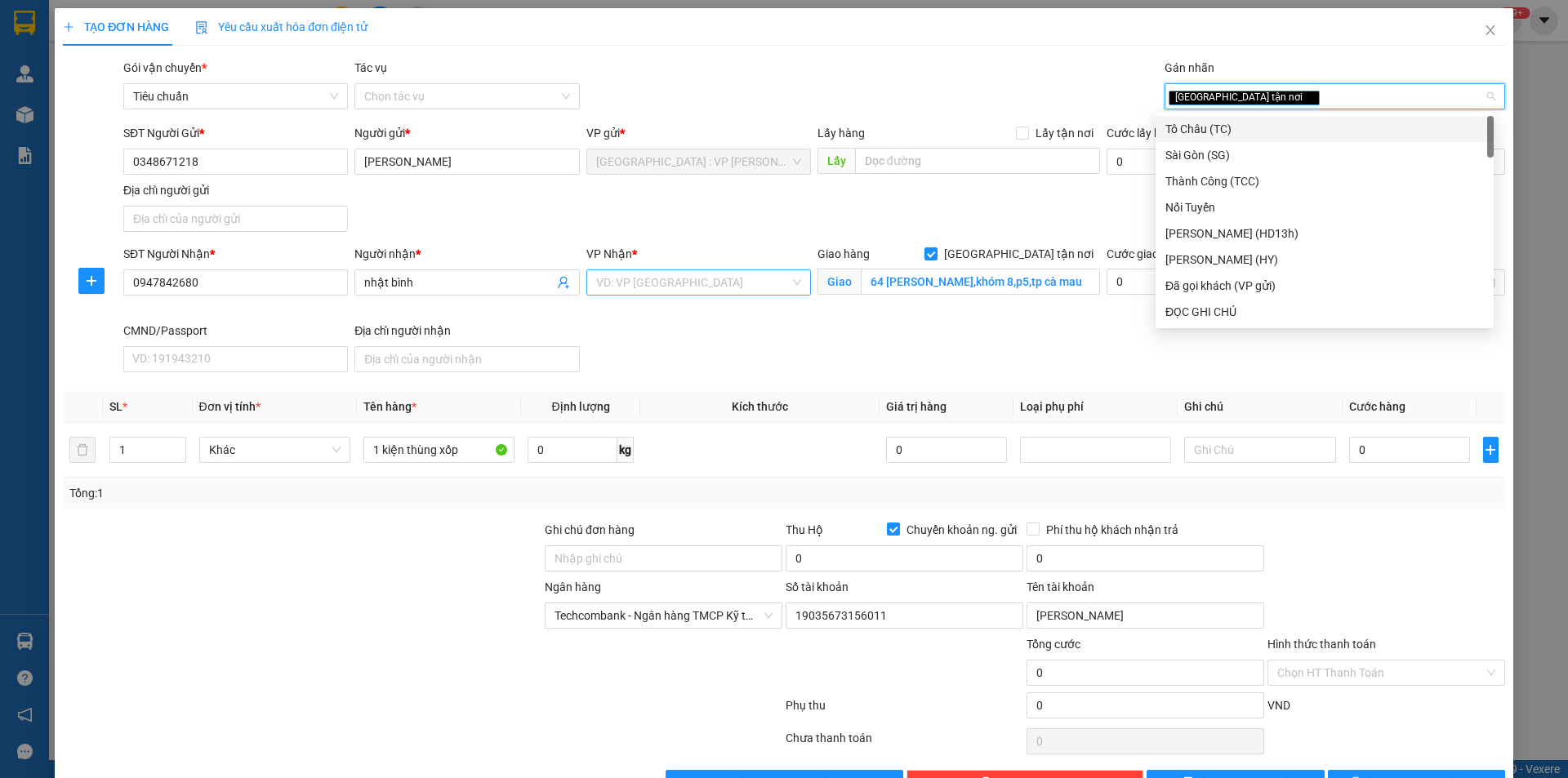
click at [681, 292] on input "search" at bounding box center [693, 282] width 194 height 24
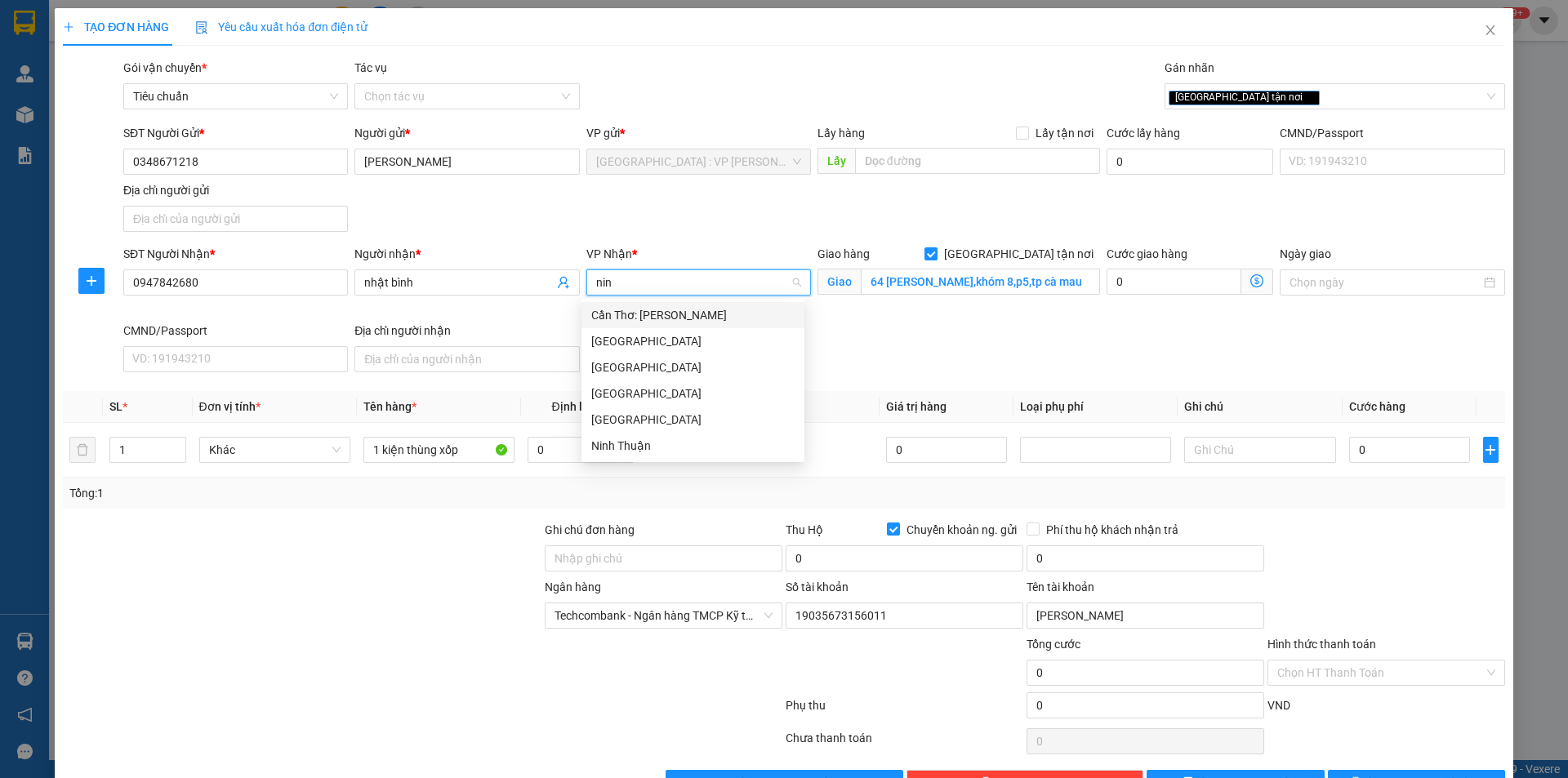
type input "ninh"
drag, startPoint x: 679, startPoint y: 317, endPoint x: 677, endPoint y: 301, distance: 16.1
click at [678, 315] on div "Cần Thơ: [PERSON_NAME]" at bounding box center [693, 315] width 203 height 18
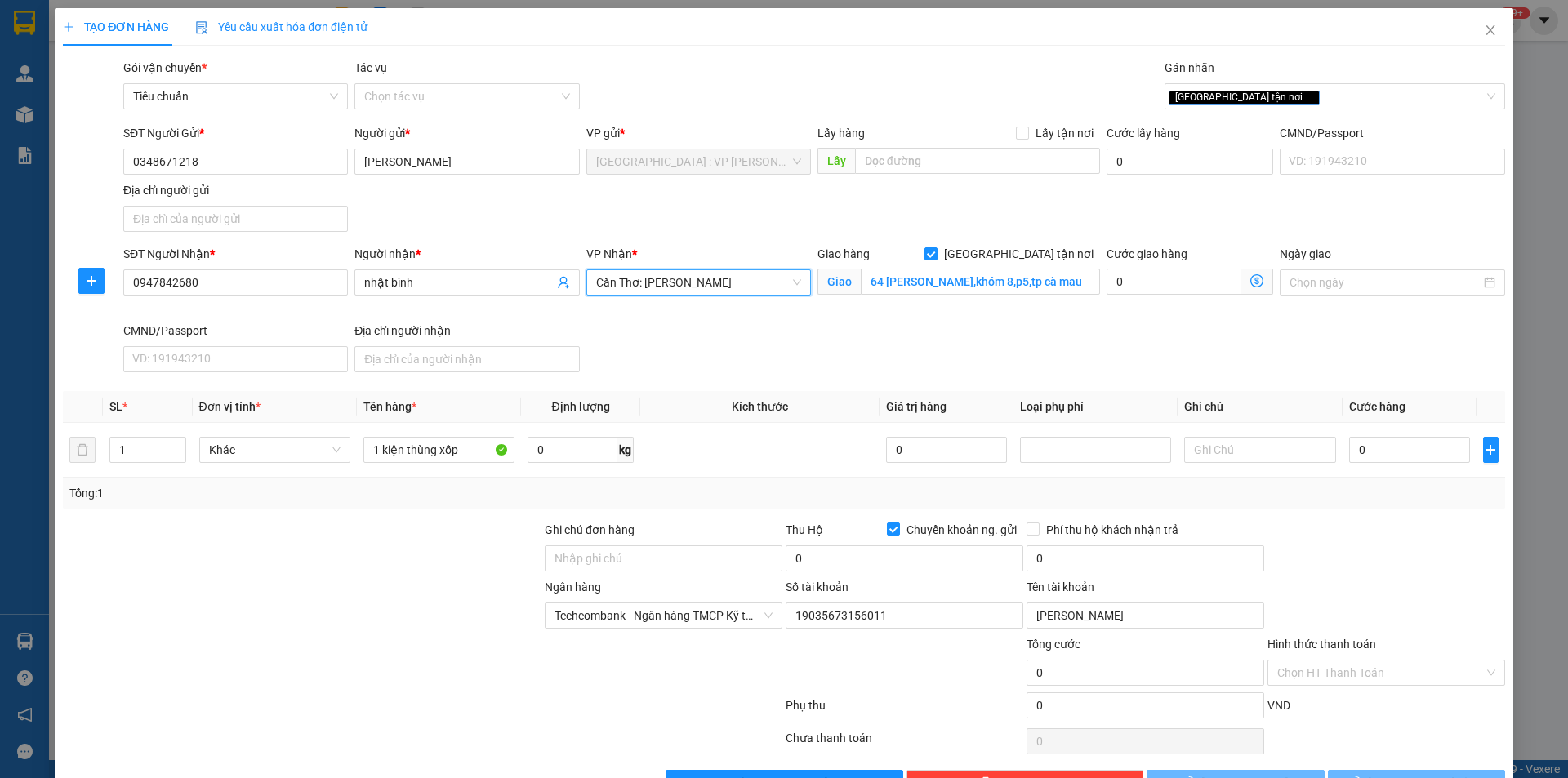
click at [681, 266] on div "VP Nhận *" at bounding box center [698, 256] width 224 height 24
click at [646, 577] on div "Ghi chú đơn hàng" at bounding box center [664, 549] width 238 height 57
drag, startPoint x: 646, startPoint y: 577, endPoint x: 646, endPoint y: 562, distance: 15.0
click at [644, 577] on div "Ghi chú đơn hàng" at bounding box center [664, 549] width 238 height 57
click at [647, 561] on input "Ghi chú đơn hàng" at bounding box center [664, 558] width 238 height 26
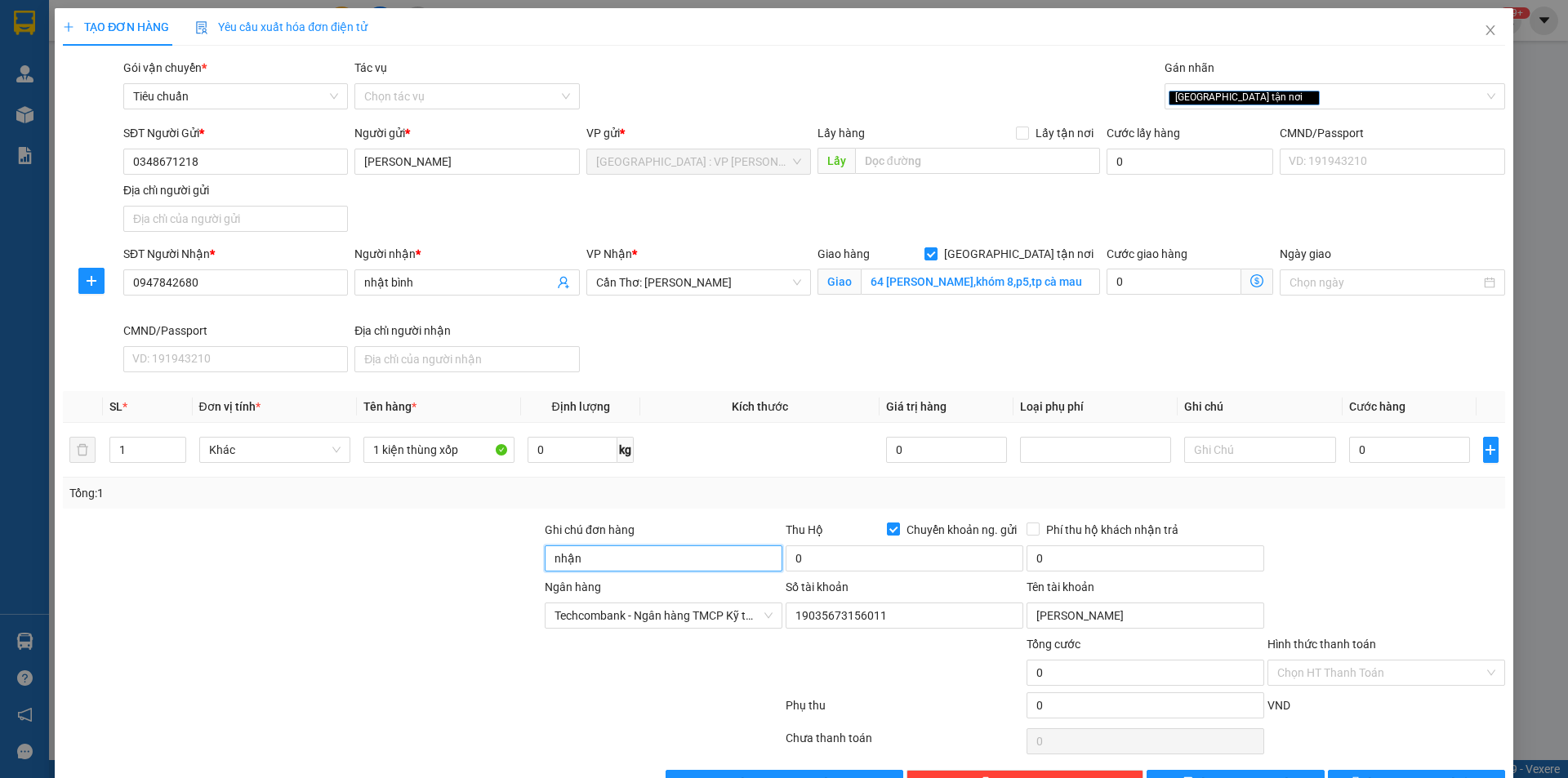
type input "nhận nguyên kiện,giao nguyên kiện,bể vỡ k đền"
drag, startPoint x: 697, startPoint y: 505, endPoint x: 670, endPoint y: 459, distance: 53.3
click at [697, 504] on div "Tổng: 1" at bounding box center [783, 493] width 1442 height 31
click at [1377, 449] on input "0" at bounding box center [1410, 450] width 121 height 26
type input "1"
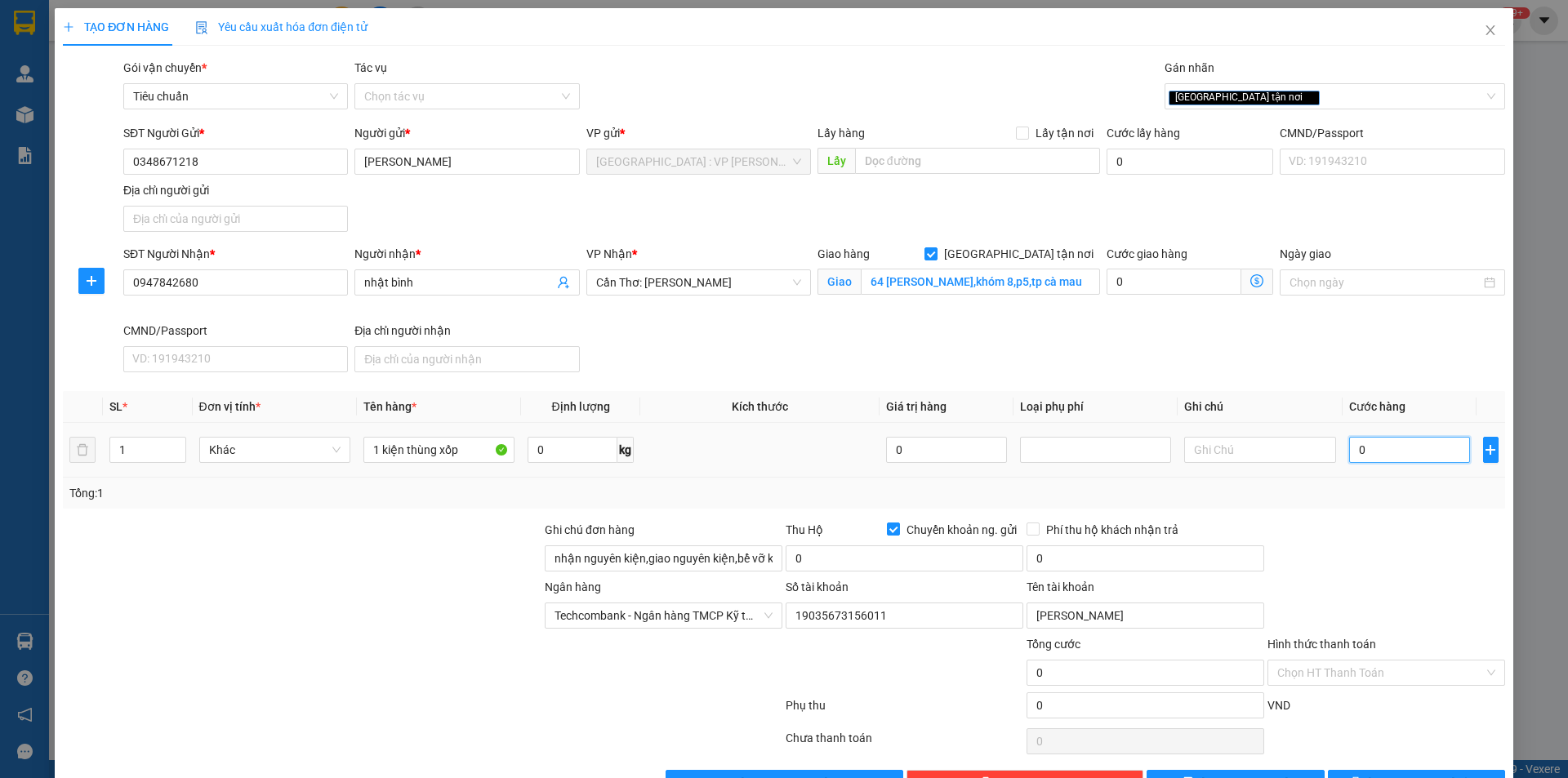
type input "1"
type input "15"
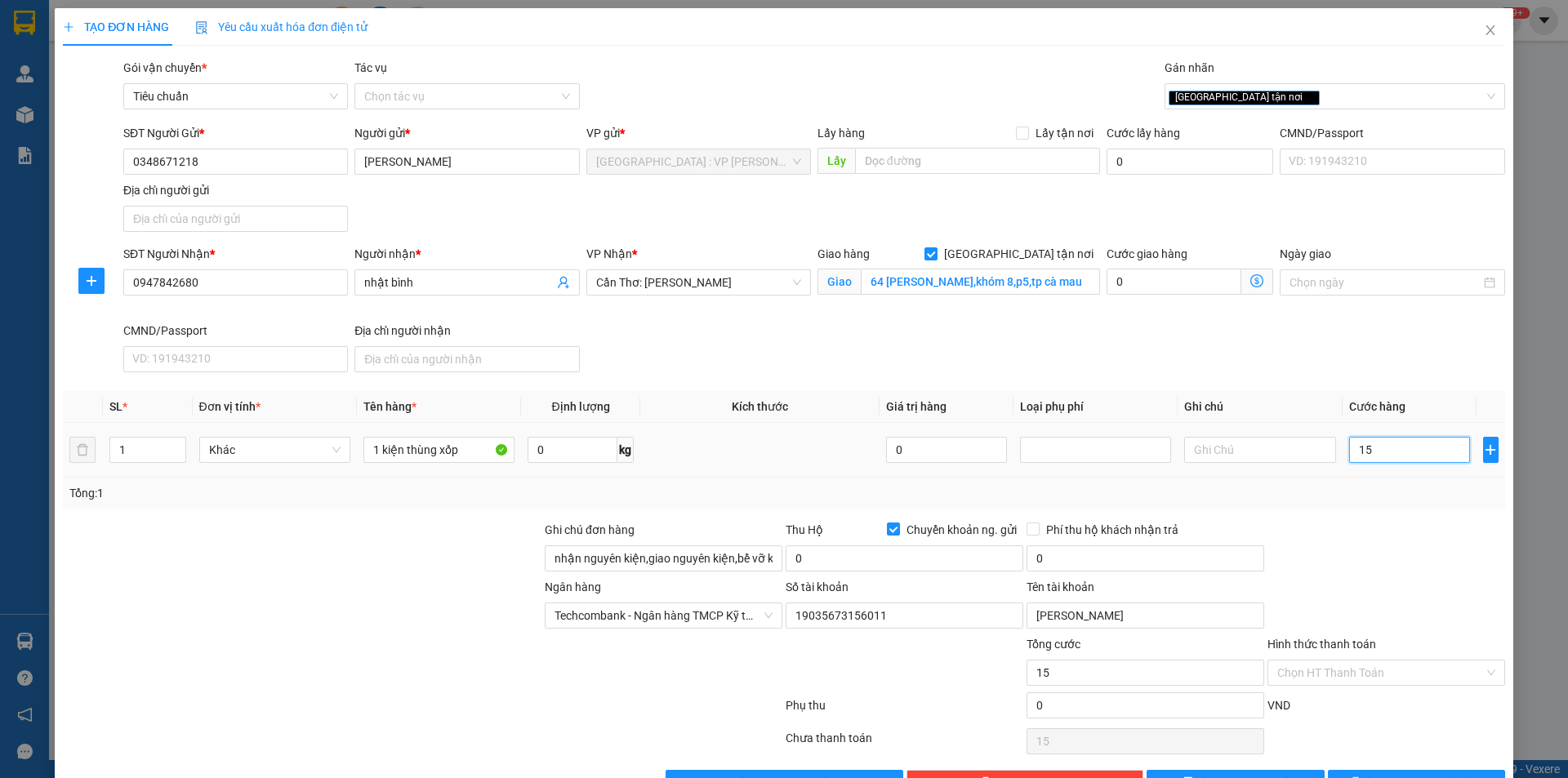
type input "150"
type input "1.500"
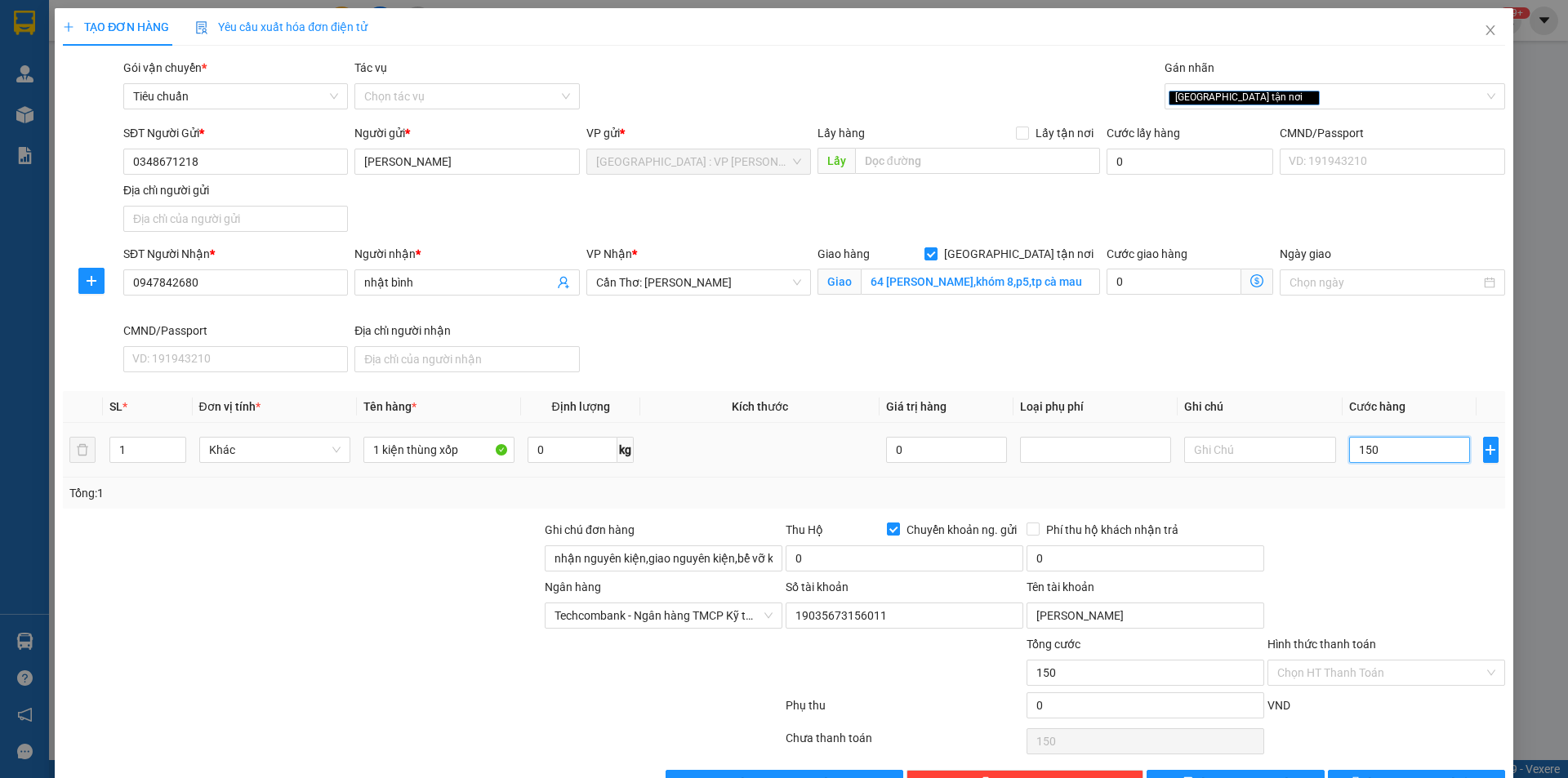
type input "1.500"
type input "15.000"
type input "150.000"
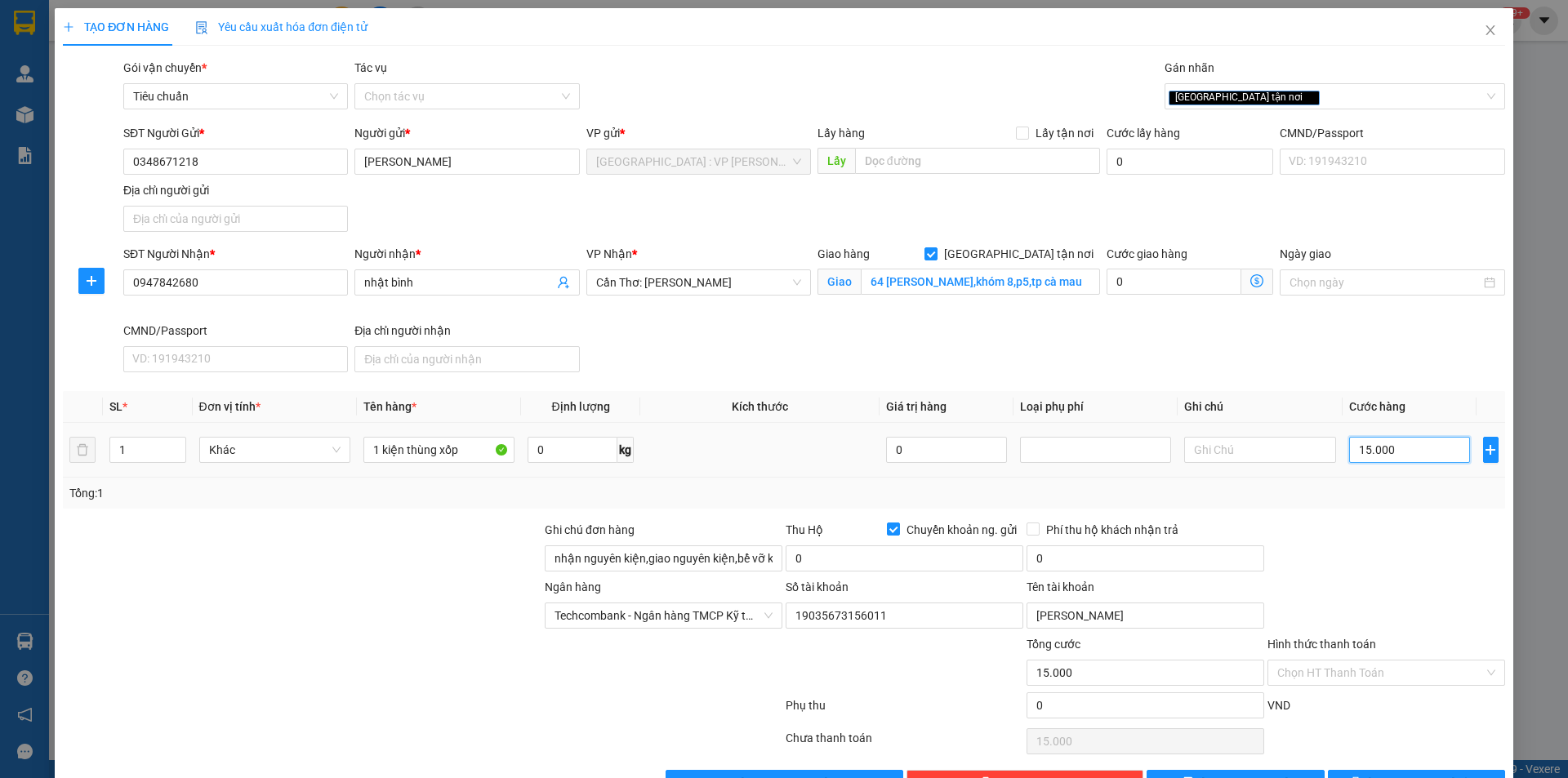
type input "150.000"
click at [1345, 502] on div "Tổng: 1" at bounding box center [783, 493] width 1442 height 31
click at [1389, 678] on input "Hình thức thanh toán" at bounding box center [1380, 672] width 207 height 24
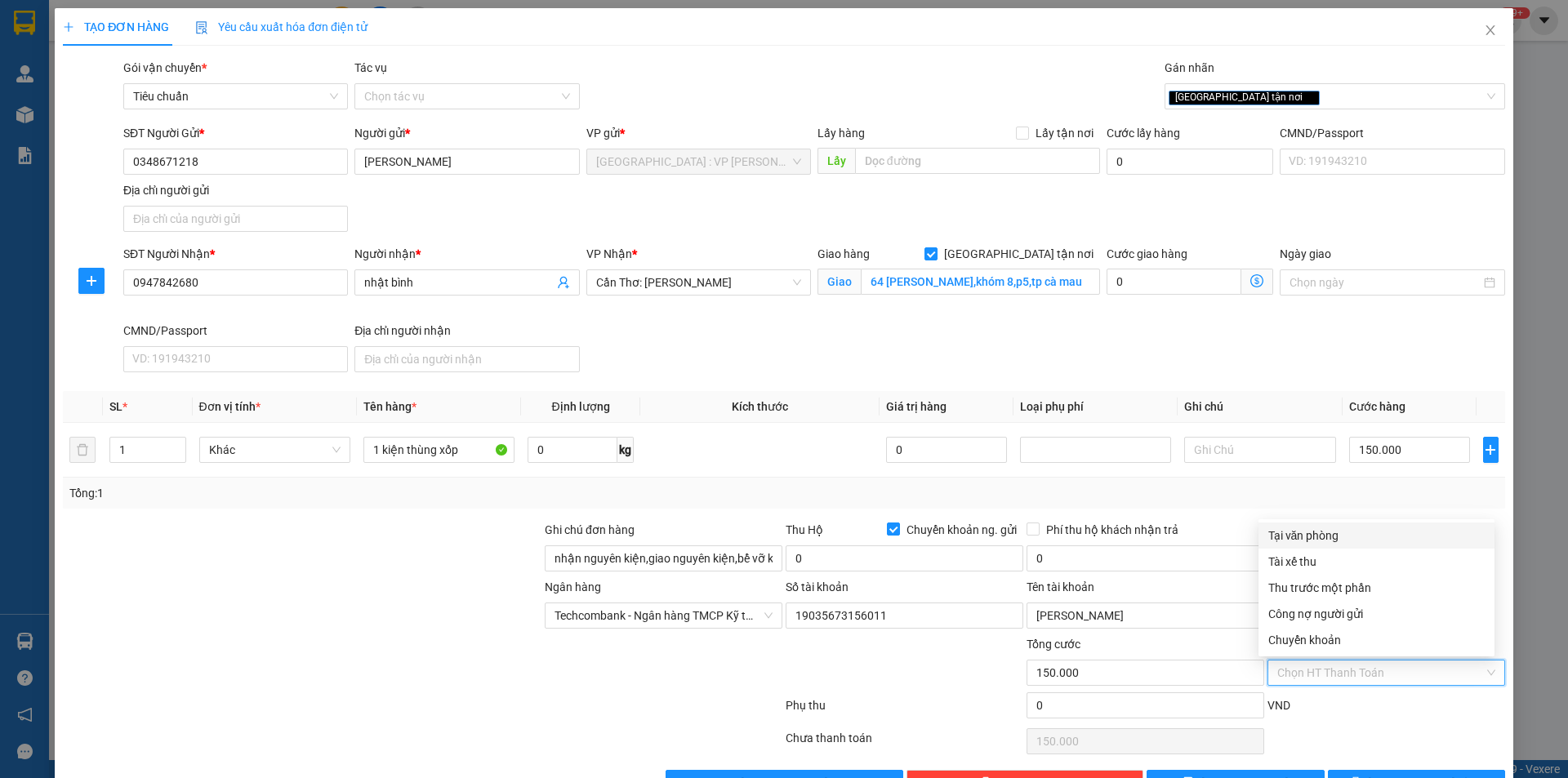
click at [1307, 534] on div "Tại văn phòng" at bounding box center [1376, 535] width 217 height 18
type input "0"
click at [1351, 578] on div at bounding box center [1386, 549] width 241 height 57
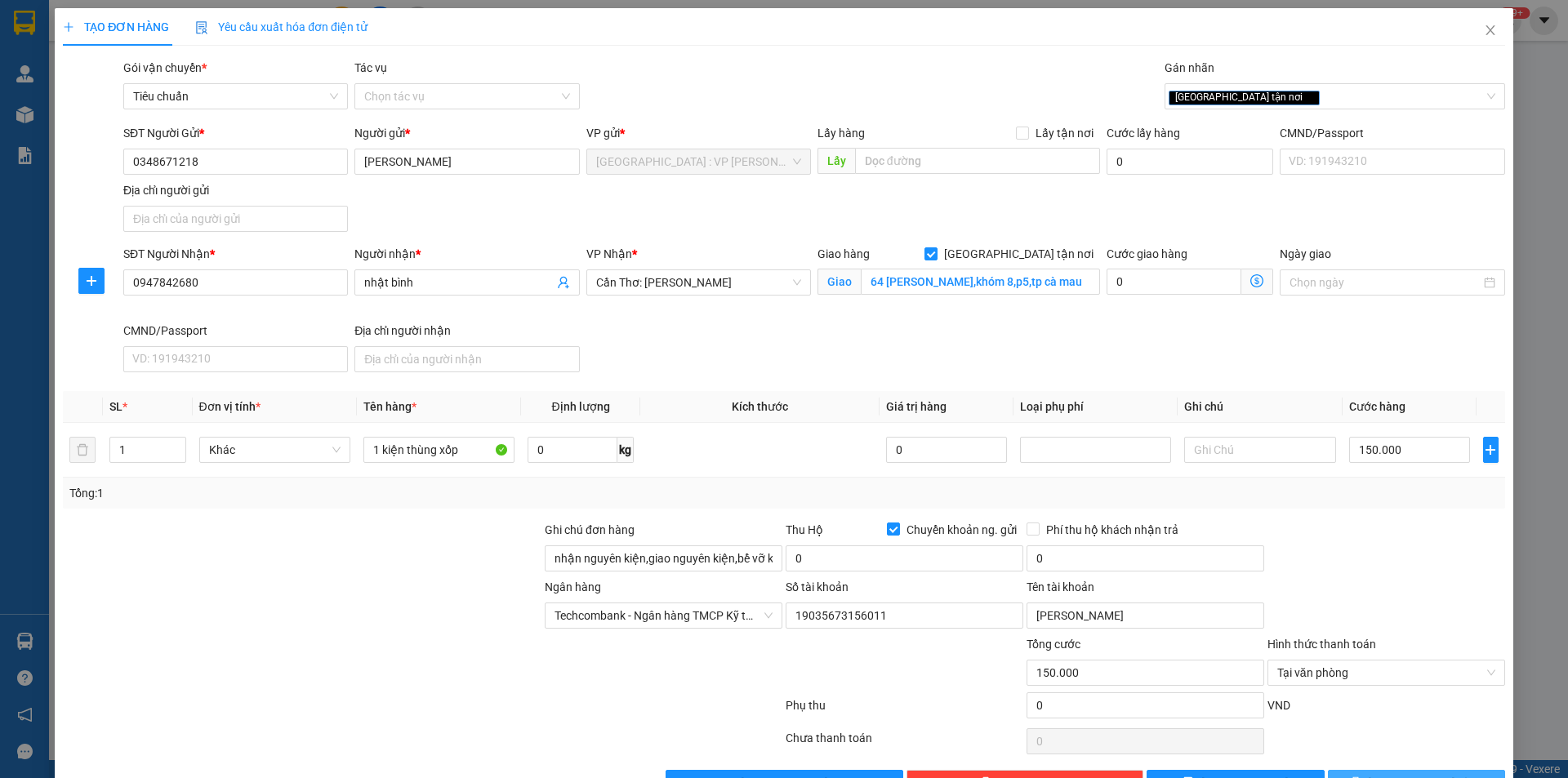
click at [1409, 774] on span "[PERSON_NAME] và In" at bounding box center [1424, 783] width 115 height 18
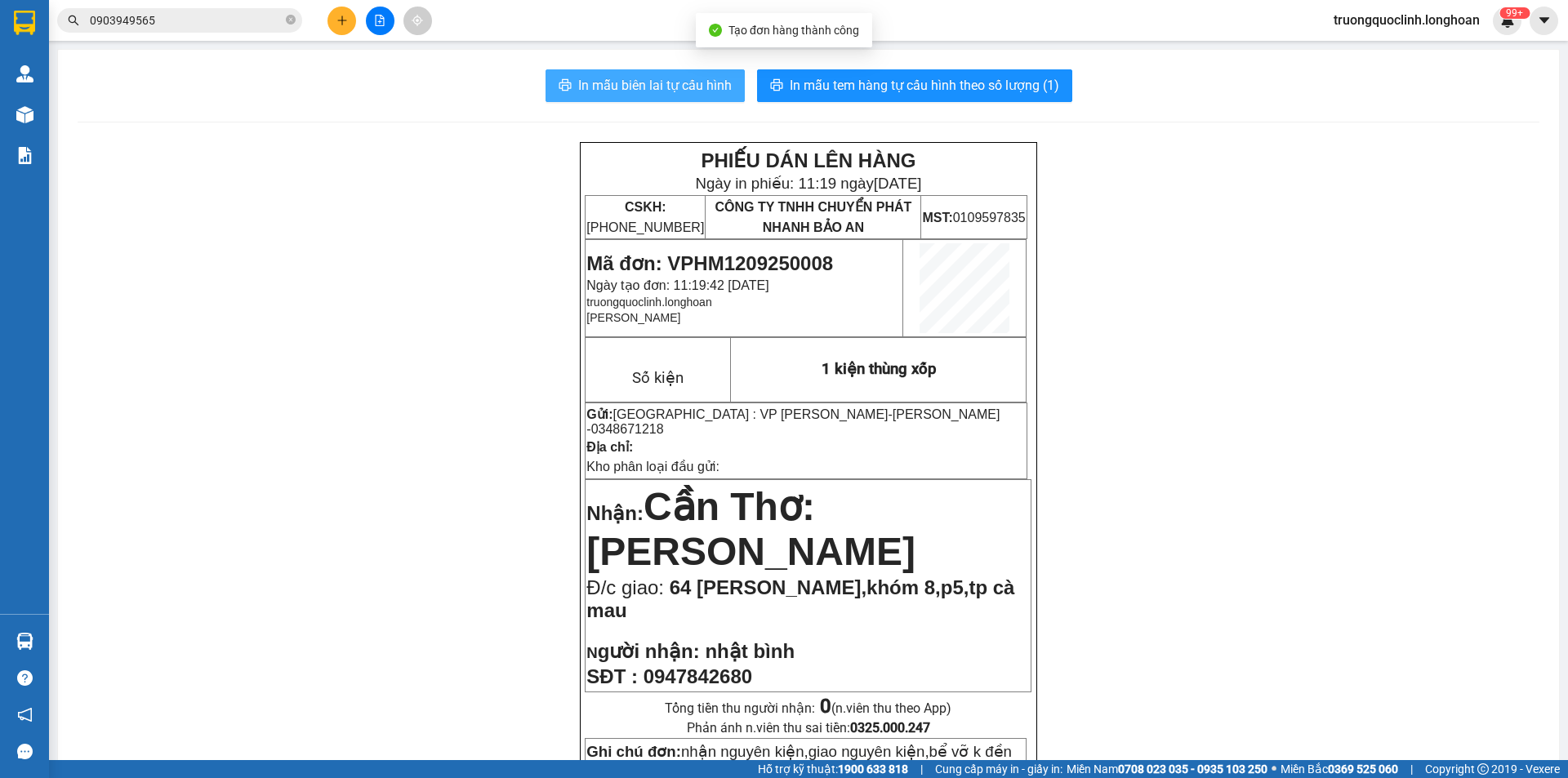
click at [656, 78] on span "In mẫu biên lai tự cấu hình" at bounding box center [654, 85] width 153 height 20
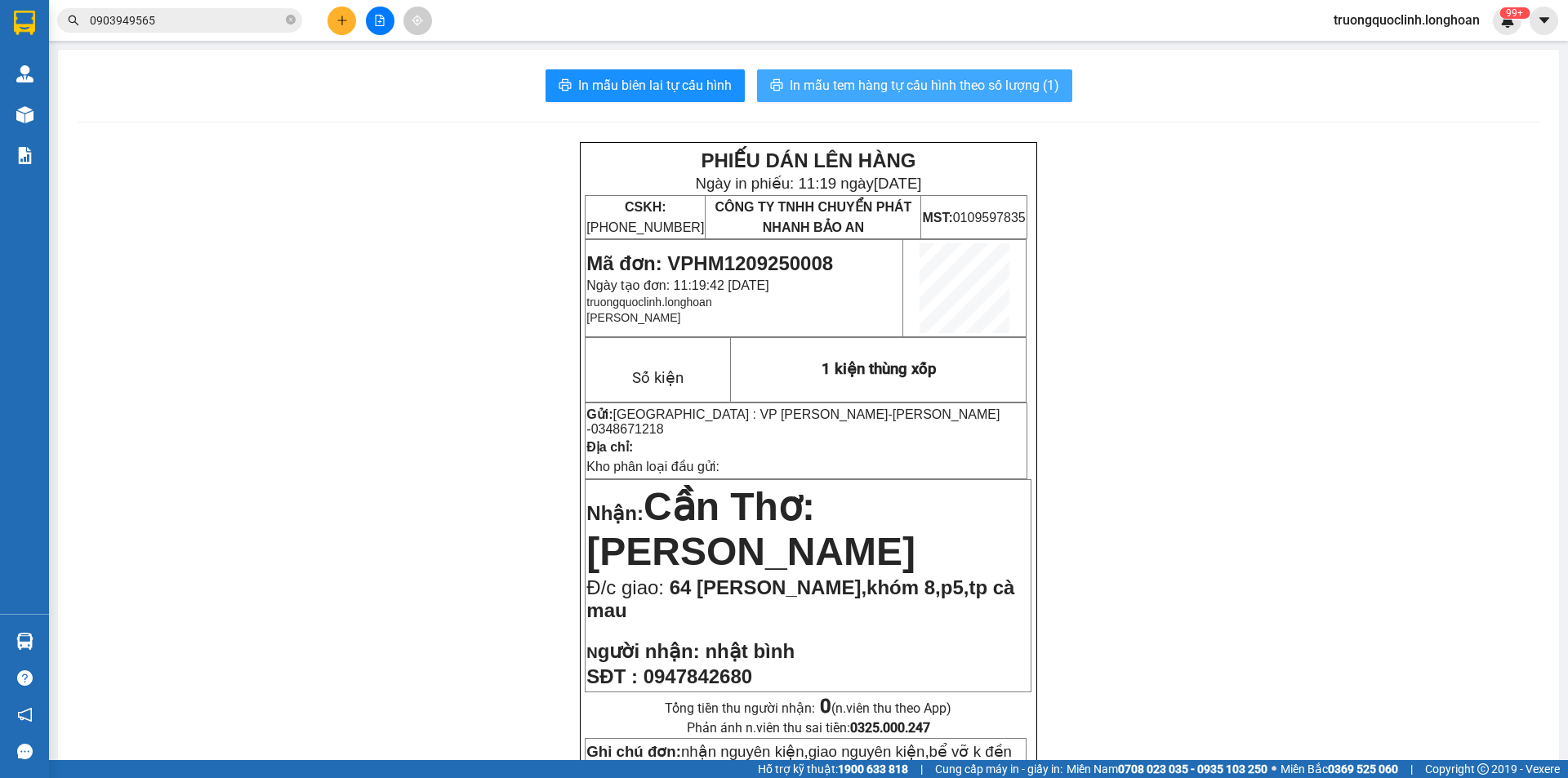
click at [857, 99] on button "In mẫu tem hàng tự cấu hình theo số lượng (1)" at bounding box center [914, 86] width 315 height 33
click at [752, 259] on span "Mã đơn: VPHM1209250008" at bounding box center [710, 263] width 247 height 22
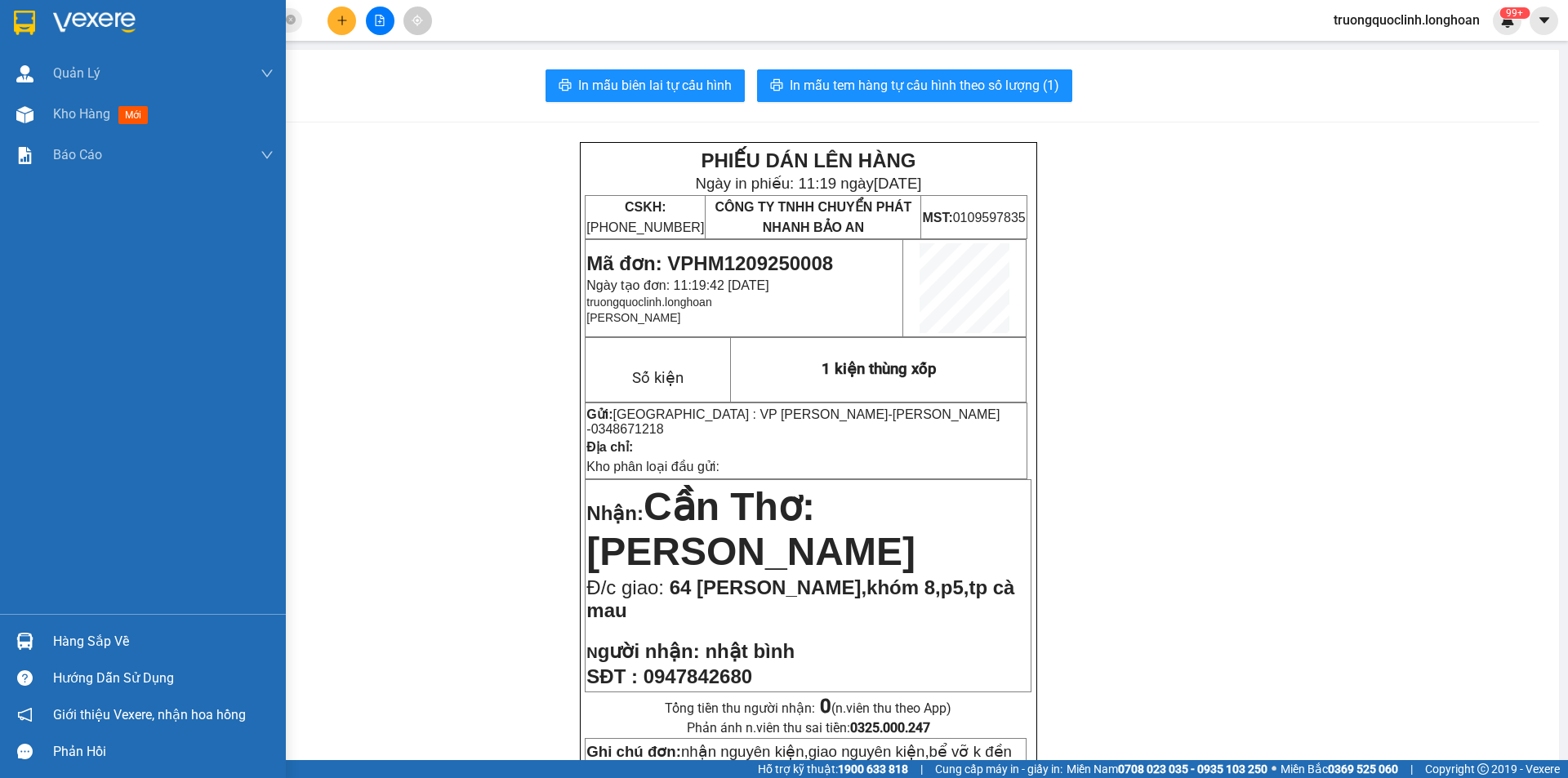
click at [32, 11] on img at bounding box center [24, 22] width 21 height 24
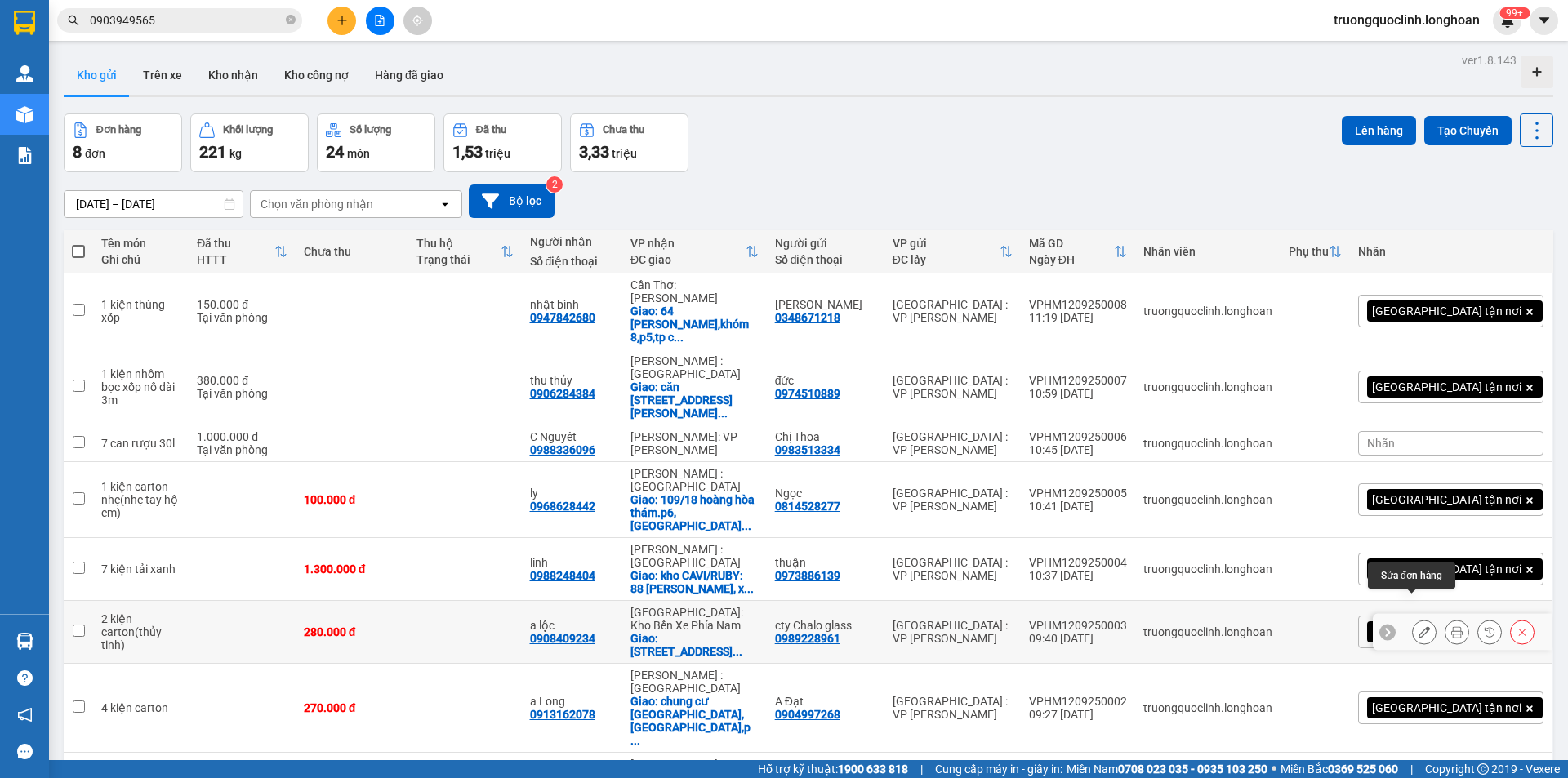
click at [1413, 618] on button at bounding box center [1424, 633] width 23 height 29
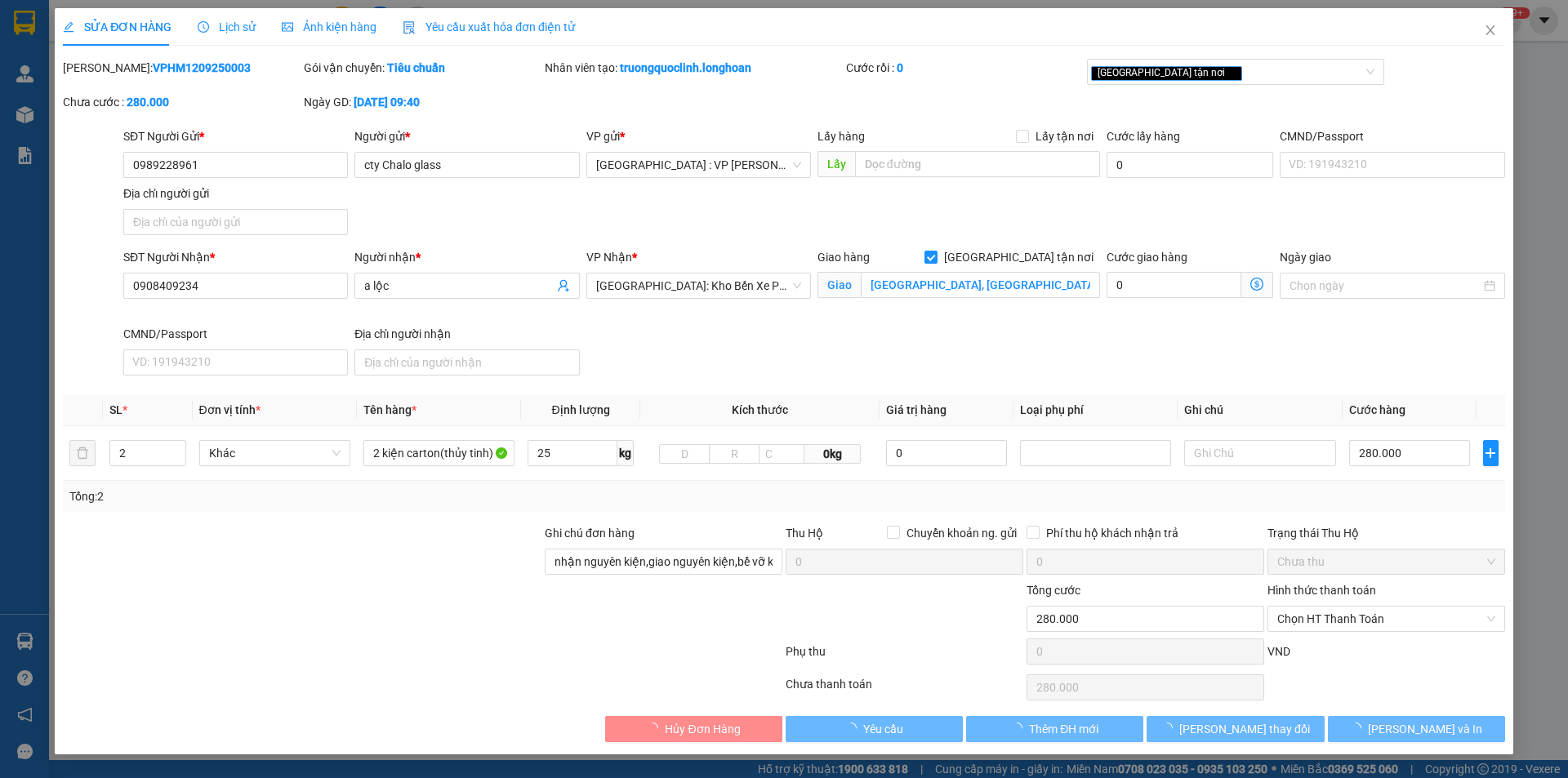
click at [236, 35] on div "Lịch sử" at bounding box center [226, 27] width 58 height 18
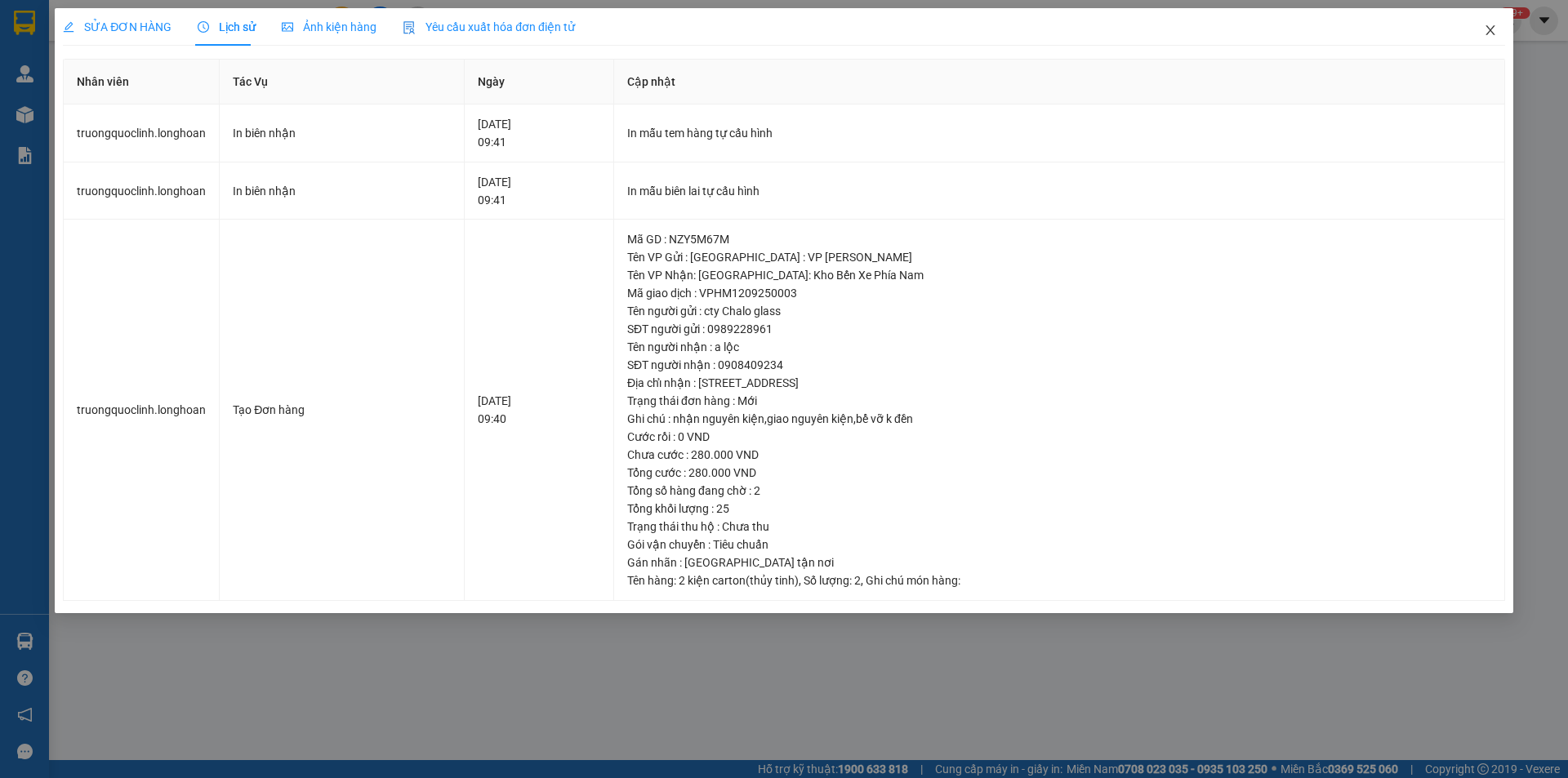
click at [1499, 39] on span "Close" at bounding box center [1490, 30] width 45 height 45
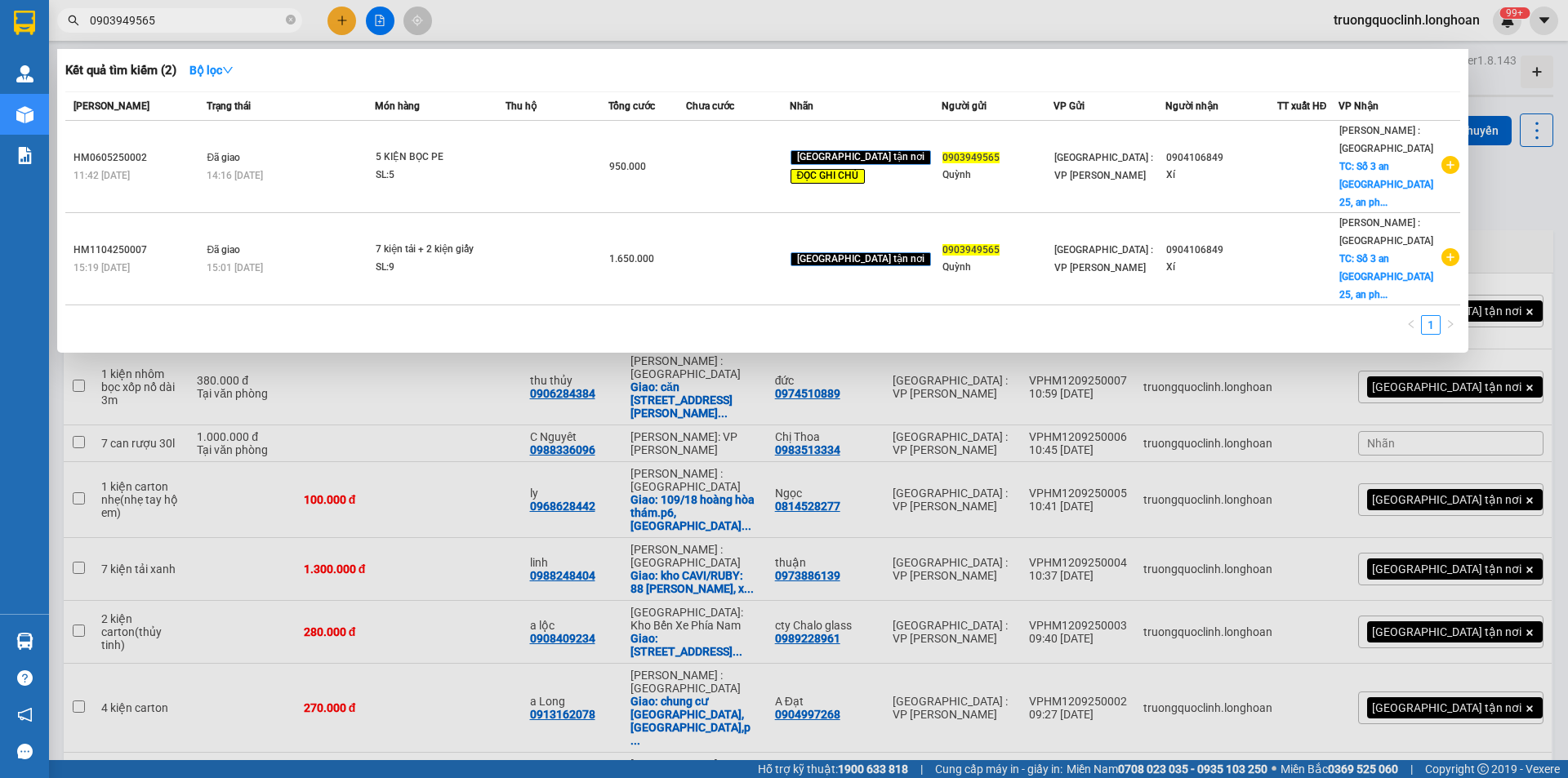
click at [211, 28] on input "0903949565" at bounding box center [186, 20] width 193 height 18
click at [211, 27] on input "0903949565" at bounding box center [186, 20] width 193 height 18
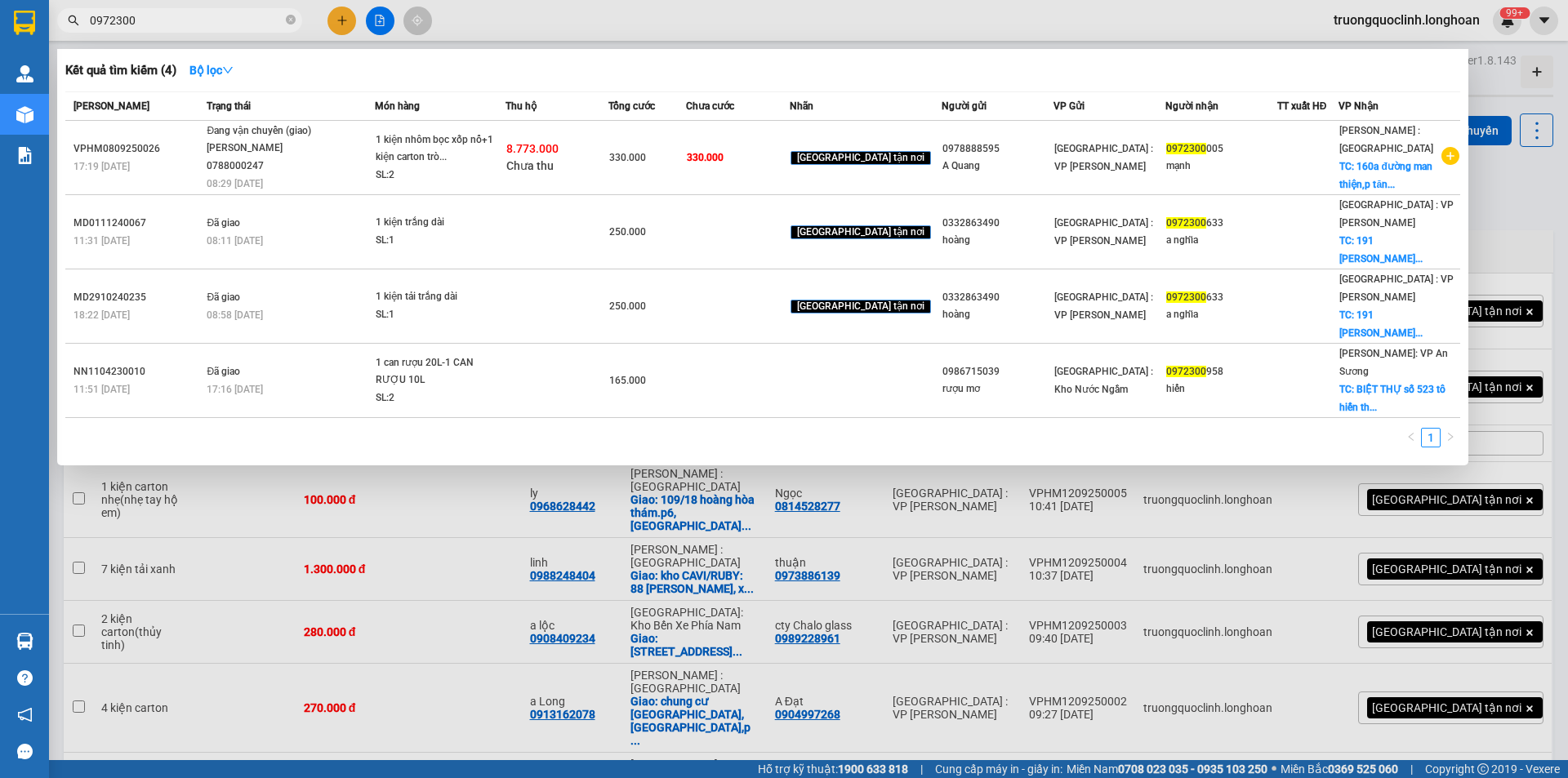
type input "0972300"
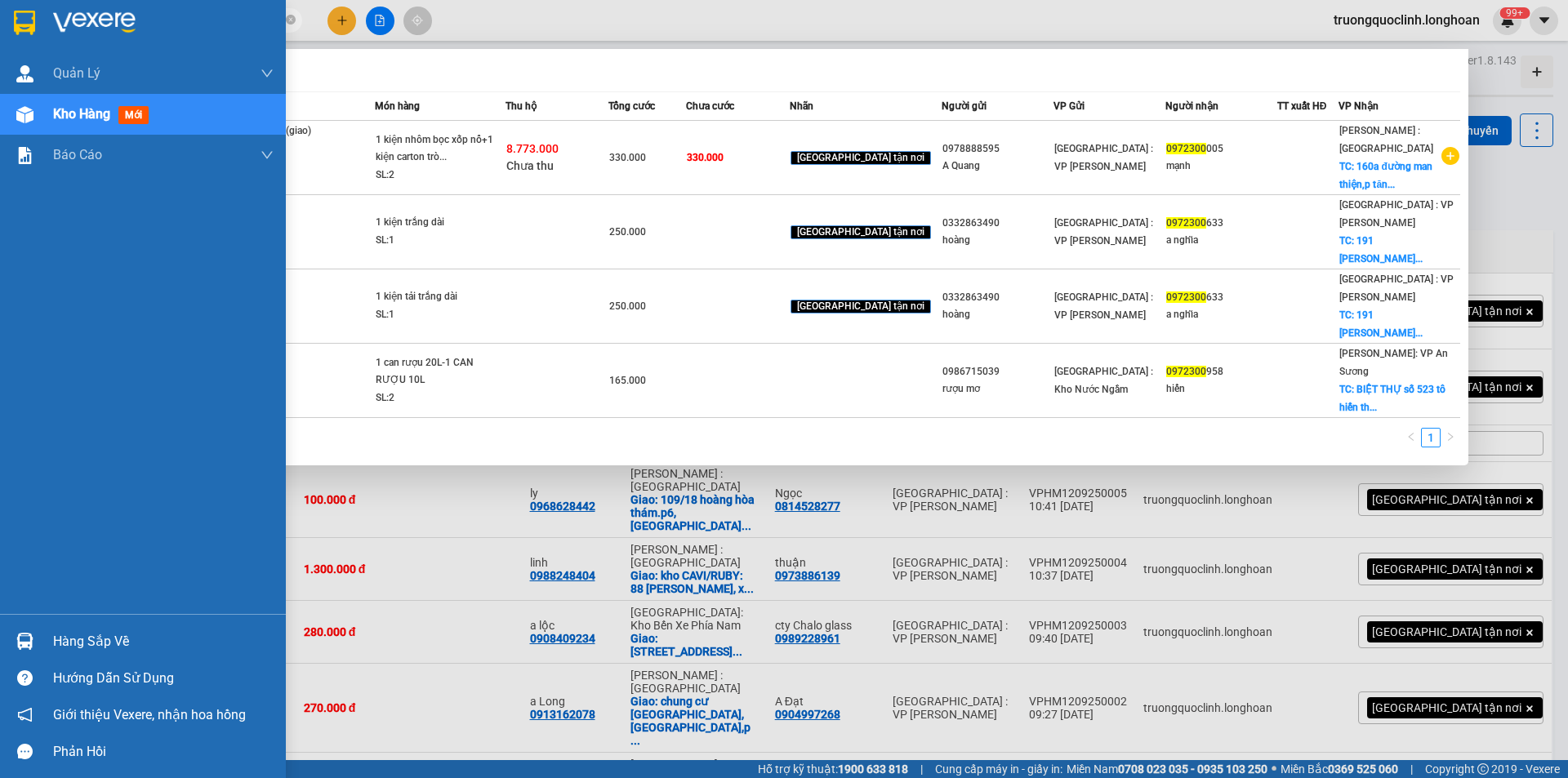
click at [30, 22] on img at bounding box center [24, 22] width 21 height 24
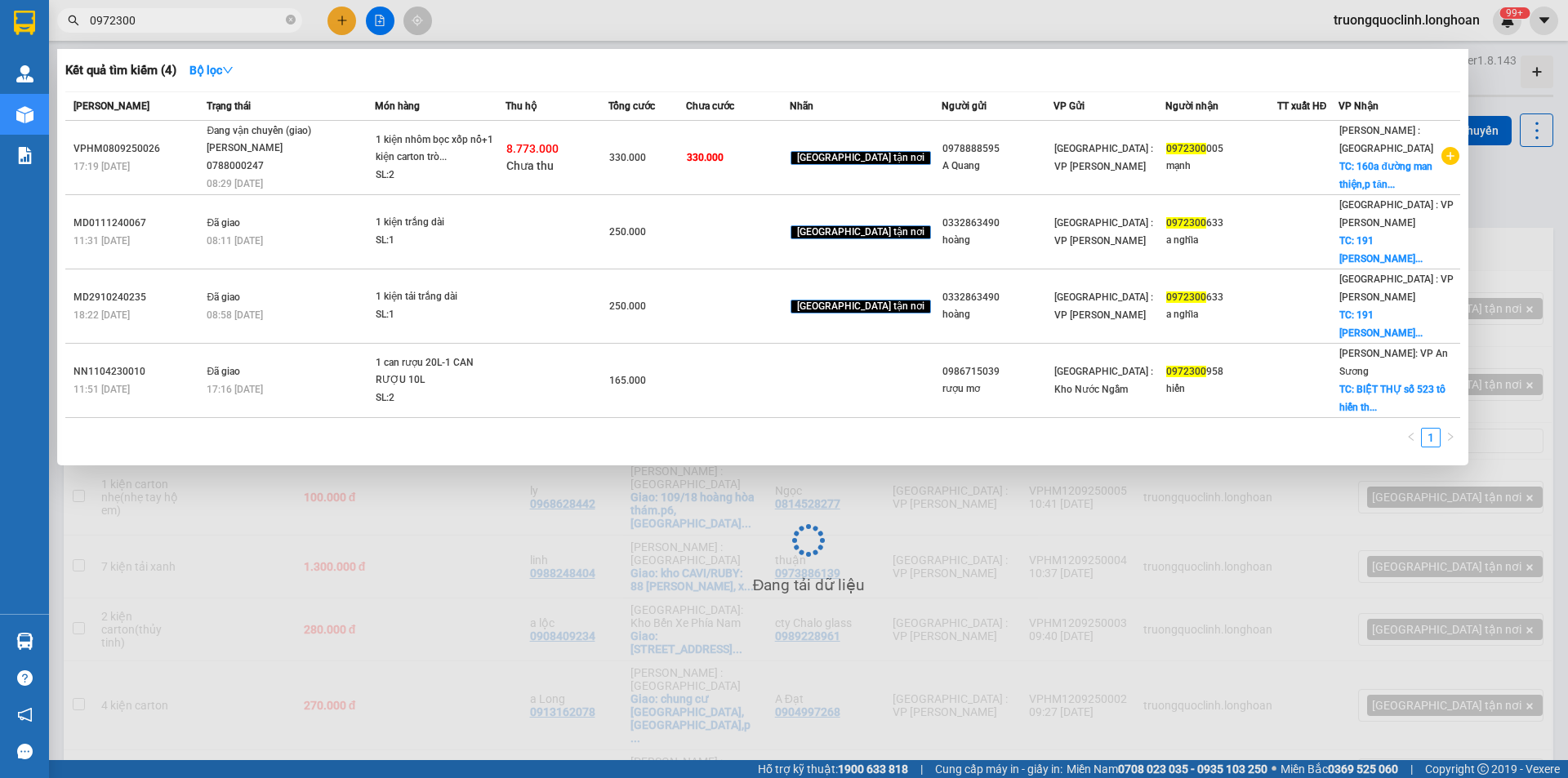
click at [292, 497] on div at bounding box center [784, 389] width 1568 height 778
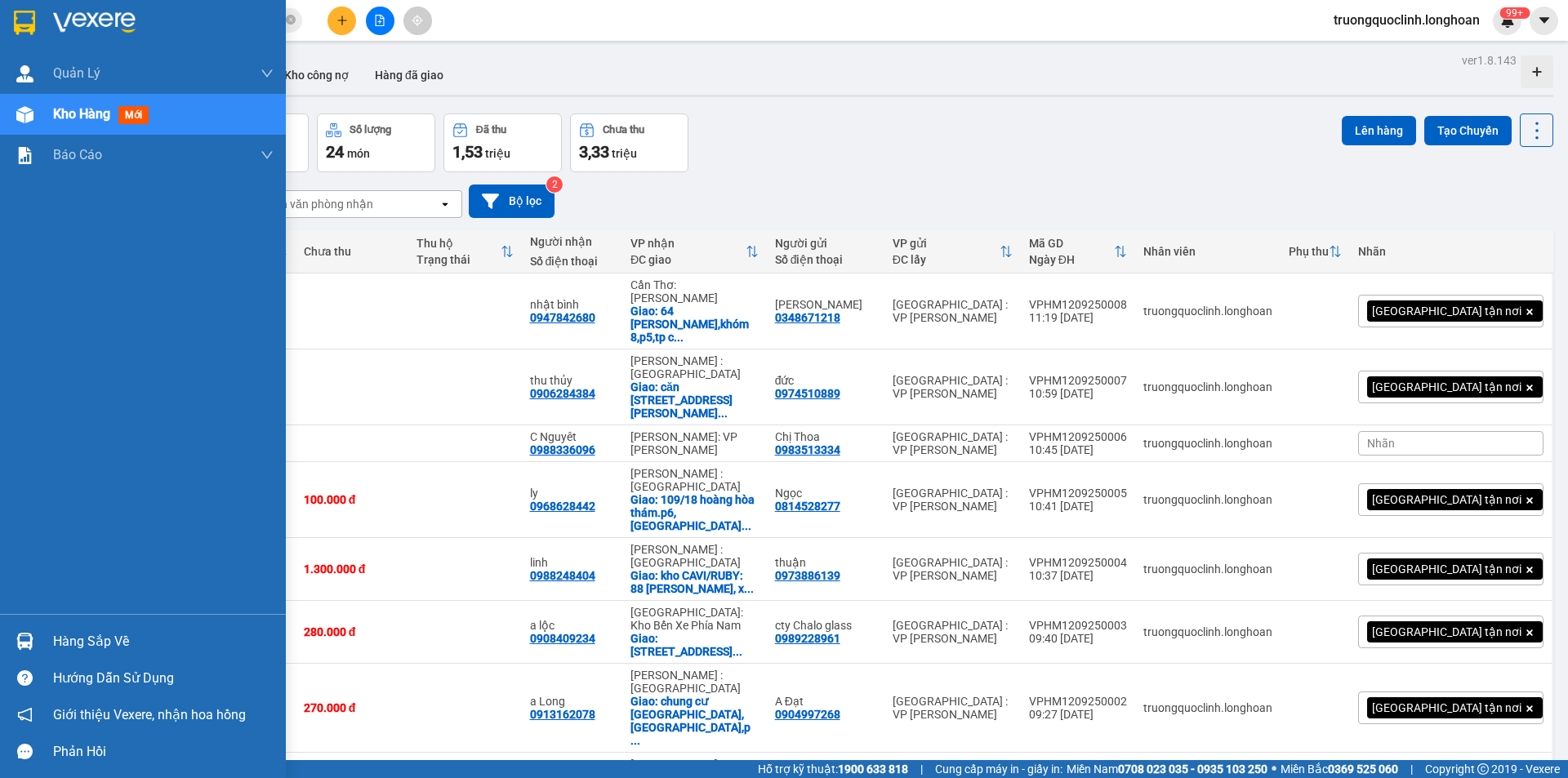
click at [21, 26] on img at bounding box center [24, 22] width 21 height 24
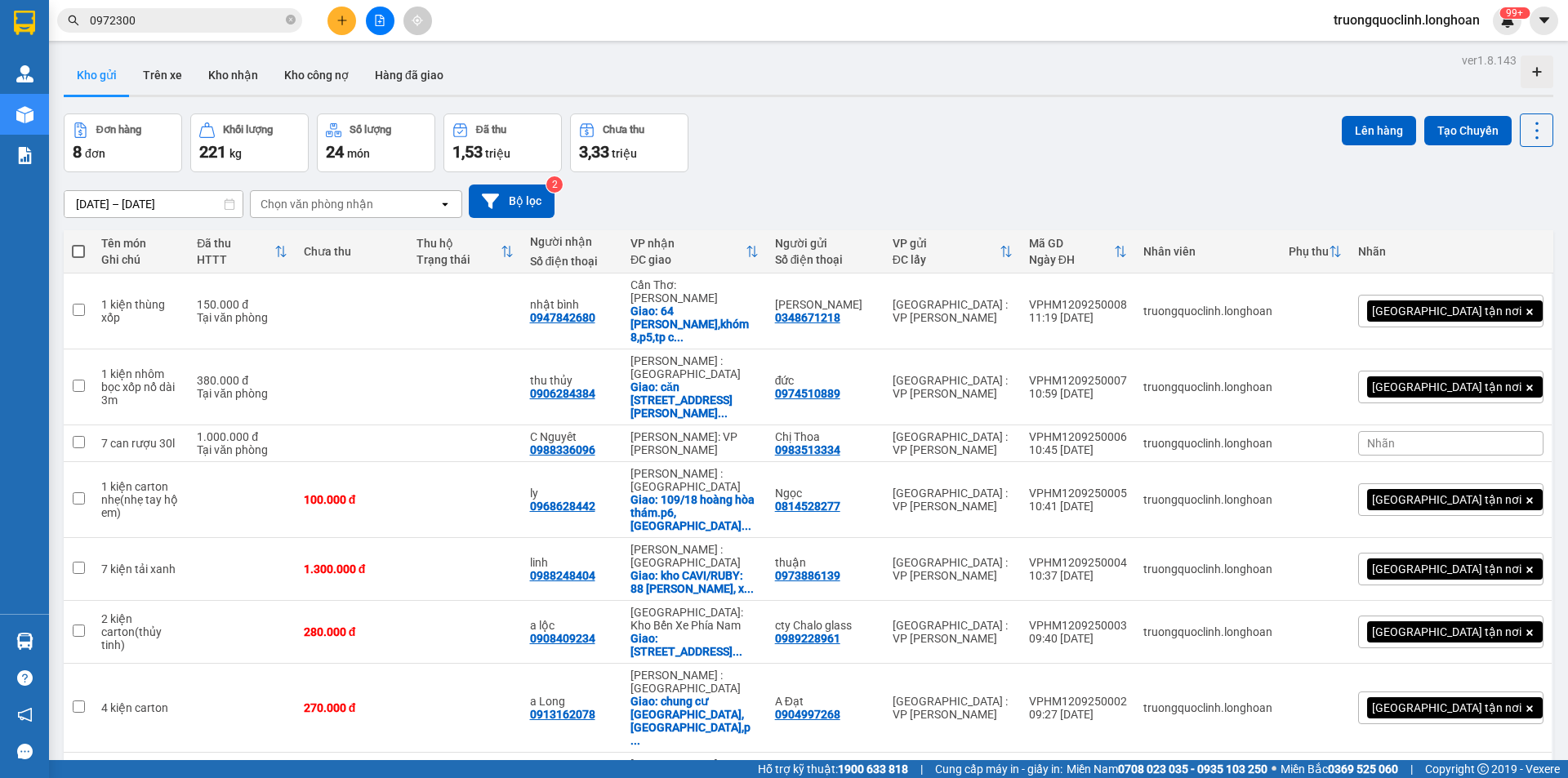
click at [347, 24] on icon "plus" at bounding box center [342, 20] width 12 height 12
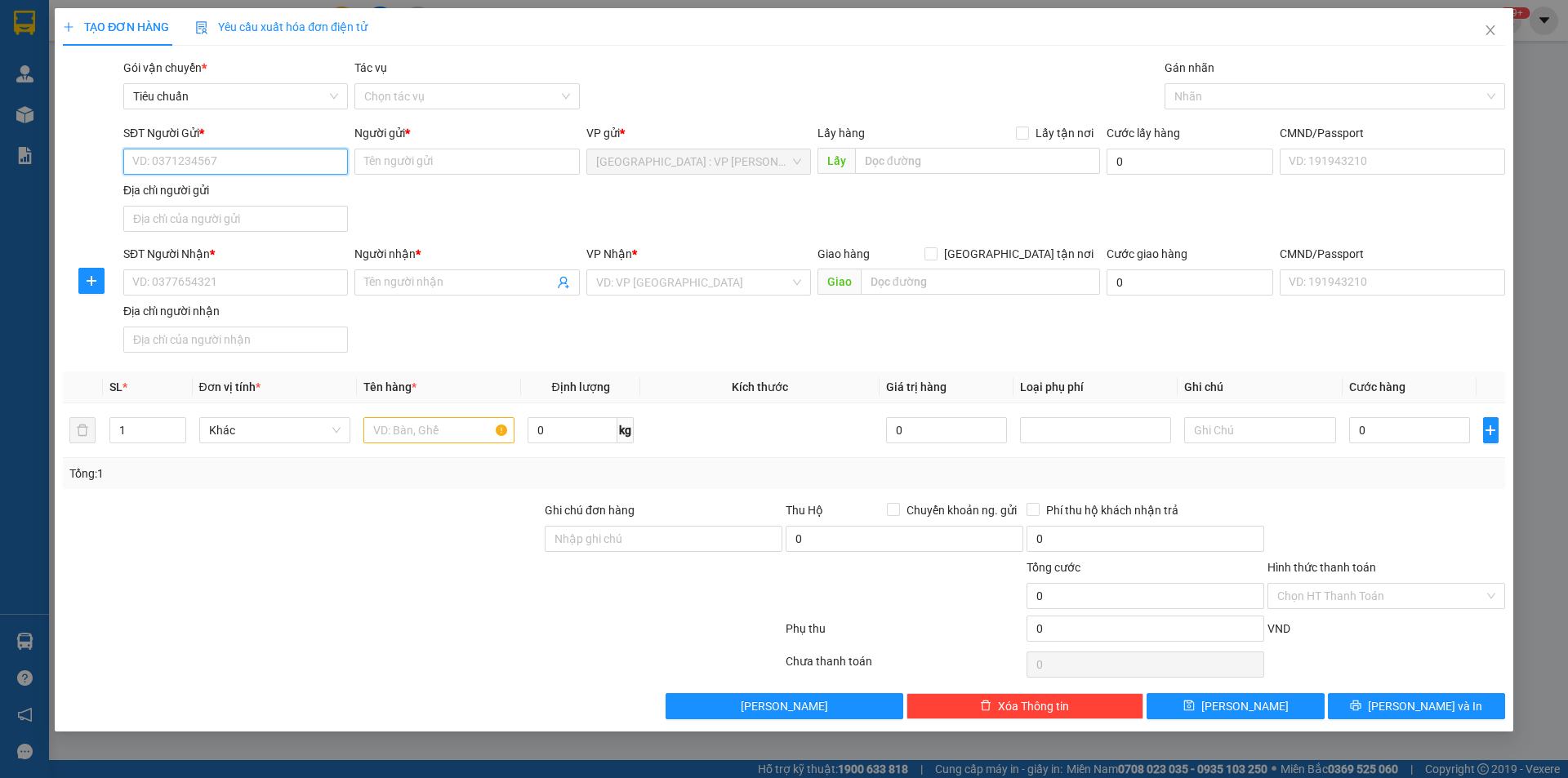
paste input "0966062825"
type input "0966062825"
click at [305, 187] on div "0966062825 - CHỊ [PERSON_NAME]" at bounding box center [235, 194] width 205 height 18
type input "CHỊ [PERSON_NAME]"
type input "0966062825"
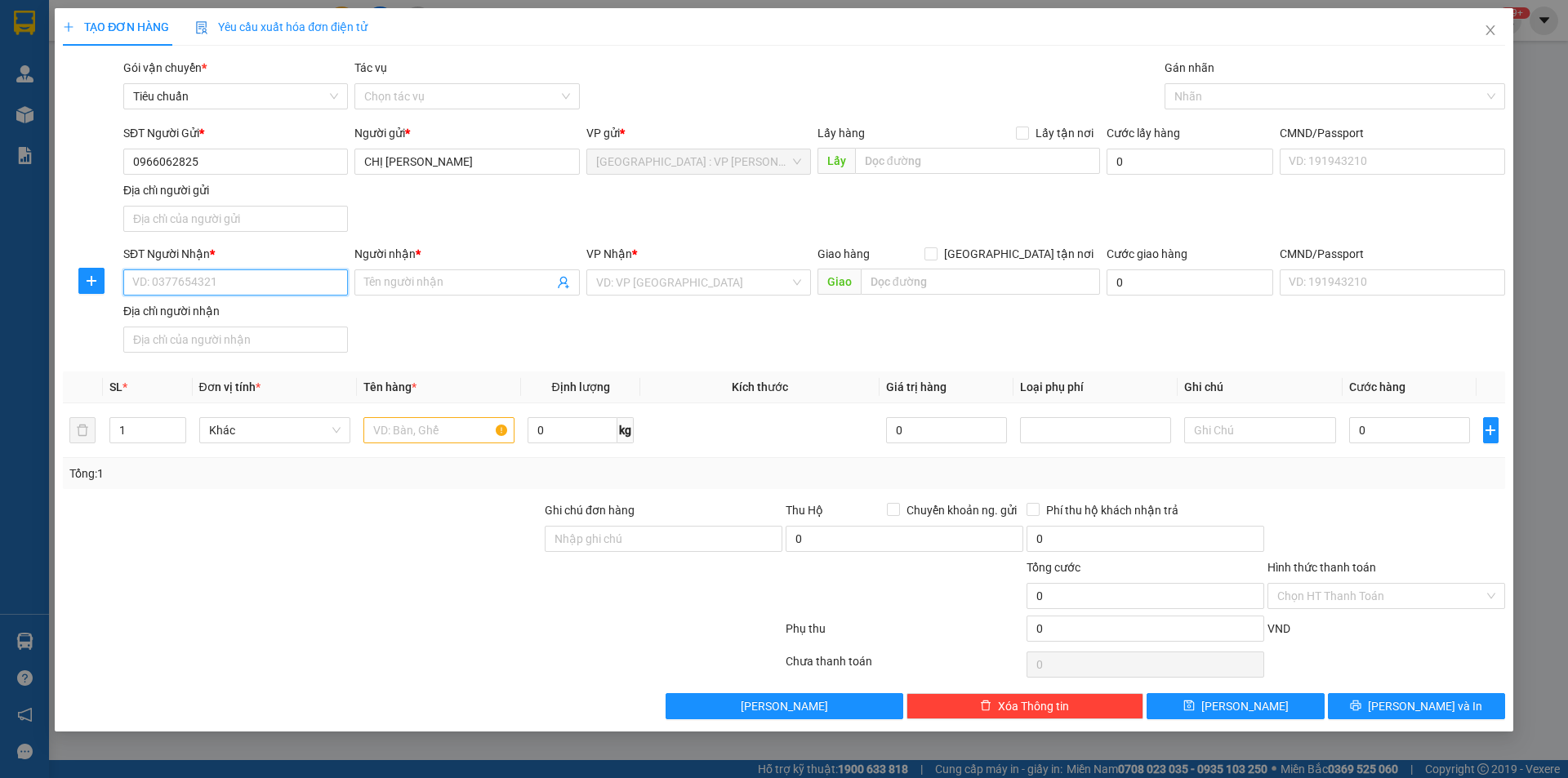
click at [330, 280] on input "SĐT Người Nhận *" at bounding box center [235, 282] width 224 height 26
paste input "0345130949"
type input "0345130949"
click at [505, 290] on input "Người nhận *" at bounding box center [458, 282] width 189 height 18
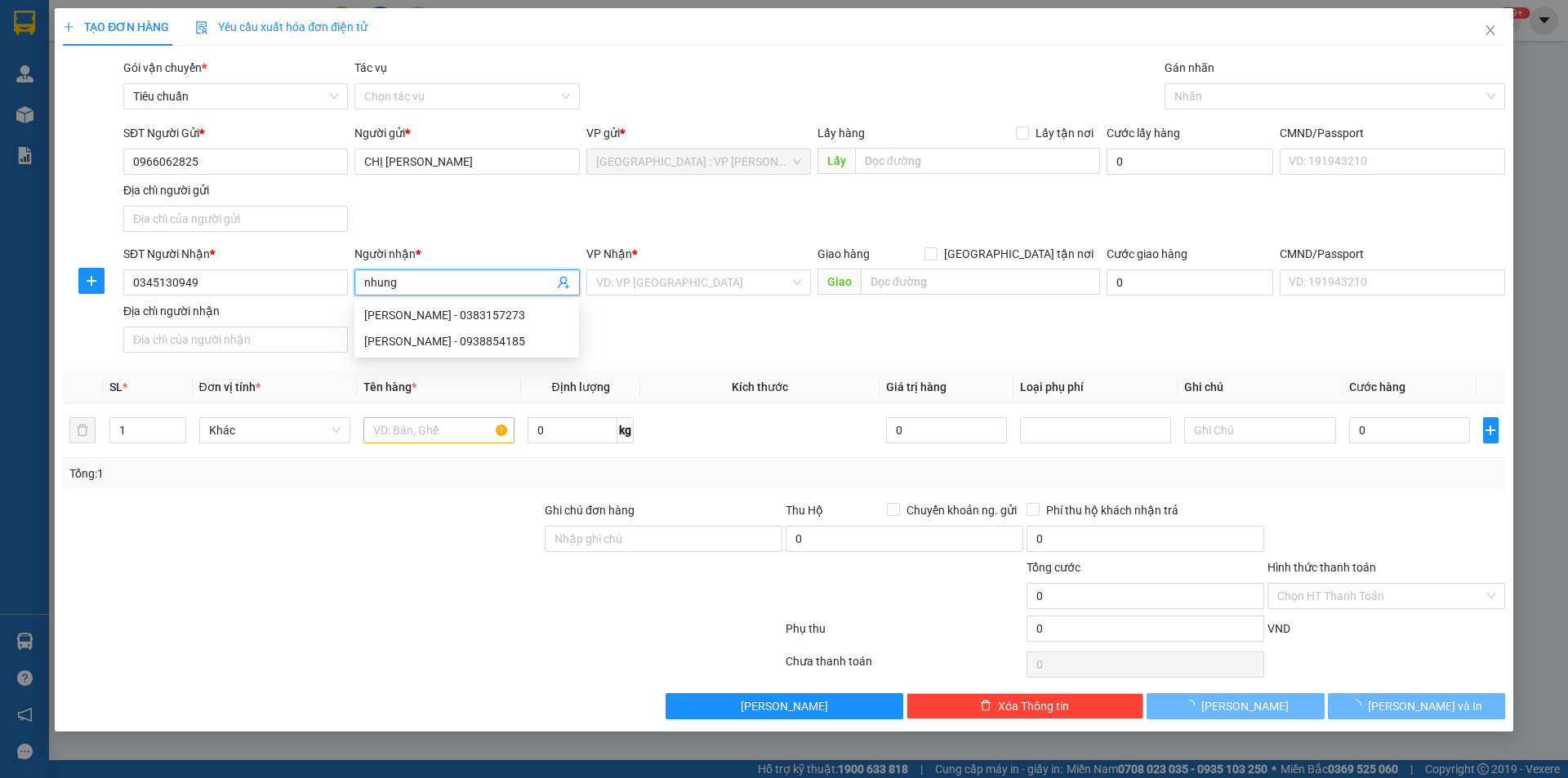
type input "nhung"
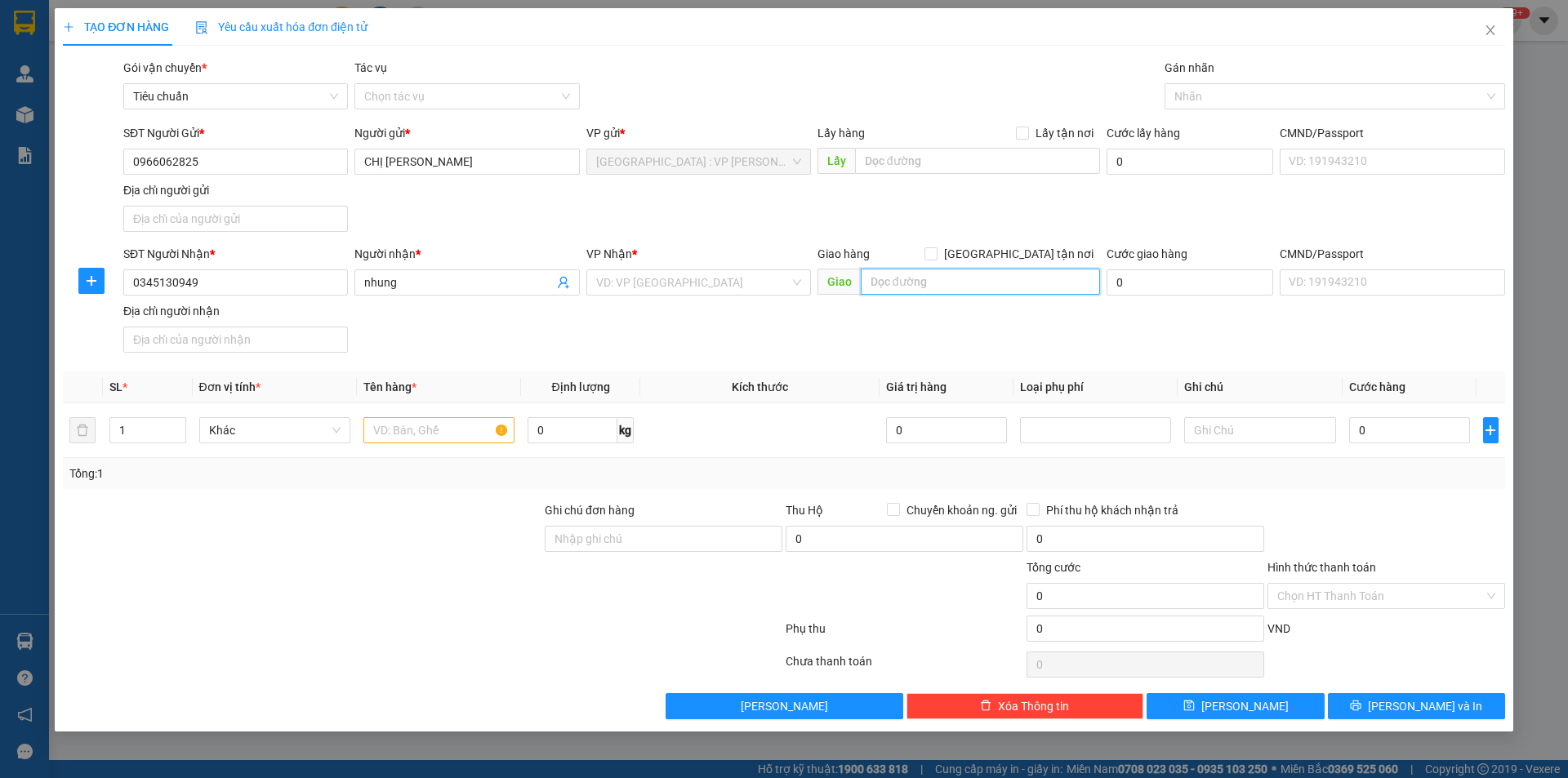
click at [919, 280] on input "text" at bounding box center [980, 281] width 239 height 26
paste input "[STREET_ADDRESS],[GEOGRAPHIC_DATA]"
type input "[STREET_ADDRESS],[GEOGRAPHIC_DATA]"
click at [937, 251] on span at bounding box center [931, 254] width 13 height 13
click at [936, 251] on input "[GEOGRAPHIC_DATA] tận nơi" at bounding box center [930, 253] width 12 height 12
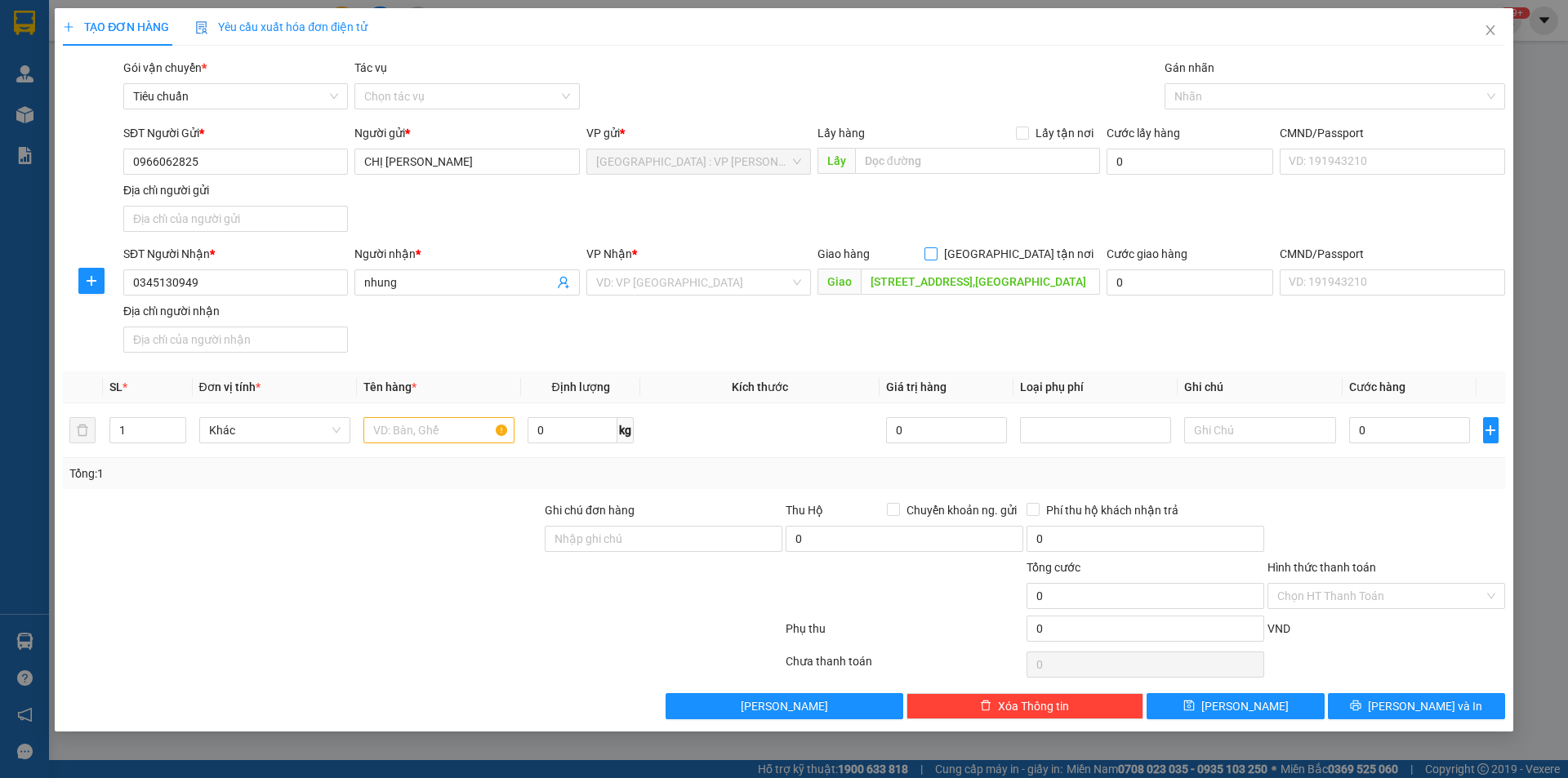
checkbox input "true"
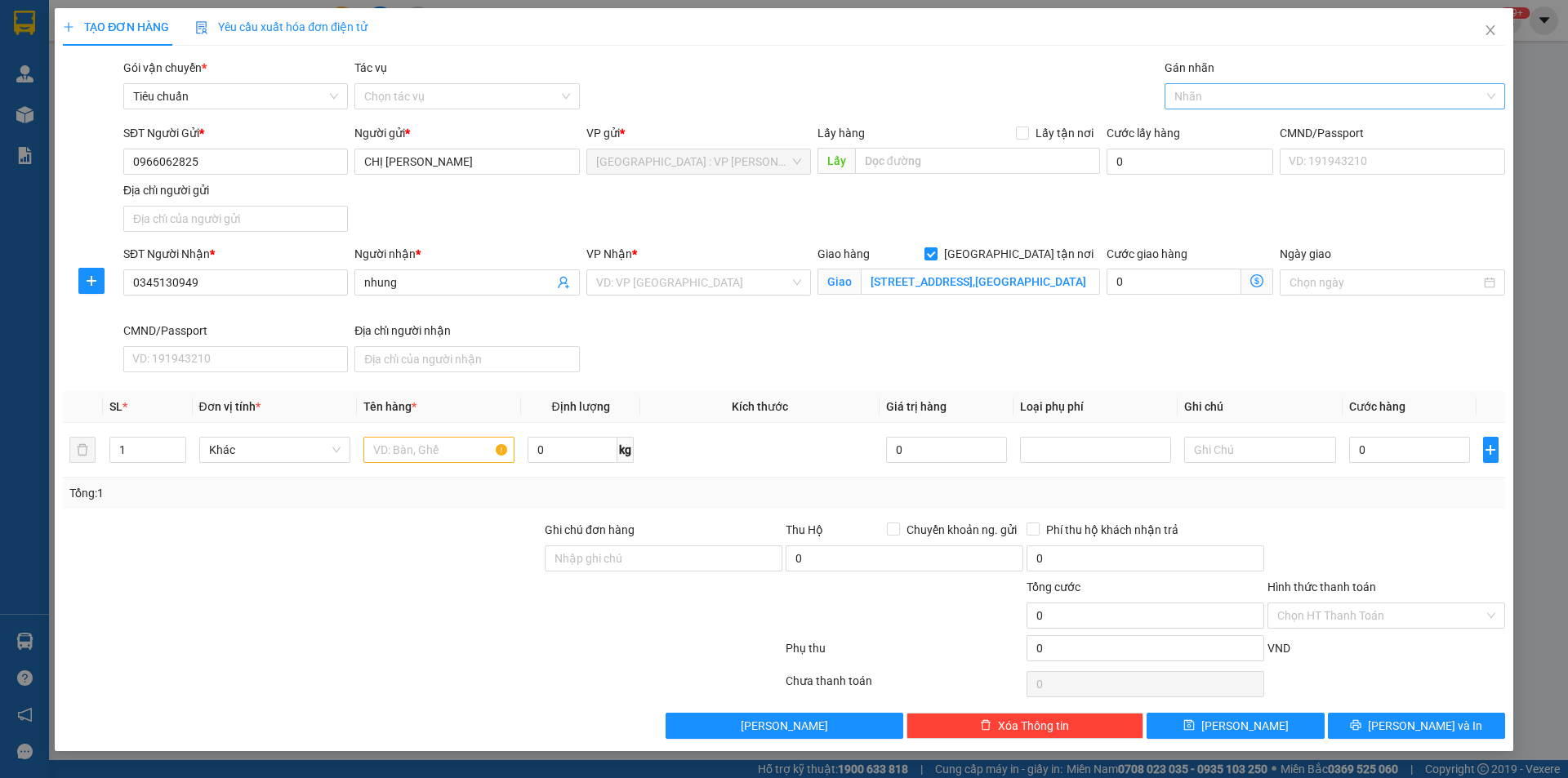
click at [1239, 101] on div at bounding box center [1326, 96] width 316 height 19
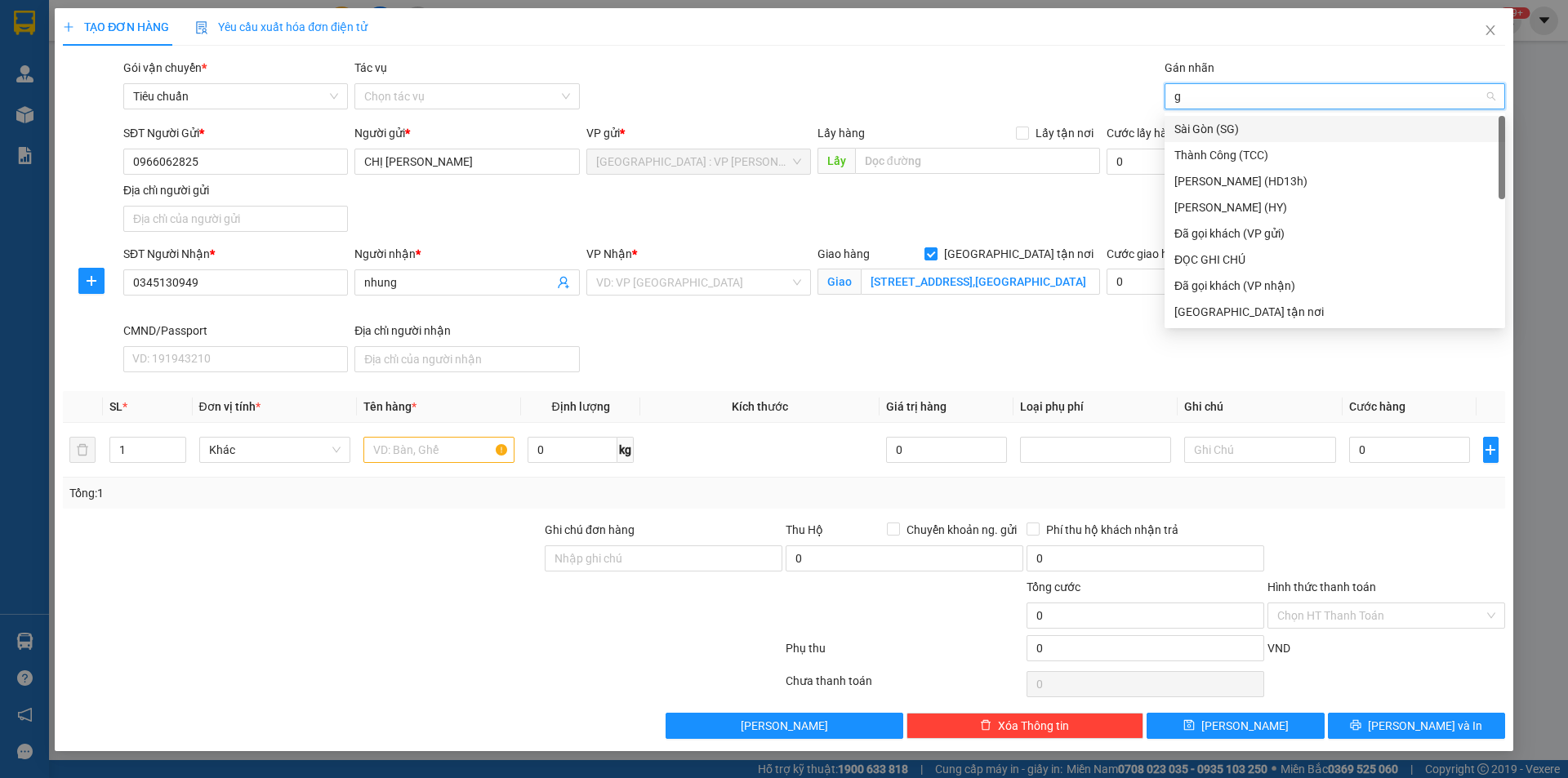
type input "gt"
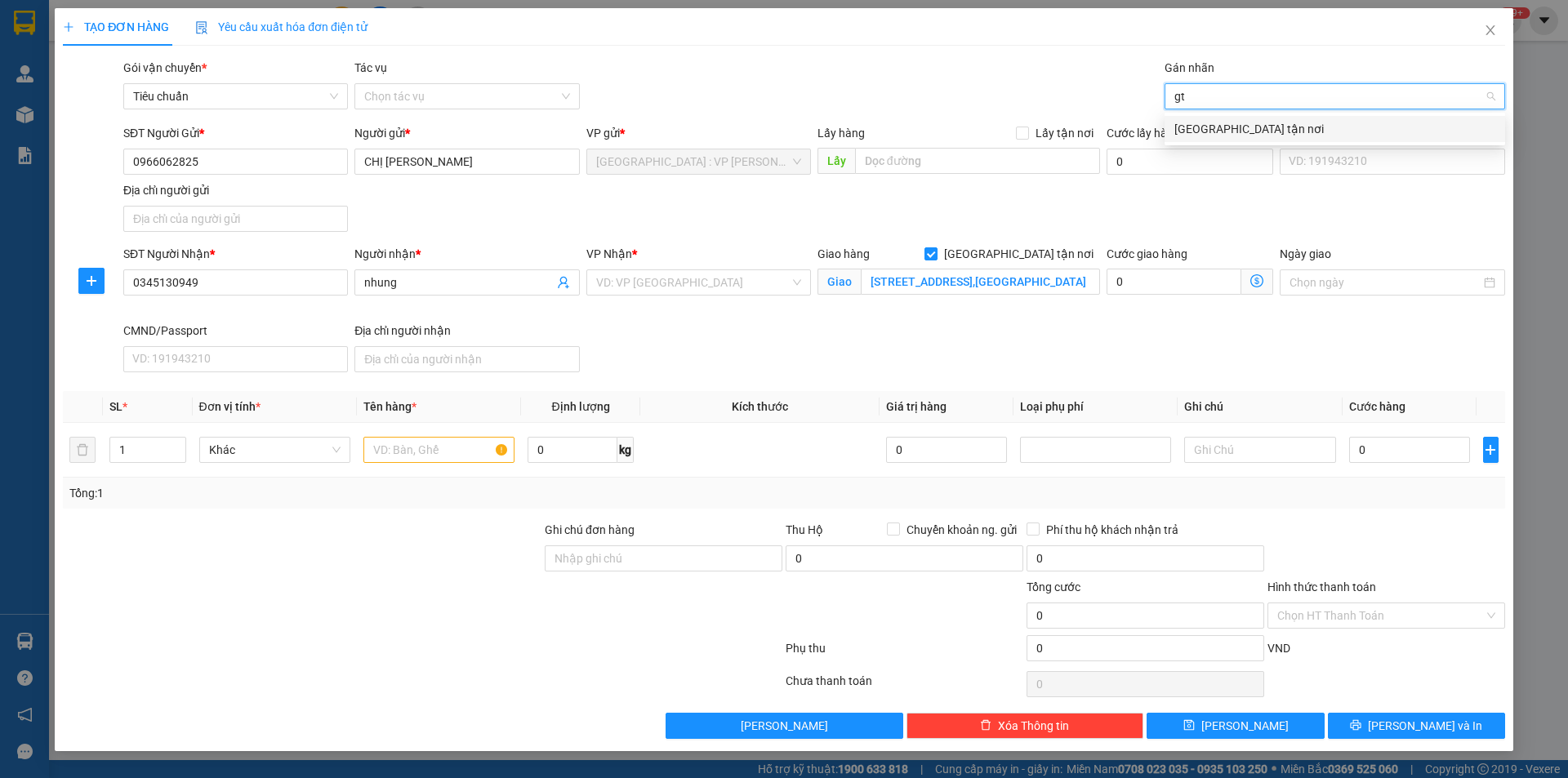
click at [1239, 132] on div "[GEOGRAPHIC_DATA] tận nơi" at bounding box center [1334, 129] width 321 height 18
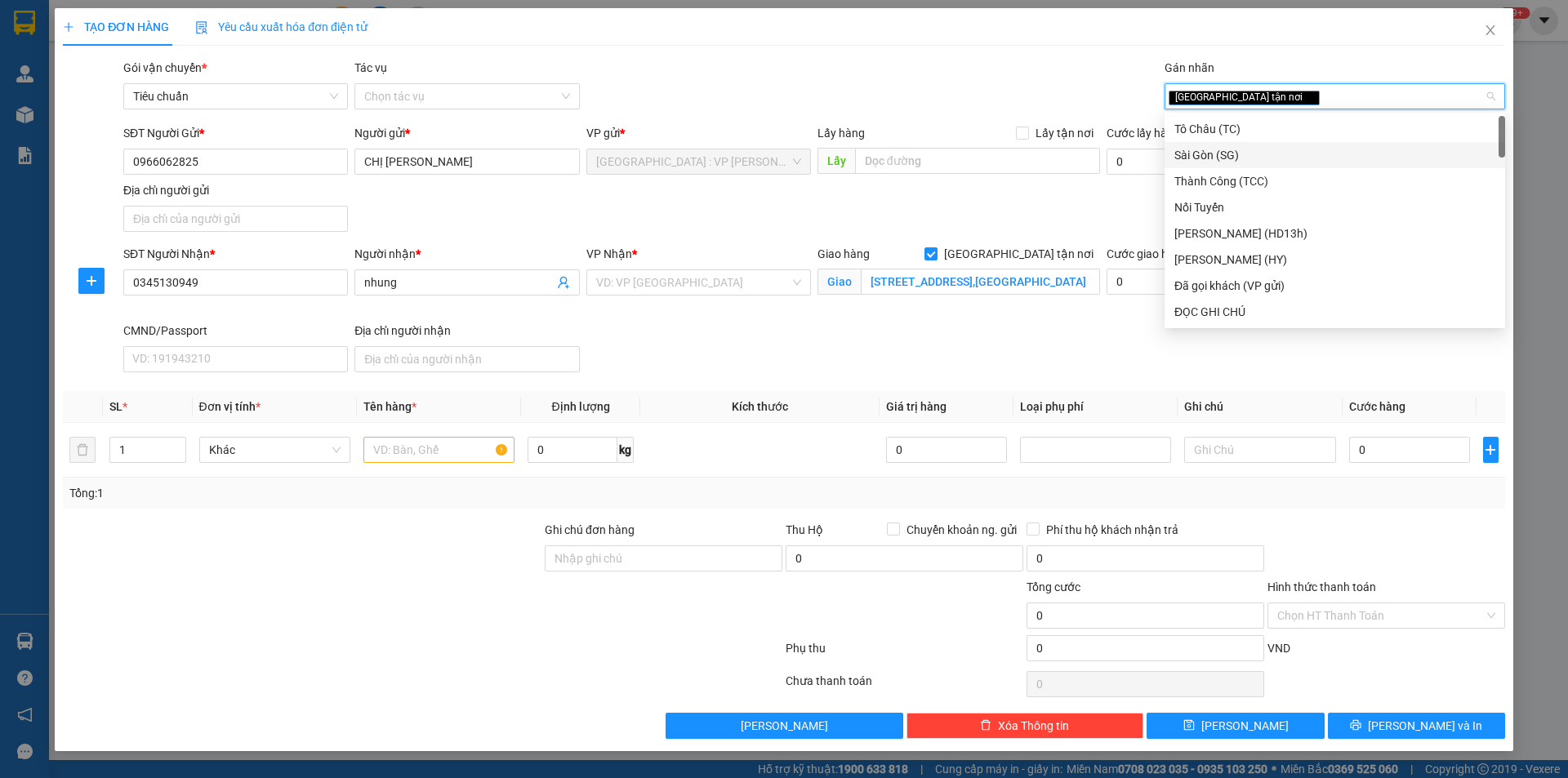
click at [769, 299] on div "VP Nhận * VD: VP [GEOGRAPHIC_DATA]" at bounding box center [698, 272] width 224 height 57
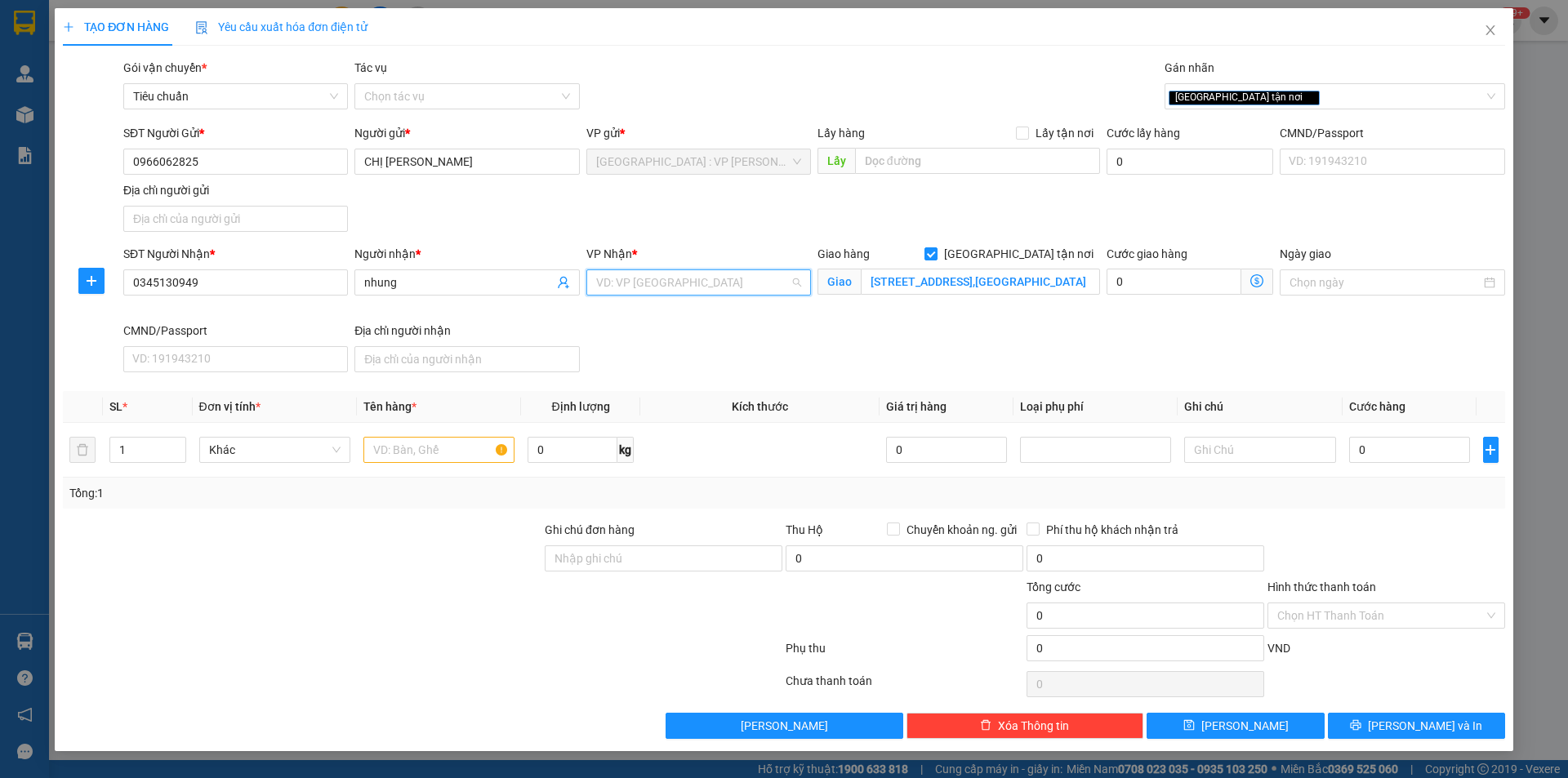
click at [765, 289] on input "search" at bounding box center [693, 282] width 194 height 24
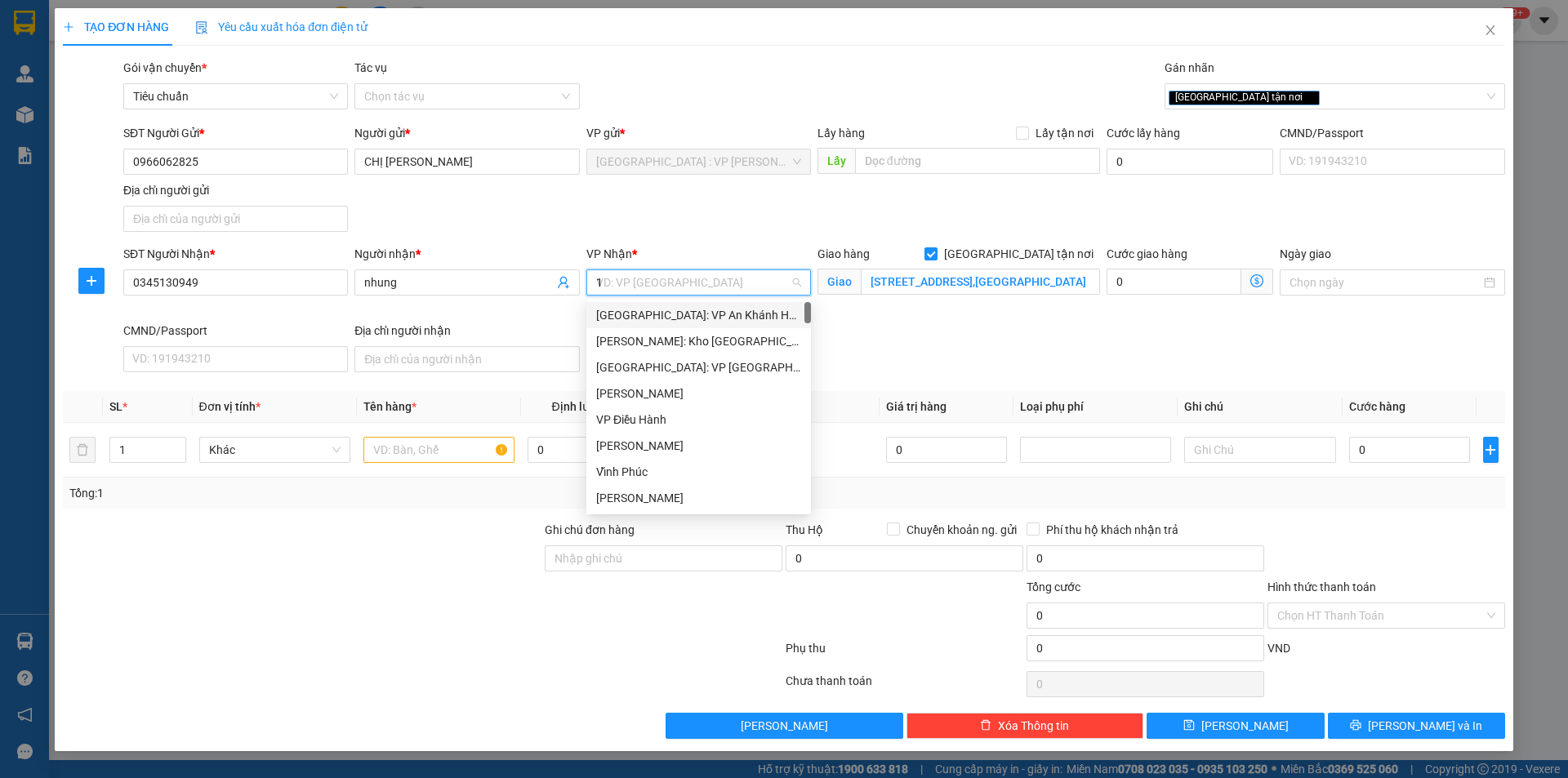
type input "12"
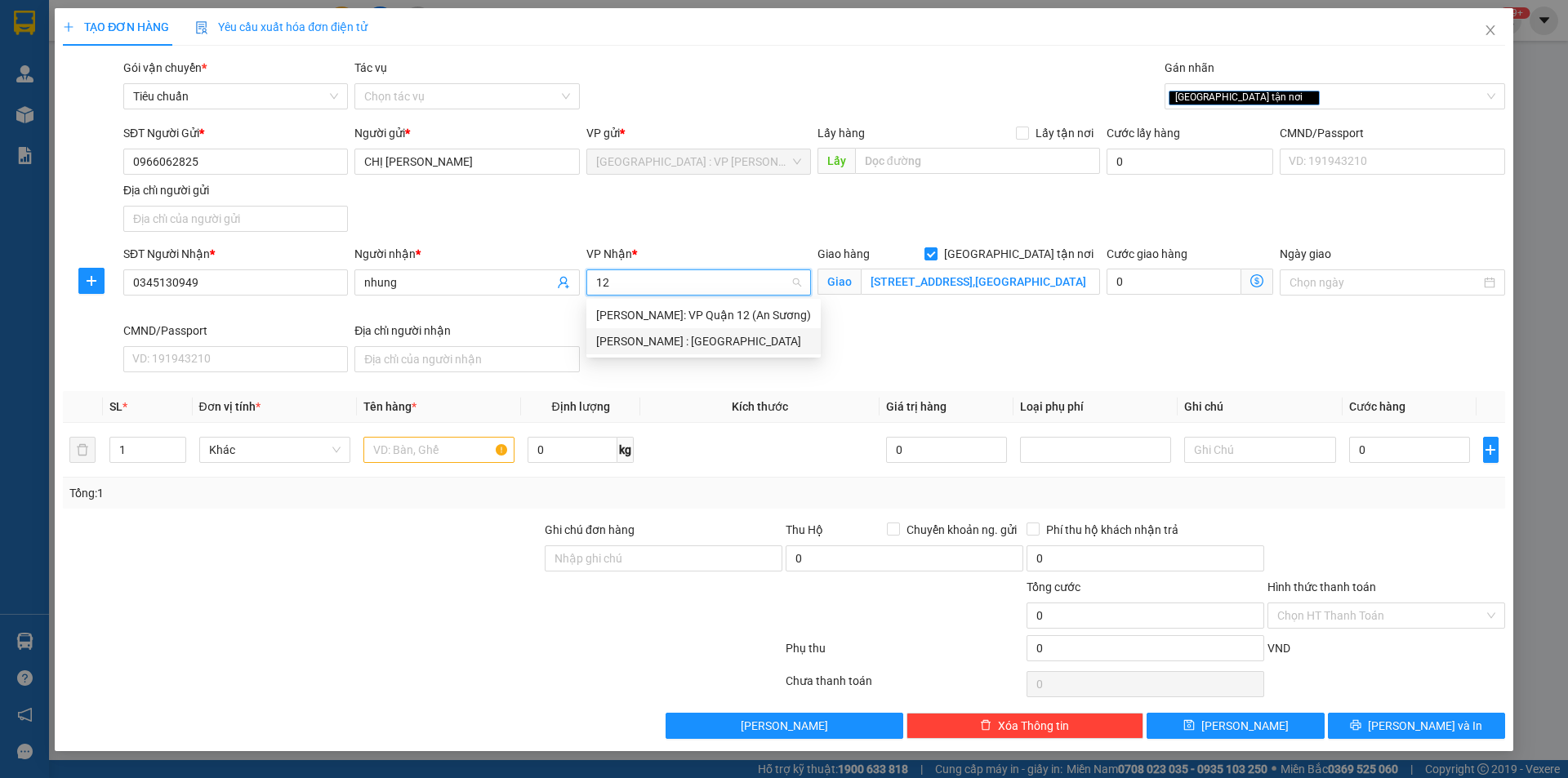
click at [722, 333] on div "[PERSON_NAME] : [GEOGRAPHIC_DATA]" at bounding box center [703, 341] width 215 height 18
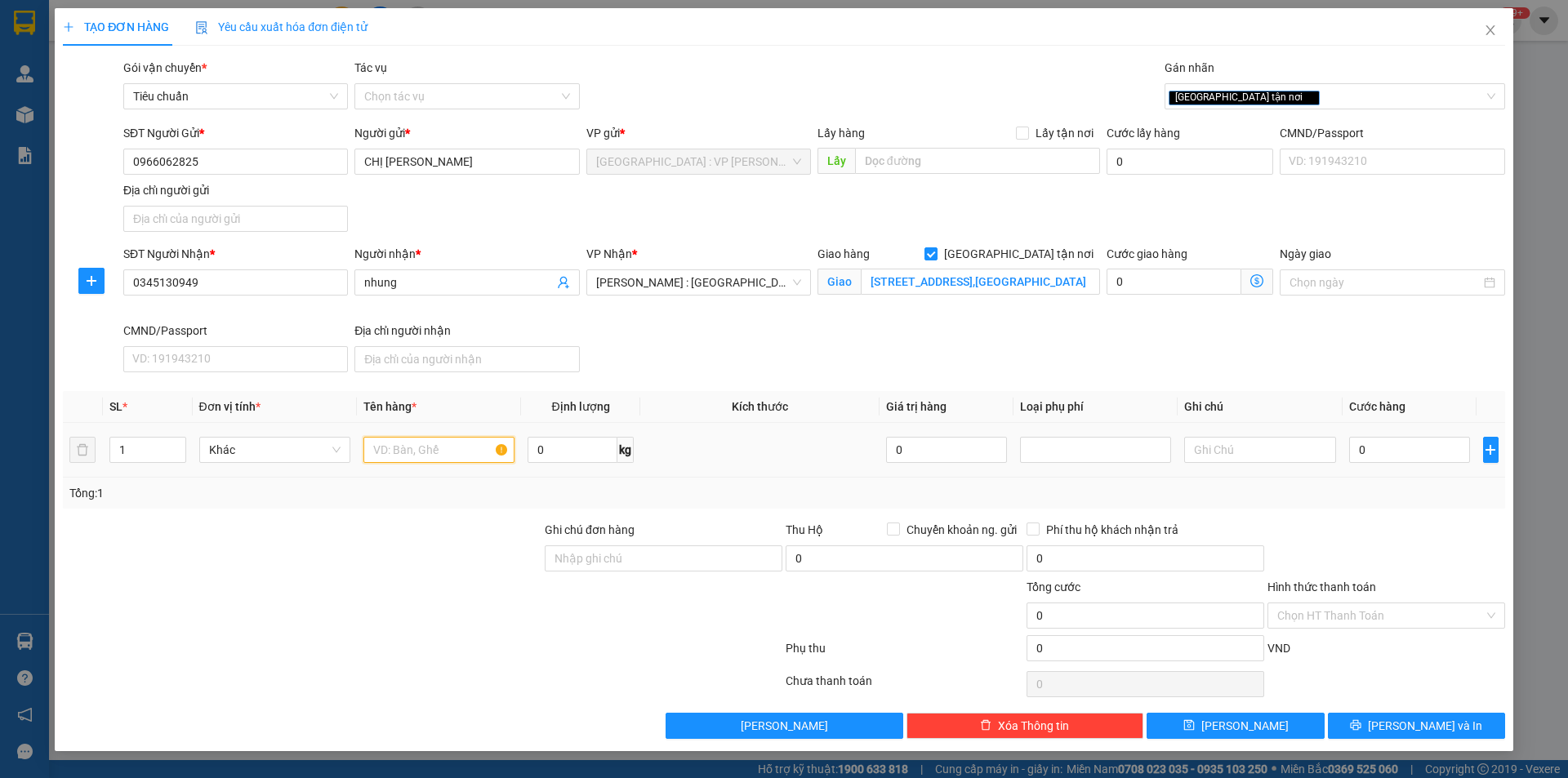
click at [391, 454] on input "text" at bounding box center [438, 450] width 151 height 26
click at [1450, 441] on input "0" at bounding box center [1410, 450] width 121 height 26
click at [1410, 727] on span "[PERSON_NAME] và In" at bounding box center [1424, 726] width 115 height 18
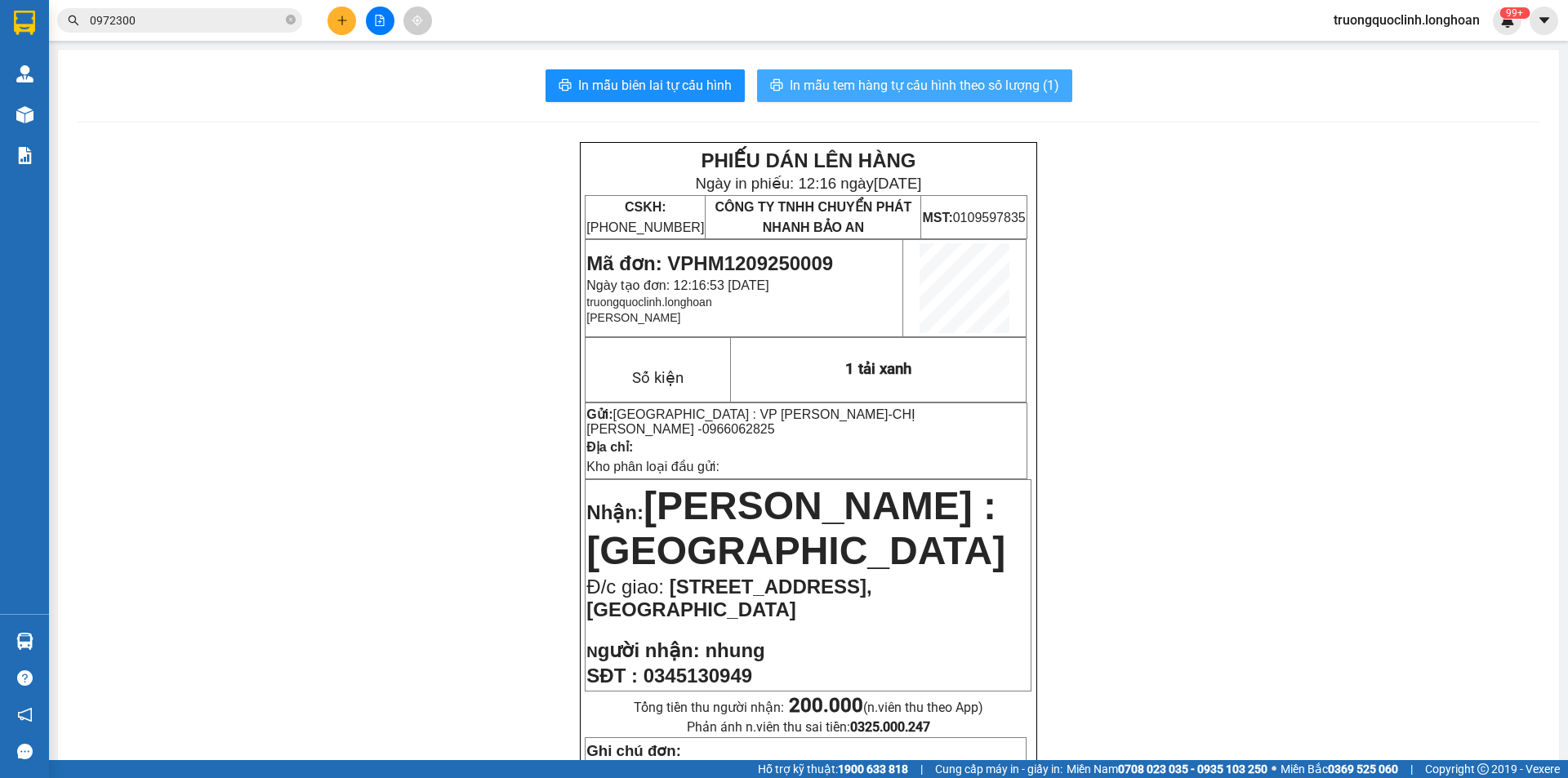
click at [983, 81] on span "In mẫu tem hàng tự cấu hình theo số lượng (1)" at bounding box center [925, 85] width 270 height 20
click at [730, 266] on span "Mã đơn: VPHM1209250009" at bounding box center [710, 263] width 247 height 22
click at [352, 19] on button at bounding box center [342, 21] width 29 height 29
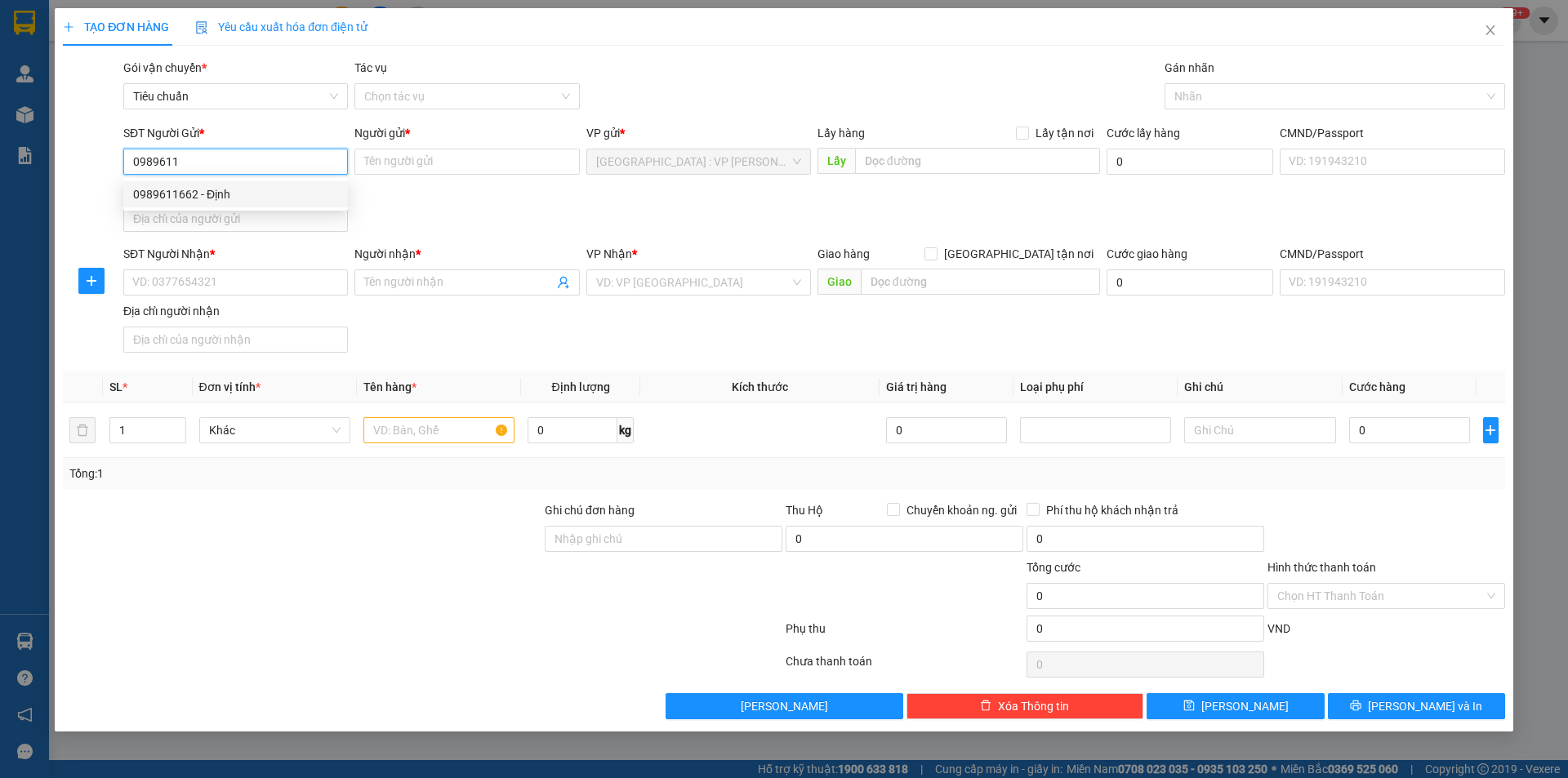
click at [280, 191] on div "0989611662 - Định" at bounding box center [235, 194] width 205 height 18
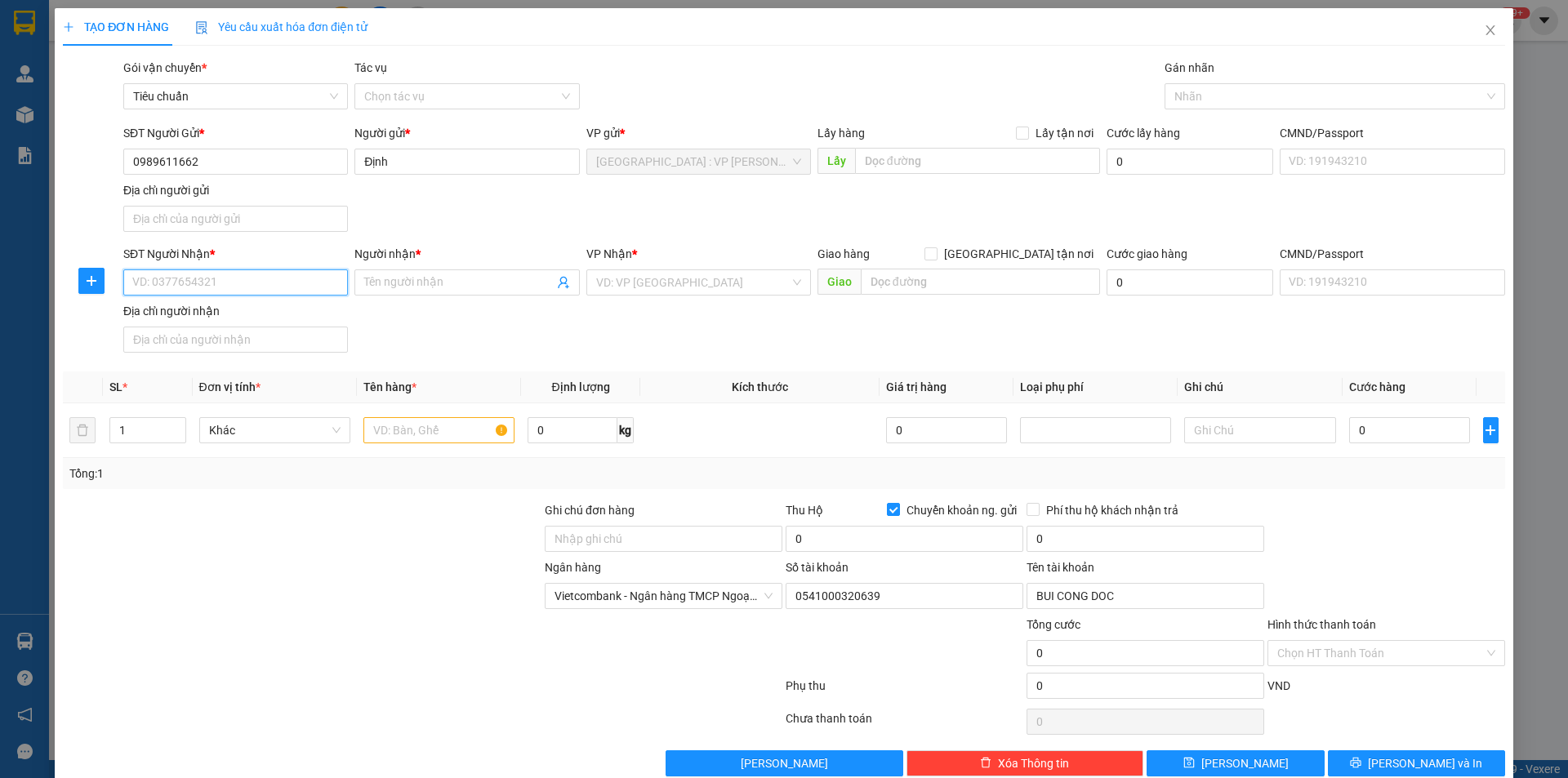
click at [286, 285] on input "SĐT Người Nhận *" at bounding box center [235, 282] width 224 height 26
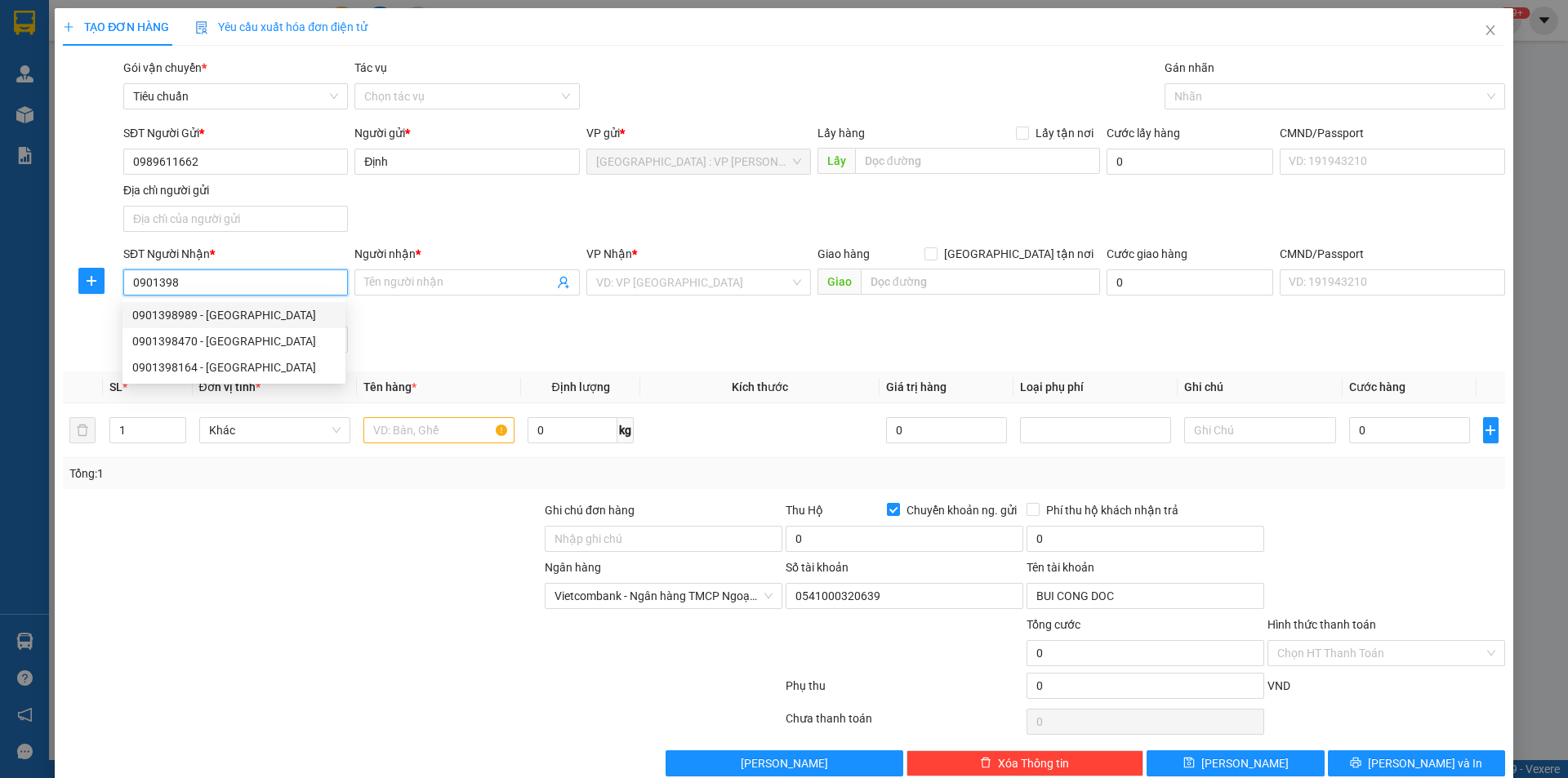
click at [231, 313] on div "0901398989 - [GEOGRAPHIC_DATA]" at bounding box center [233, 315] width 203 height 18
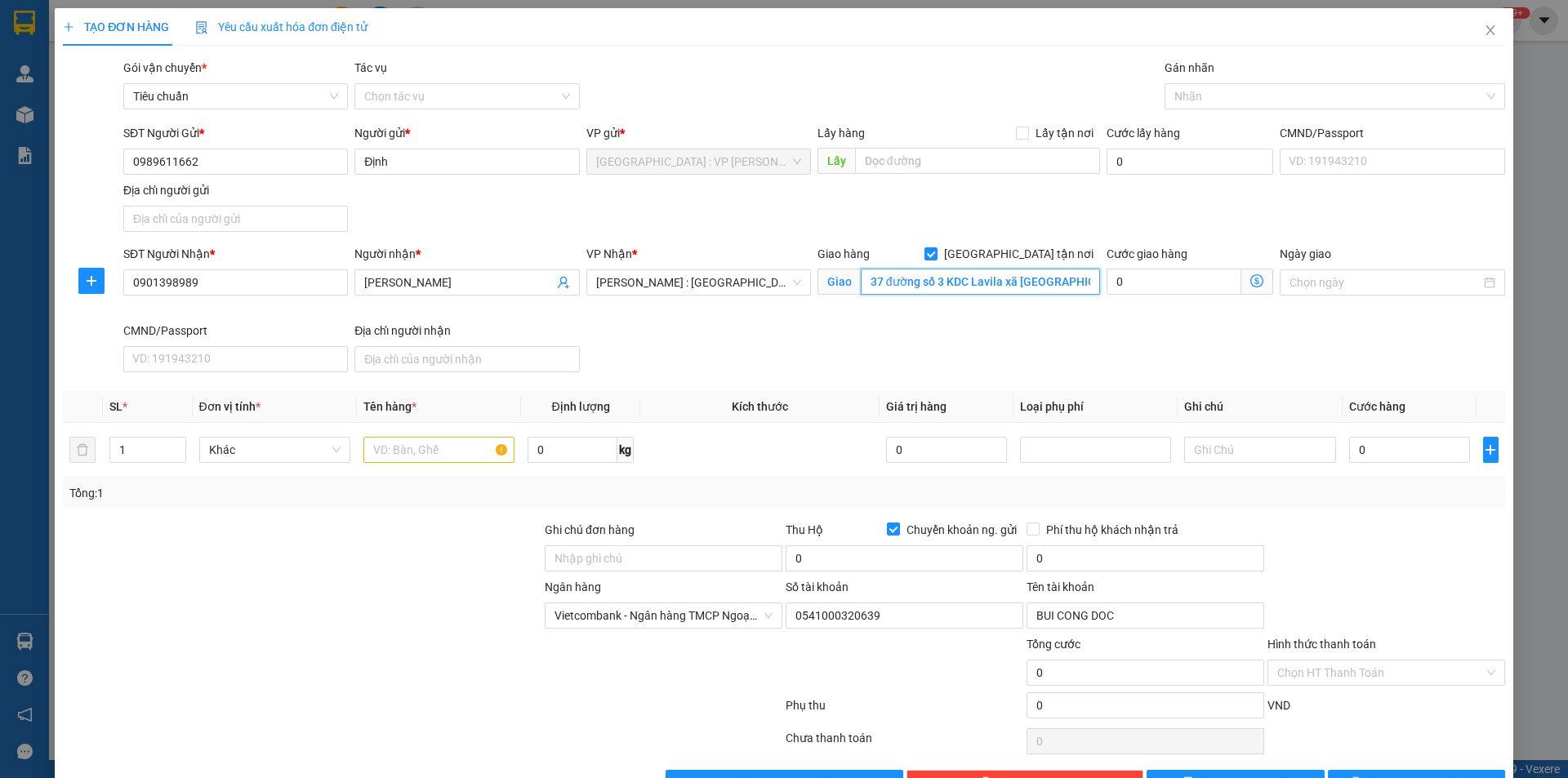
click at [900, 279] on input "37 đường số 3 KDC Lavila xã [GEOGRAPHIC_DATA], [GEOGRAPHIC_DATA]" at bounding box center [980, 281] width 239 height 26
click at [1198, 98] on div at bounding box center [1326, 96] width 316 height 19
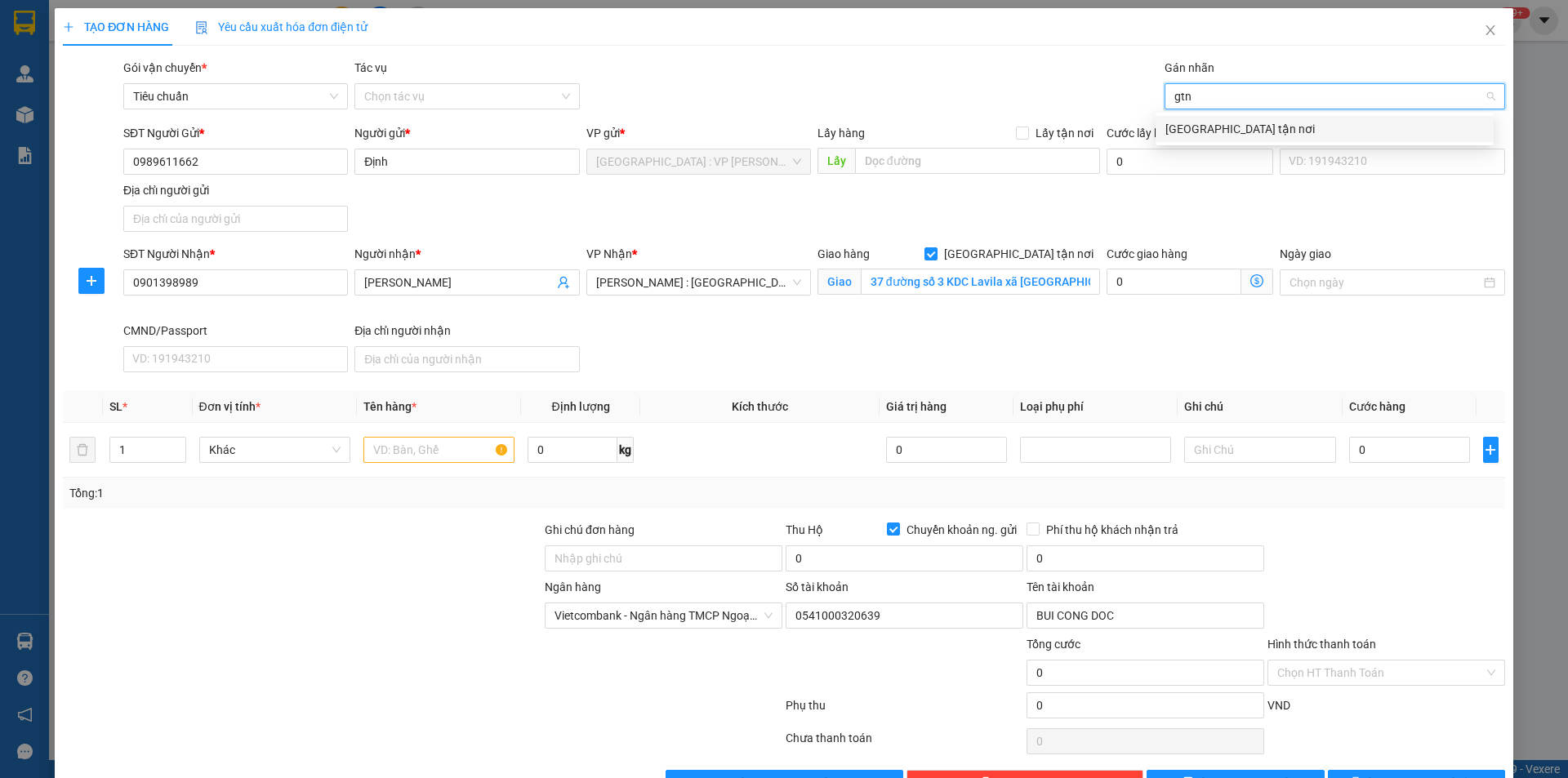
drag, startPoint x: 1197, startPoint y: 126, endPoint x: 1141, endPoint y: 127, distance: 56.0
click at [1196, 127] on div "[GEOGRAPHIC_DATA] tận nơi" at bounding box center [1324, 129] width 319 height 18
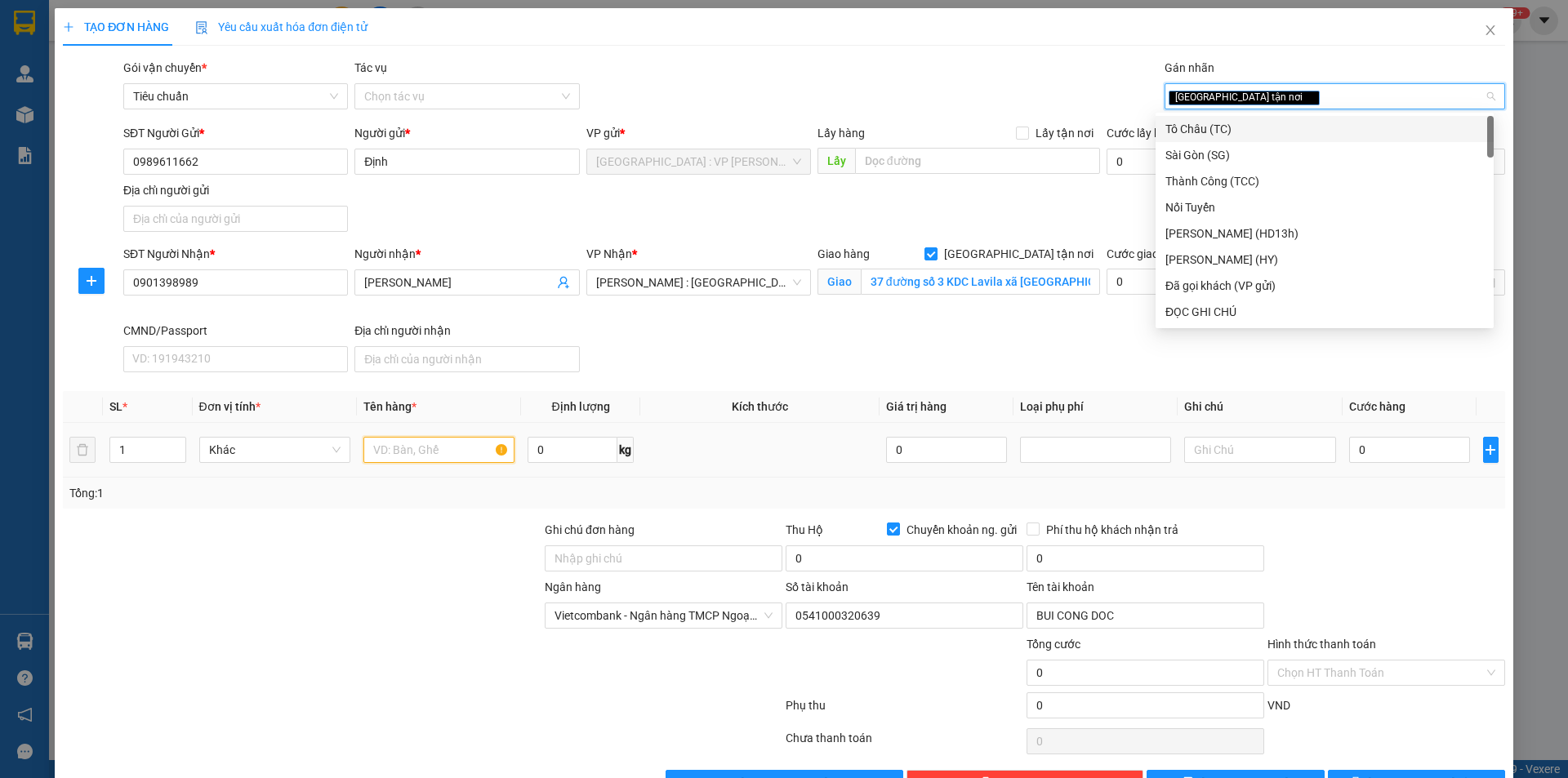
click at [429, 458] on input "text" at bounding box center [438, 450] width 151 height 26
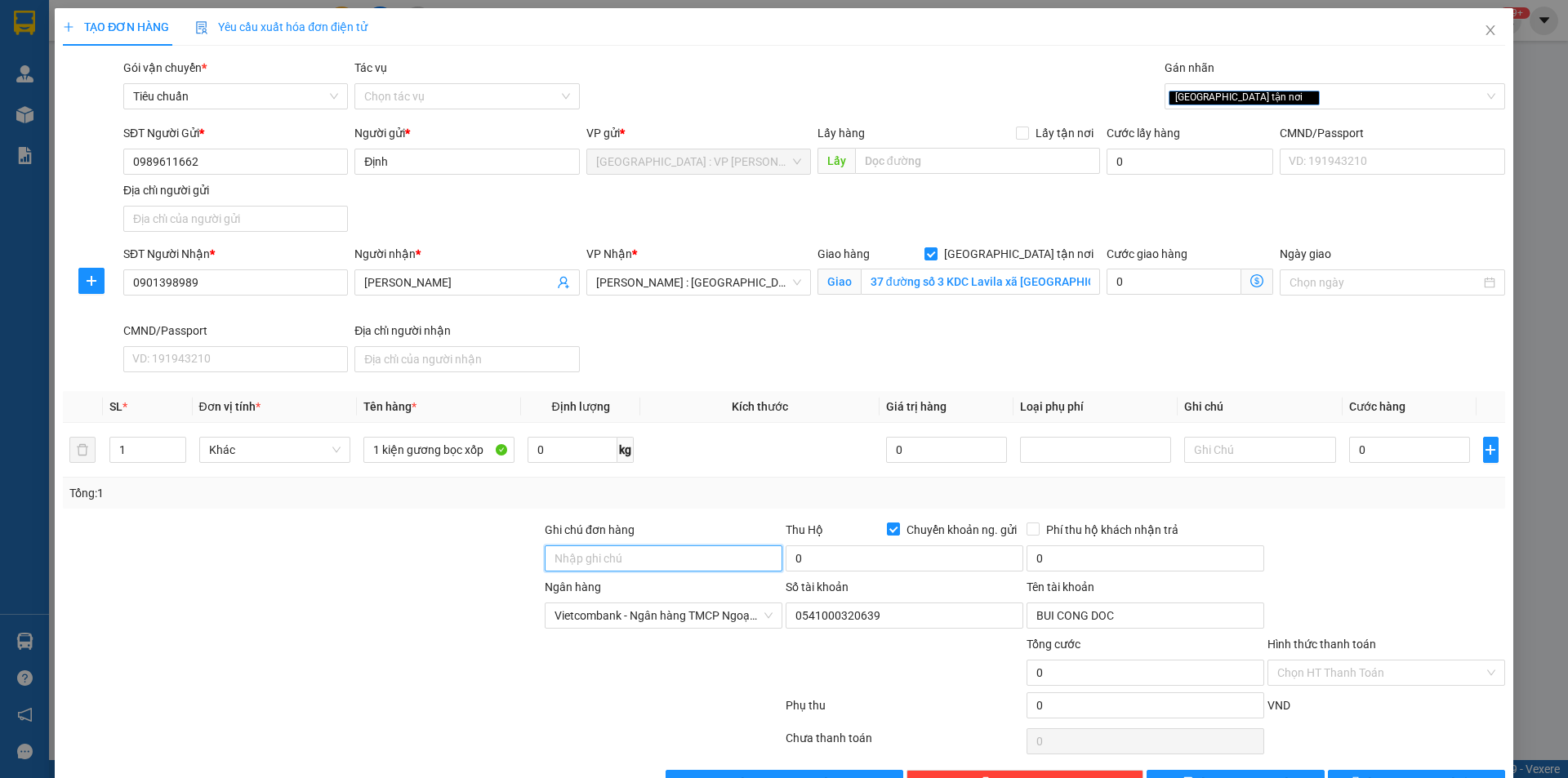
click at [588, 554] on input "Ghi chú đơn hàng" at bounding box center [664, 558] width 238 height 26
click at [1354, 456] on input "0" at bounding box center [1410, 450] width 121 height 26
click at [973, 563] on input "0" at bounding box center [904, 558] width 238 height 26
click at [1115, 558] on input "0" at bounding box center [1145, 558] width 238 height 26
click at [1366, 770] on button "[PERSON_NAME] và In" at bounding box center [1417, 783] width 177 height 26
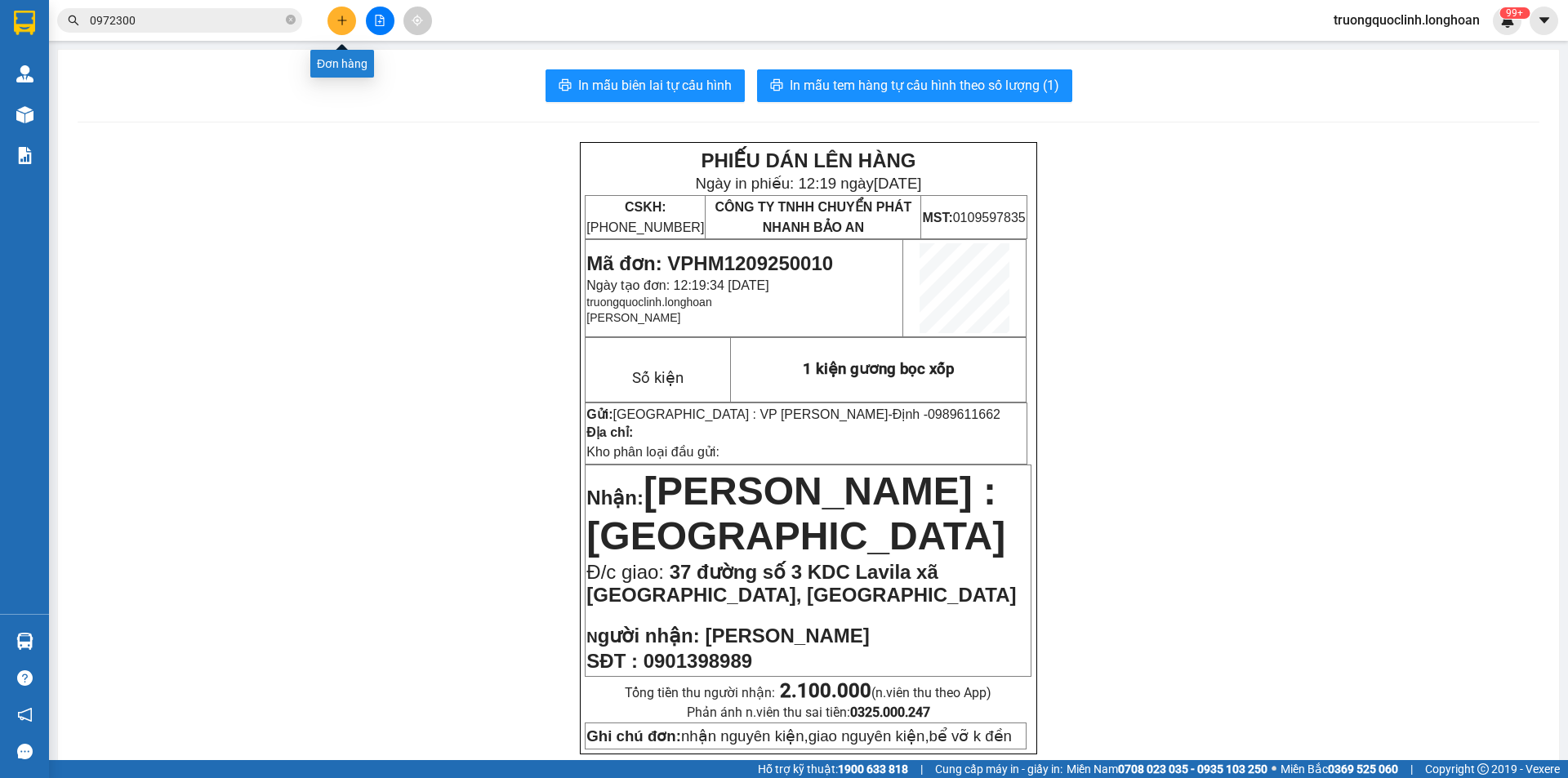
click at [334, 26] on button at bounding box center [342, 21] width 29 height 29
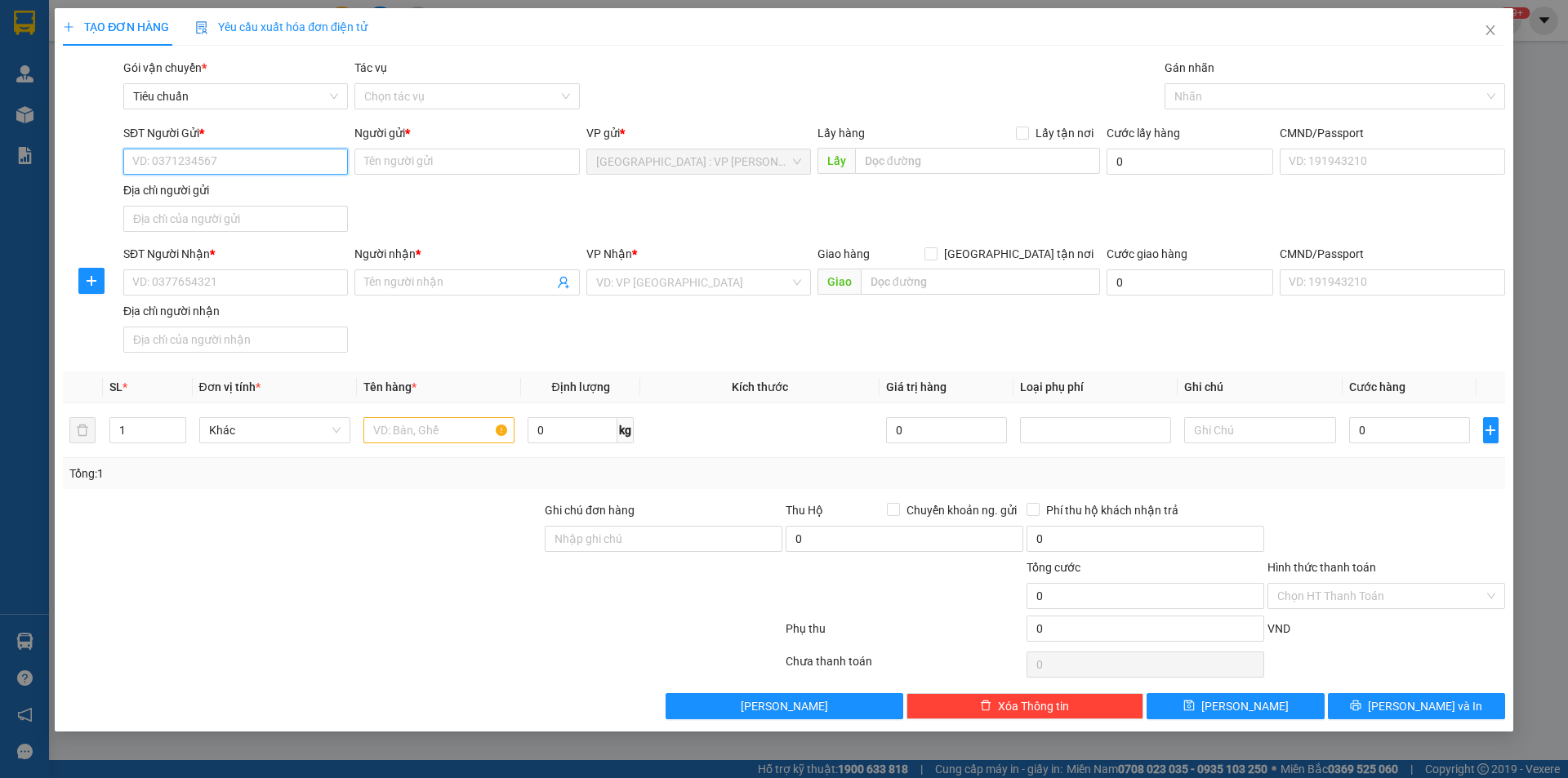
paste input "0989611662"
click at [270, 205] on div "0989611662 - Định" at bounding box center [235, 194] width 224 height 26
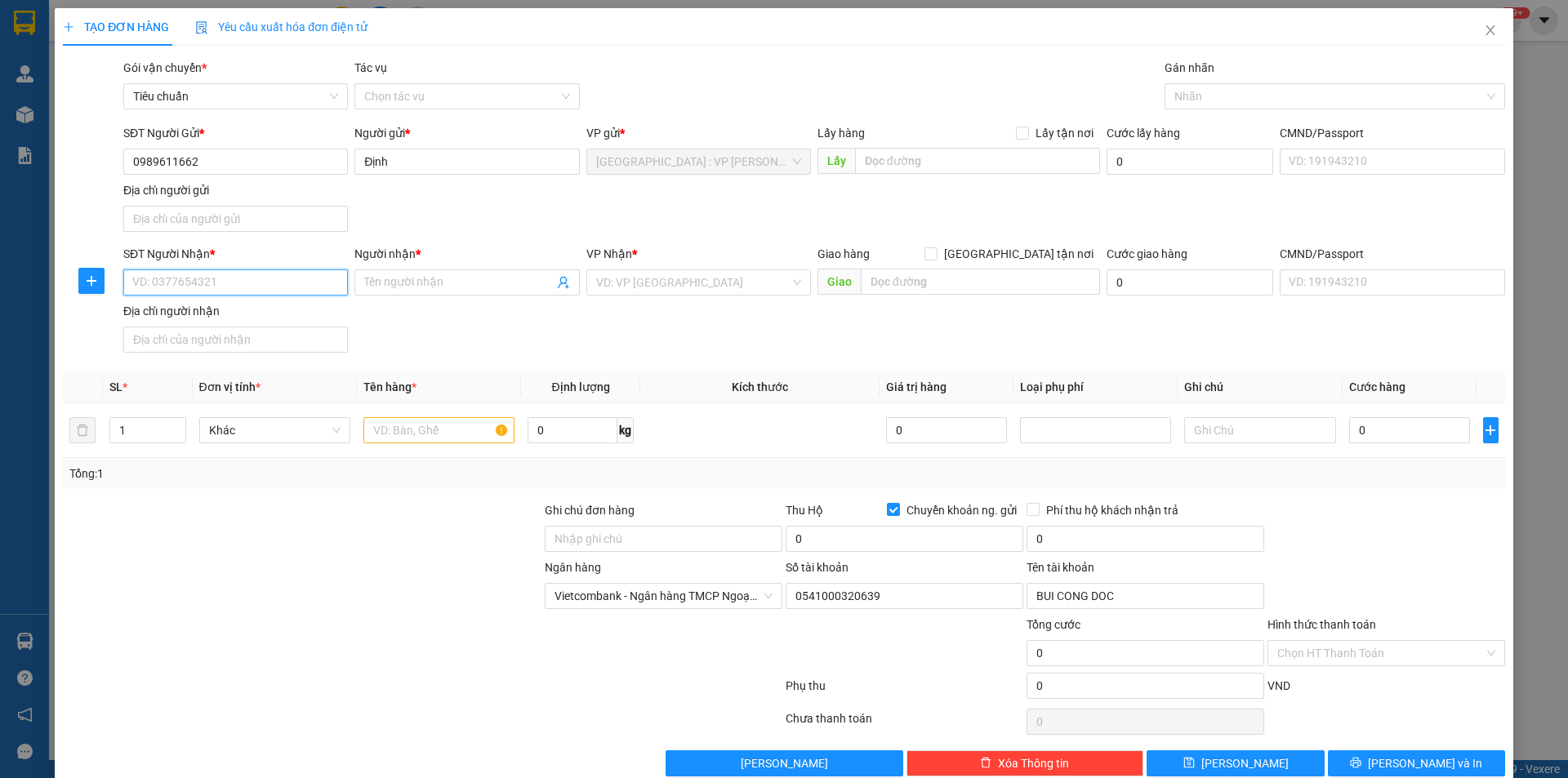
click at [284, 277] on input "SĐT Người Nhận *" at bounding box center [235, 282] width 224 height 26
click at [228, 314] on div "0912631038 - TÚ" at bounding box center [233, 315] width 203 height 18
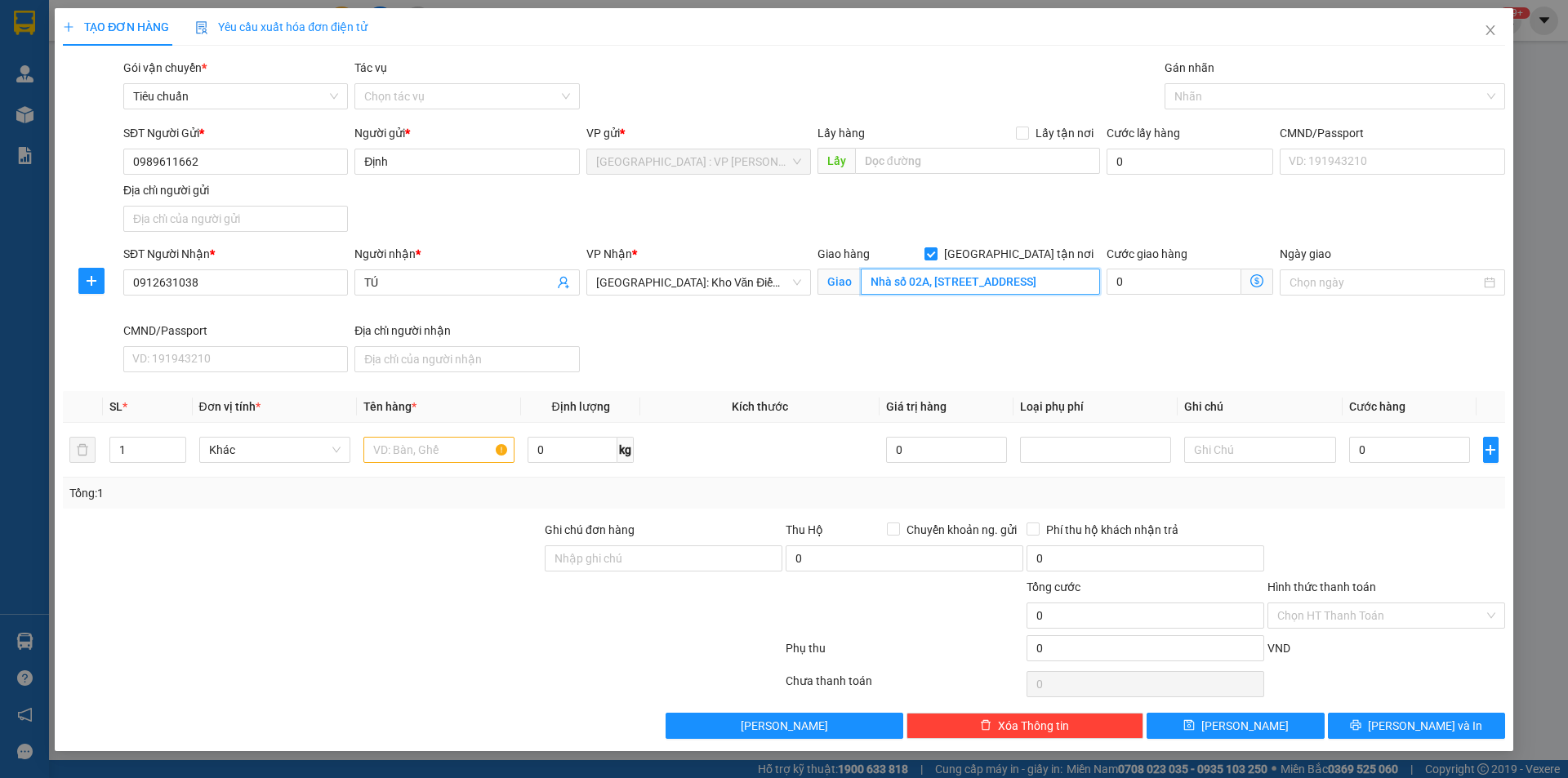
click at [1050, 282] on input "Nhà số 02A, [STREET_ADDRESS]" at bounding box center [980, 281] width 239 height 26
click at [955, 280] on input "Nhà số 02A, [STREET_ADDRESS]" at bounding box center [980, 281] width 239 height 26
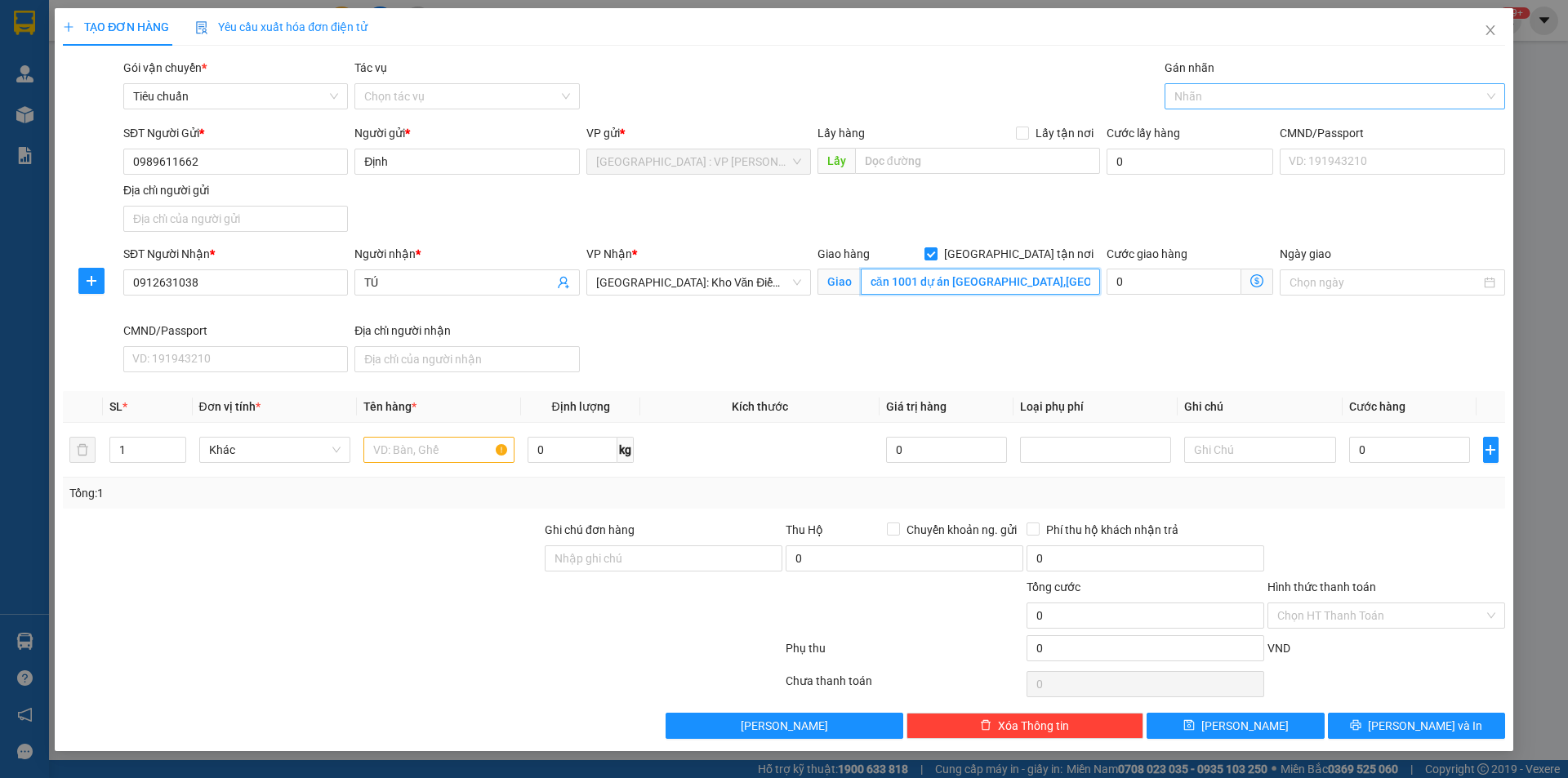
click at [1188, 91] on div at bounding box center [1326, 96] width 316 height 19
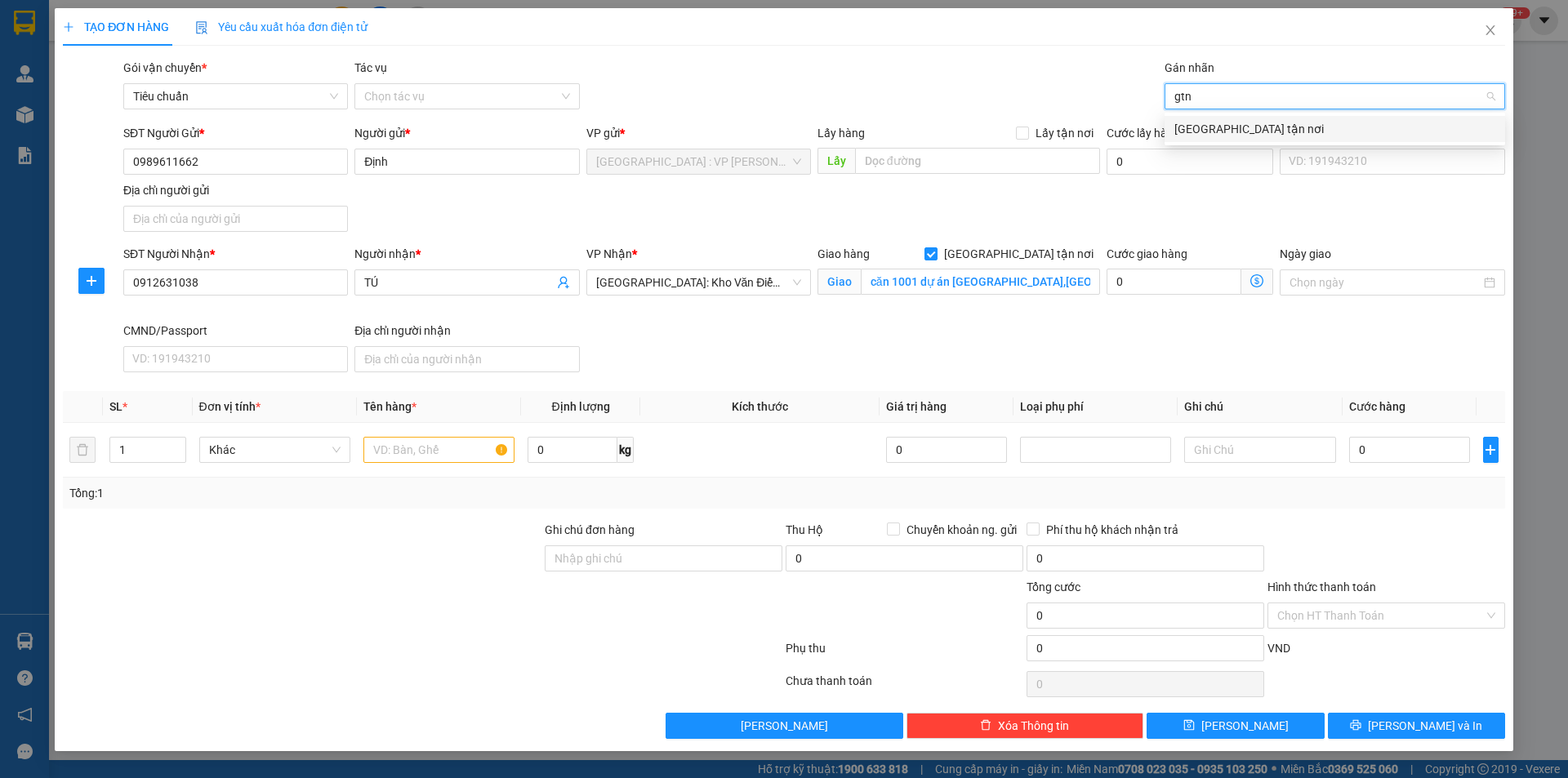
click at [1191, 121] on div "[GEOGRAPHIC_DATA] tận nơi" at bounding box center [1334, 129] width 321 height 18
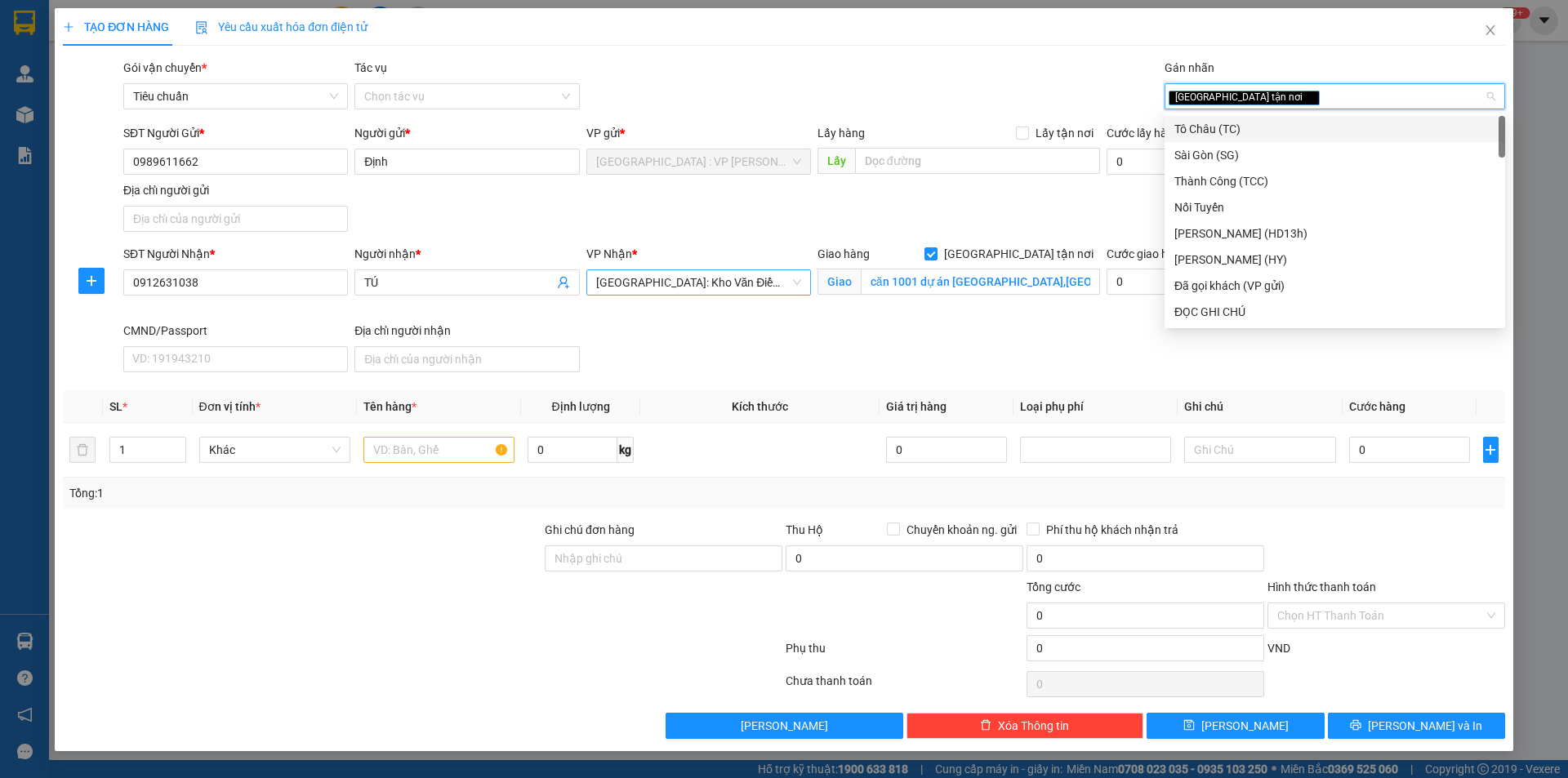
click at [706, 289] on span "[GEOGRAPHIC_DATA]: Kho Văn Điển Thanh Trì" at bounding box center [698, 282] width 205 height 24
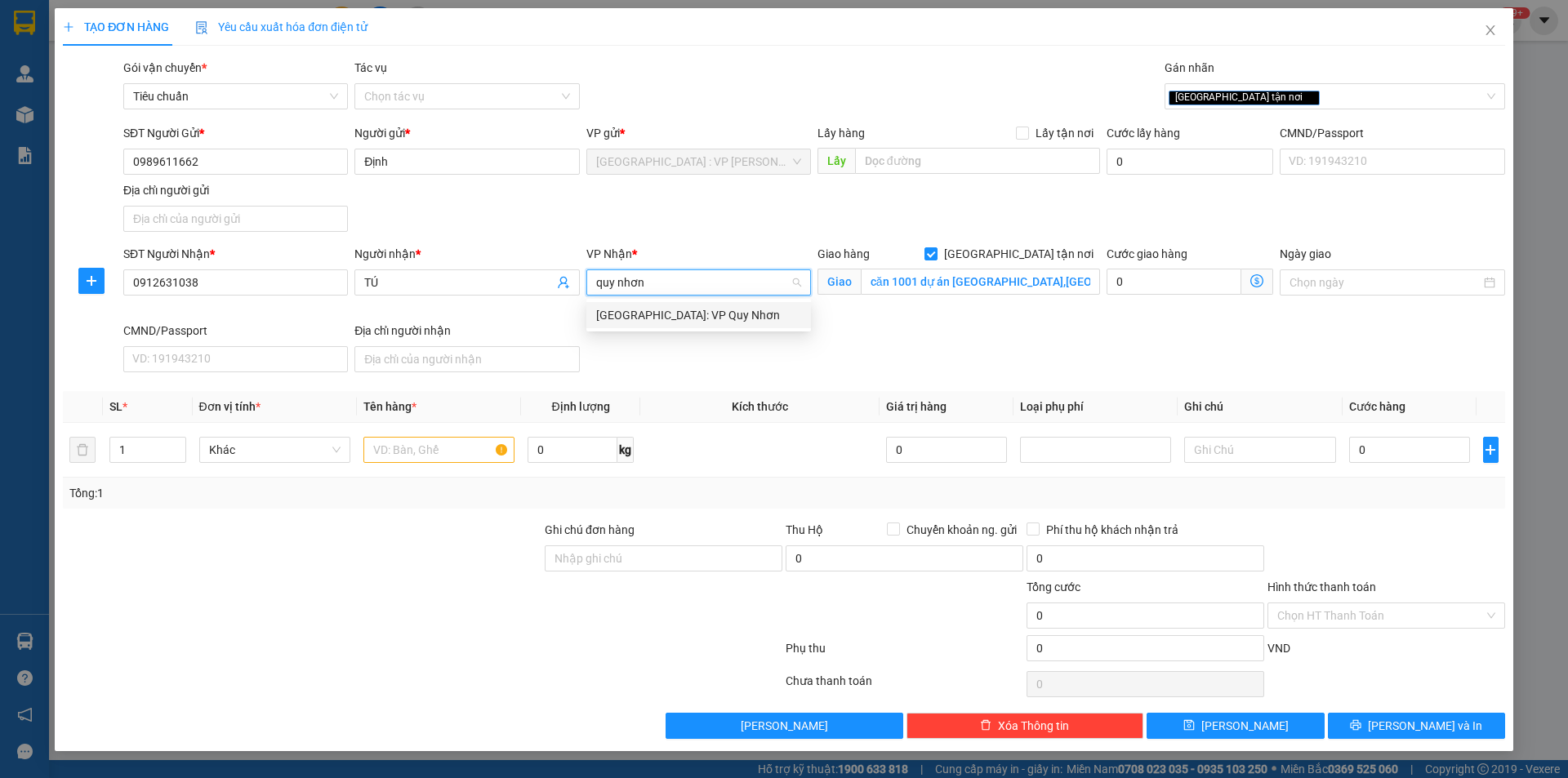
drag, startPoint x: 701, startPoint y: 312, endPoint x: 592, endPoint y: 367, distance: 122.1
click at [700, 313] on div "[GEOGRAPHIC_DATA]: VP Quy Nhơn" at bounding box center [698, 315] width 205 height 18
click at [484, 449] on input "text" at bounding box center [438, 450] width 151 height 26
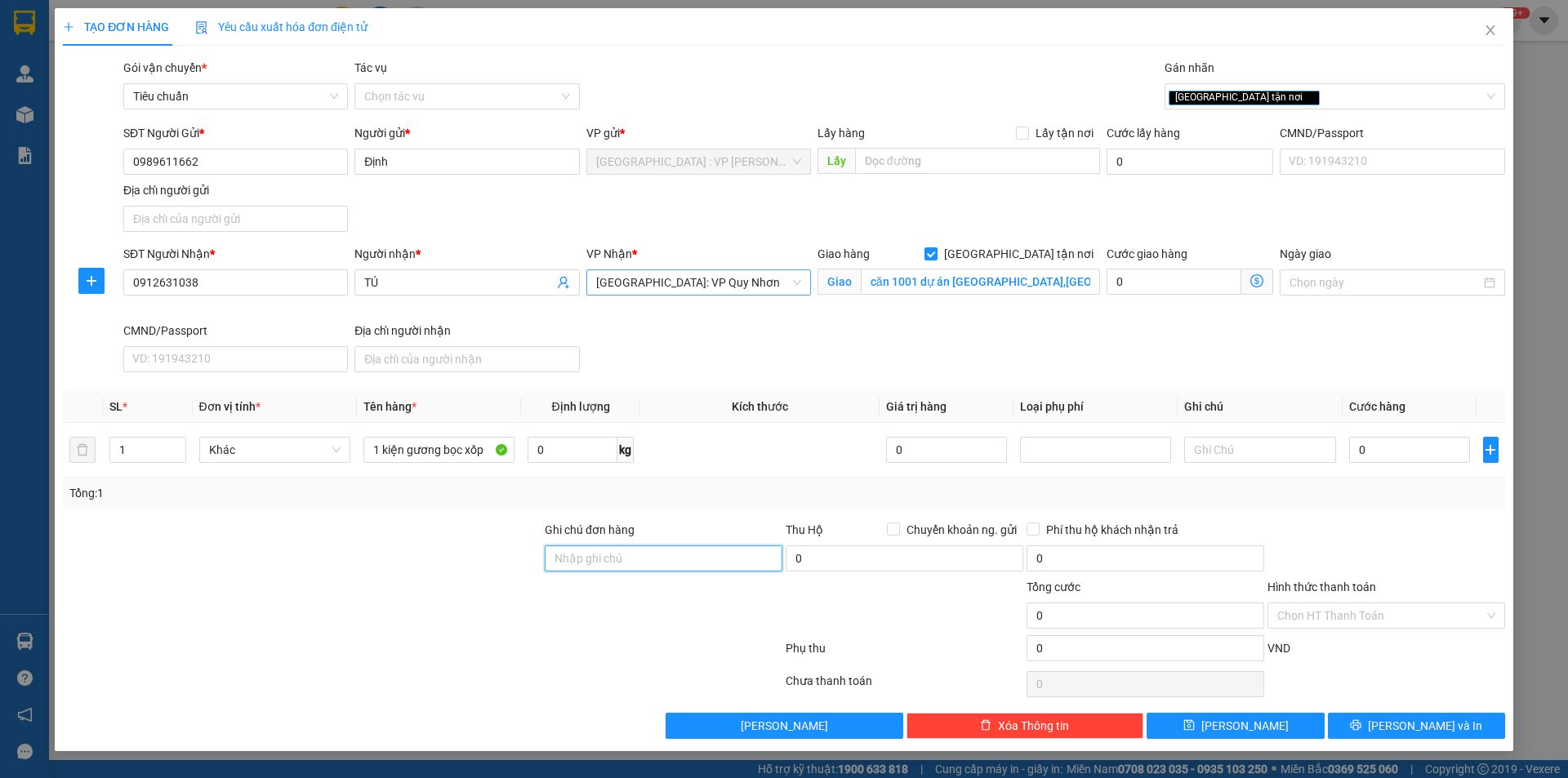
click at [587, 571] on input "Ghi chú đơn hàng" at bounding box center [664, 558] width 238 height 26
click at [268, 177] on div "SĐT Người Gửi * 0989611662" at bounding box center [235, 152] width 224 height 57
click at [256, 149] on input "0989611662" at bounding box center [235, 161] width 224 height 26
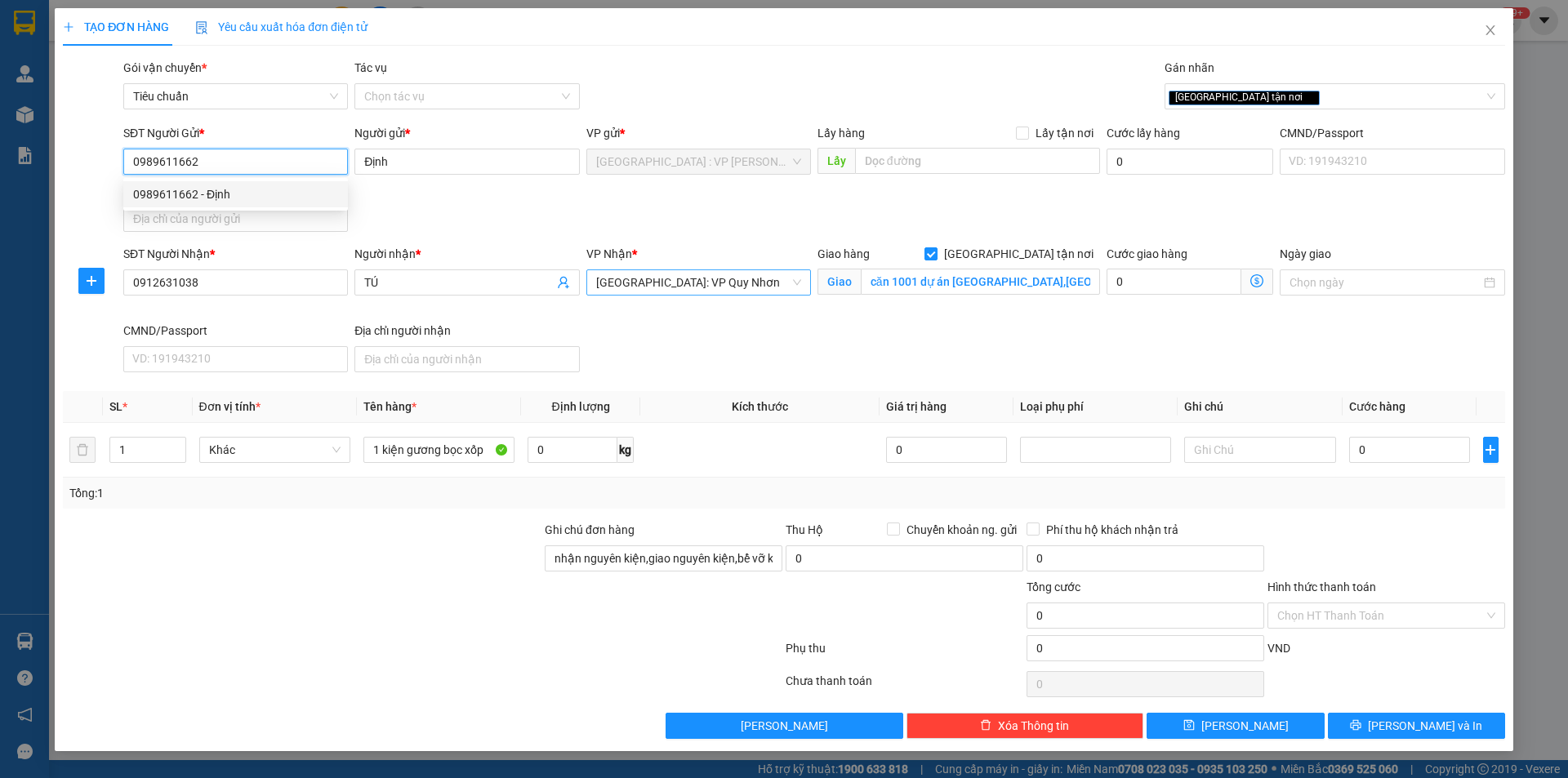
click at [220, 206] on div "0989611662 - Định" at bounding box center [235, 194] width 224 height 26
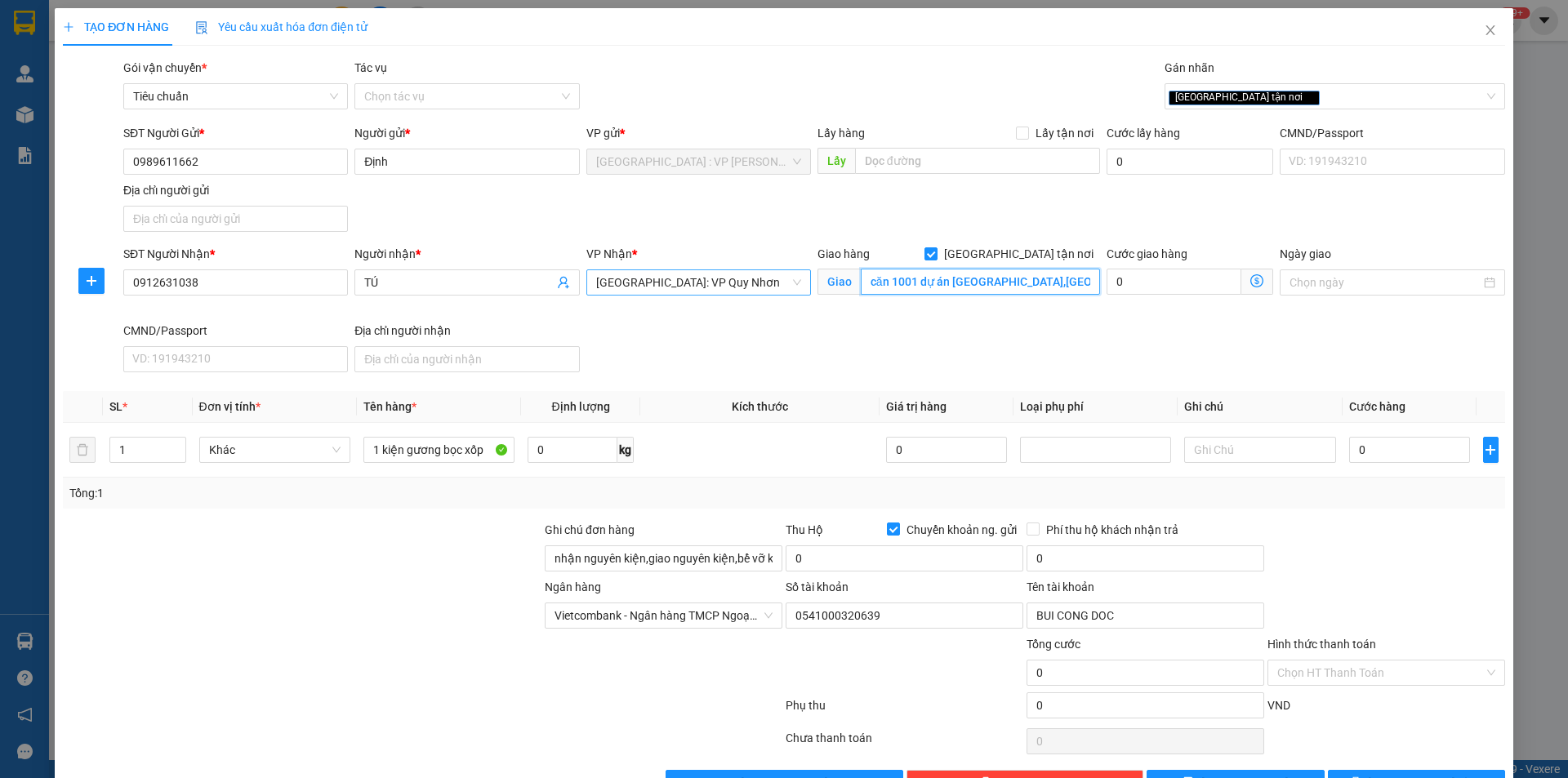
click at [913, 277] on input "căn 1001 dự án [GEOGRAPHIC_DATA],[GEOGRAPHIC_DATA],[GEOGRAPHIC_DATA],[GEOGRAPHI…" at bounding box center [980, 281] width 239 height 26
click at [1396, 448] on input "0" at bounding box center [1410, 450] width 121 height 26
click at [910, 562] on input "0" at bounding box center [904, 558] width 238 height 26
click at [1169, 569] on input "0" at bounding box center [1145, 558] width 238 height 26
click at [1381, 552] on div at bounding box center [1386, 549] width 241 height 57
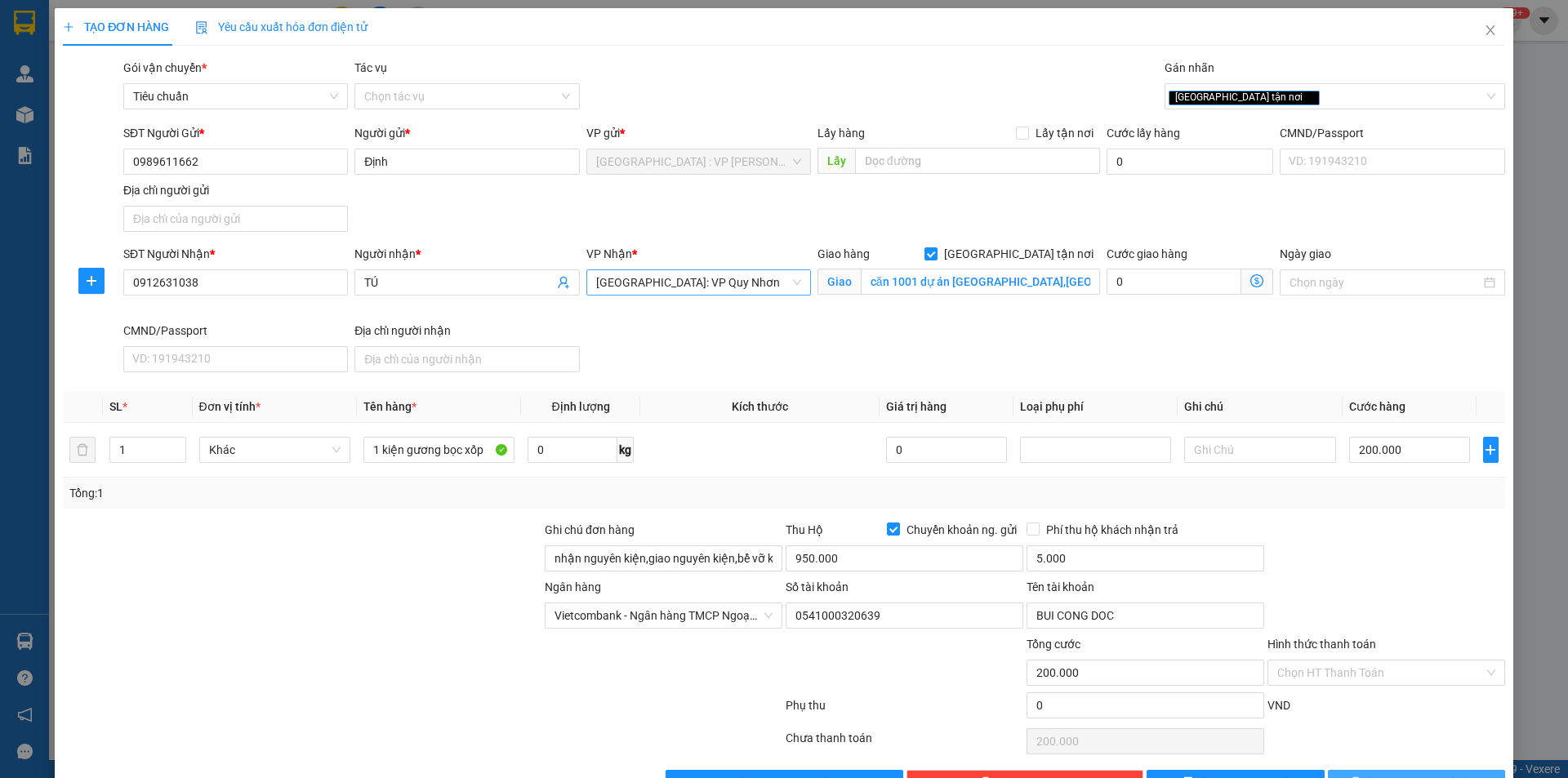
click at [1394, 774] on span "[PERSON_NAME] và In" at bounding box center [1424, 783] width 115 height 18
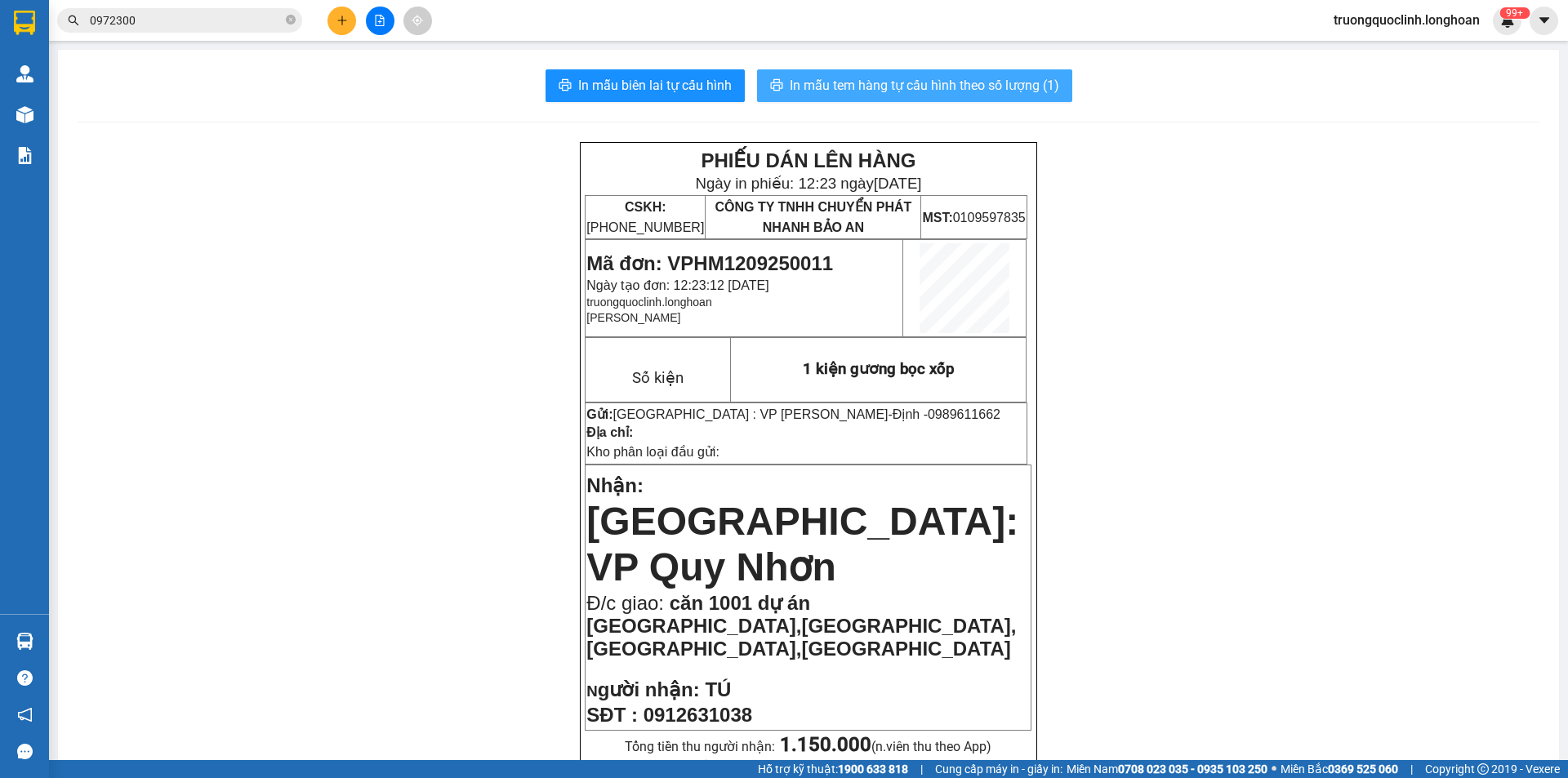
click at [927, 76] on span "In mẫu tem hàng tự cấu hình theo số lượng (1)" at bounding box center [925, 85] width 270 height 20
click at [774, 257] on span "Mã đơn: VPHM1209250011" at bounding box center [710, 263] width 247 height 22
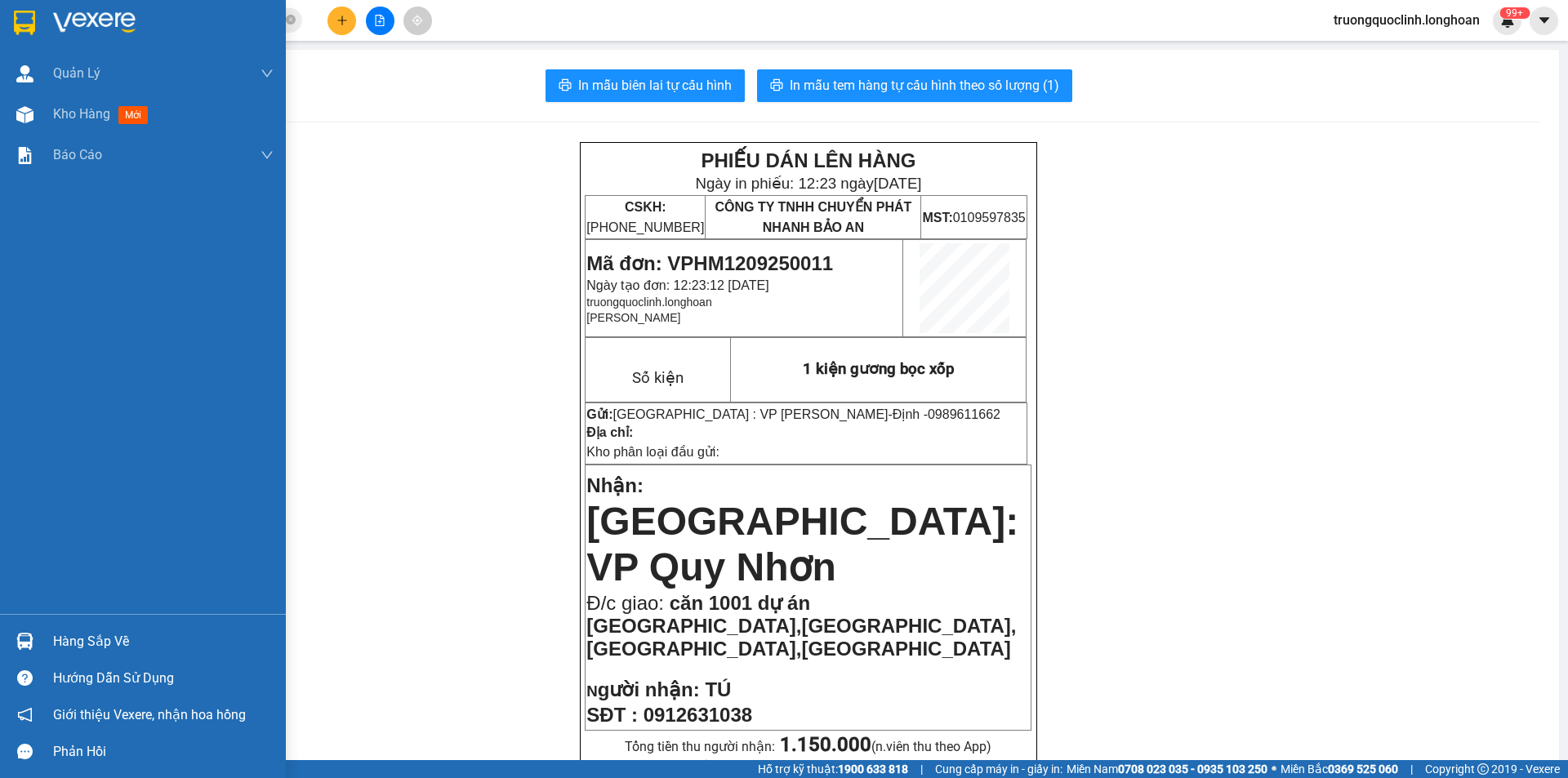
click at [35, 16] on img at bounding box center [24, 22] width 21 height 24
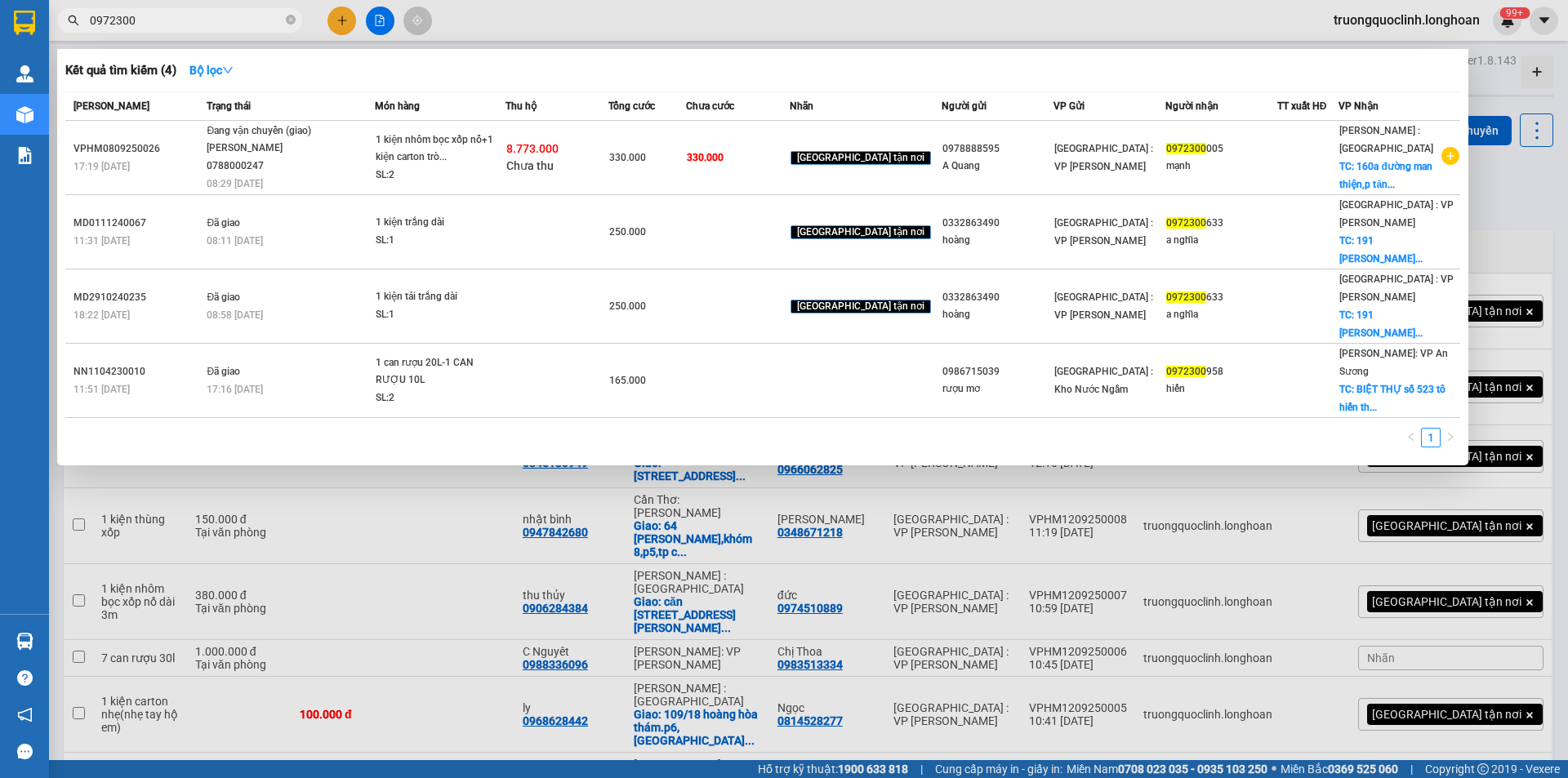
click at [227, 11] on span "0972300" at bounding box center [179, 19] width 245 height 24
click at [222, 18] on input "0972300" at bounding box center [186, 20] width 193 height 18
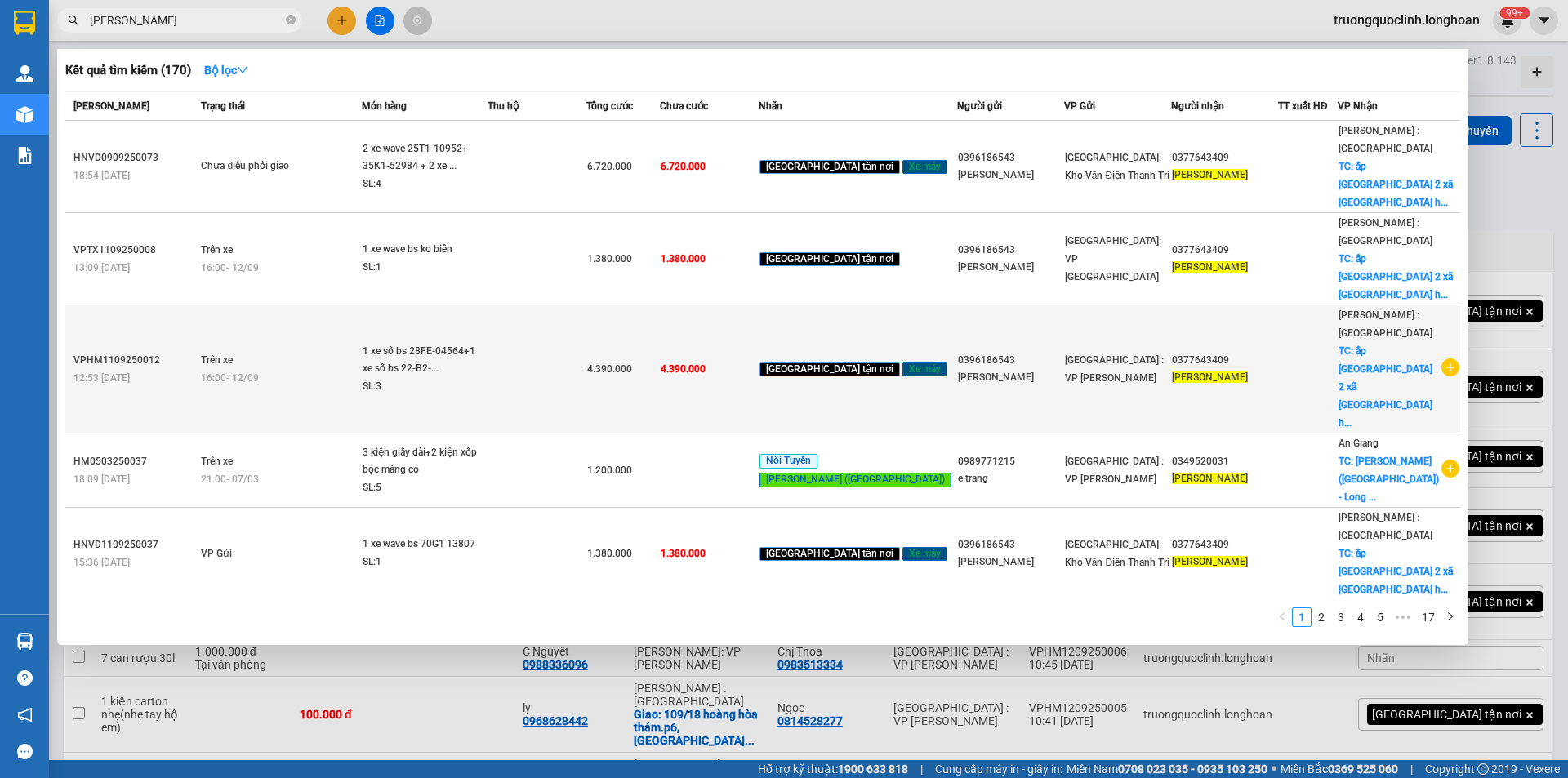
click at [1442, 358] on icon "plus-circle" at bounding box center [1450, 367] width 18 height 18
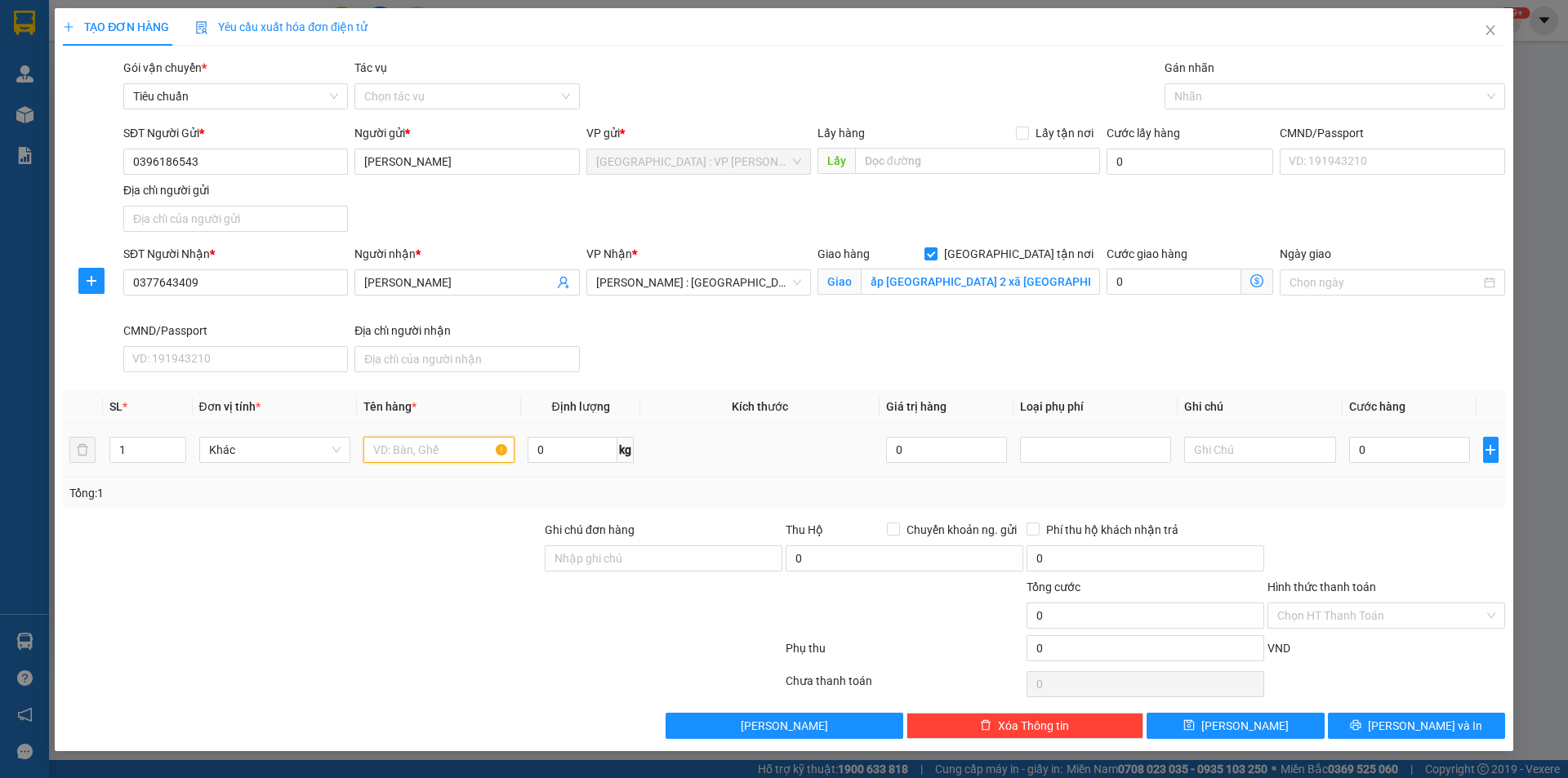
click at [405, 450] on input "text" at bounding box center [438, 450] width 151 height 26
click at [690, 558] on input "Ghi chú đơn hàng" at bounding box center [664, 558] width 238 height 26
click at [696, 479] on div "Tổng: 1" at bounding box center [783, 493] width 1442 height 31
click at [1204, 101] on div at bounding box center [1326, 96] width 316 height 19
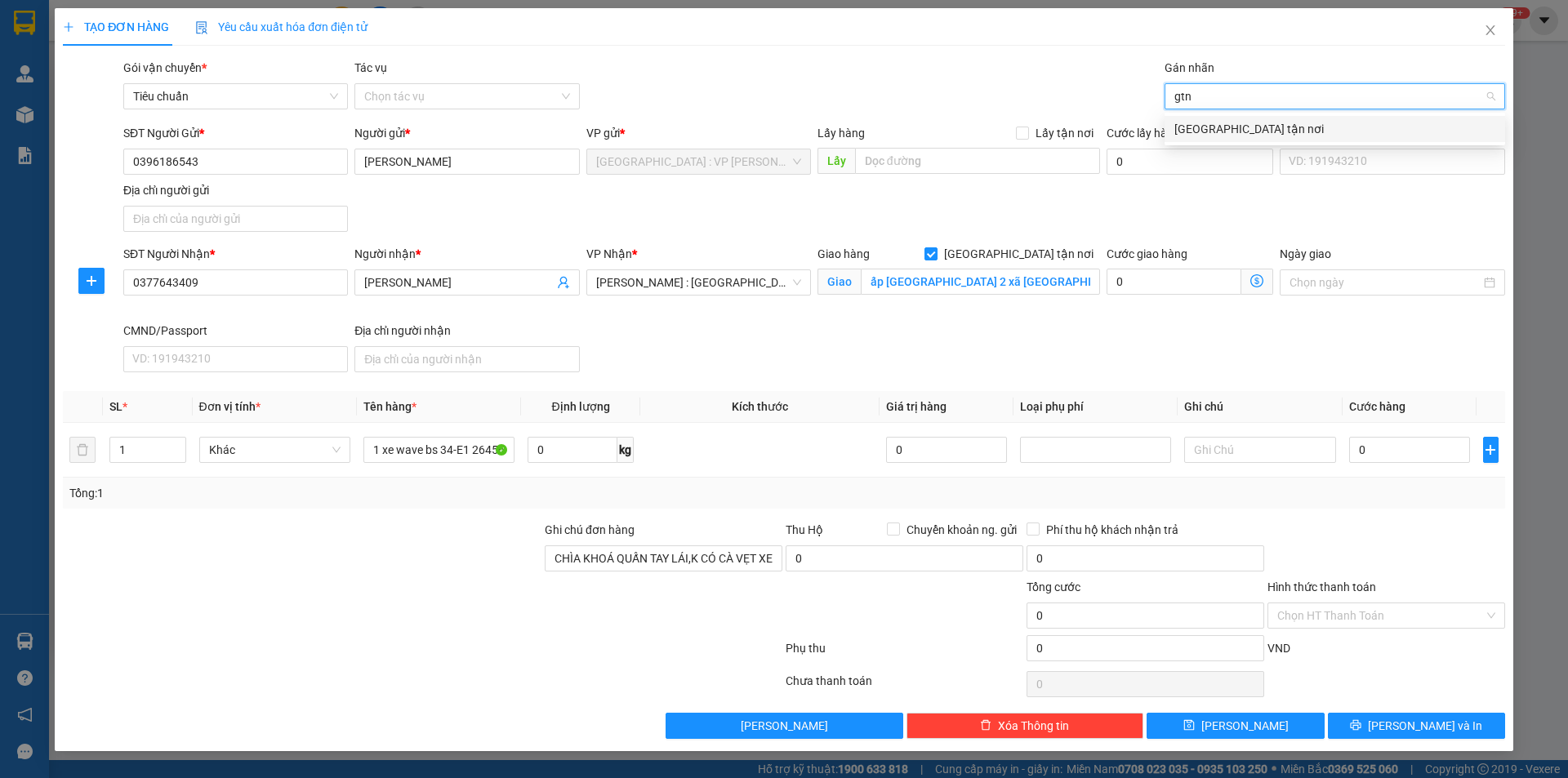
click at [1213, 131] on div "[GEOGRAPHIC_DATA] tận nơi" at bounding box center [1334, 129] width 321 height 18
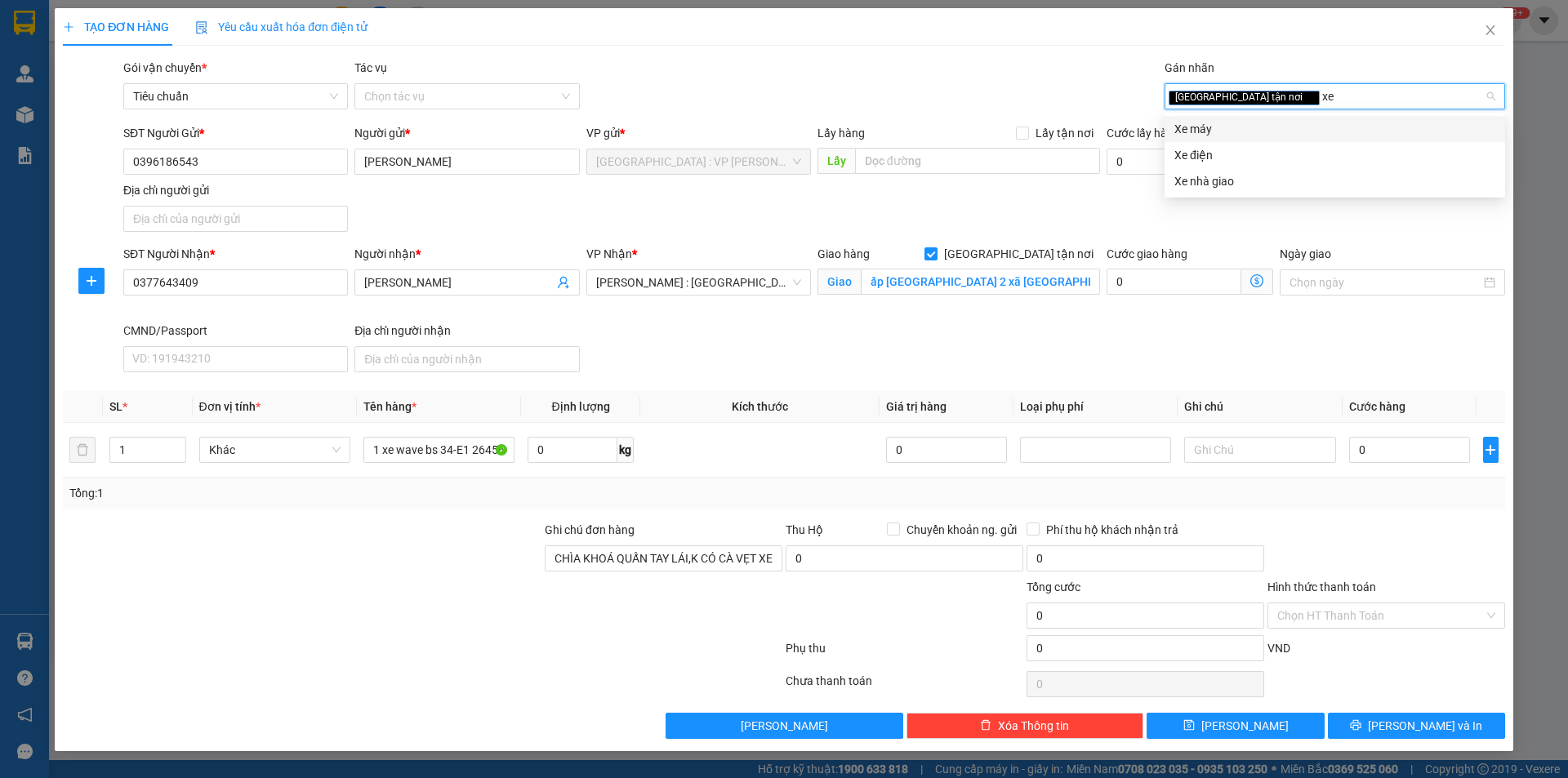
click at [1192, 126] on div "Xe máy" at bounding box center [1334, 129] width 321 height 18
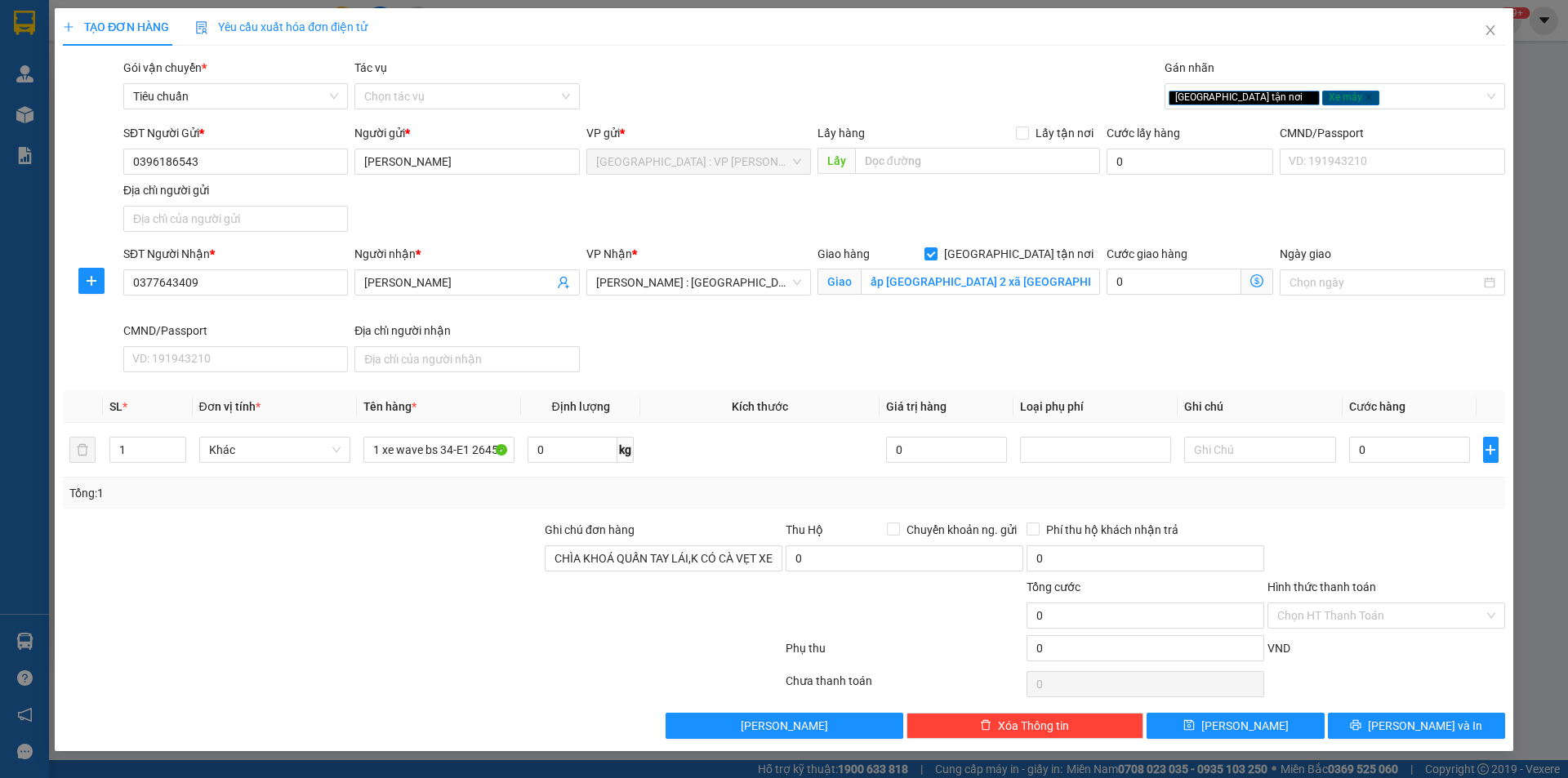
click at [975, 89] on div "Gói vận chuyển * Tiêu chuẩn Tác vụ Chọn tác vụ Gán nhãn Giao tận nơi Xe máy" at bounding box center [815, 87] width 1389 height 57
click at [1448, 454] on input "0" at bounding box center [1410, 450] width 121 height 26
click at [1362, 719] on icon "printer" at bounding box center [1356, 725] width 12 height 12
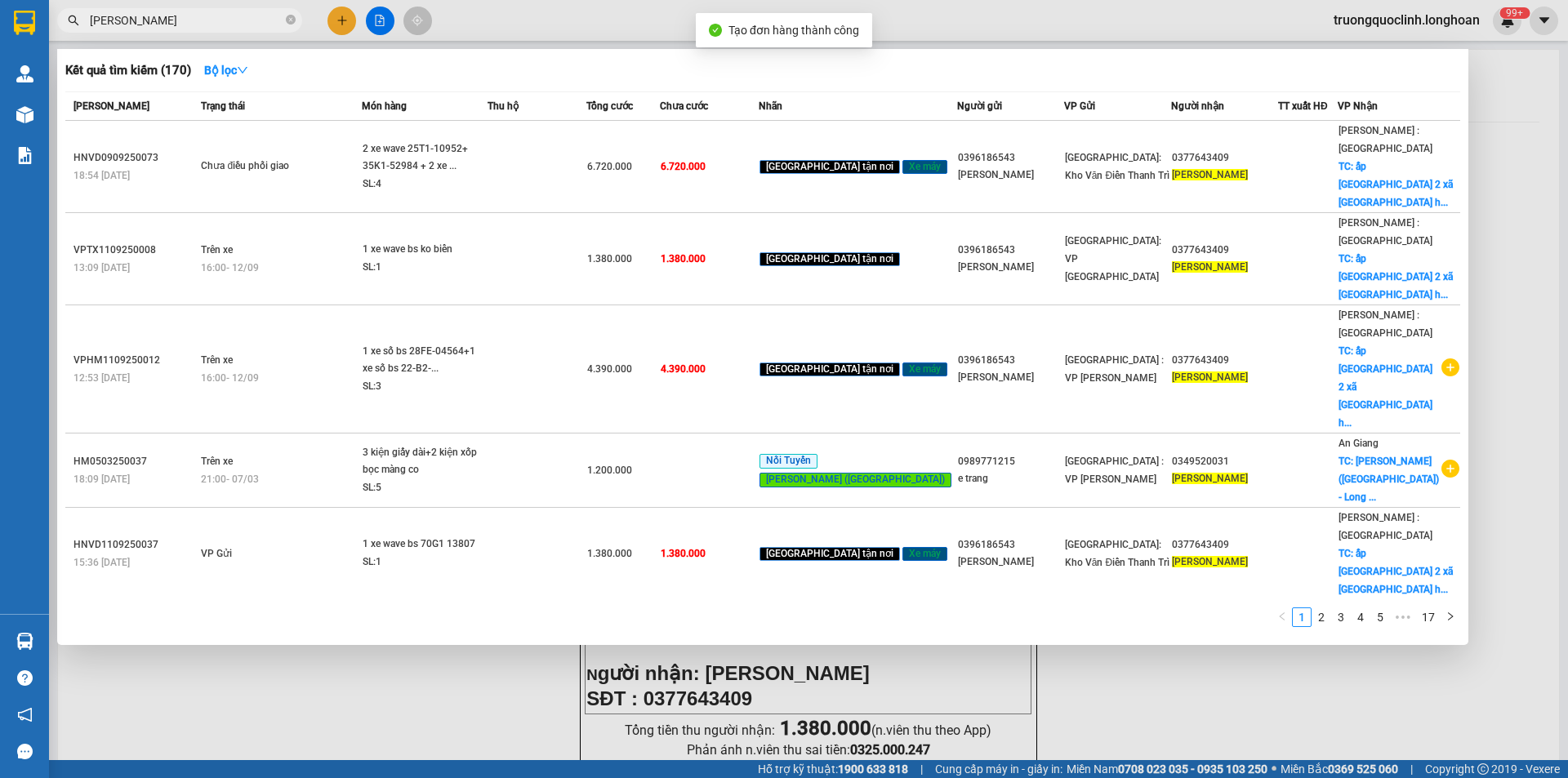
click at [1123, 678] on div at bounding box center [784, 389] width 1568 height 778
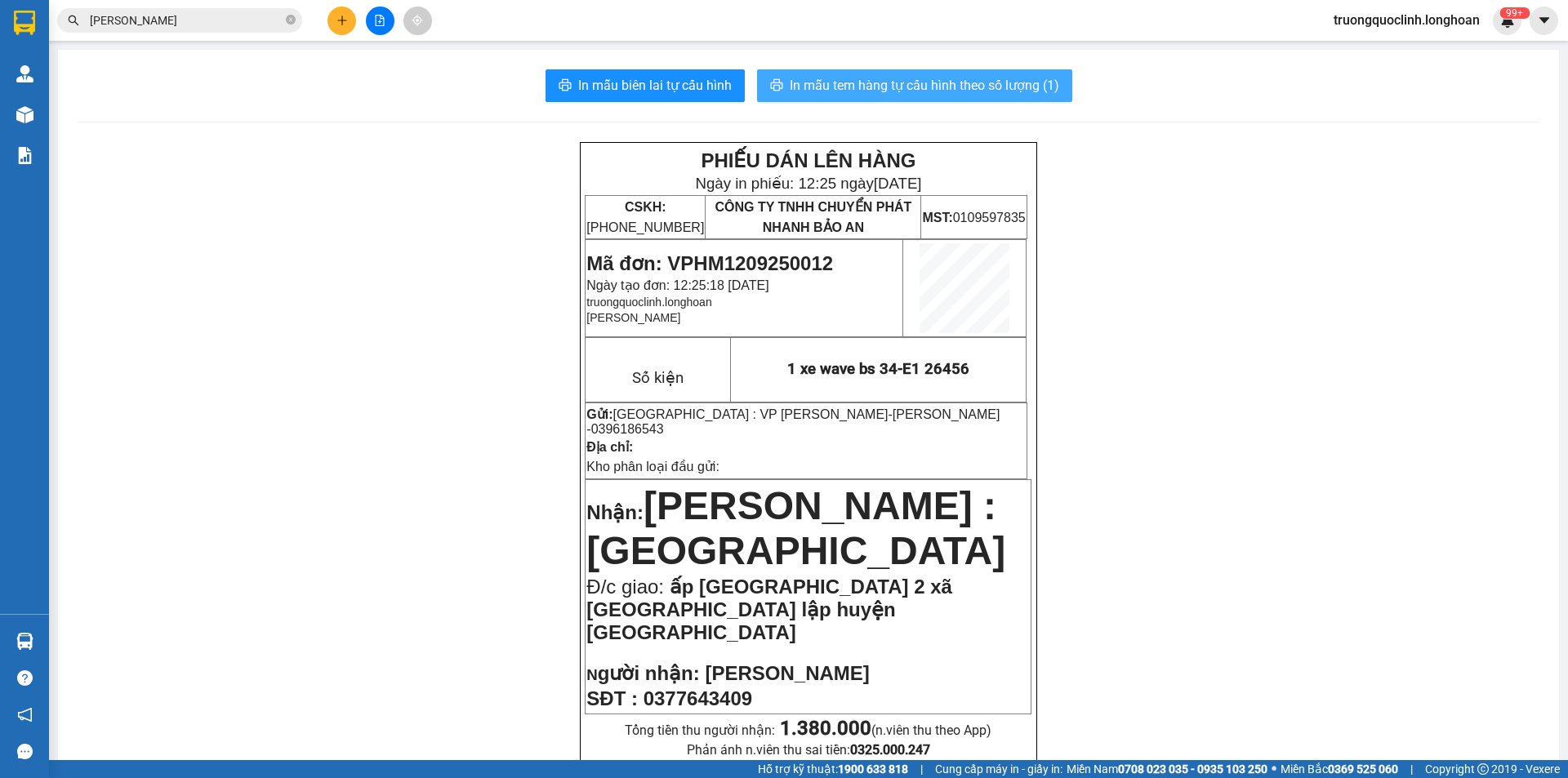
click at [941, 84] on span "In mẫu tem hàng tự cấu hình theo số lượng (1)" at bounding box center [925, 85] width 270 height 20
click at [735, 267] on span "Mã đơn: VPHM1209250012" at bounding box center [710, 263] width 247 height 22
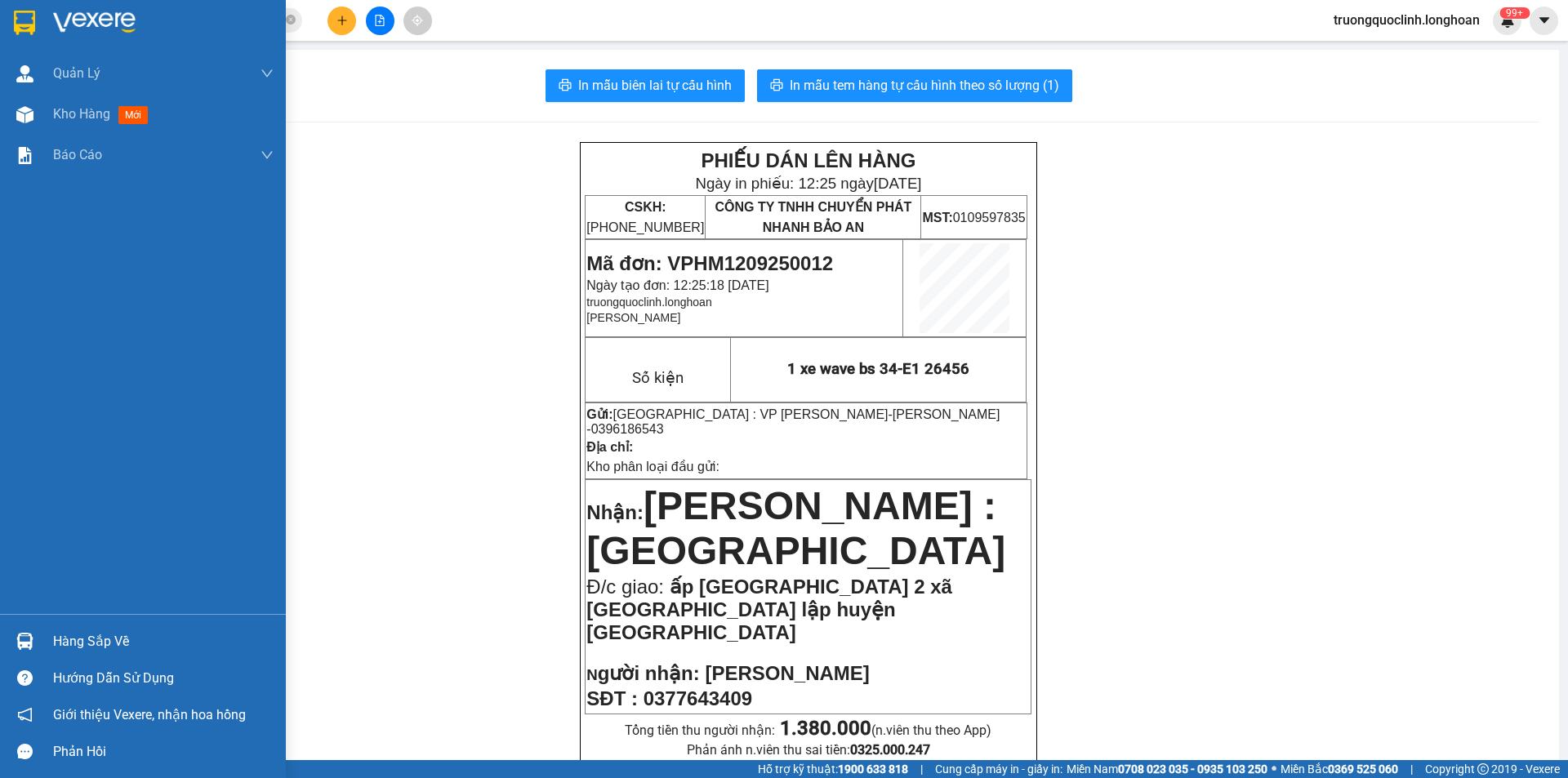
click at [20, 647] on img at bounding box center [25, 641] width 17 height 17
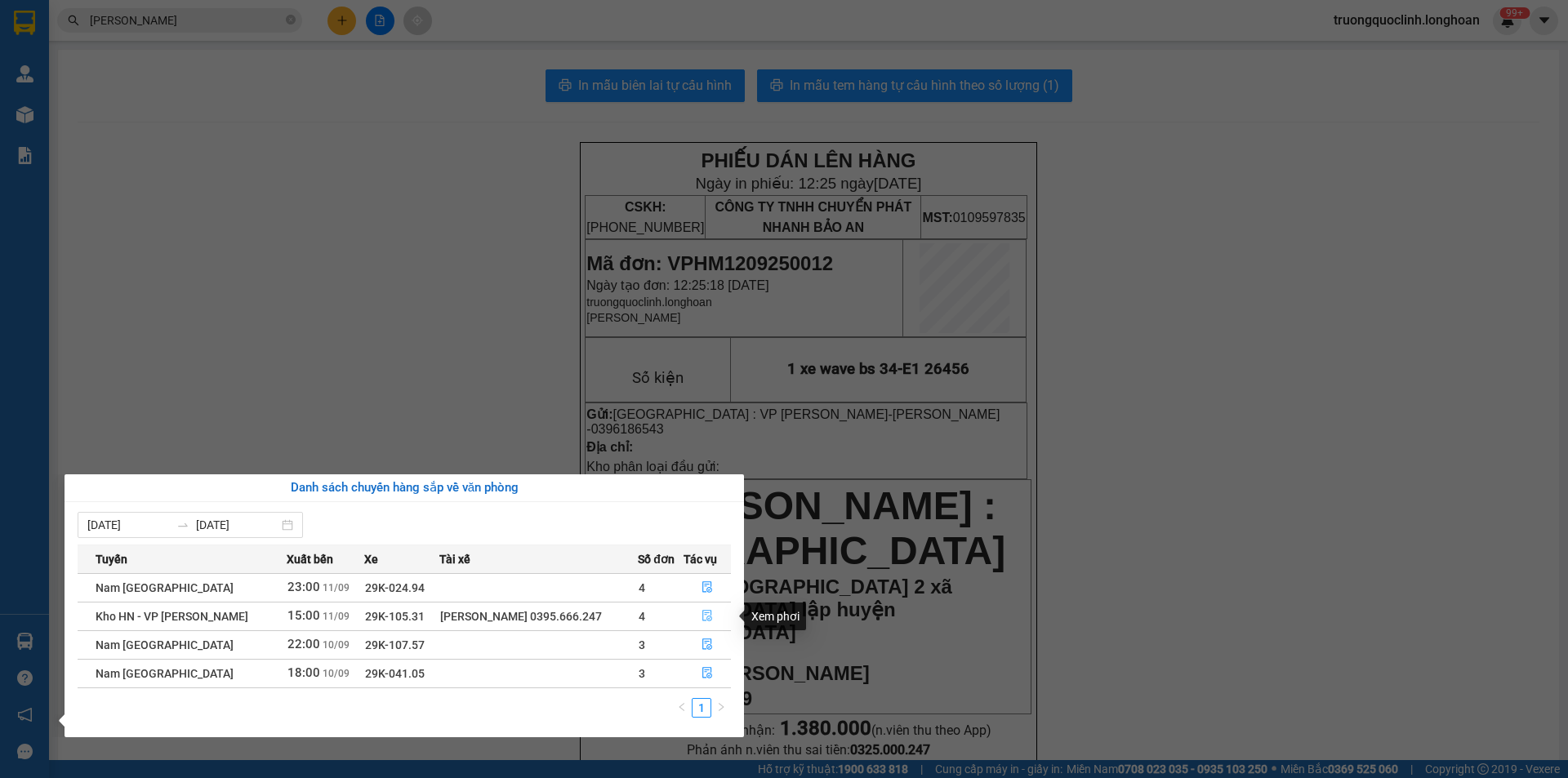
click at [703, 613] on icon "file-done" at bounding box center [707, 616] width 10 height 12
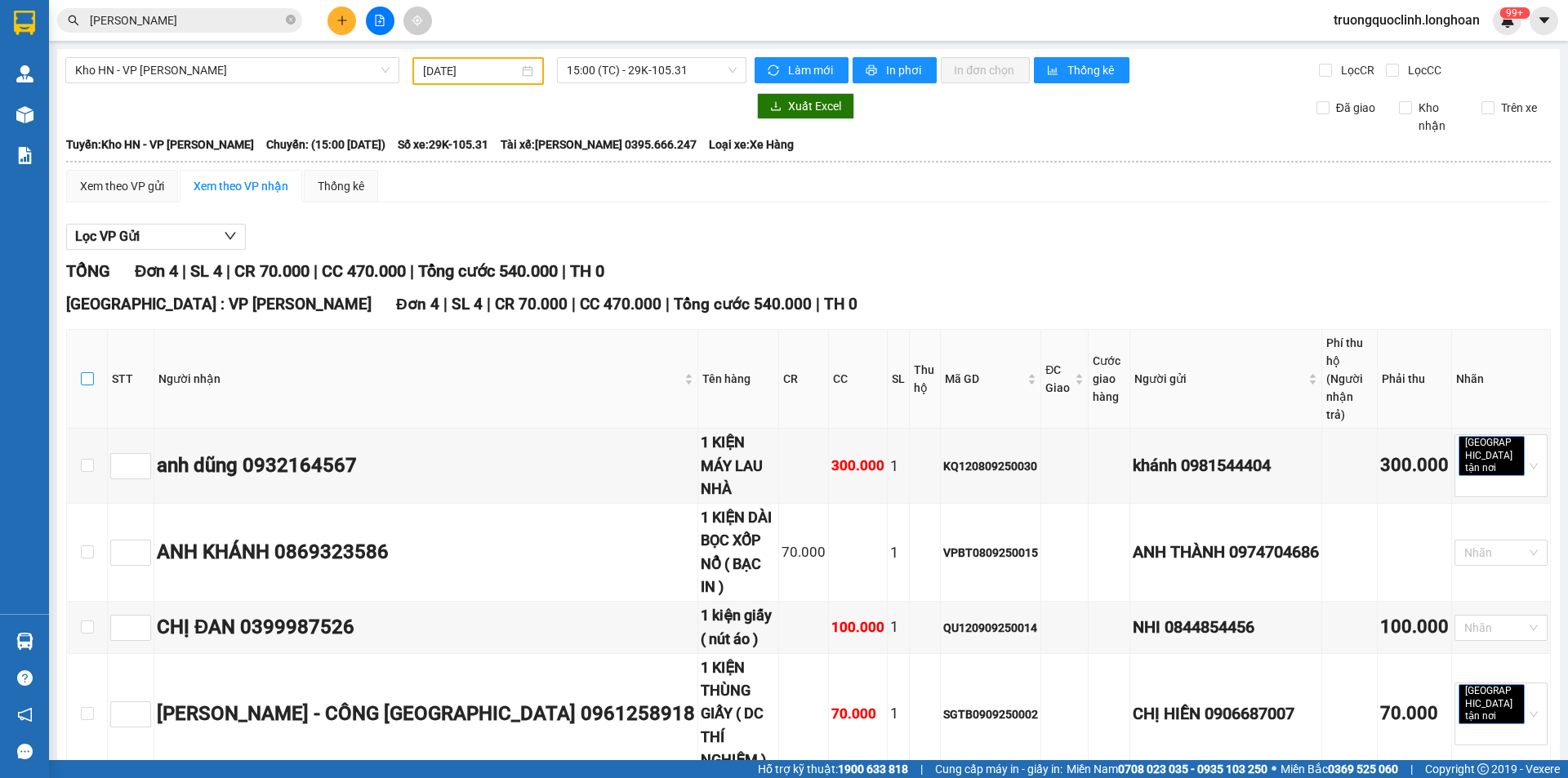
click at [83, 373] on input "checkbox" at bounding box center [88, 379] width 13 height 13
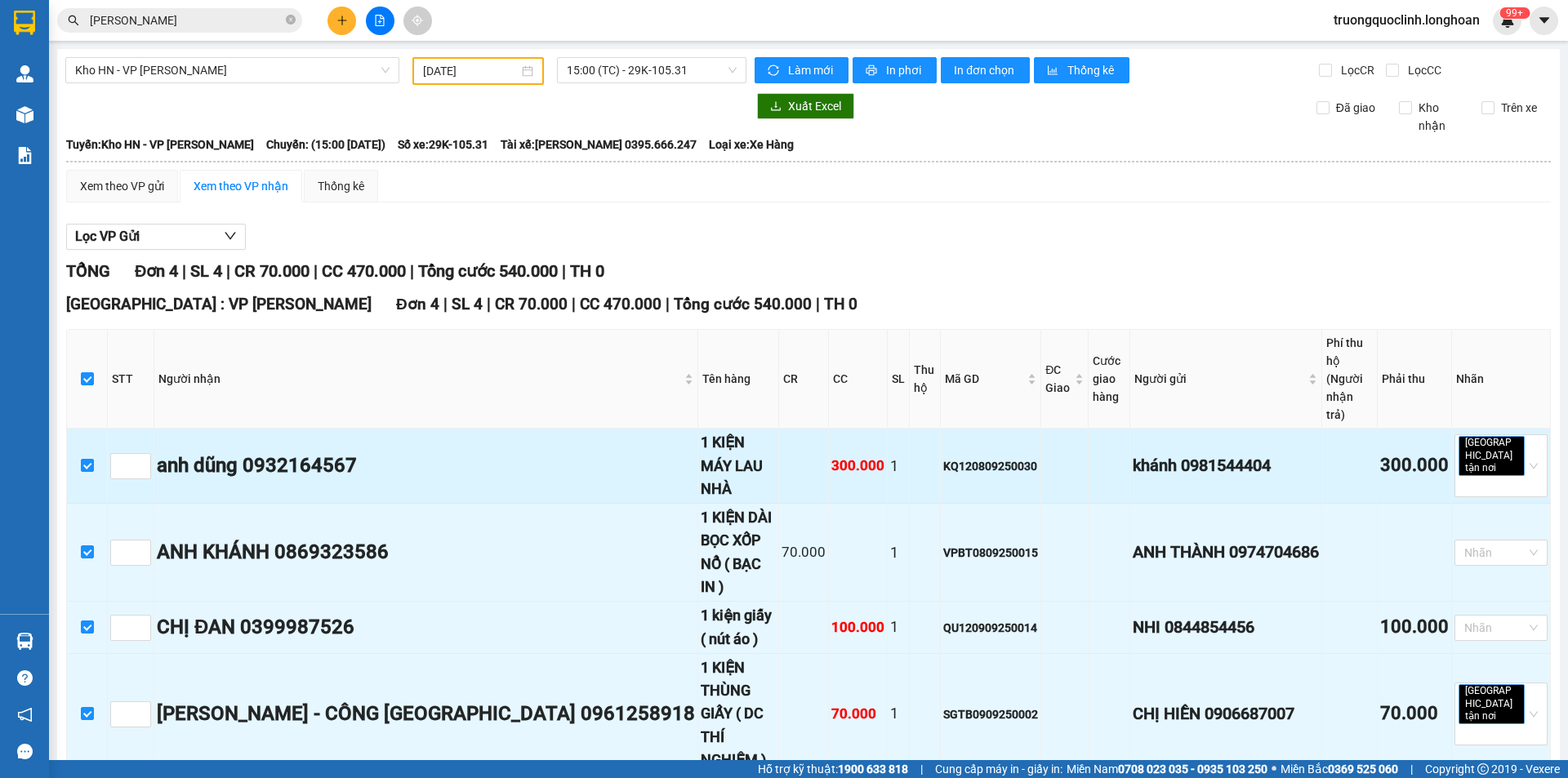
click at [961, 457] on div "KQ120809250030" at bounding box center [990, 466] width 94 height 18
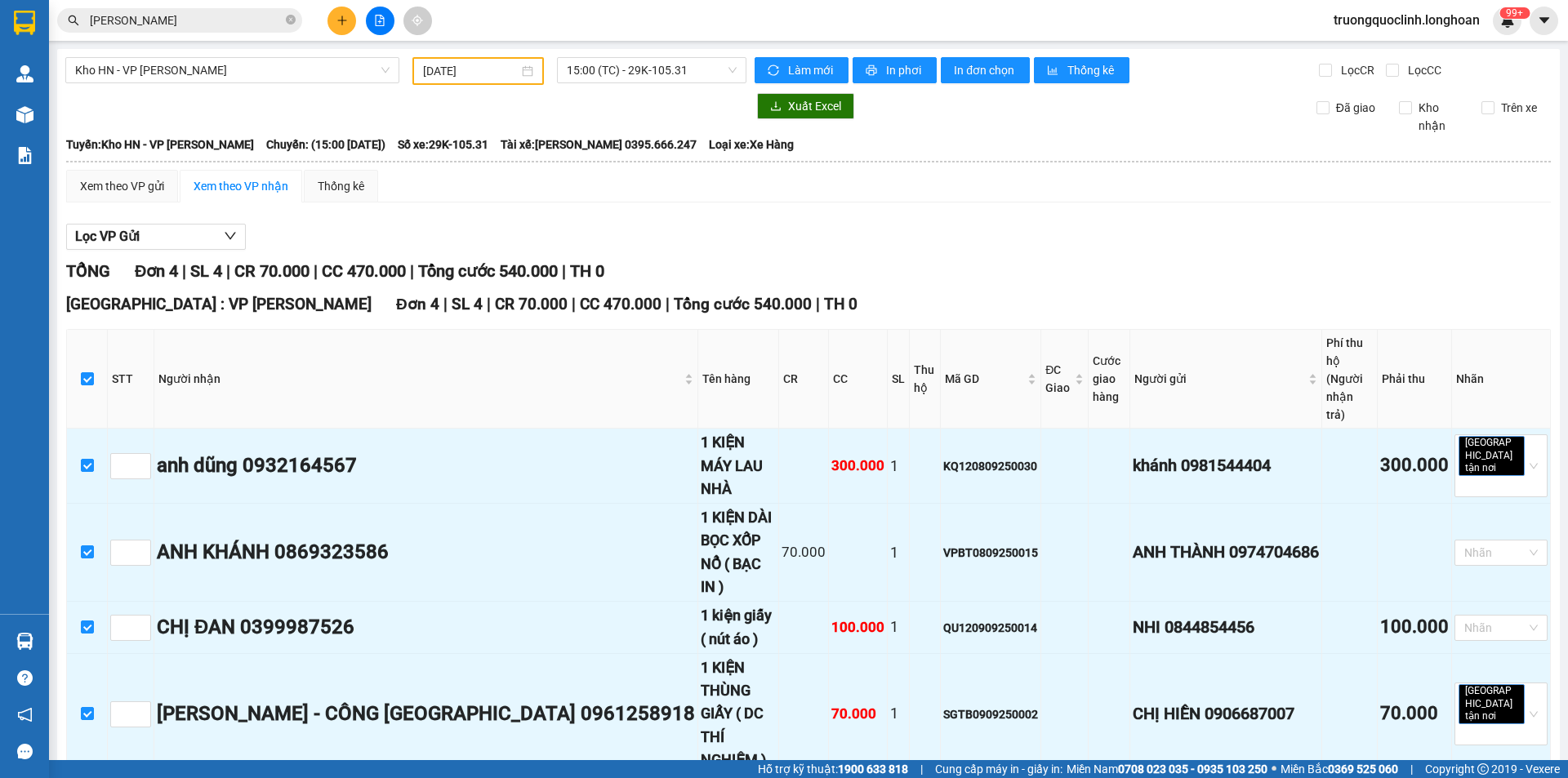
drag, startPoint x: 224, startPoint y: 681, endPoint x: 231, endPoint y: 672, distance: 11.4
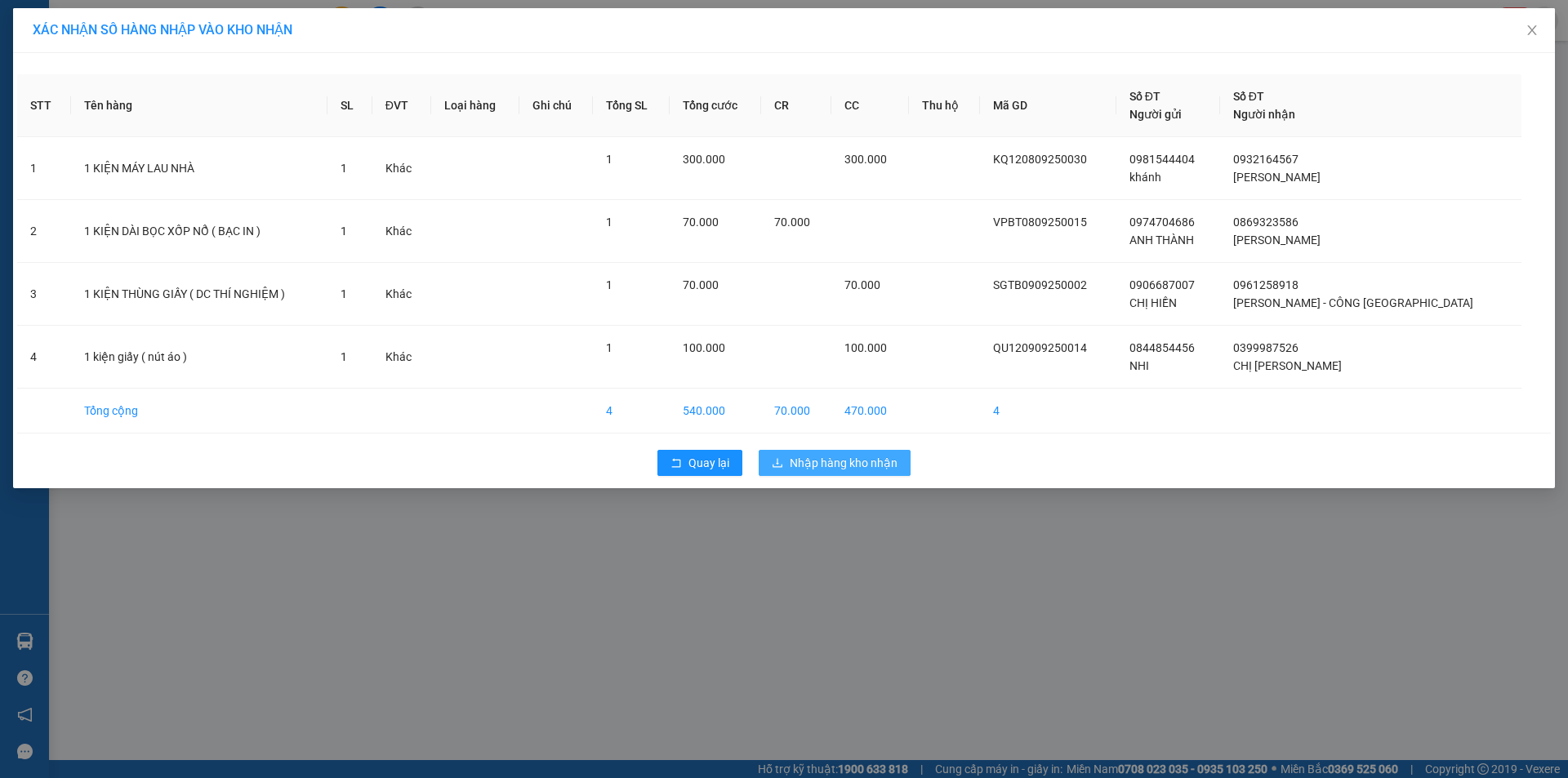
click at [829, 464] on span "Nhập hàng kho nhận" at bounding box center [844, 462] width 108 height 18
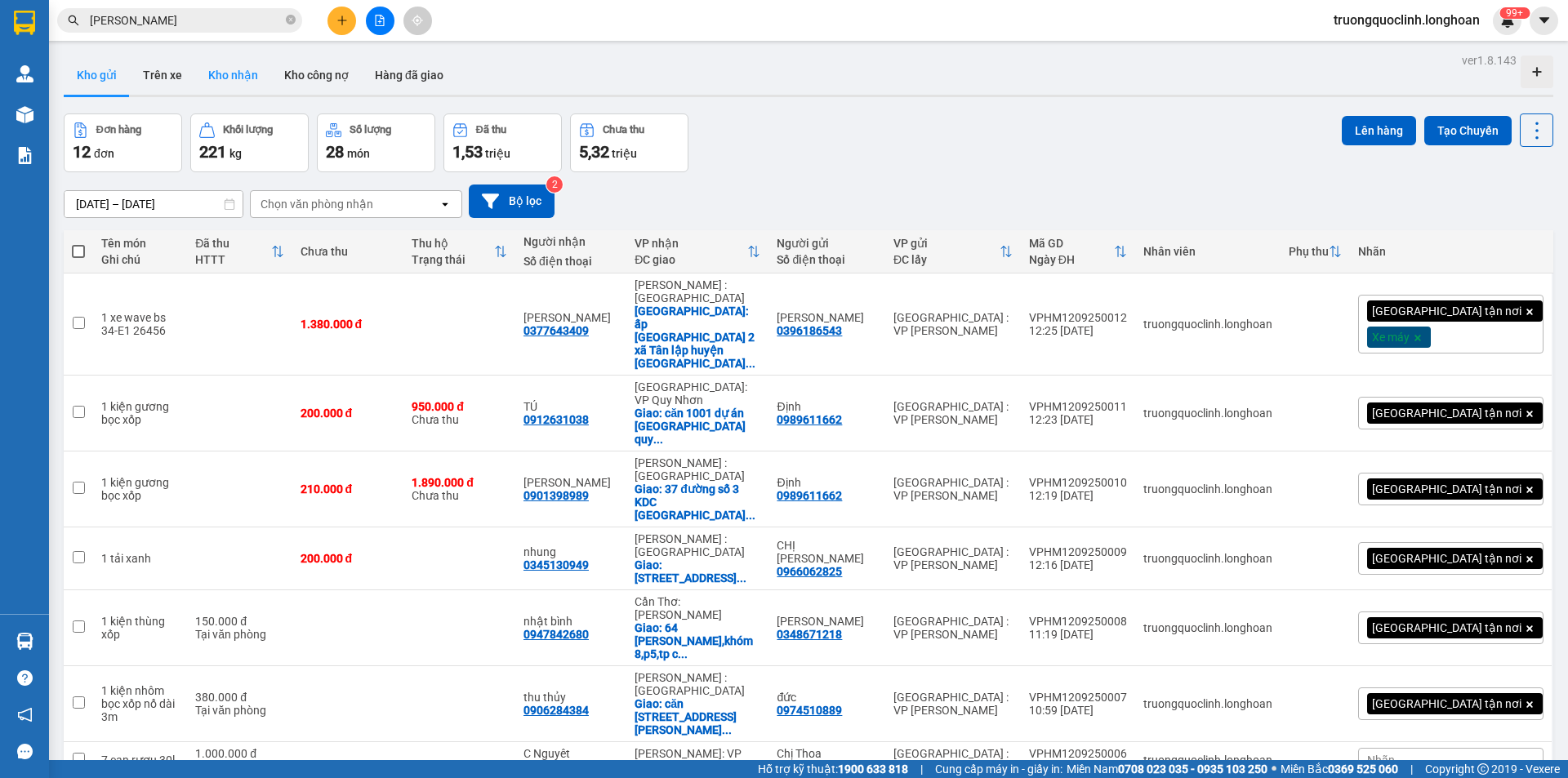
click at [228, 72] on button "Kho nhận" at bounding box center [233, 75] width 76 height 39
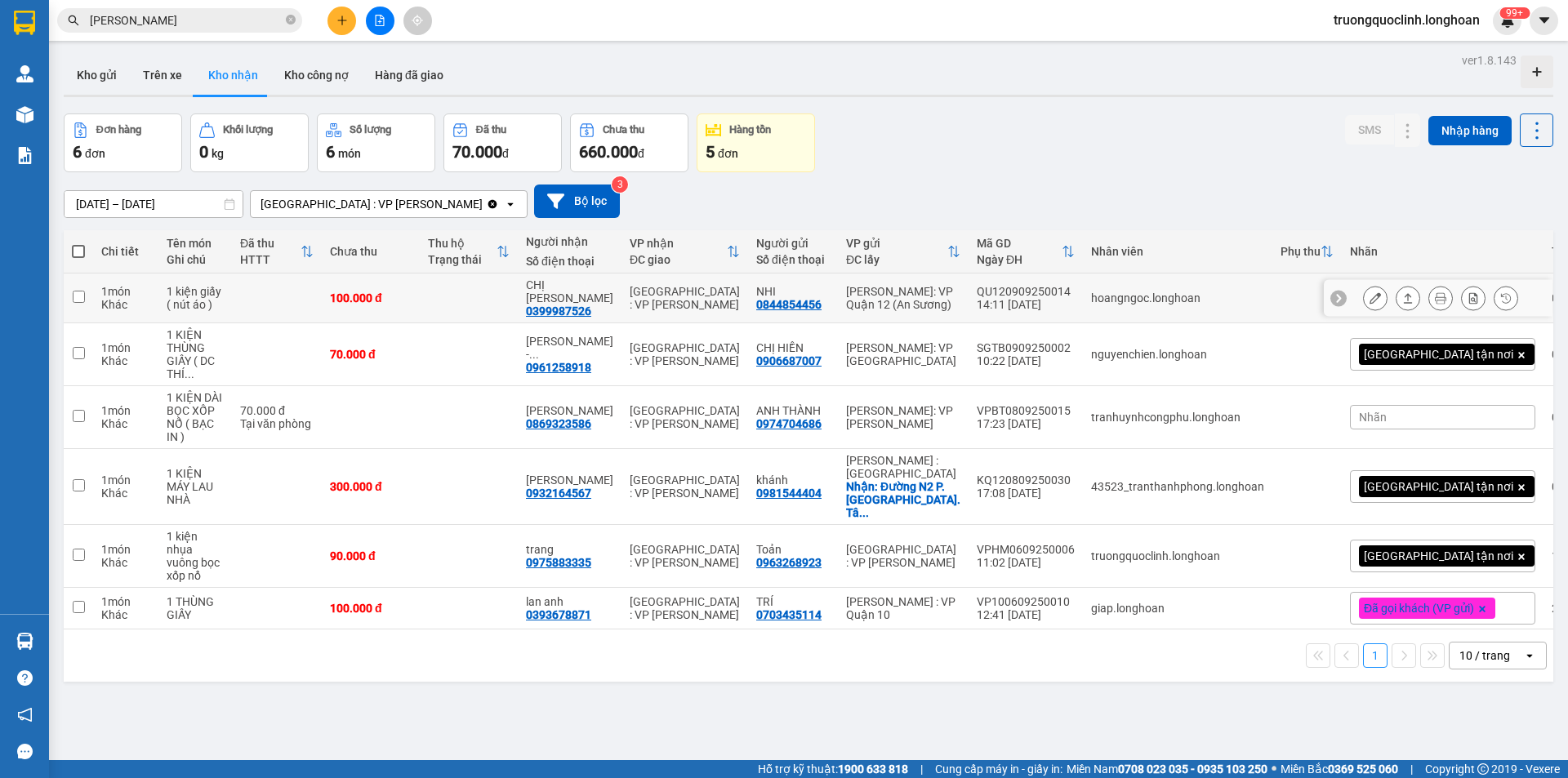
click at [1462, 291] on button at bounding box center [1474, 298] width 23 height 29
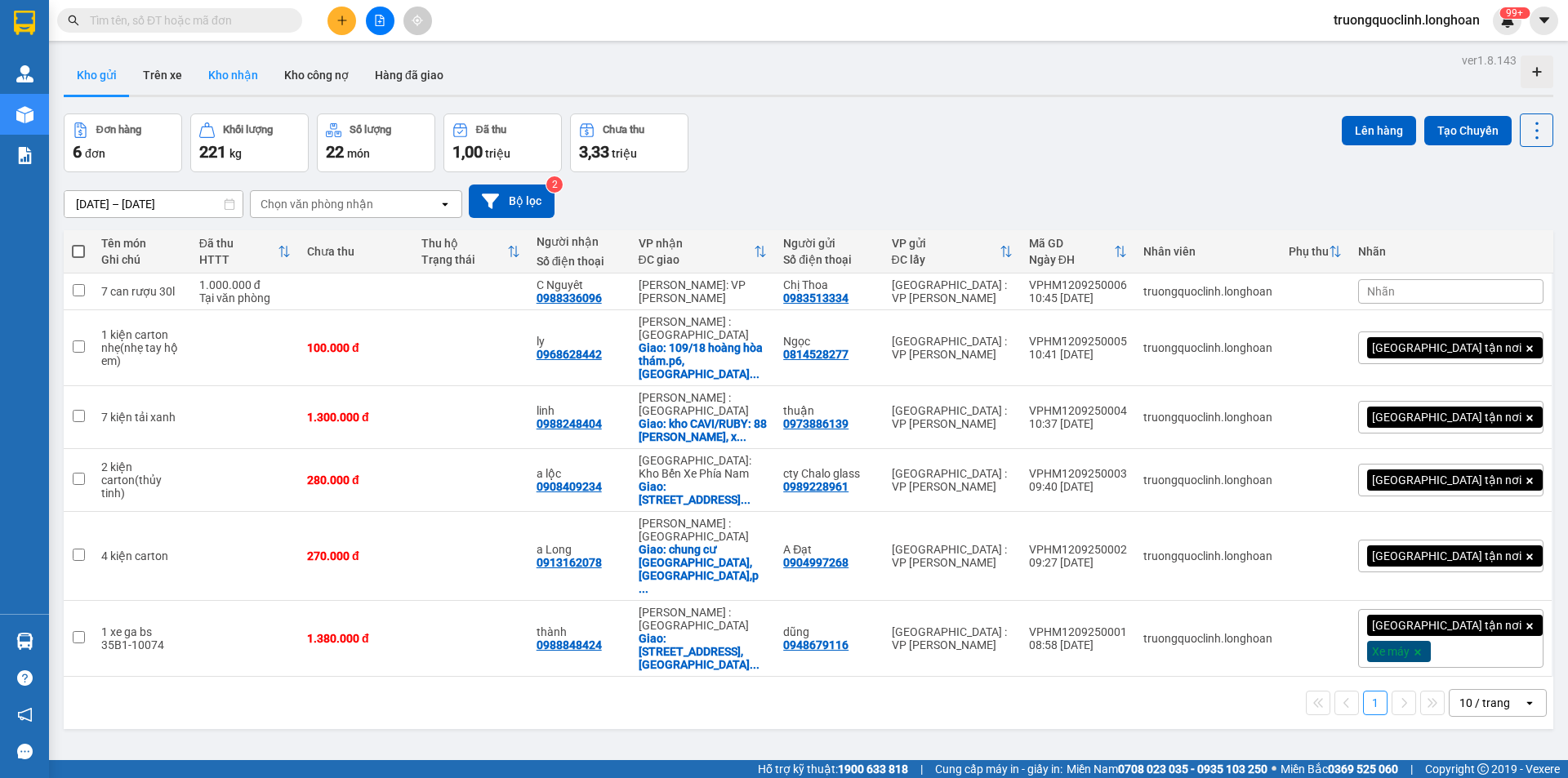
click at [220, 84] on button "Kho nhận" at bounding box center [233, 75] width 76 height 39
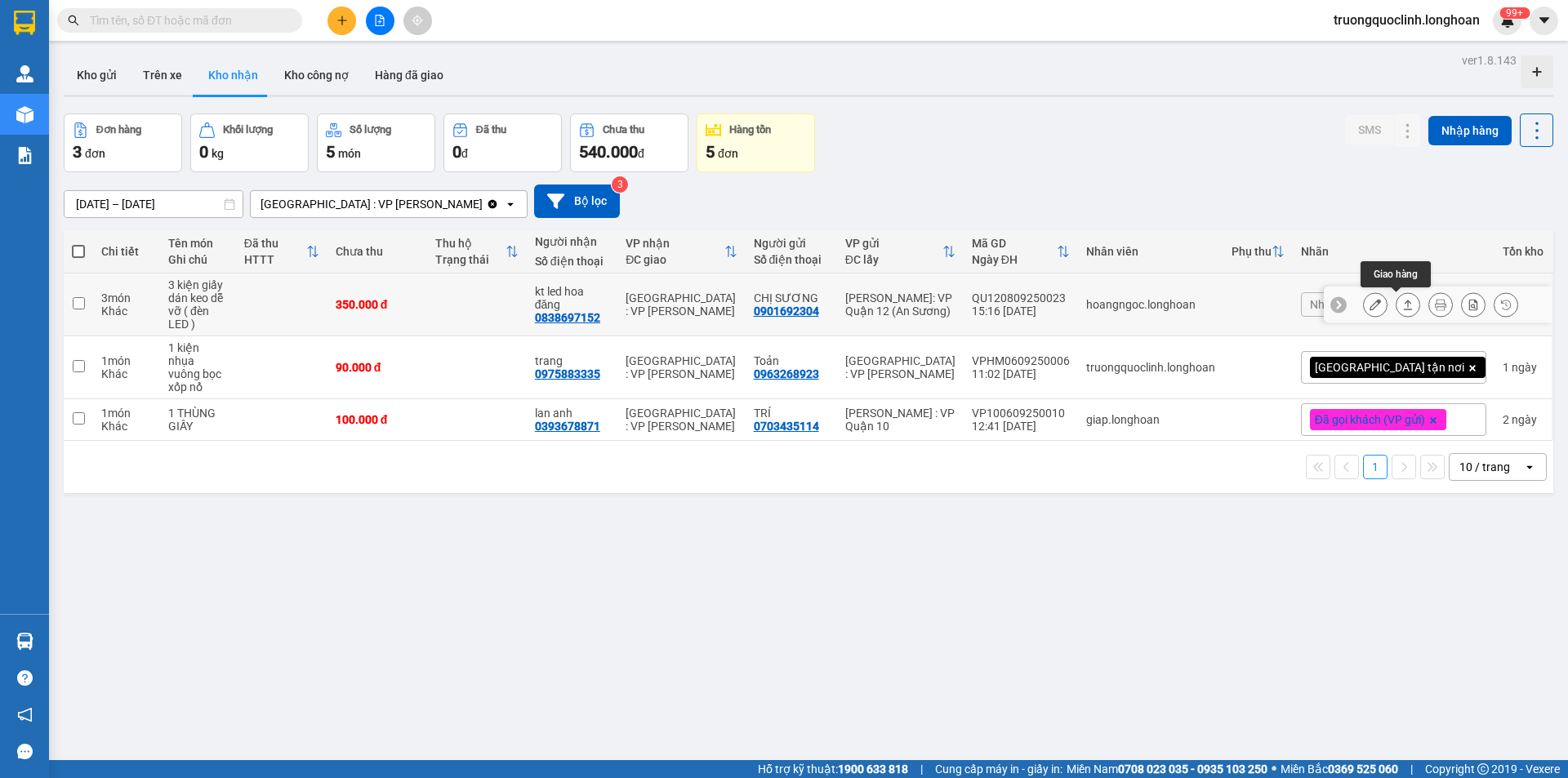
click at [1397, 314] on button at bounding box center [1408, 305] width 23 height 29
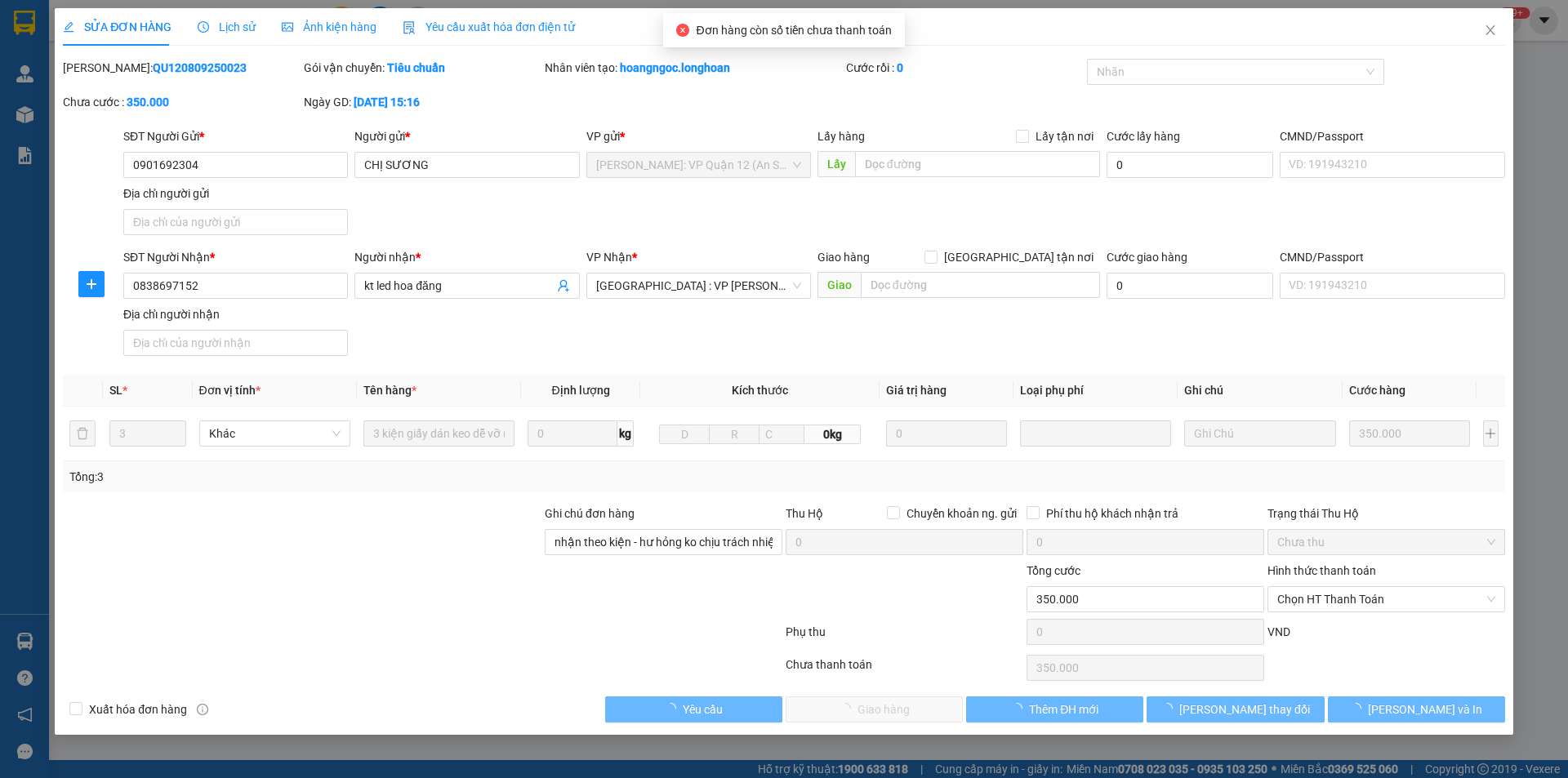
type input "0901692304"
type input "CHỊ SƯƠNG"
type input "0838697152"
type input "kt led hoa đăng"
type input "nhận theo kiện - hư hỏng ko chịu trách nhiệm"
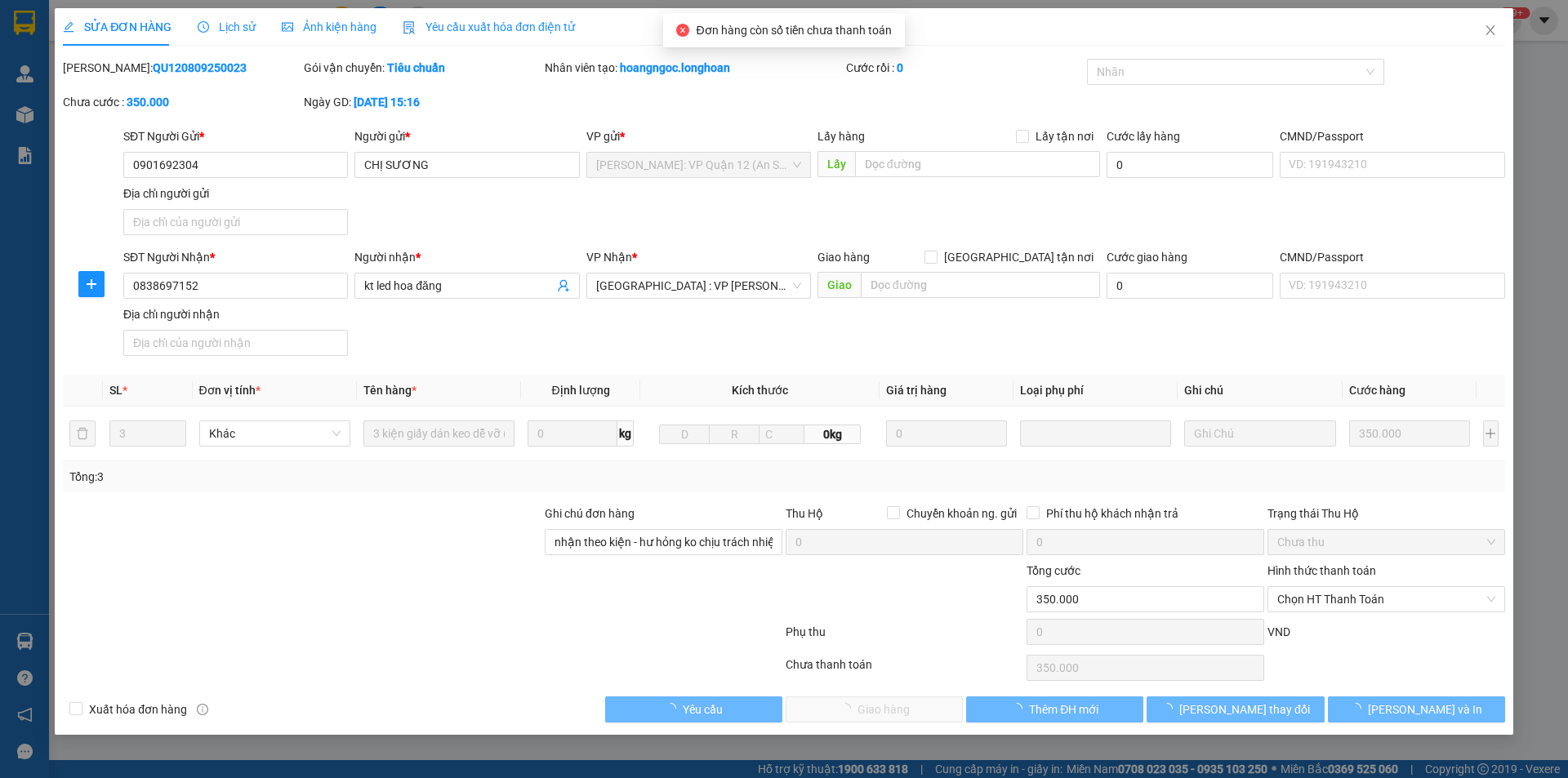
type input "350.000"
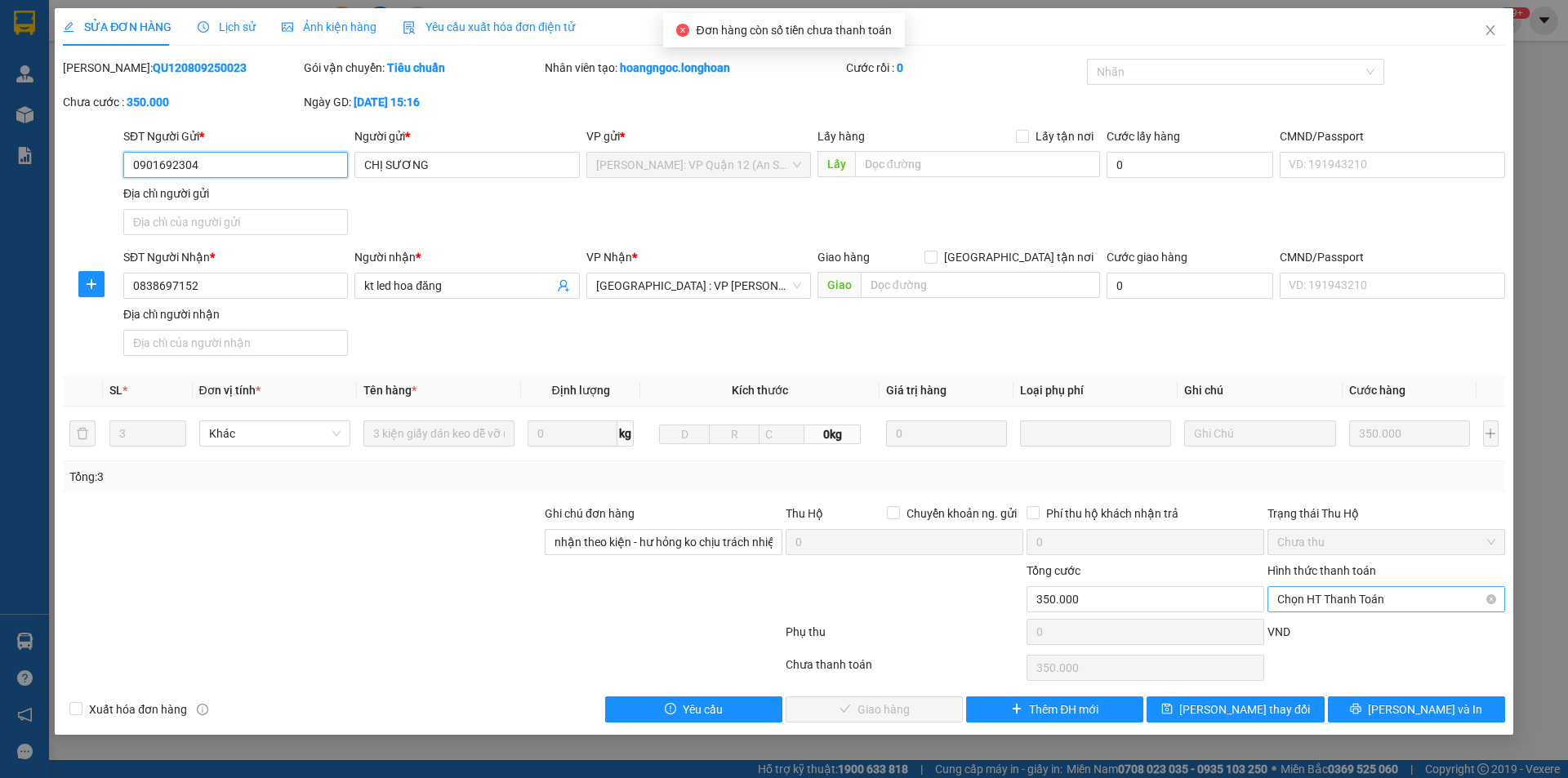
click at [1353, 601] on span "Chọn HT Thanh Toán" at bounding box center [1386, 599] width 218 height 24
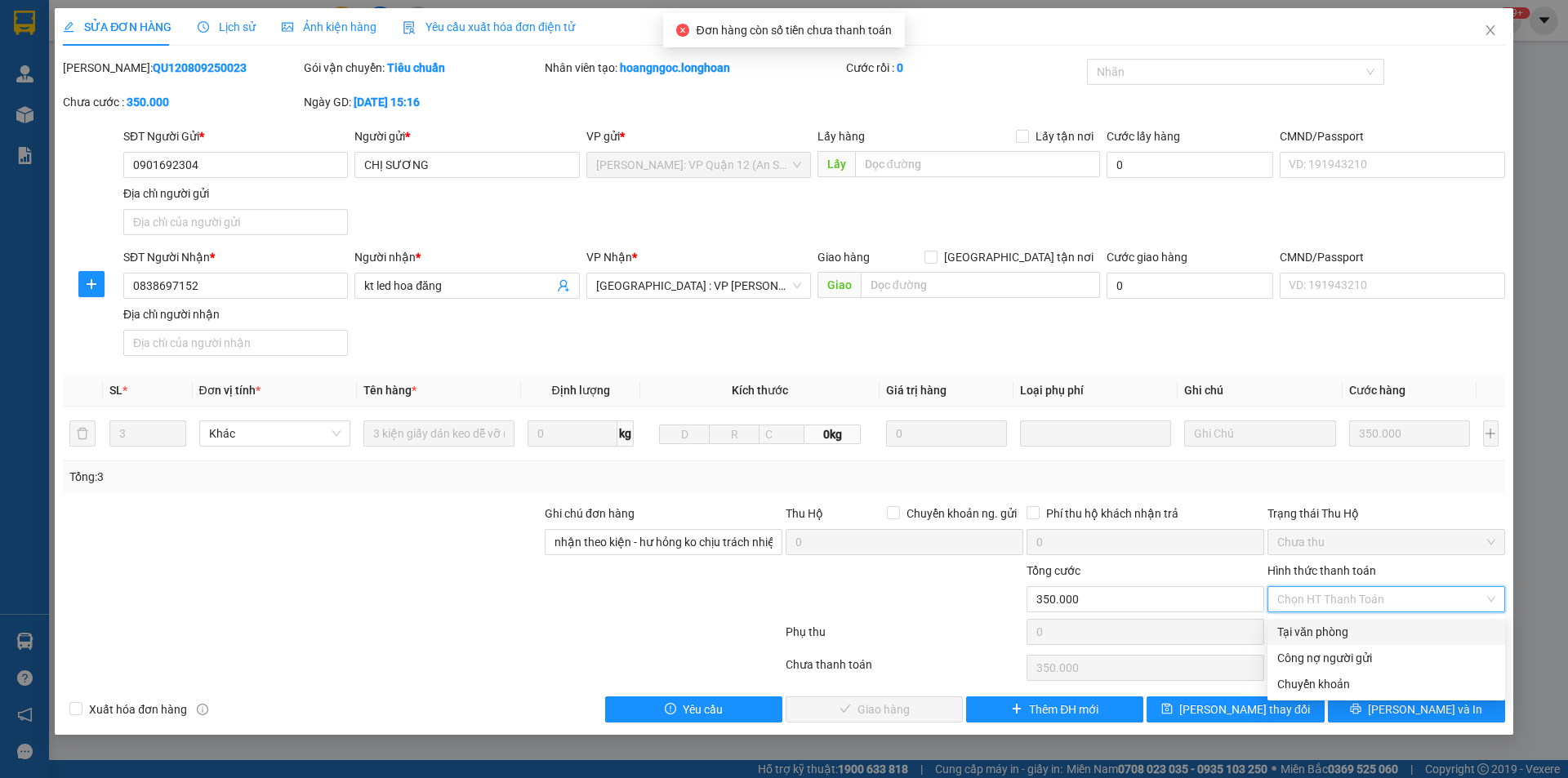
drag, startPoint x: 1317, startPoint y: 632, endPoint x: 1308, endPoint y: 615, distance: 19.2
click at [1315, 632] on div "Tại văn phòng" at bounding box center [1386, 632] width 218 height 18
type input "0"
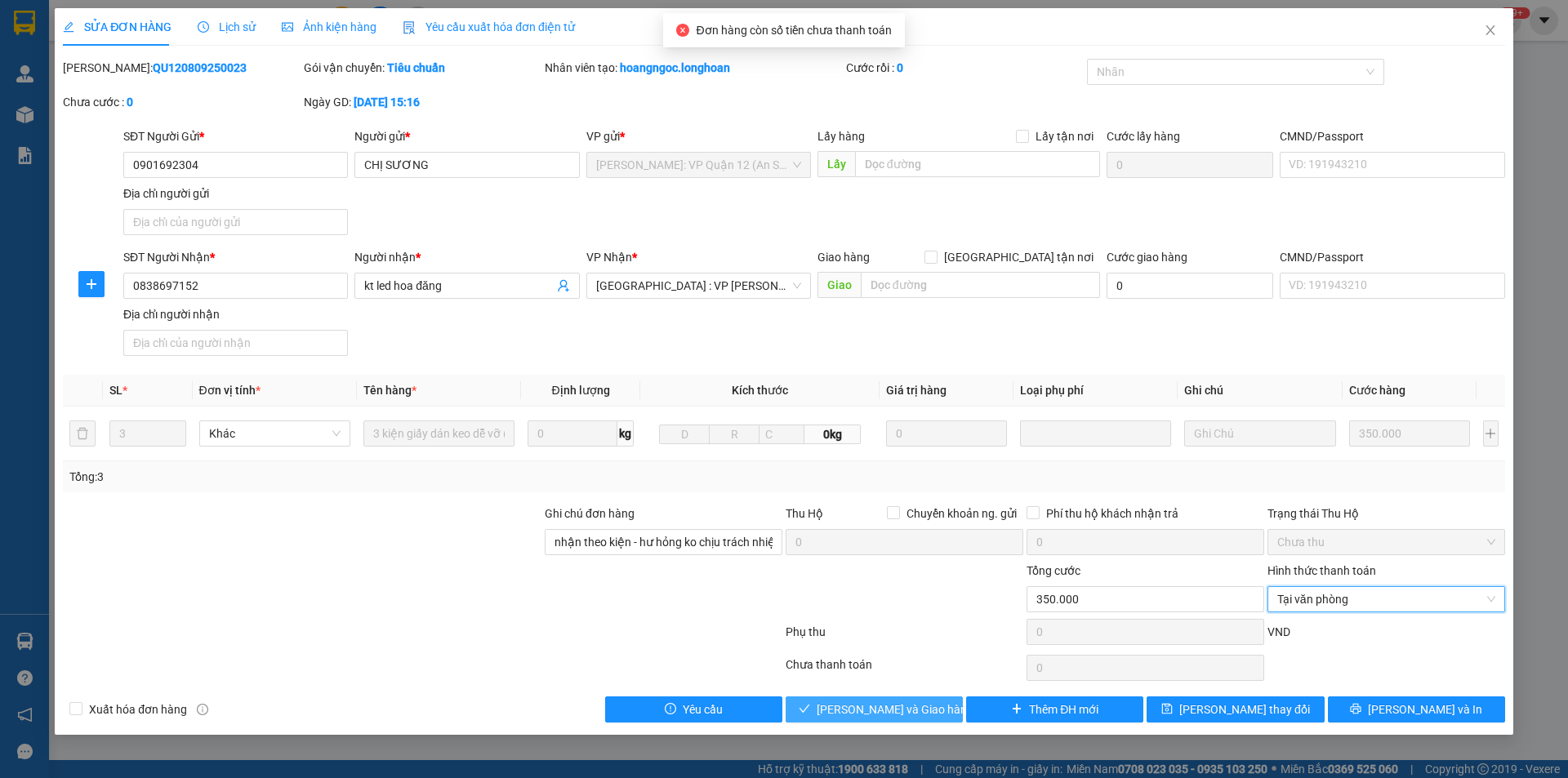
click at [854, 713] on span "Lưu và Giao hàng" at bounding box center [895, 710] width 157 height 18
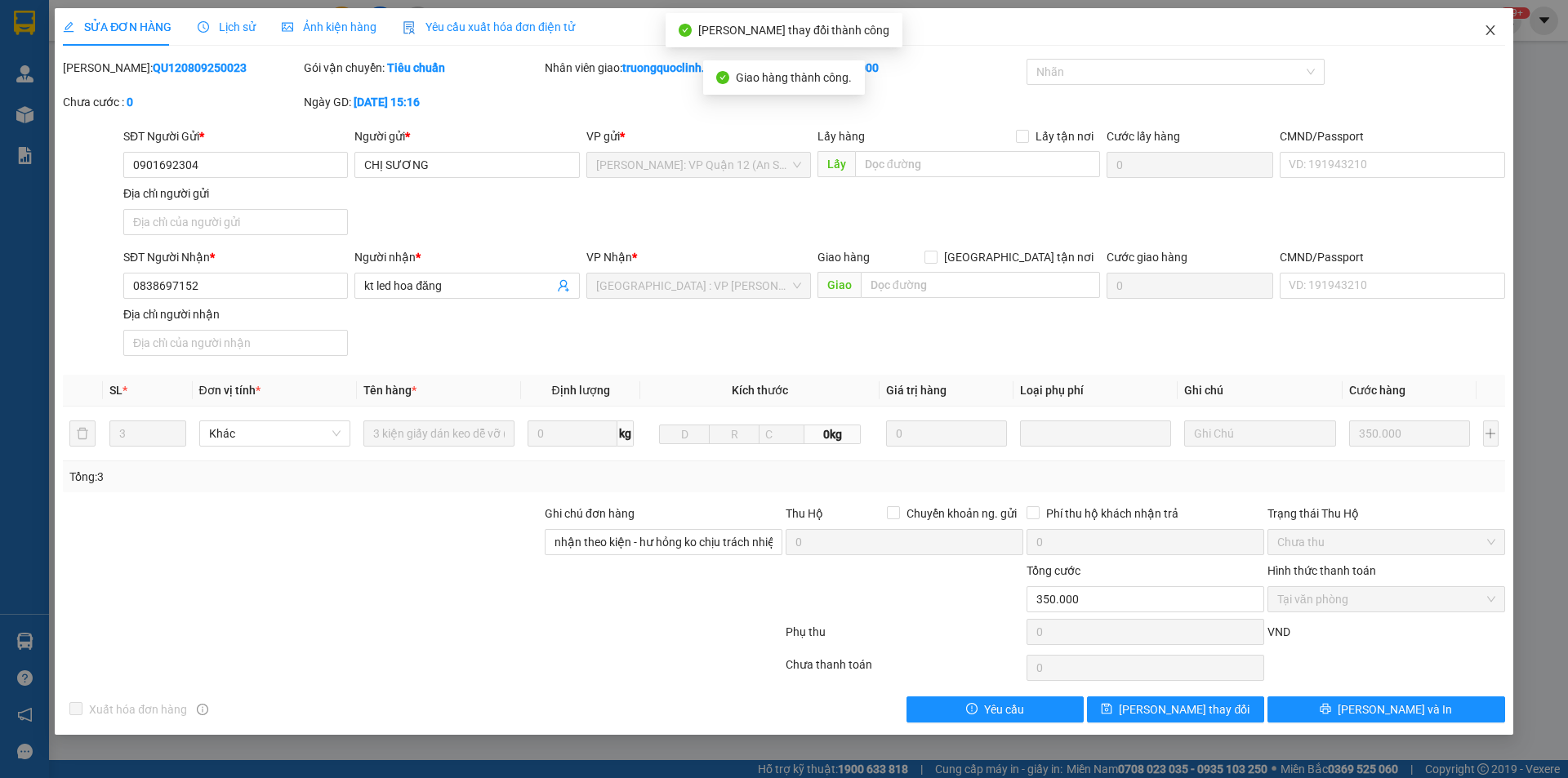
click at [1487, 30] on icon "close" at bounding box center [1491, 31] width 13 height 13
